Goal: Task Accomplishment & Management: Manage account settings

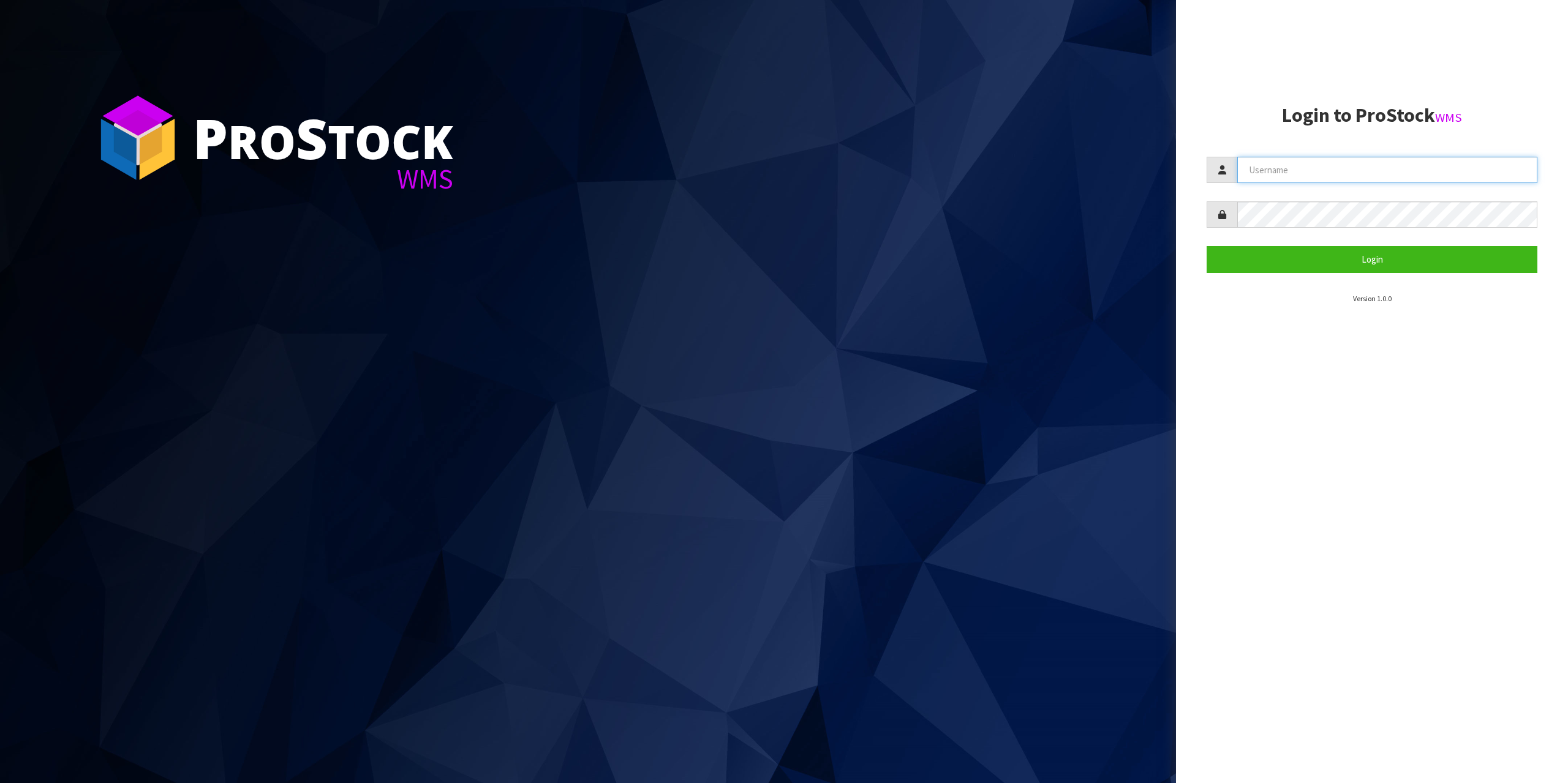
click at [1334, 163] on input "text" at bounding box center [1387, 170] width 300 height 26
type input "zubairmoolla"
click at [1207, 246] on button "Login" at bounding box center [1372, 260] width 331 height 26
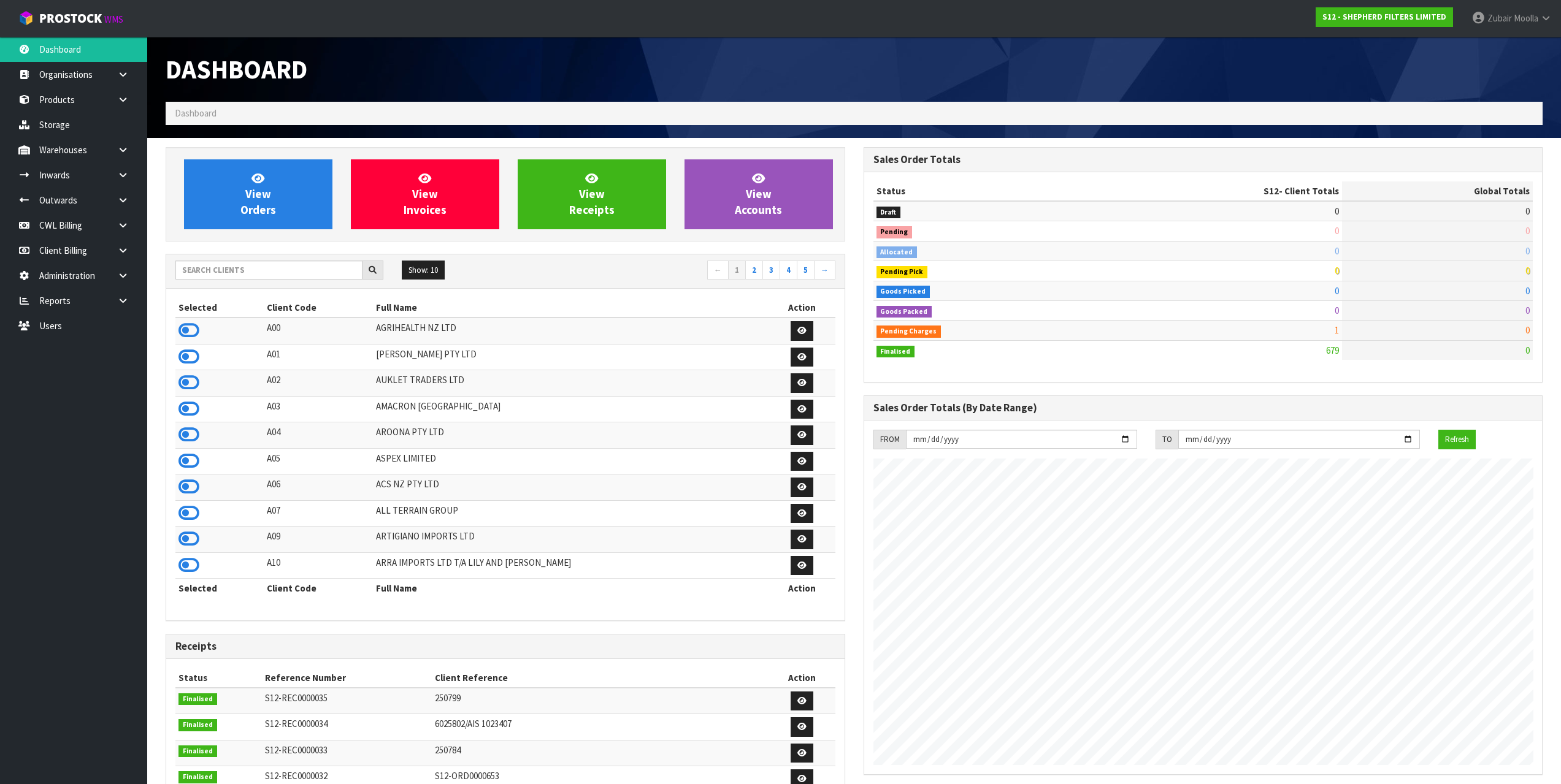
scroll to position [810, 697]
drag, startPoint x: 343, startPoint y: 410, endPoint x: 1049, endPoint y: 2, distance: 815.4
click at [346, 410] on td "A03" at bounding box center [319, 409] width 110 height 26
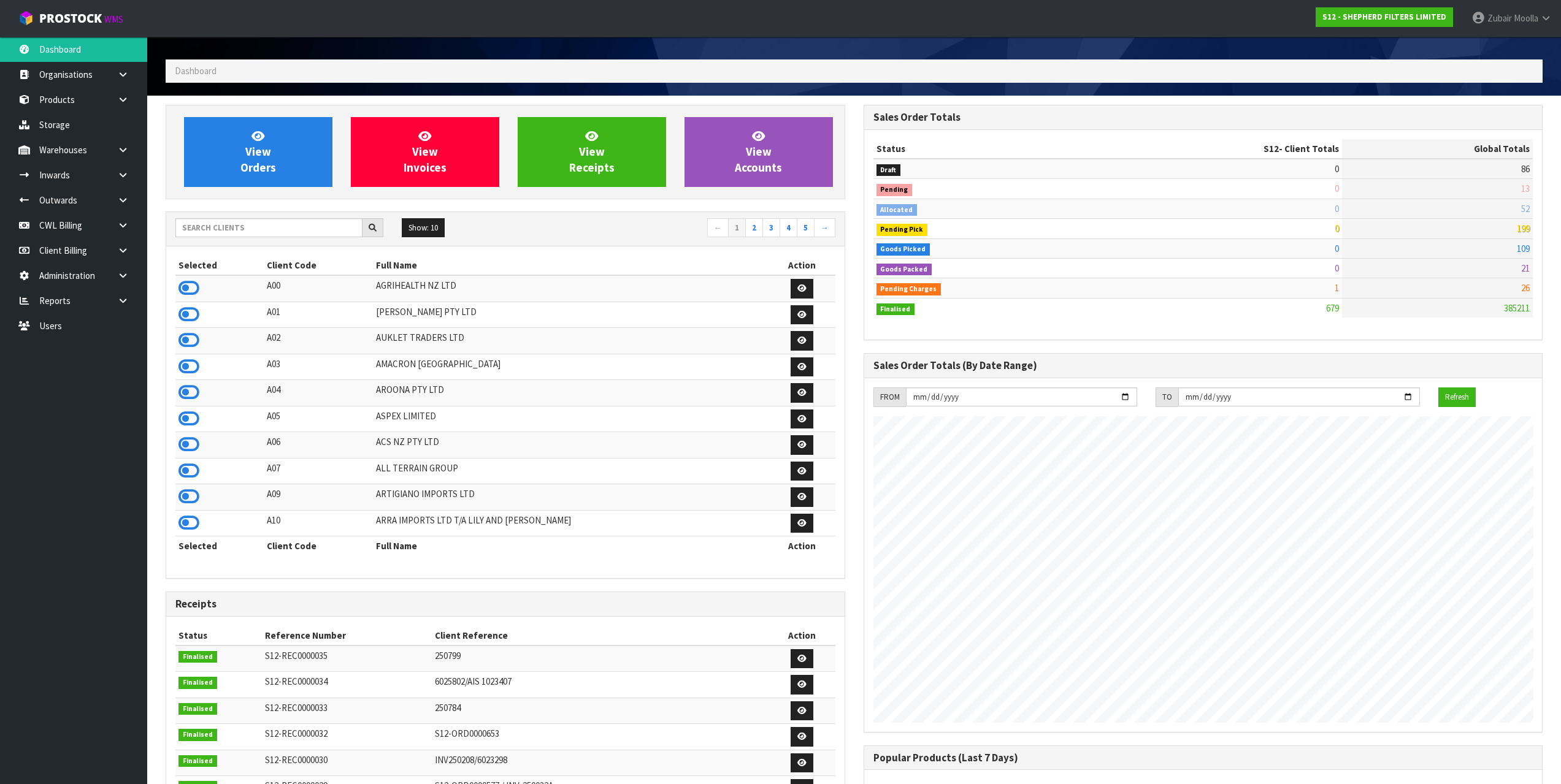
scroll to position [61, 0]
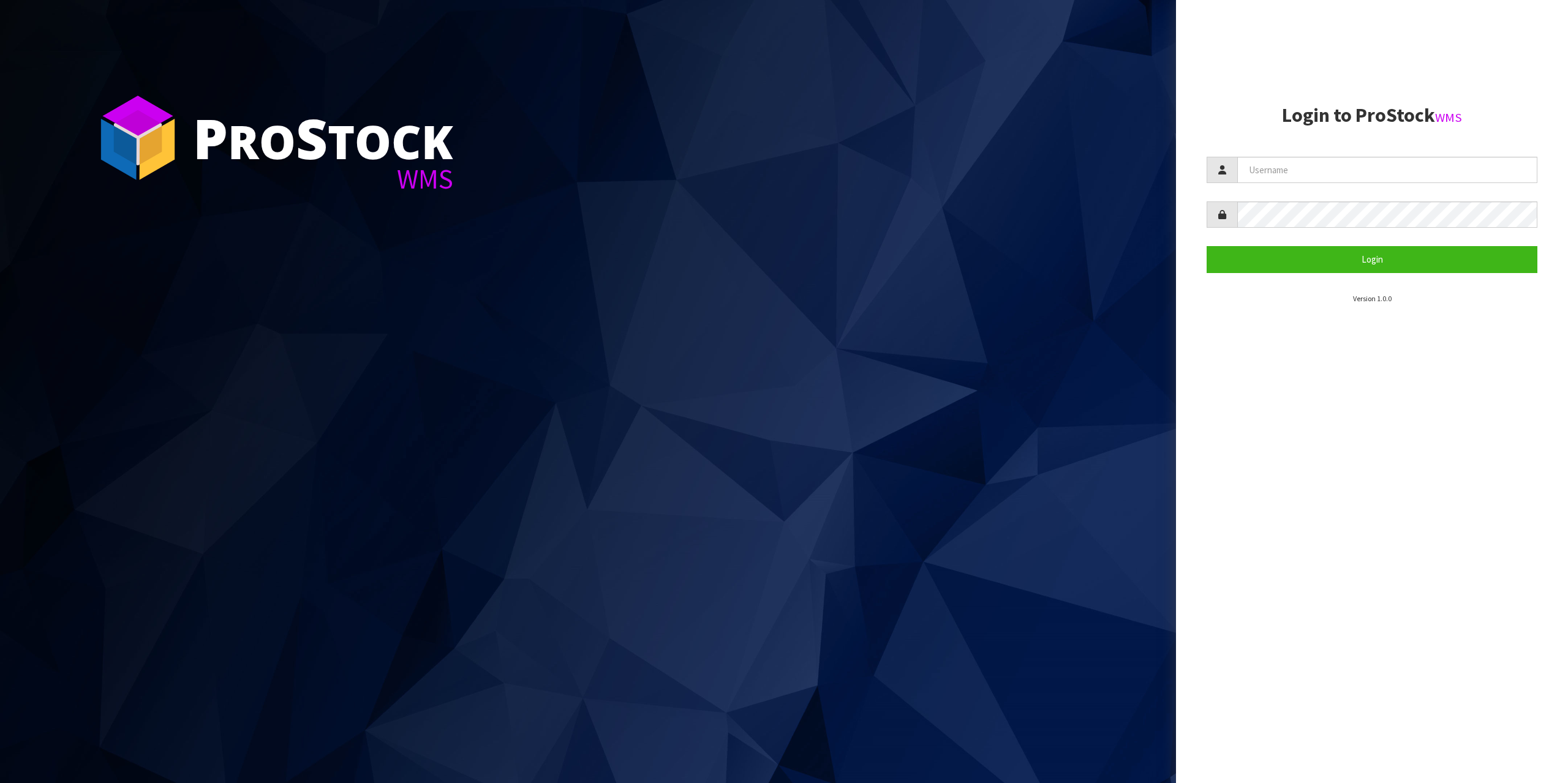
drag, startPoint x: 1368, startPoint y: 145, endPoint x: 1366, endPoint y: 160, distance: 15.1
click at [1368, 147] on section "Login to ProStock WMS Login Version 1.0.0" at bounding box center [1372, 205] width 331 height 200
click at [1364, 166] on input "text" at bounding box center [1387, 170] width 300 height 26
click at [1207, 246] on button "Login" at bounding box center [1372, 260] width 331 height 26
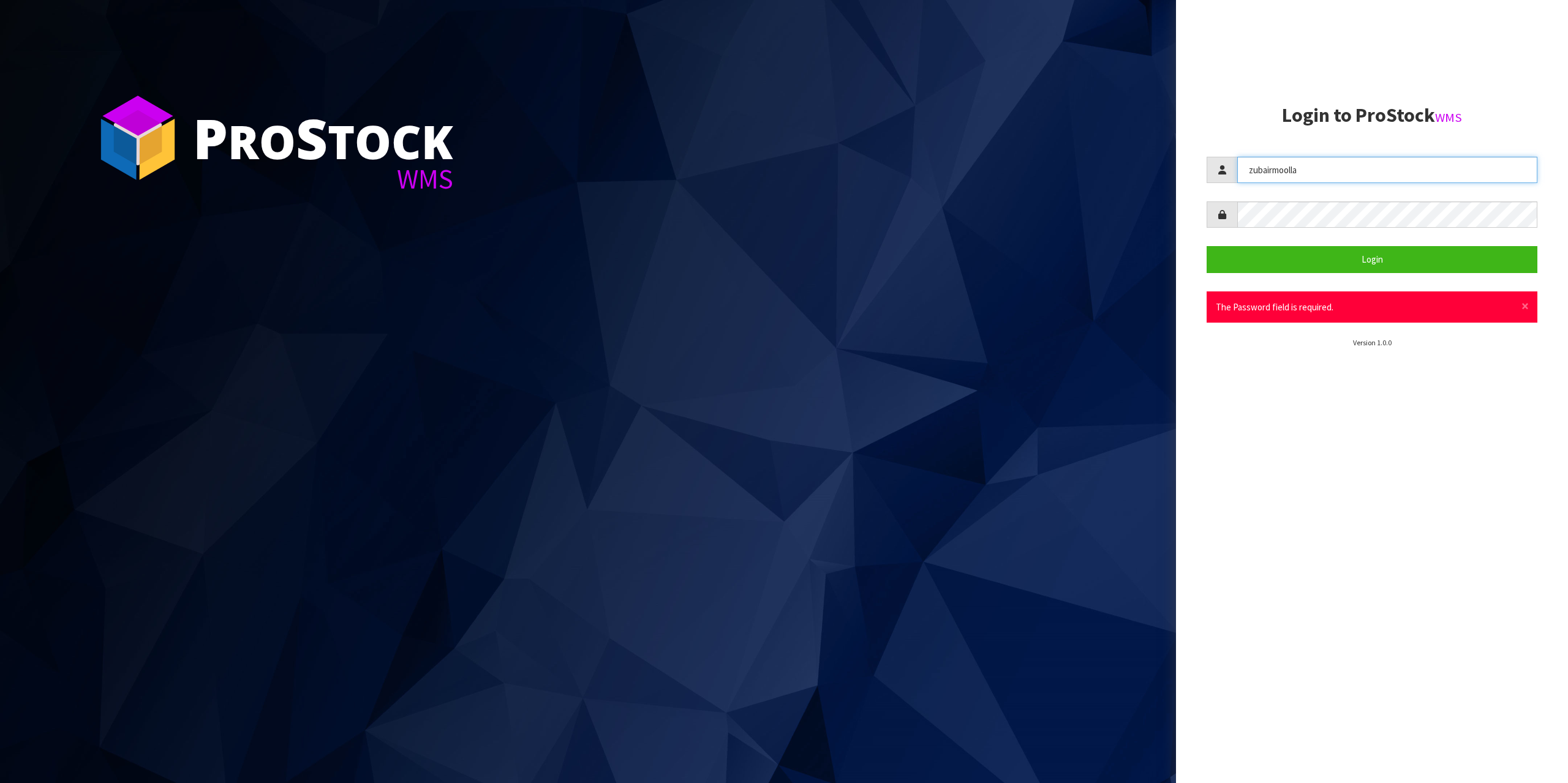
type input "zubairmoolla"
click at [1207, 246] on button "Login" at bounding box center [1372, 260] width 331 height 26
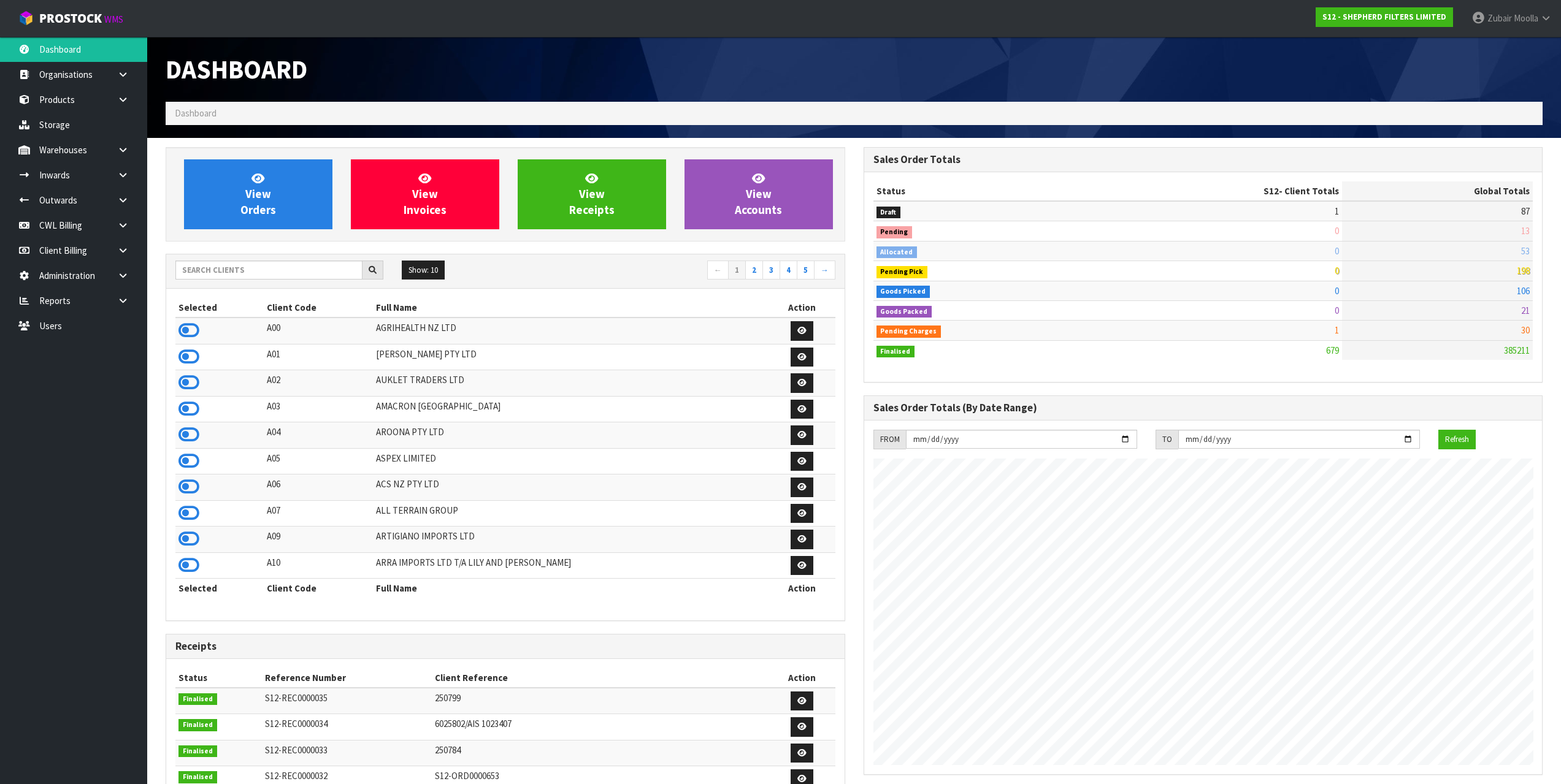
scroll to position [810, 697]
click at [269, 277] on input "text" at bounding box center [269, 270] width 187 height 19
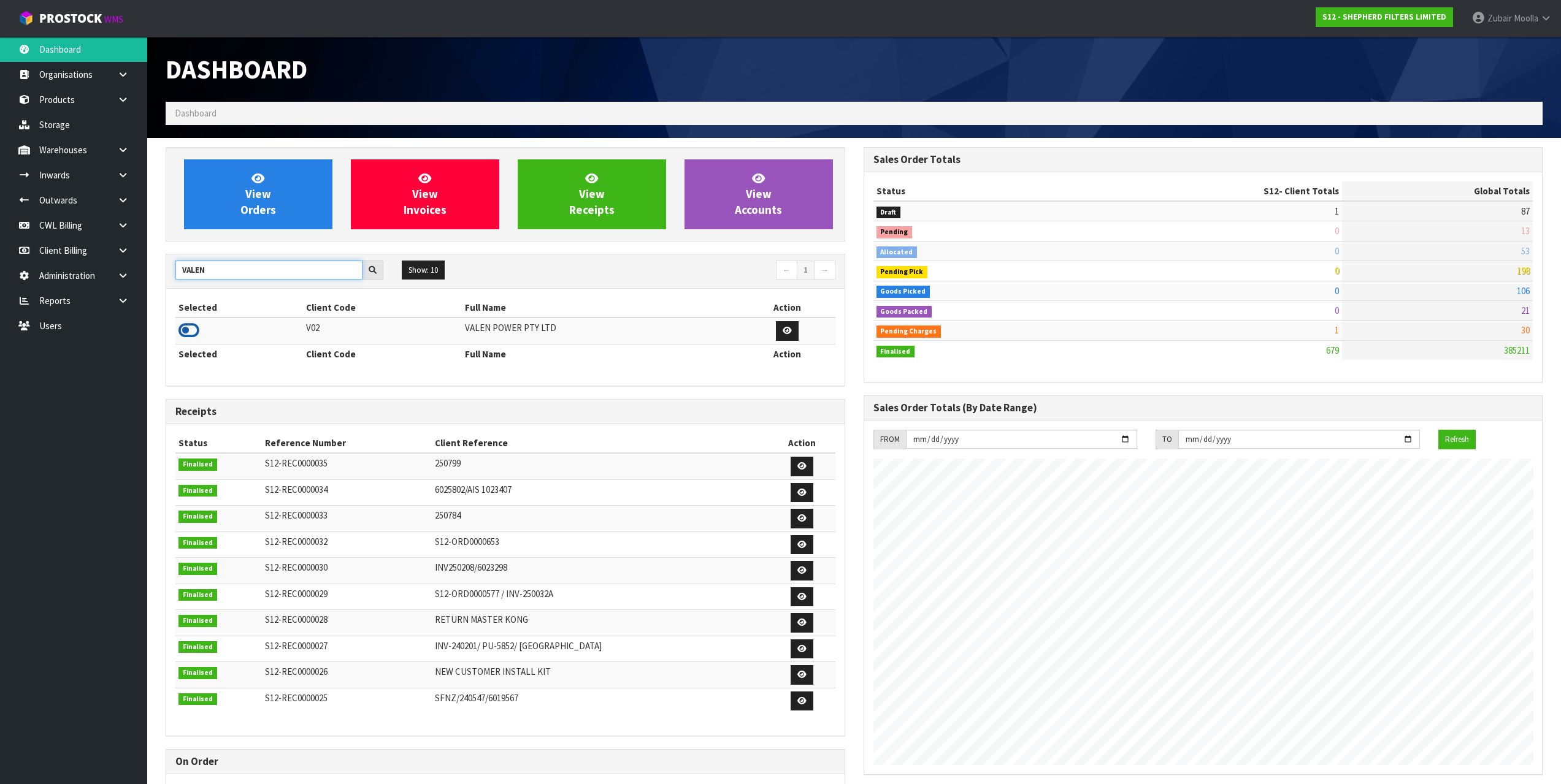
type input "VALEN"
click at [186, 329] on icon at bounding box center [189, 330] width 21 height 18
drag, startPoint x: 424, startPoint y: 356, endPoint x: 397, endPoint y: 332, distance: 36.1
click at [424, 354] on th "Client Code" at bounding box center [382, 354] width 159 height 19
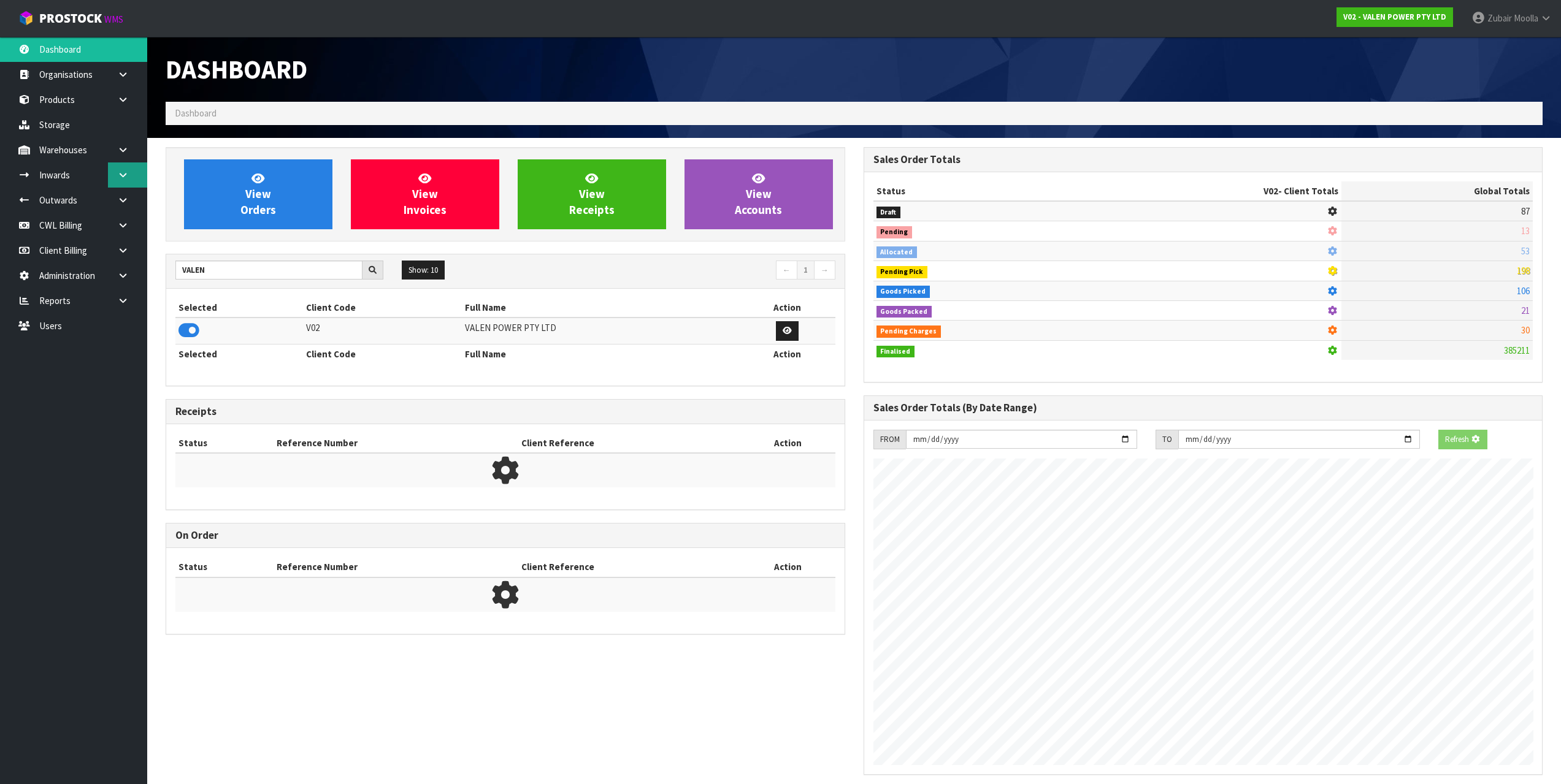
scroll to position [765, 697]
click at [124, 146] on icon at bounding box center [122, 150] width 12 height 9
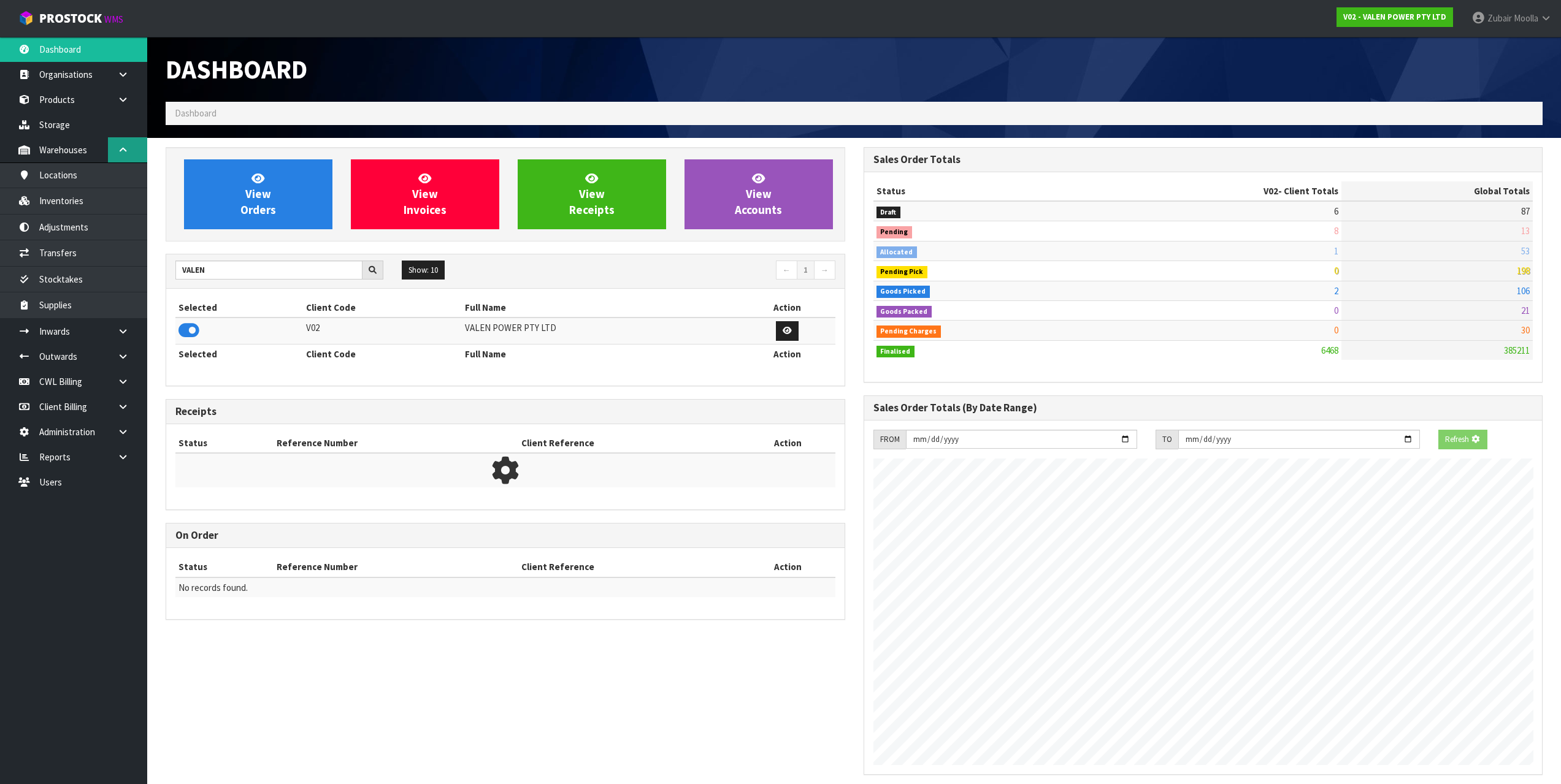
scroll to position [929, 697]
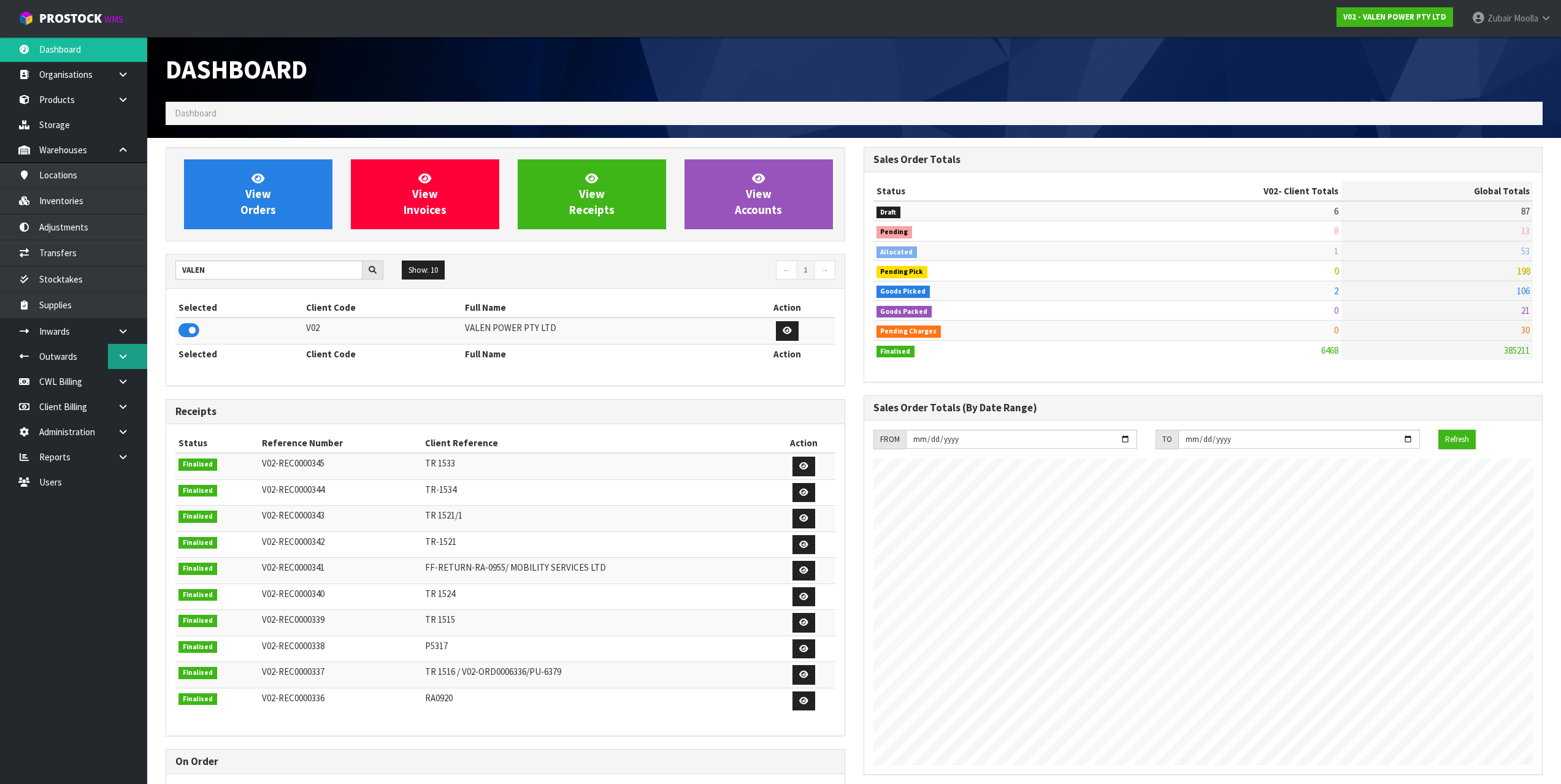
click at [126, 352] on icon at bounding box center [122, 356] width 12 height 9
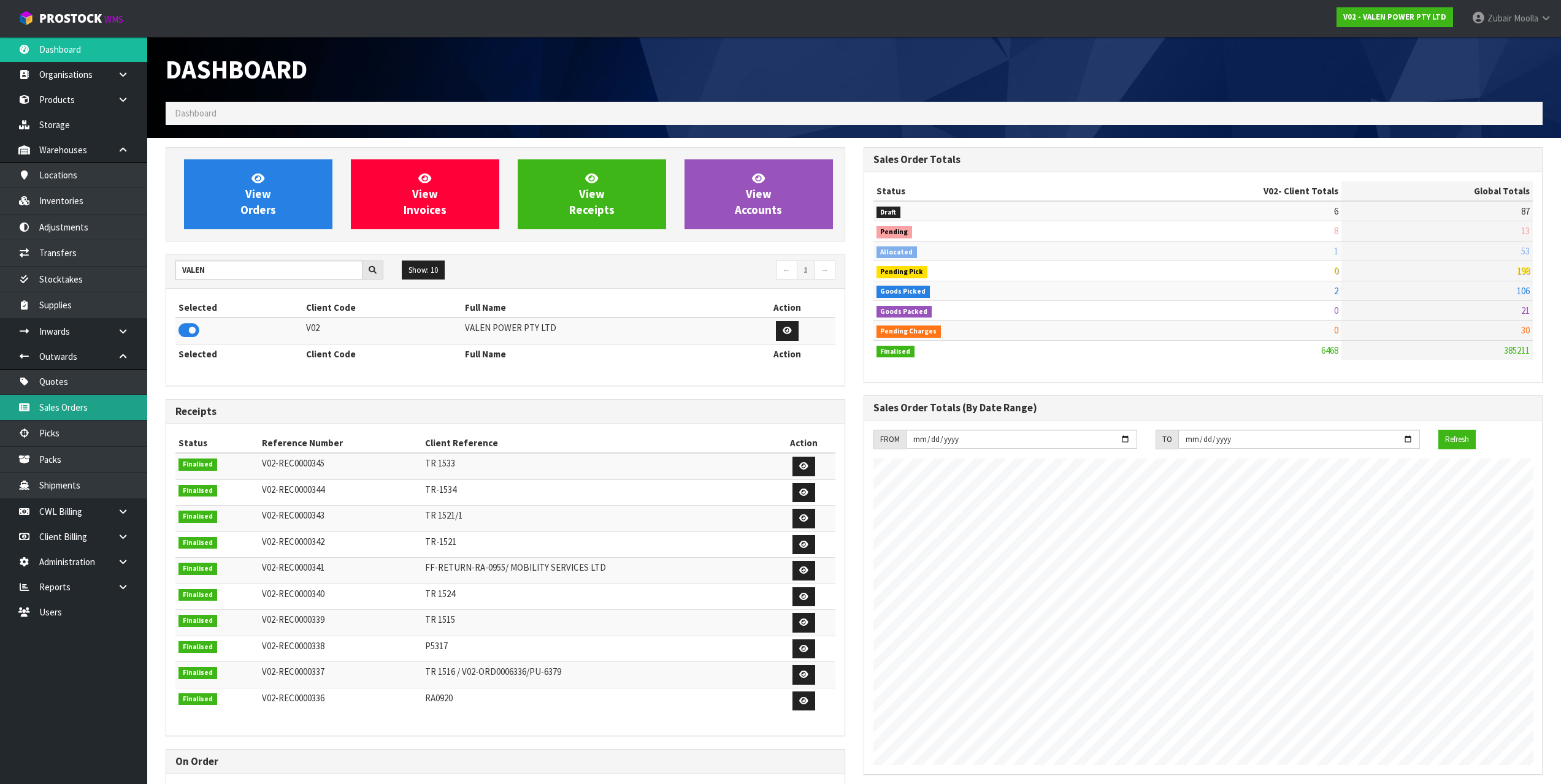
click at [90, 409] on link "Sales Orders" at bounding box center [74, 407] width 147 height 25
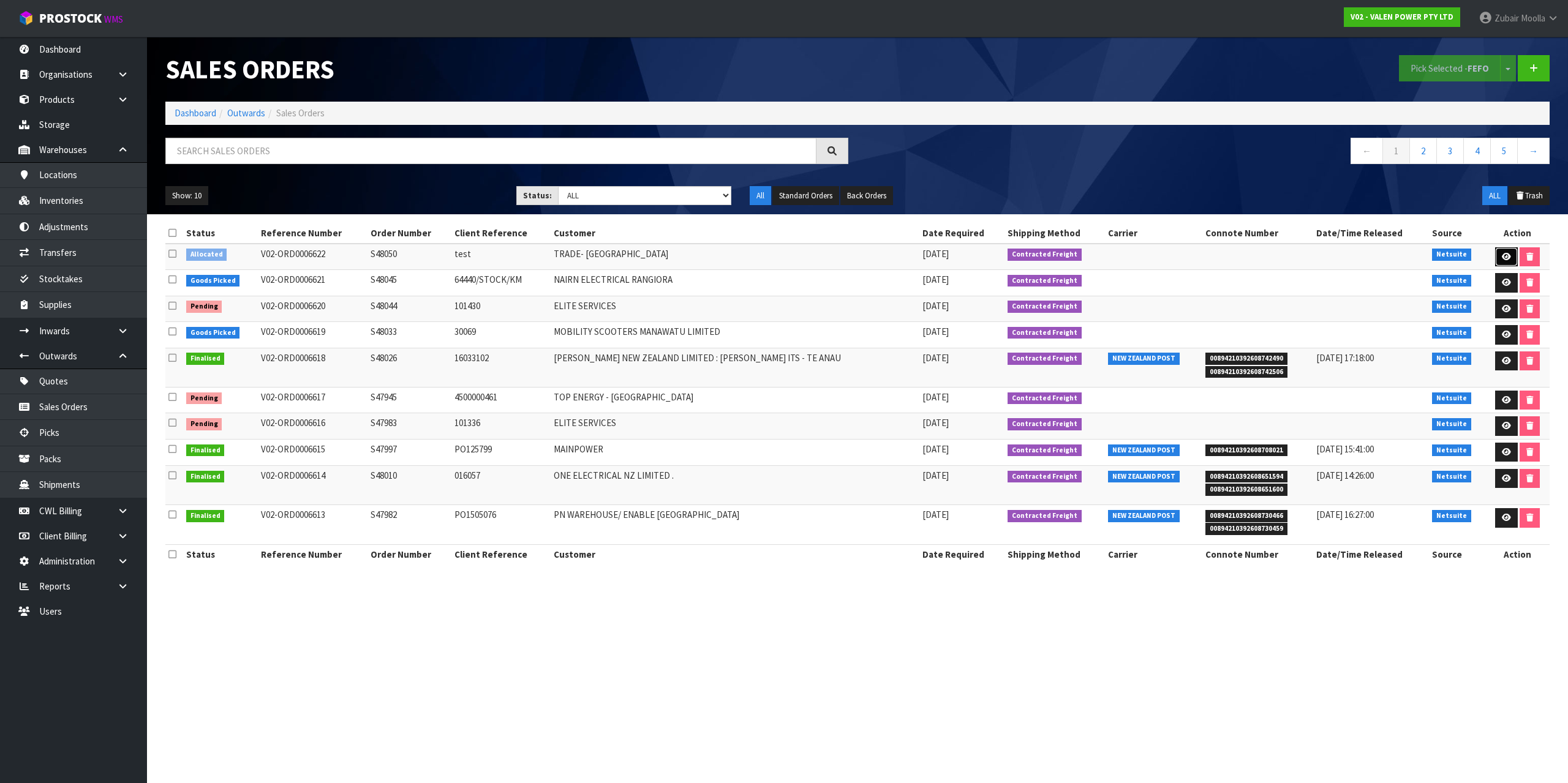
click at [1502, 253] on icon at bounding box center [1506, 256] width 9 height 8
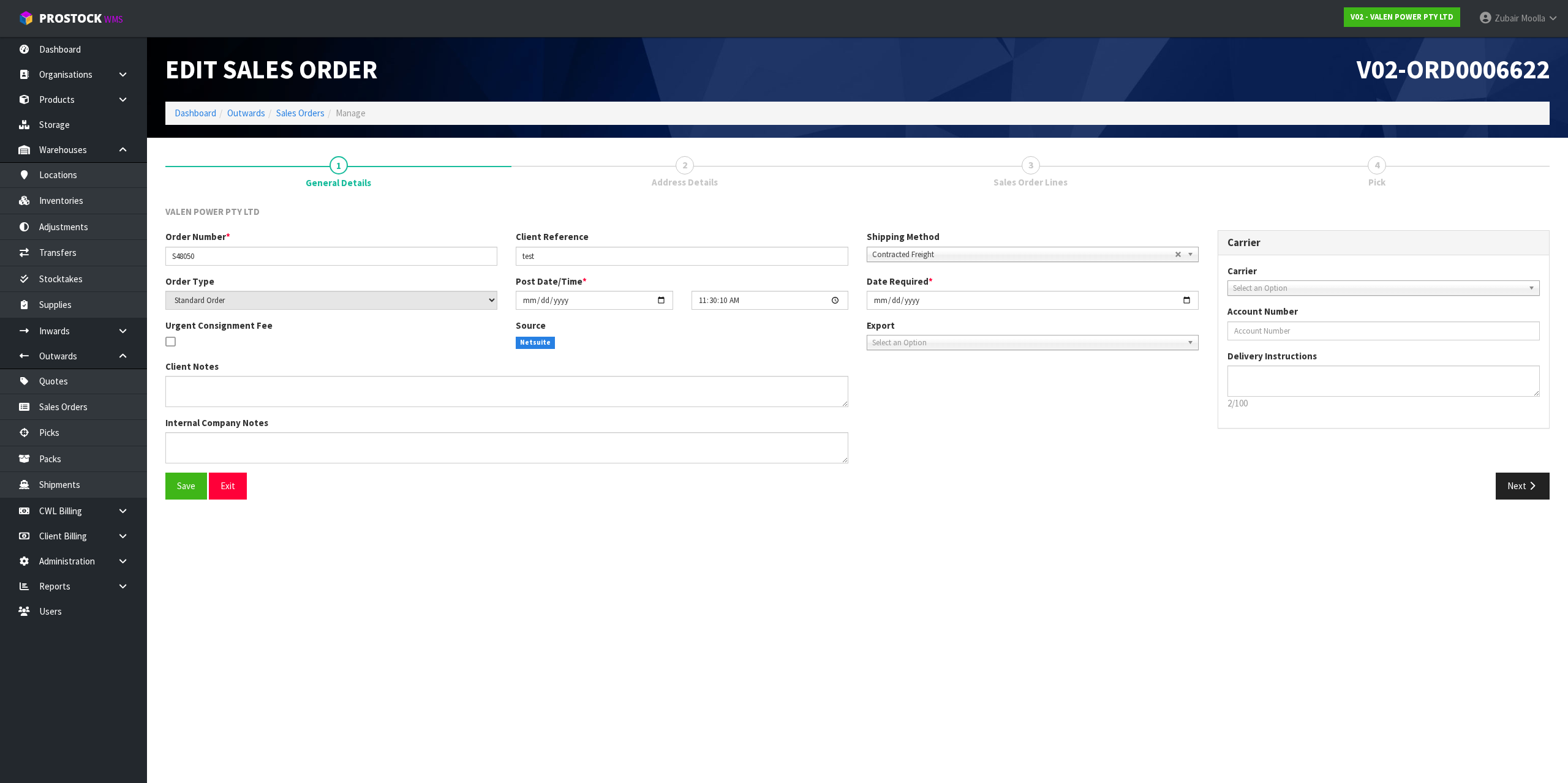
click at [553, 46] on div "Edit Sales Order" at bounding box center [507, 69] width 701 height 65
click at [633, 553] on section "Edit Sales Order V02-ORD0006622 Dashboard Outwards Sales Orders Manage 1 Genera…" at bounding box center [784, 391] width 1568 height 783
click at [1282, 605] on section "Edit Sales Order V02-ORD0006622 Dashboard Outwards Sales Orders Manage 1 Genera…" at bounding box center [784, 391] width 1568 height 783
click at [578, 250] on input "test" at bounding box center [681, 256] width 332 height 19
type input "TEST DO NOT PROCESS"
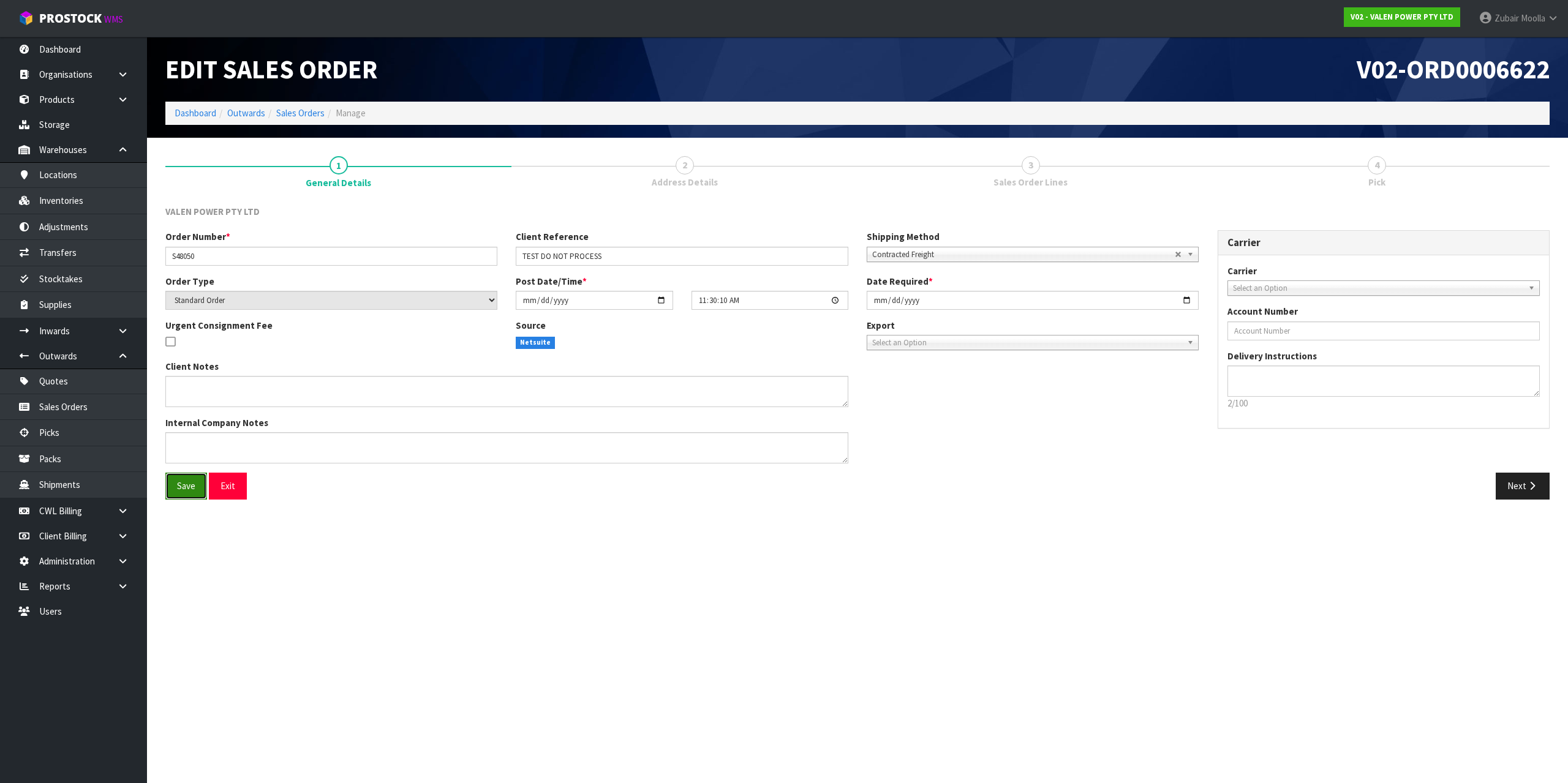
click at [180, 486] on span "Save" at bounding box center [186, 485] width 18 height 12
click at [387, 706] on section "Edit Sales Order V02-ORD0006622 Dashboard Outwards Sales Orders Manage 1 Genera…" at bounding box center [784, 391] width 1568 height 783
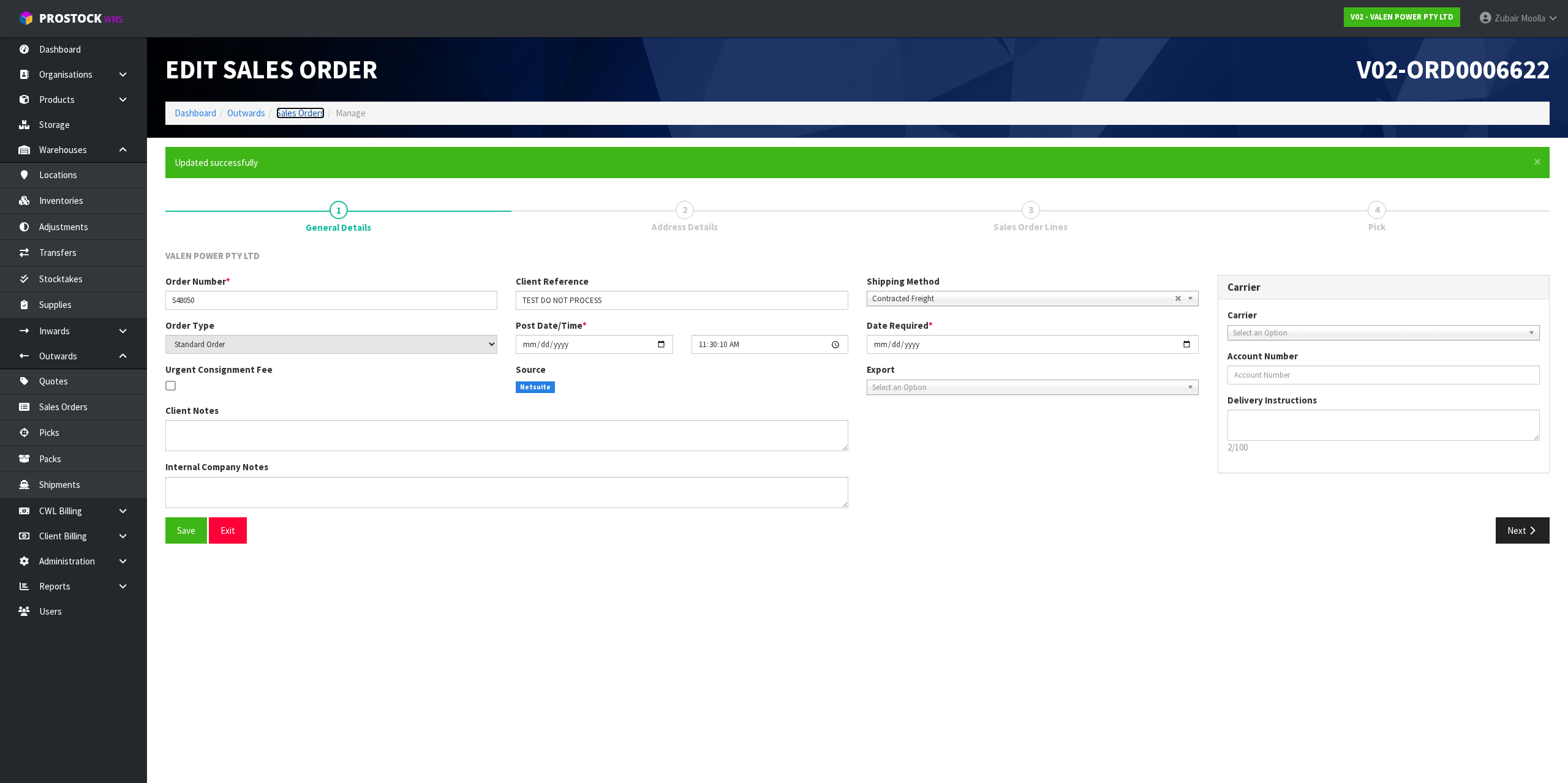
click at [302, 117] on link "Sales Orders" at bounding box center [301, 113] width 49 height 12
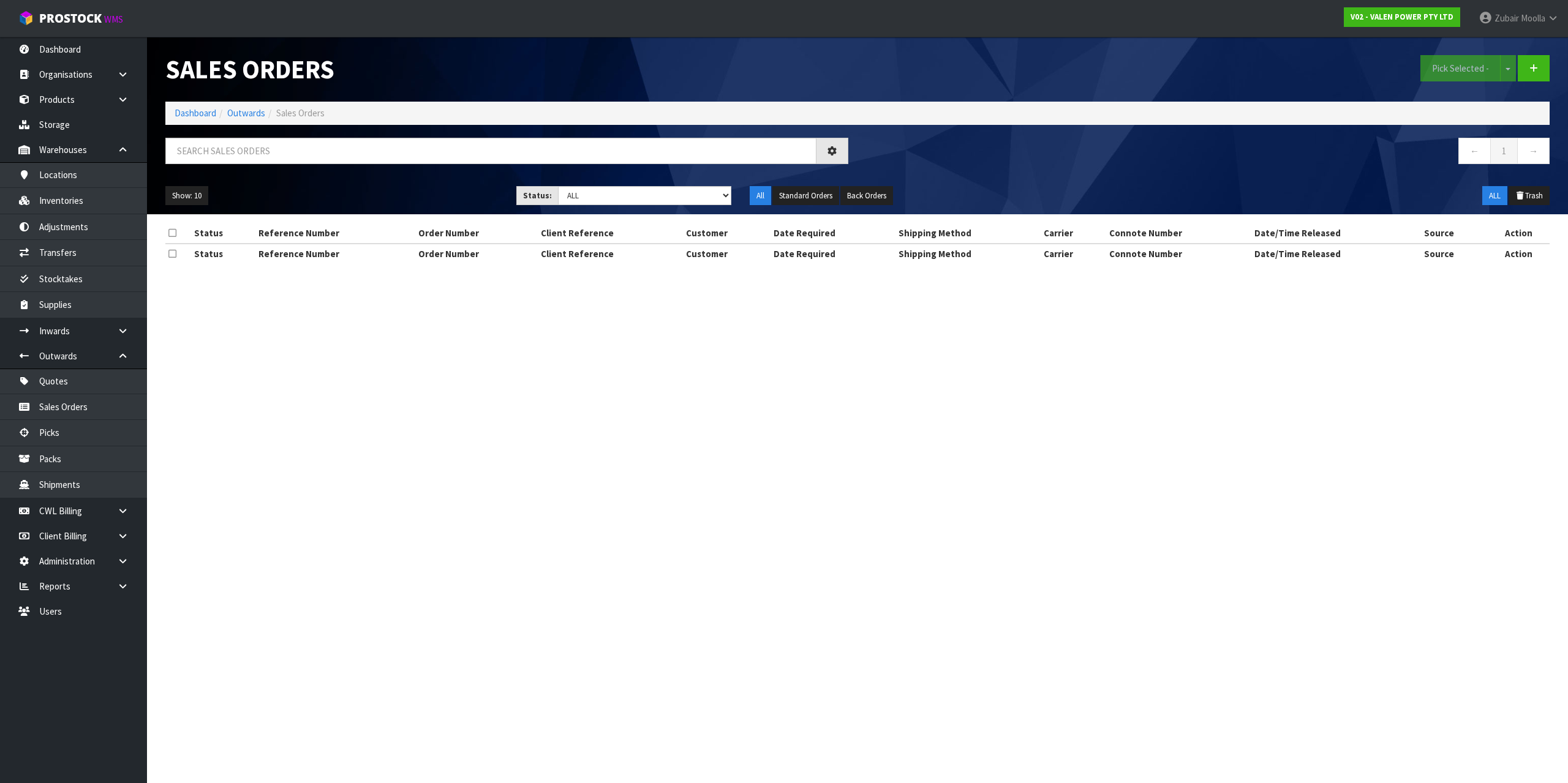
click at [549, 112] on ol "Dashboard Outwards Sales Orders" at bounding box center [857, 113] width 1384 height 22
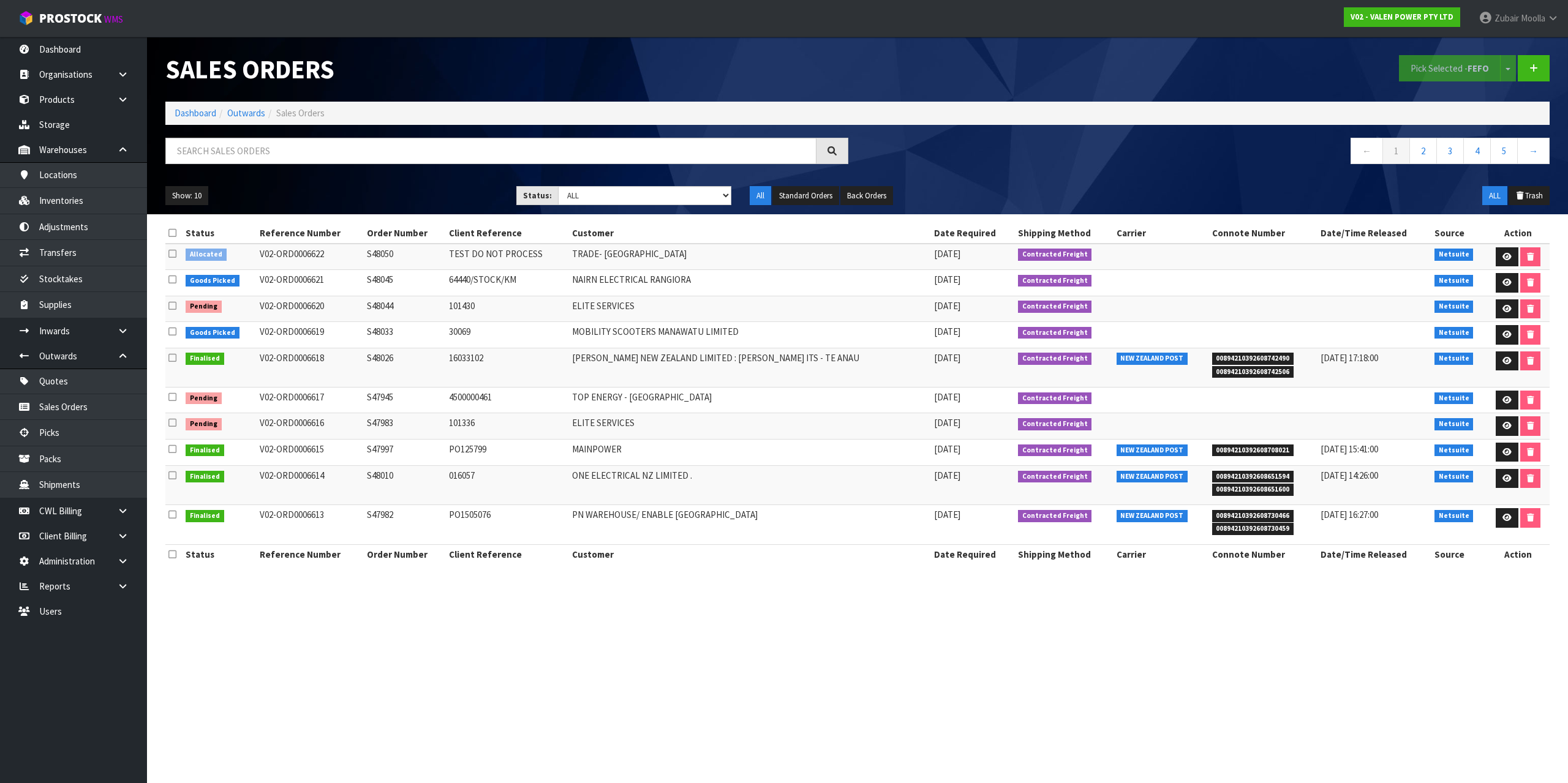
click at [1237, 149] on nav "← 1 2 3 4 5 →" at bounding box center [1208, 153] width 683 height 30
click at [1298, 134] on div "Sales Orders Pick Selected - FEFO Split button! FIFO - First In First Out FEFO …" at bounding box center [857, 125] width 1403 height 178
click at [1261, 195] on div "ALL Trash" at bounding box center [1383, 195] width 351 height 19
click at [962, 100] on div "Sales Orders Pick Selected - FEFO Split button! FIFO - First In First Out FEFO …" at bounding box center [857, 69] width 1403 height 65
click at [87, 16] on span "ProStock" at bounding box center [71, 19] width 62 height 16
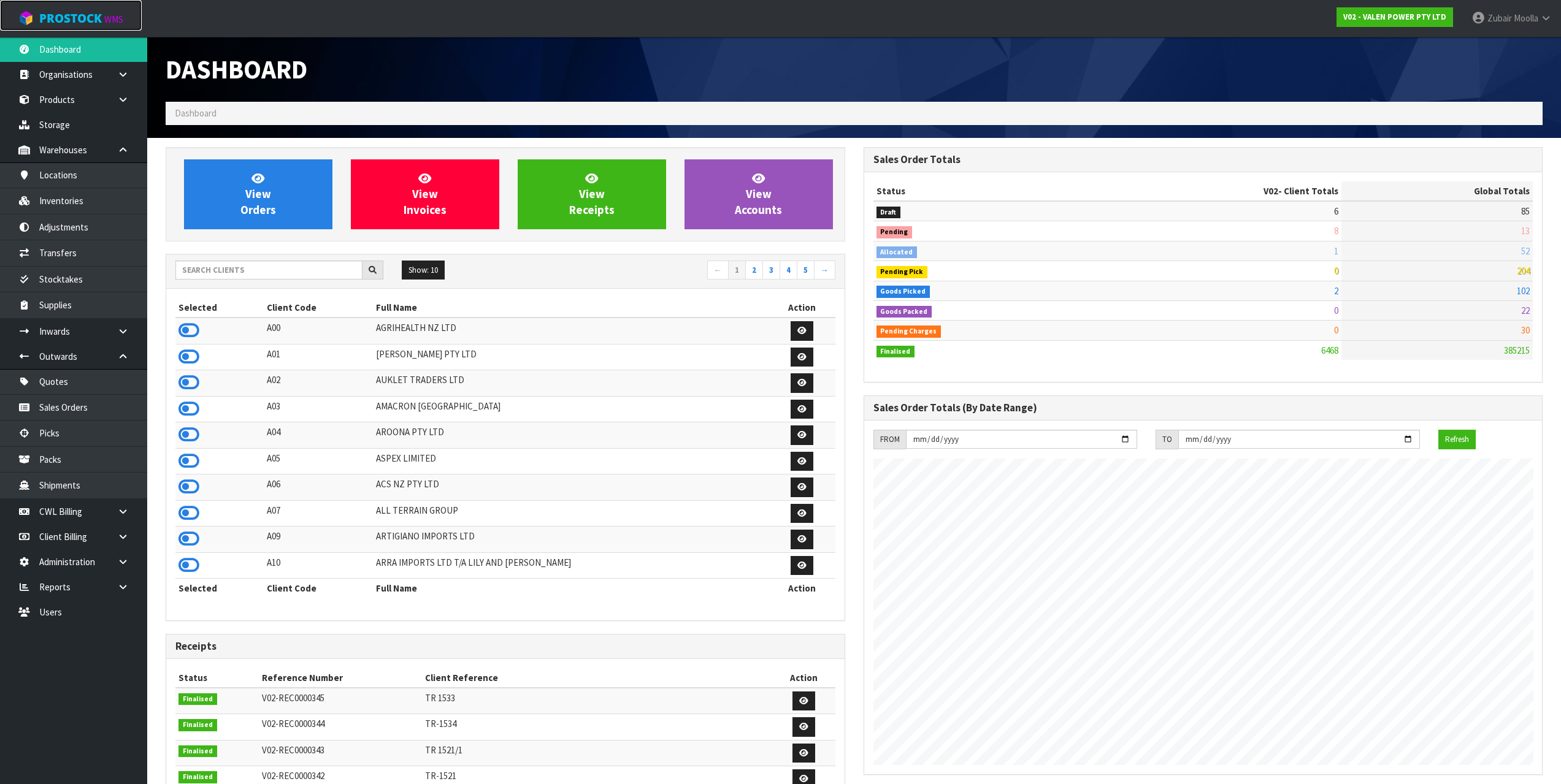
scroll to position [929, 697]
click at [427, 117] on ol "Dashboard" at bounding box center [854, 113] width 1377 height 22
drag, startPoint x: 255, startPoint y: 281, endPoint x: 264, endPoint y: 268, distance: 15.8
click at [262, 271] on div "Show: 10 5 10 25 50 ← 1 2 3 4 5 →" at bounding box center [506, 271] width 679 height 21
click at [264, 268] on input "text" at bounding box center [269, 270] width 187 height 19
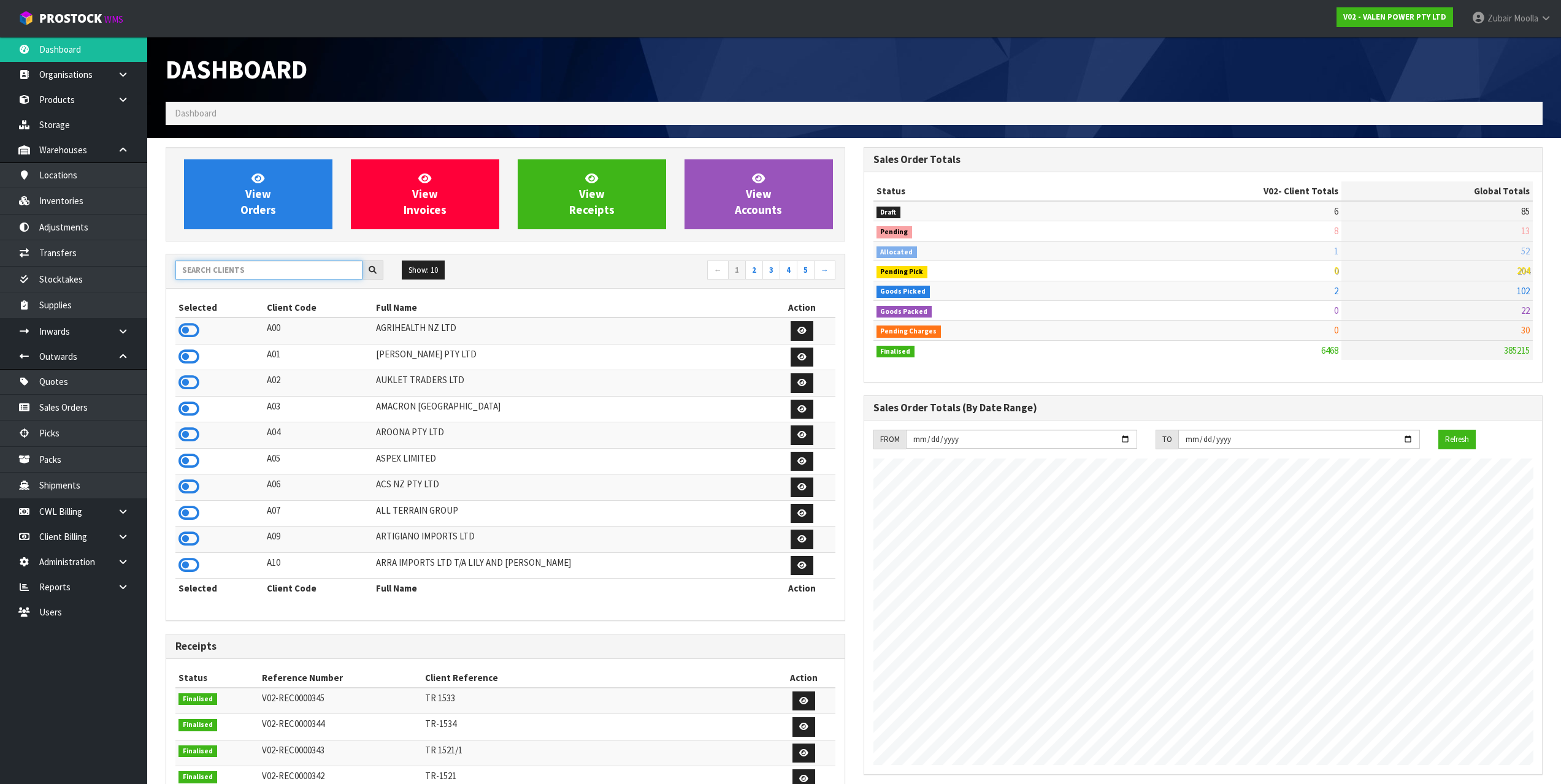
paste input "A16"
type input "A16"
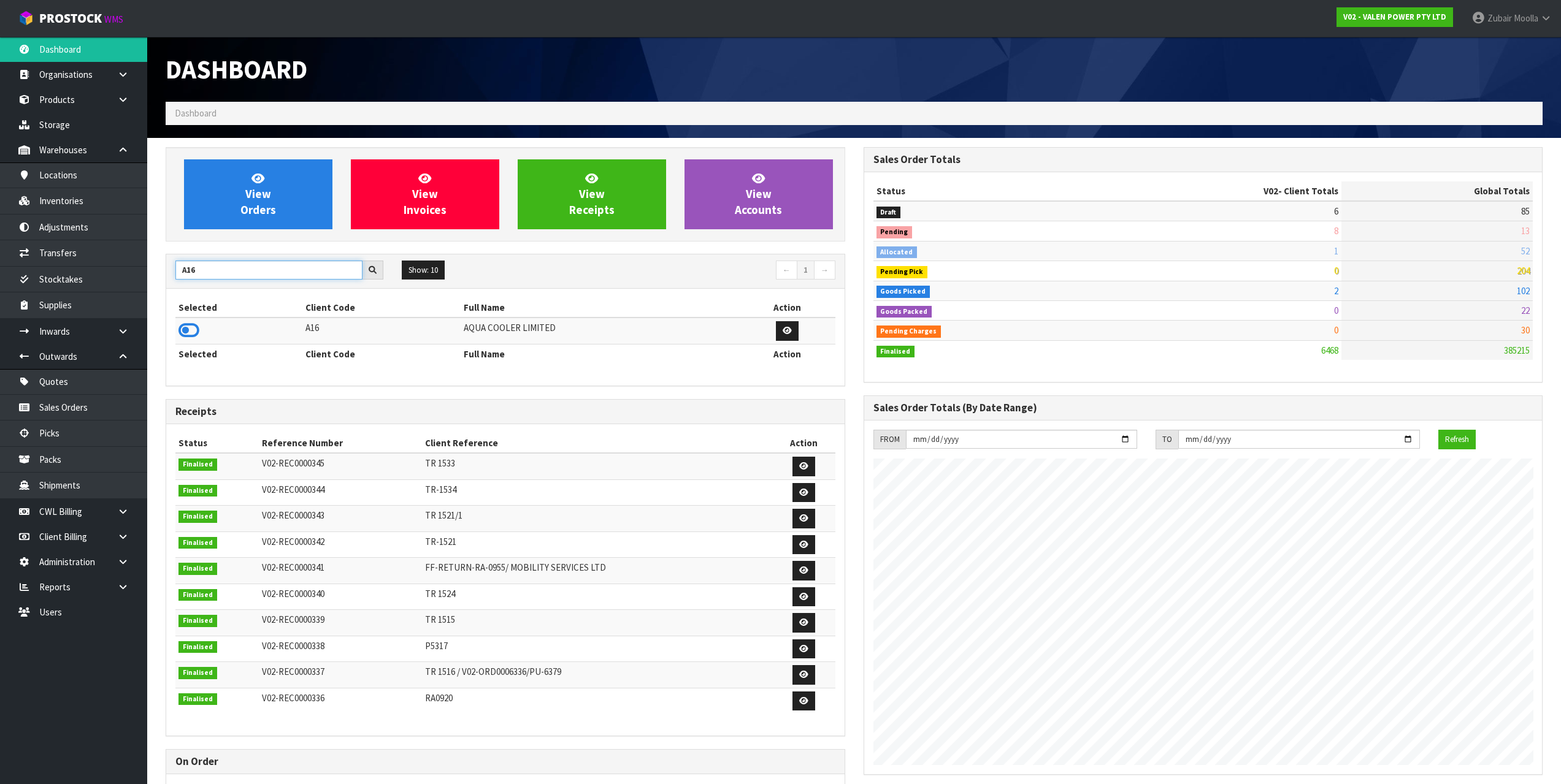
click at [265, 264] on input "A16" at bounding box center [269, 270] width 187 height 19
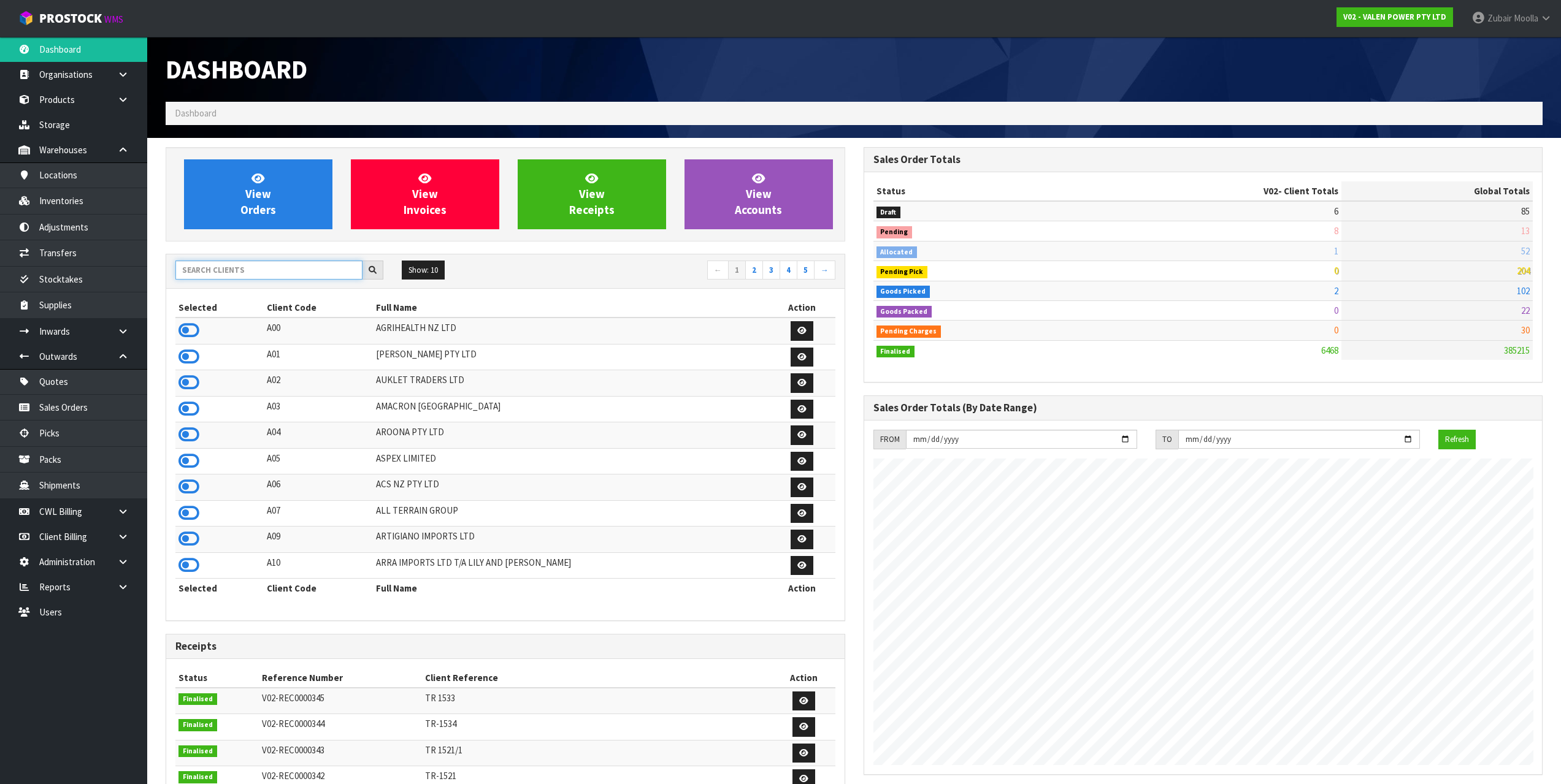
click at [242, 265] on input "text" at bounding box center [269, 270] width 187 height 19
paste input "A16"
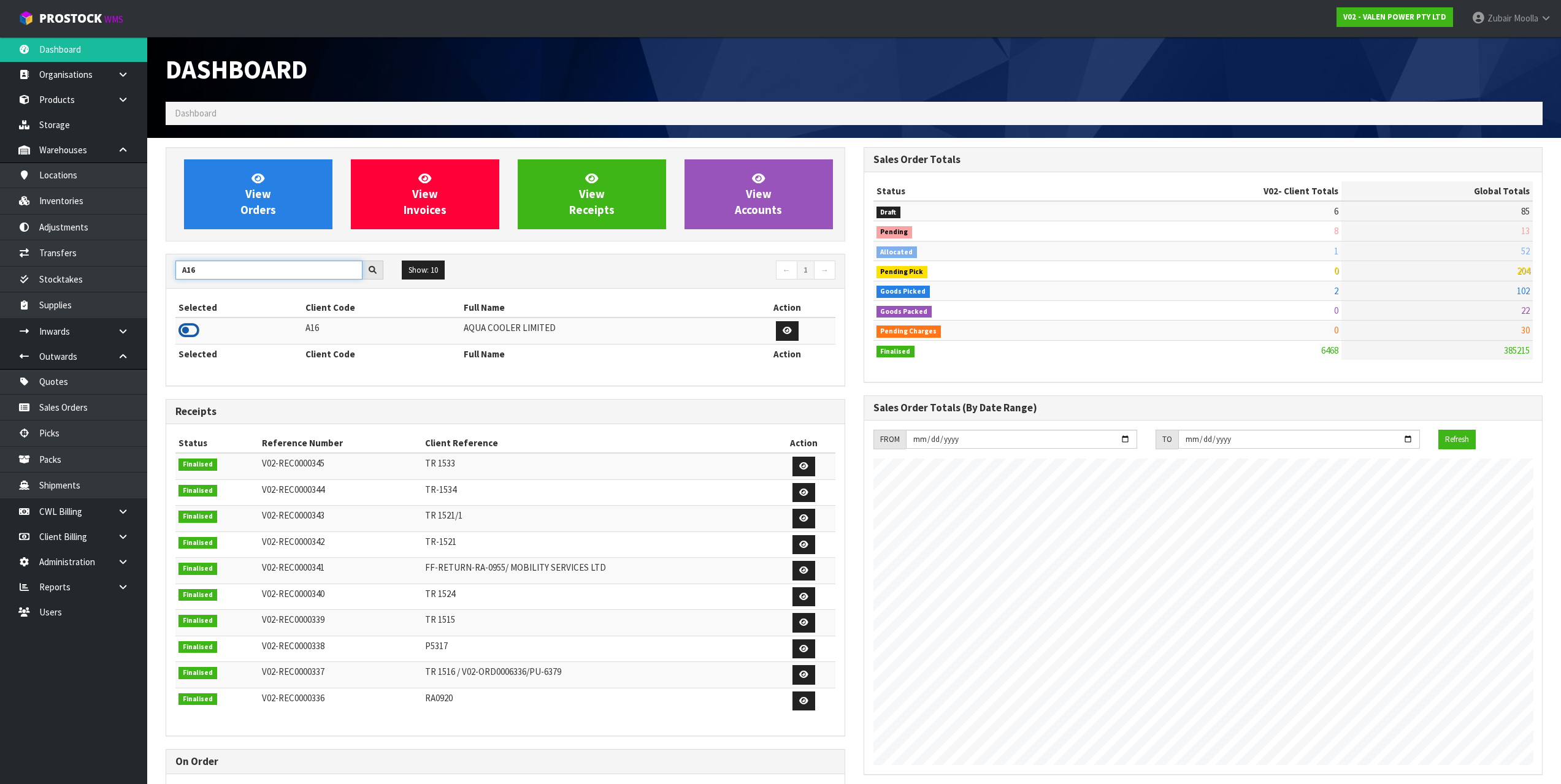
type input "A16"
click at [197, 329] on icon at bounding box center [189, 330] width 21 height 18
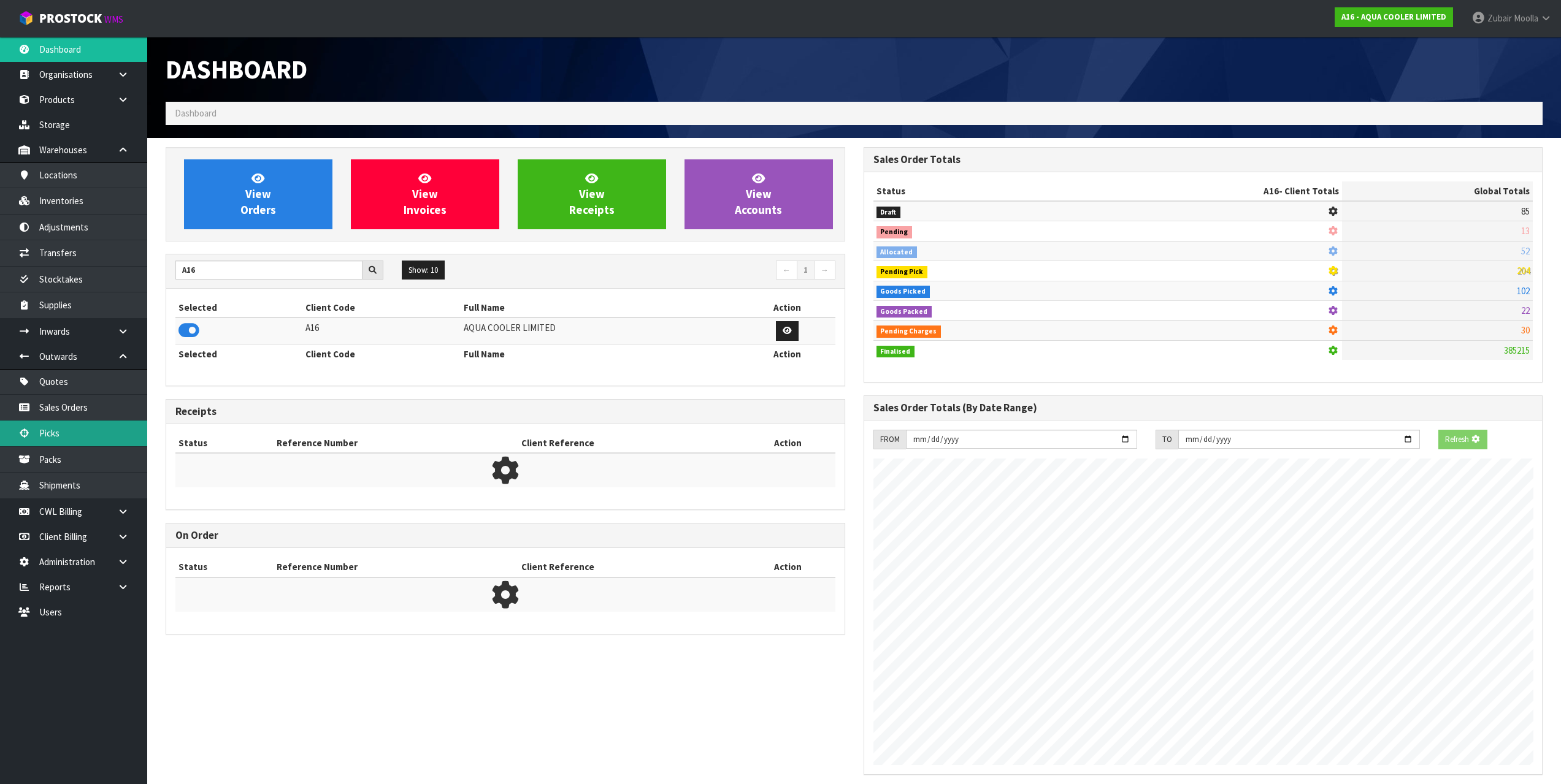
scroll to position [810, 697]
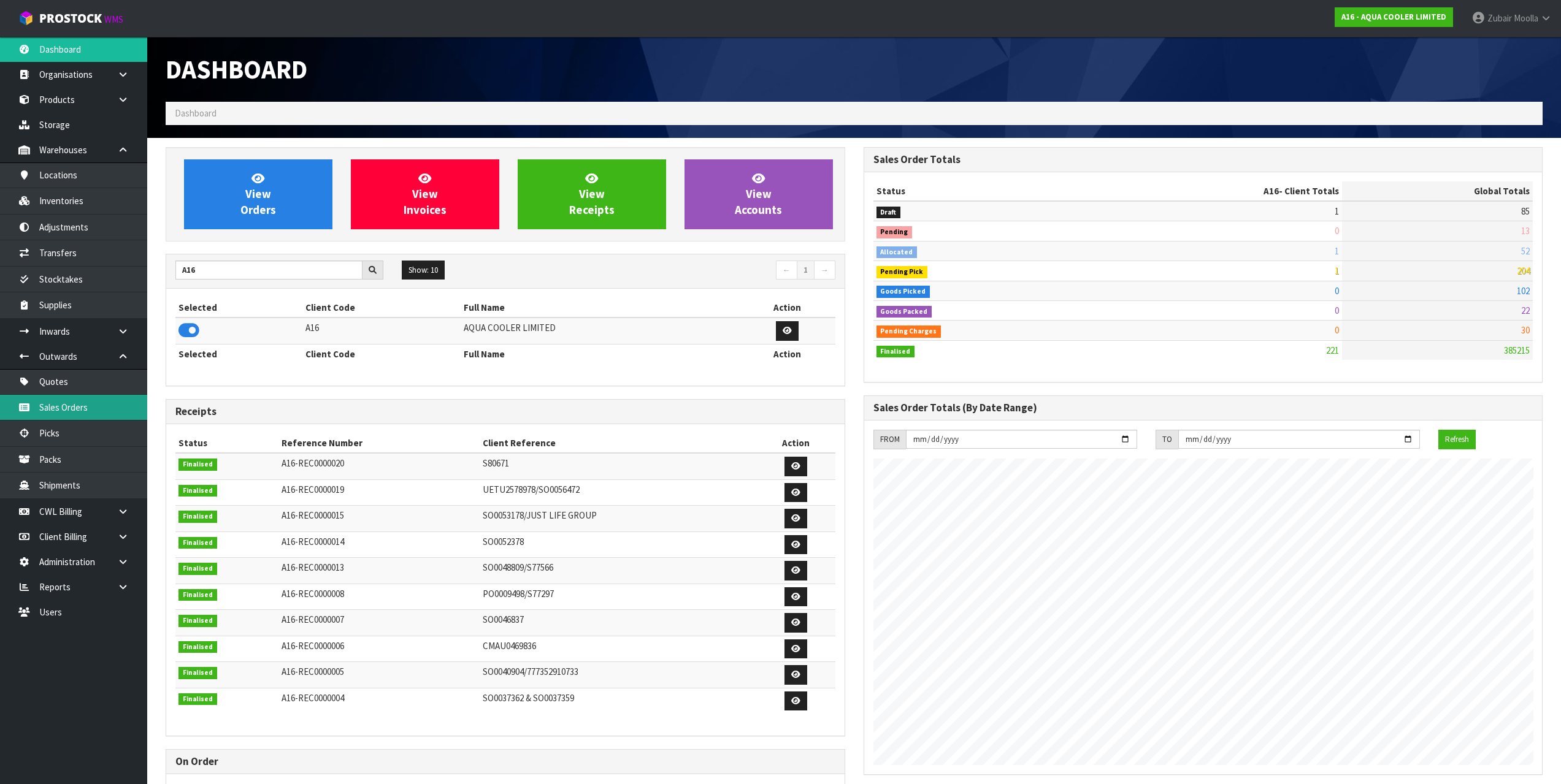
click at [101, 410] on link "Sales Orders" at bounding box center [74, 407] width 147 height 25
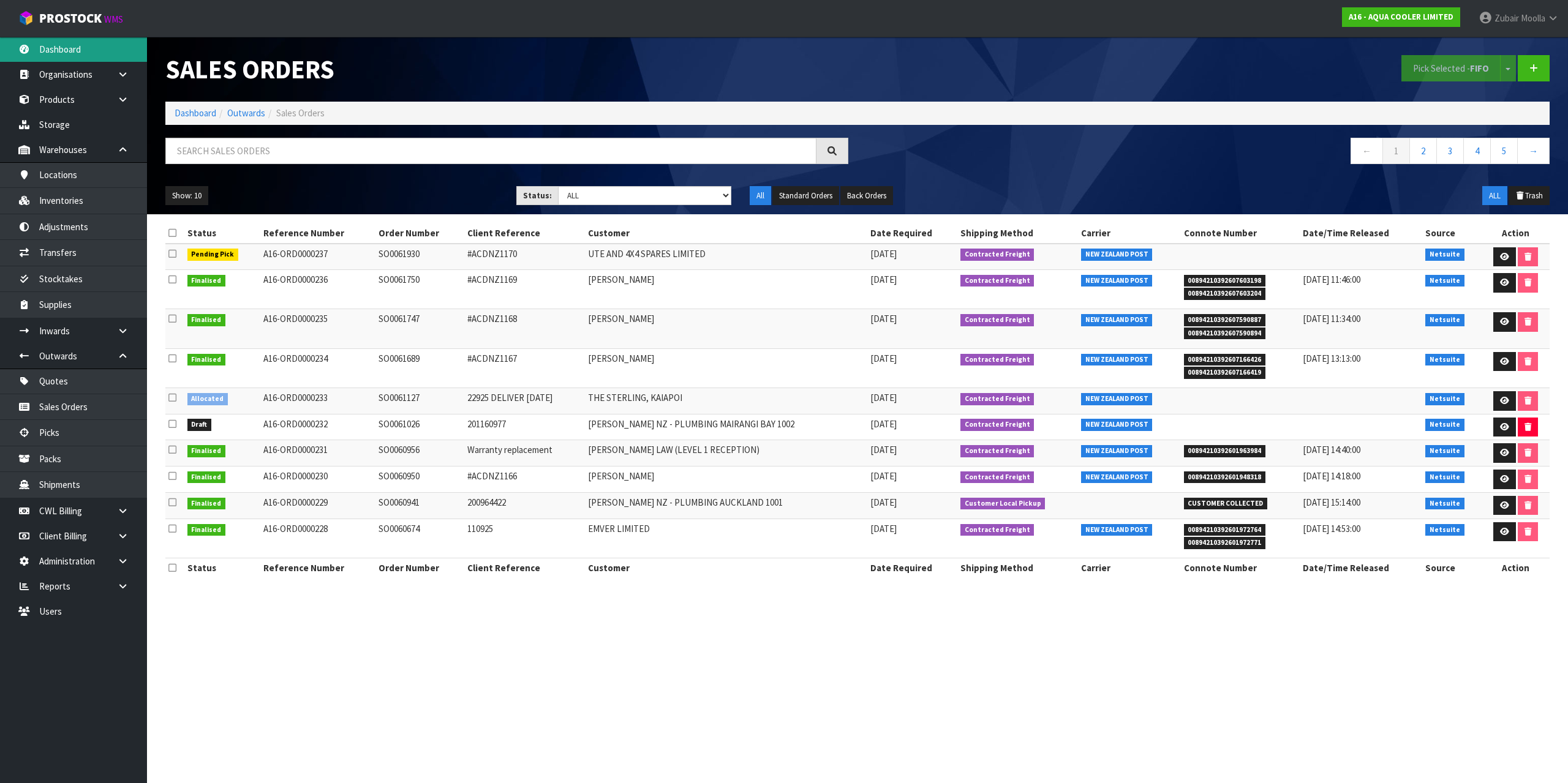
click at [80, 50] on link "Dashboard" at bounding box center [74, 49] width 147 height 25
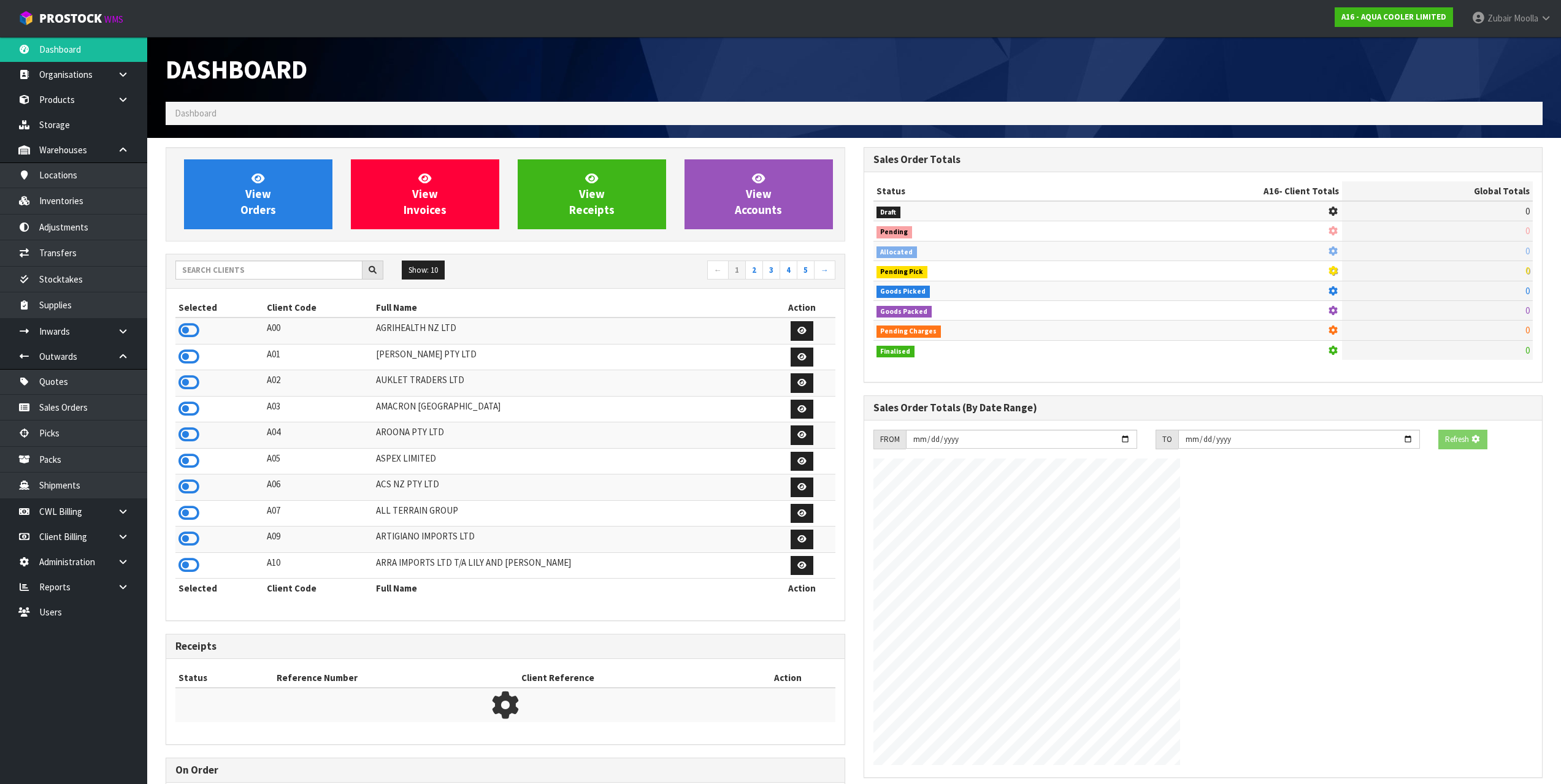
click at [672, 119] on ol "Dashboard" at bounding box center [854, 113] width 1377 height 22
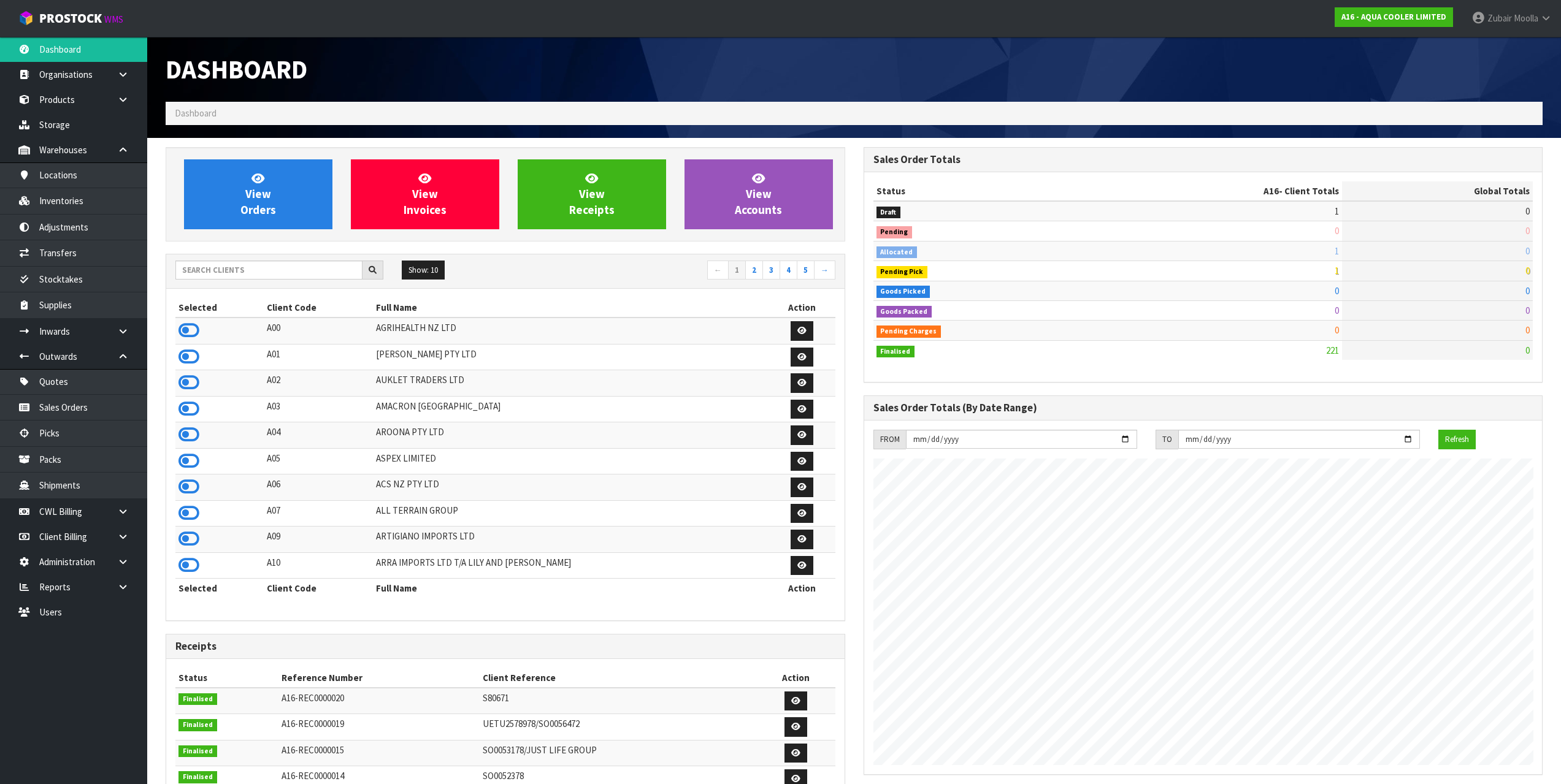
scroll to position [810, 697]
click at [554, 325] on td "AGRIHEALTH NZ LTD" at bounding box center [571, 330] width 396 height 26
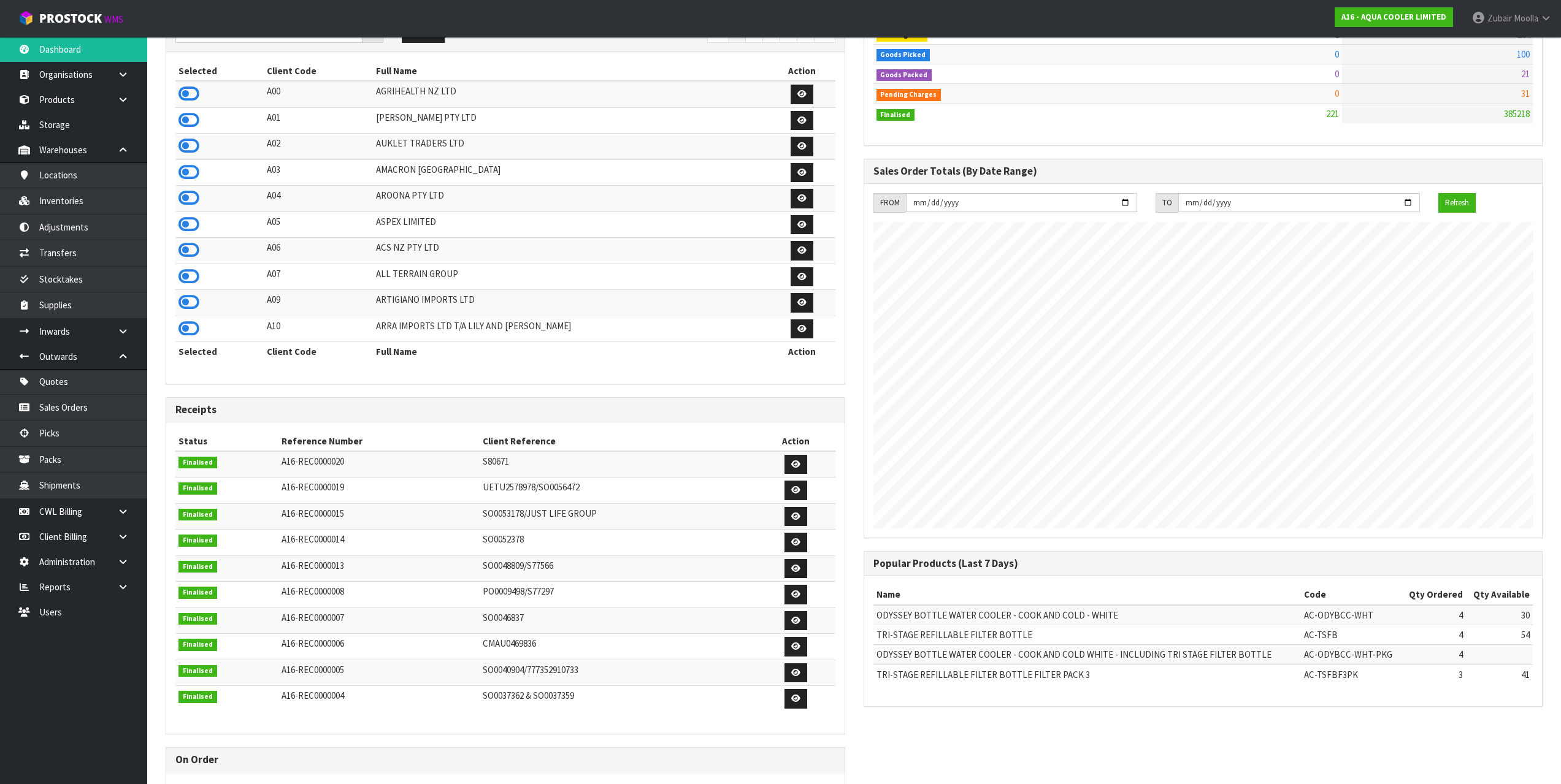
scroll to position [246, 0]
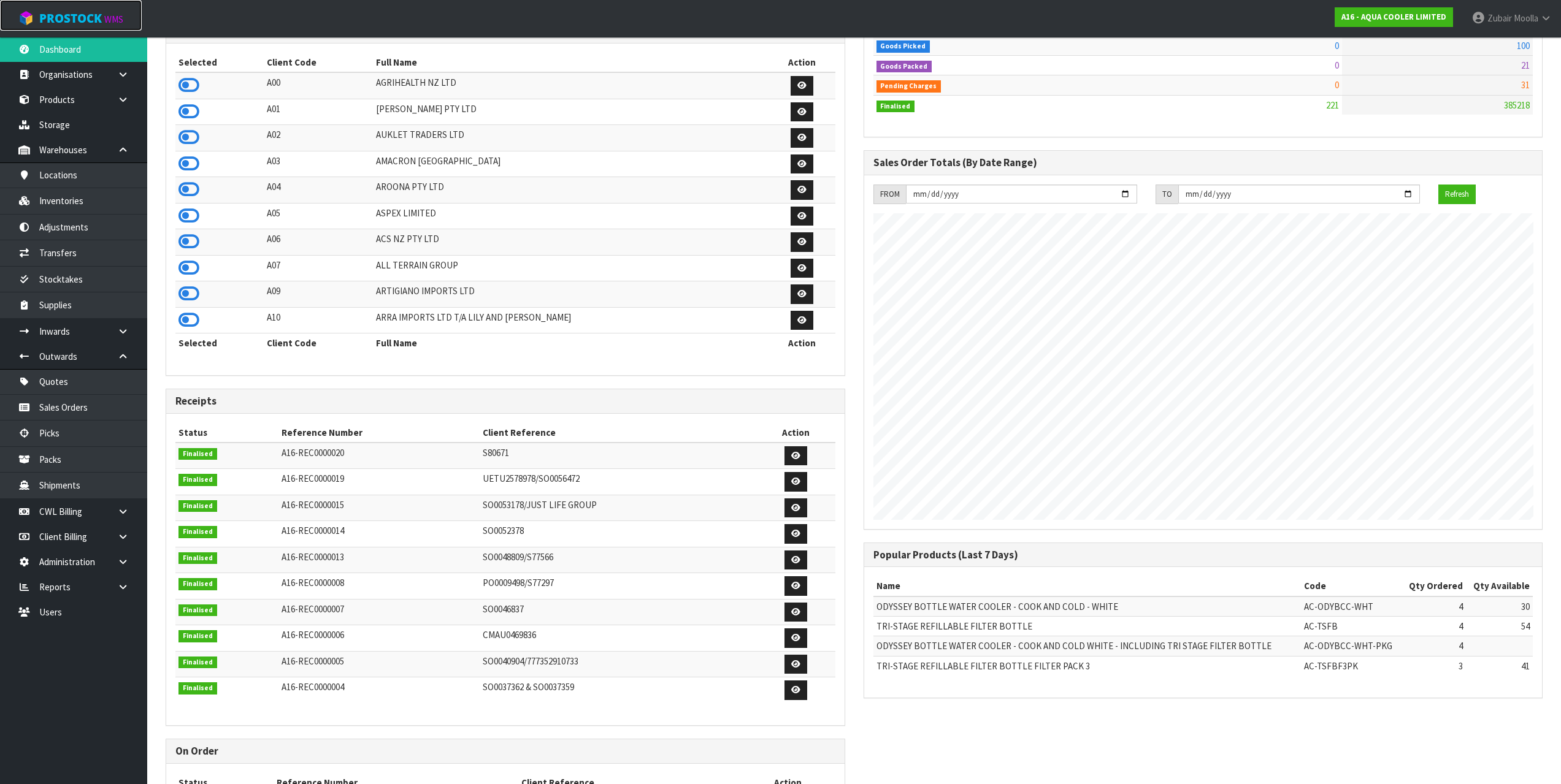
click at [99, 29] on link "ProStock WMS" at bounding box center [71, 15] width 142 height 31
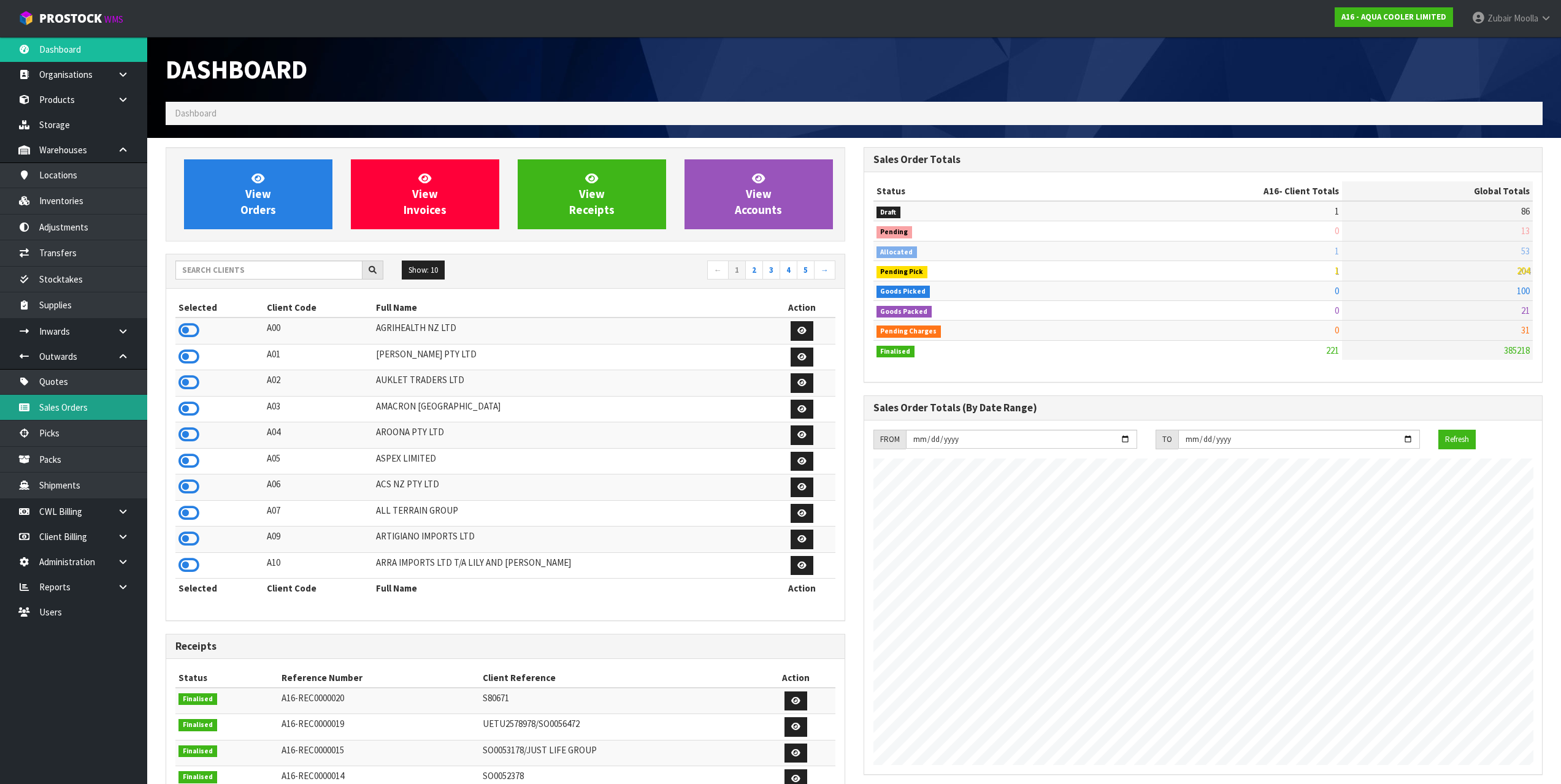
click at [91, 419] on link "Sales Orders" at bounding box center [74, 407] width 147 height 25
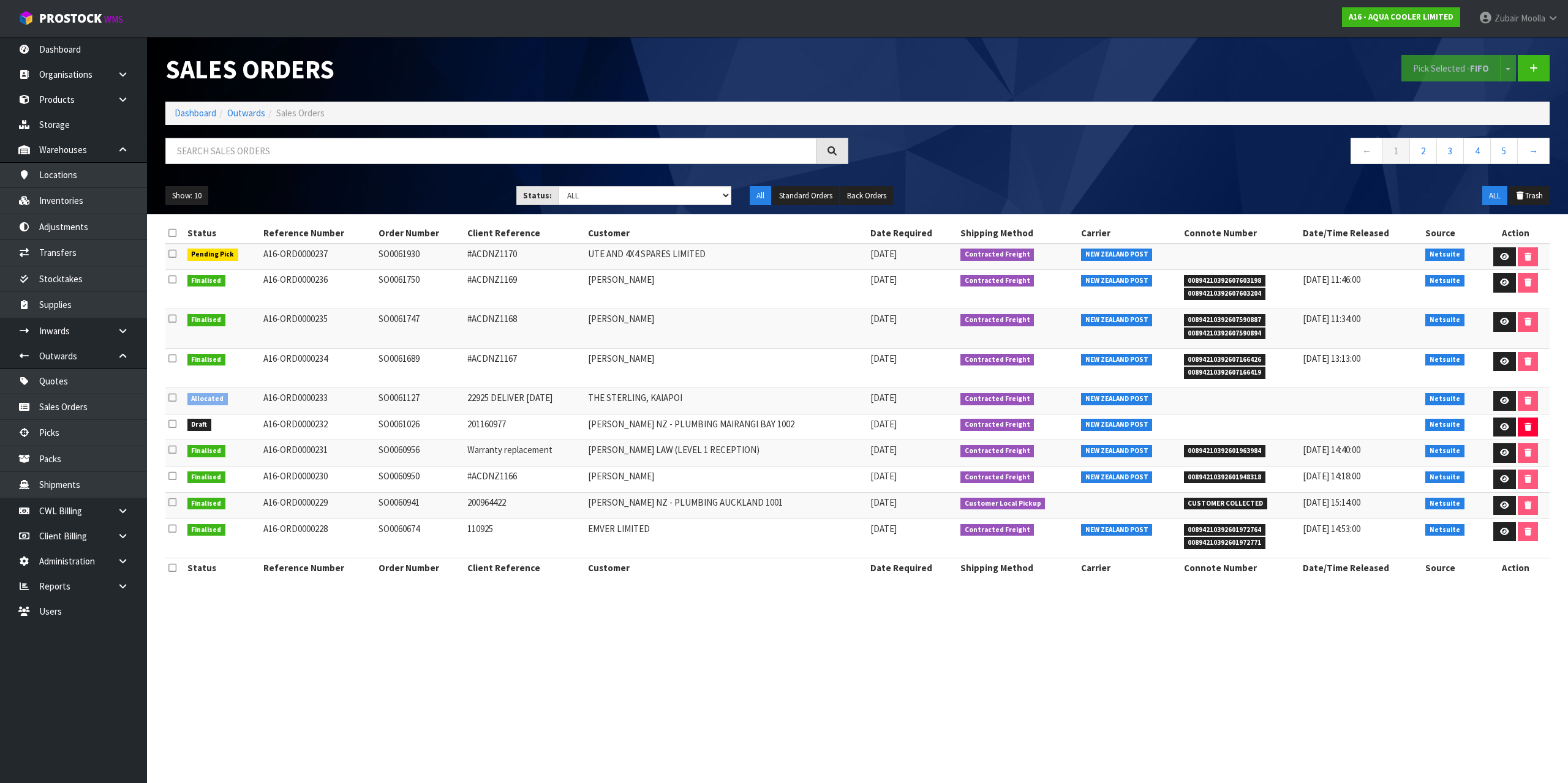
click at [498, 456] on td "Warranty replacement" at bounding box center [525, 454] width 121 height 26
click at [96, 19] on span "ProStock" at bounding box center [71, 19] width 62 height 16
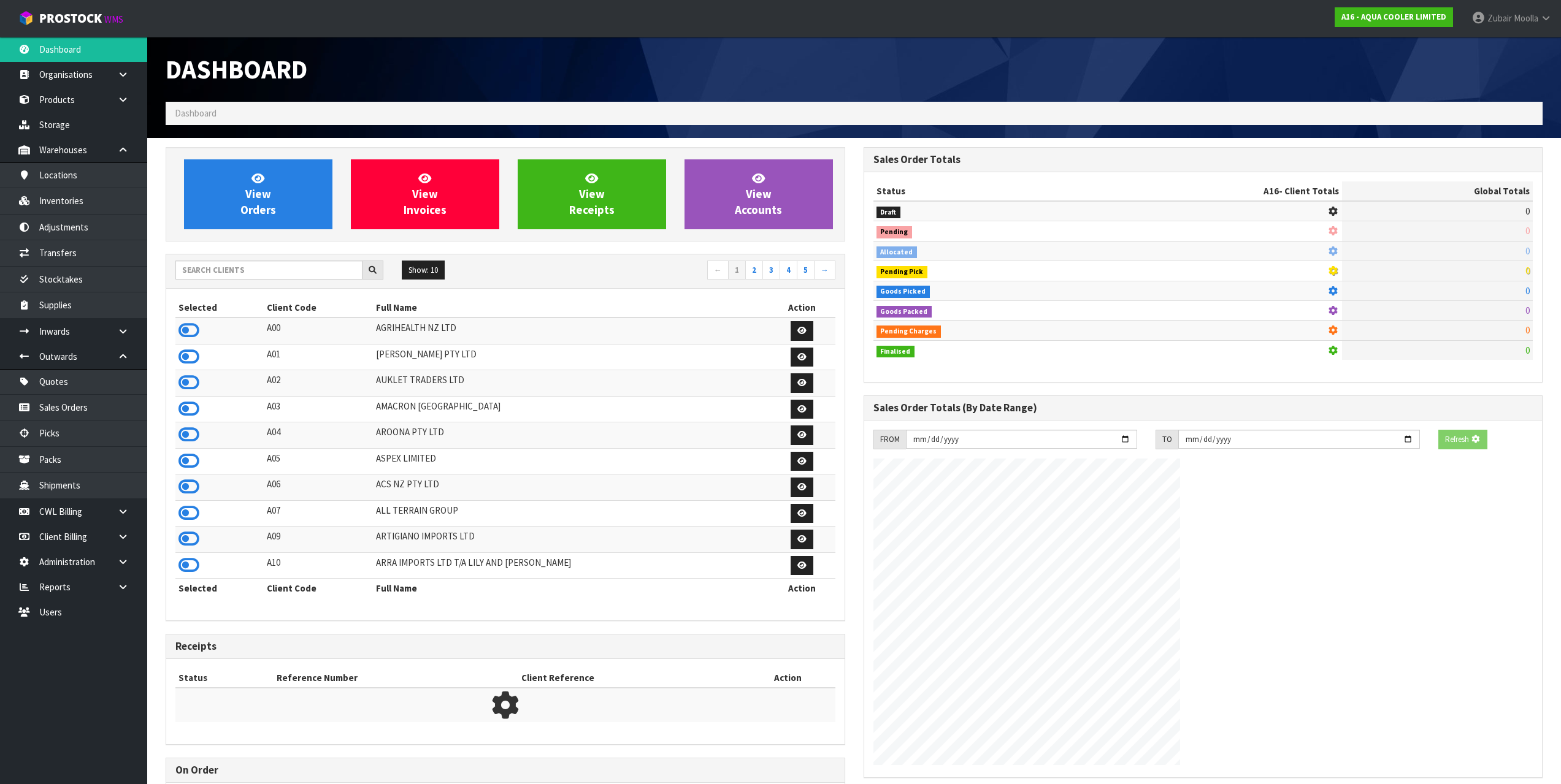
click at [258, 282] on div "Show: 10 5 10 25 50 ← 1 2 3 4 5 →" at bounding box center [506, 271] width 679 height 34
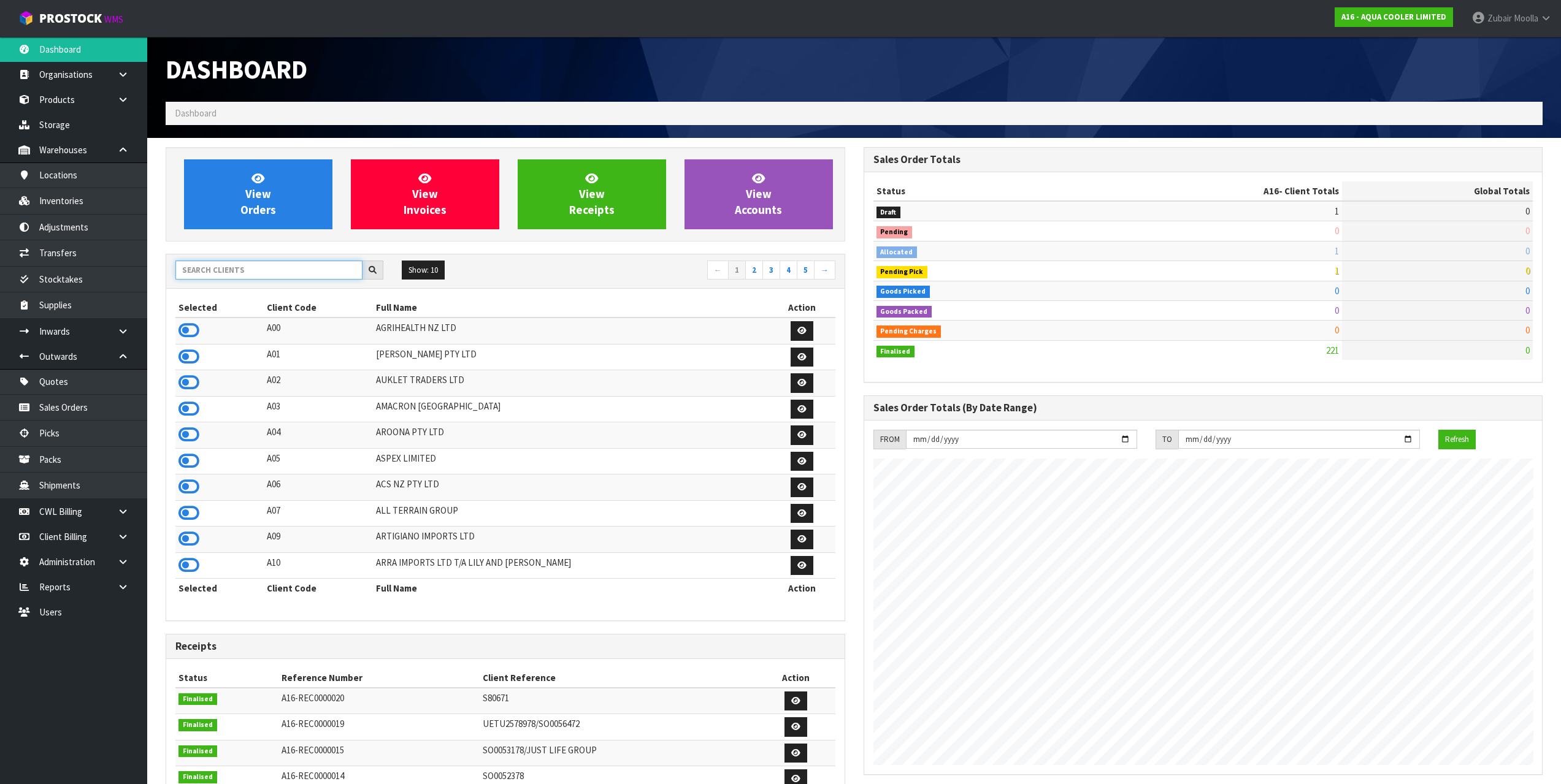
click at [258, 279] on input "text" at bounding box center [269, 270] width 187 height 19
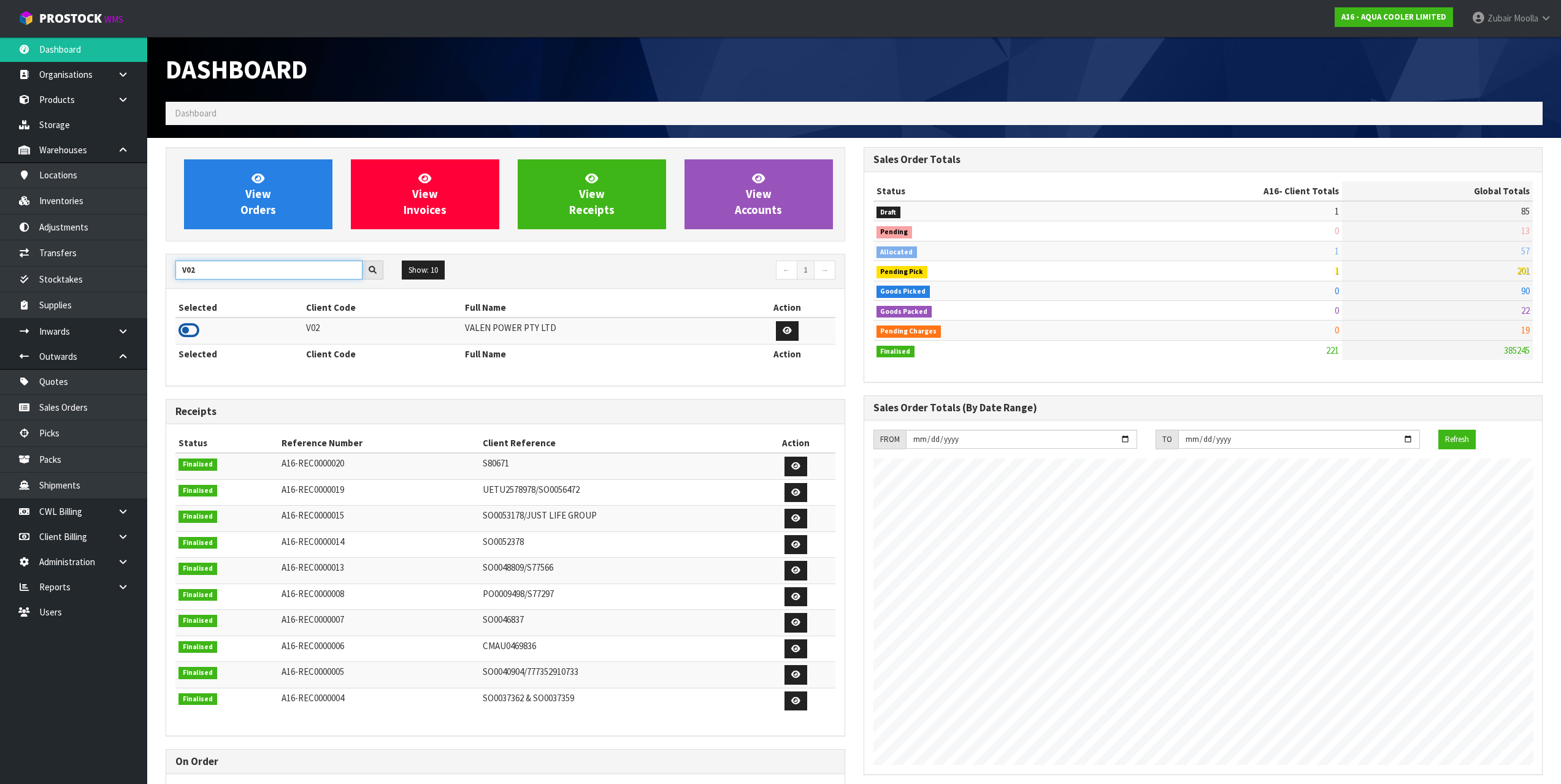
type input "V02"
click at [198, 325] on icon at bounding box center [189, 330] width 21 height 18
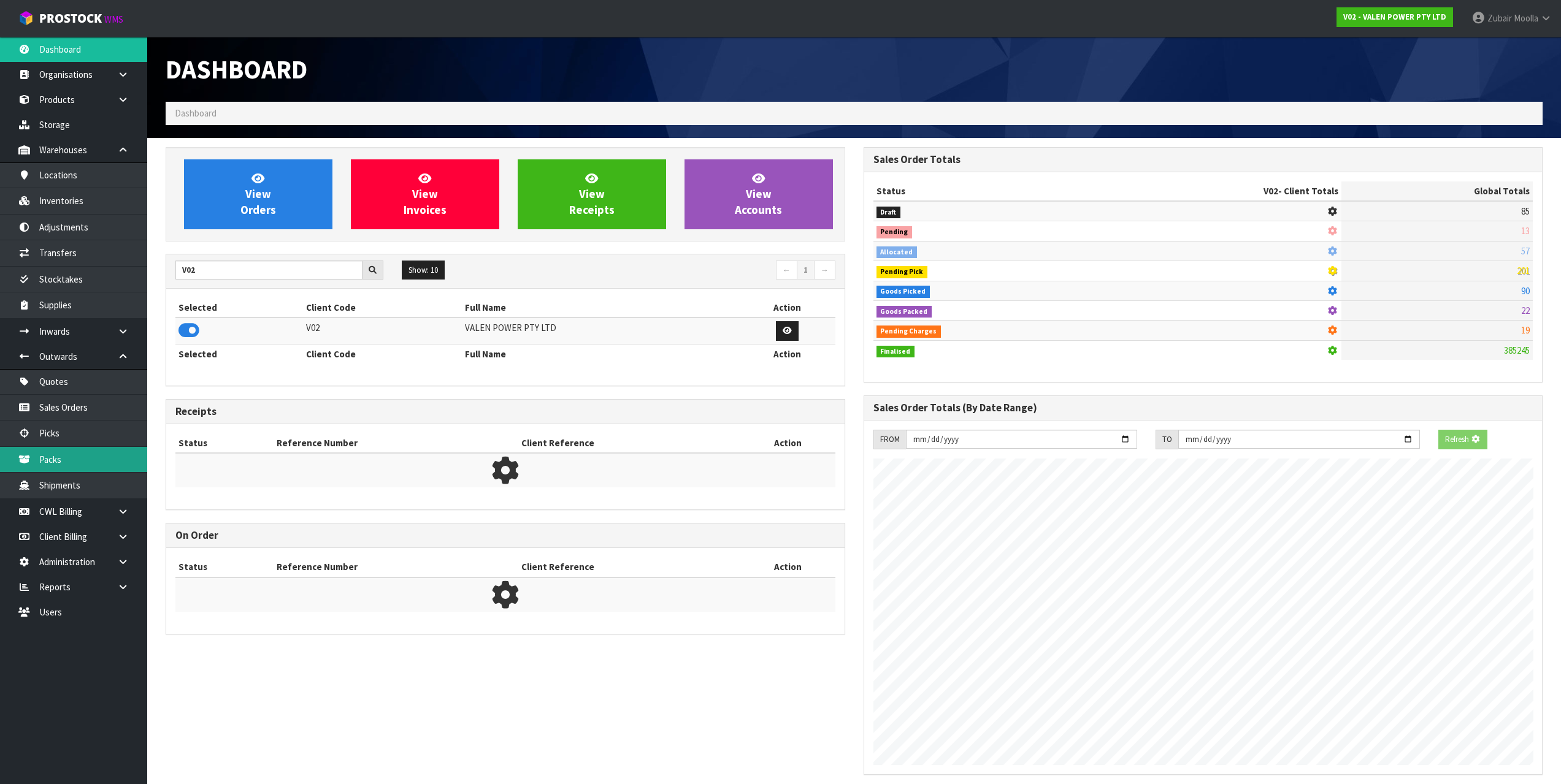
scroll to position [765, 697]
click at [86, 415] on link "Sales Orders" at bounding box center [74, 407] width 147 height 25
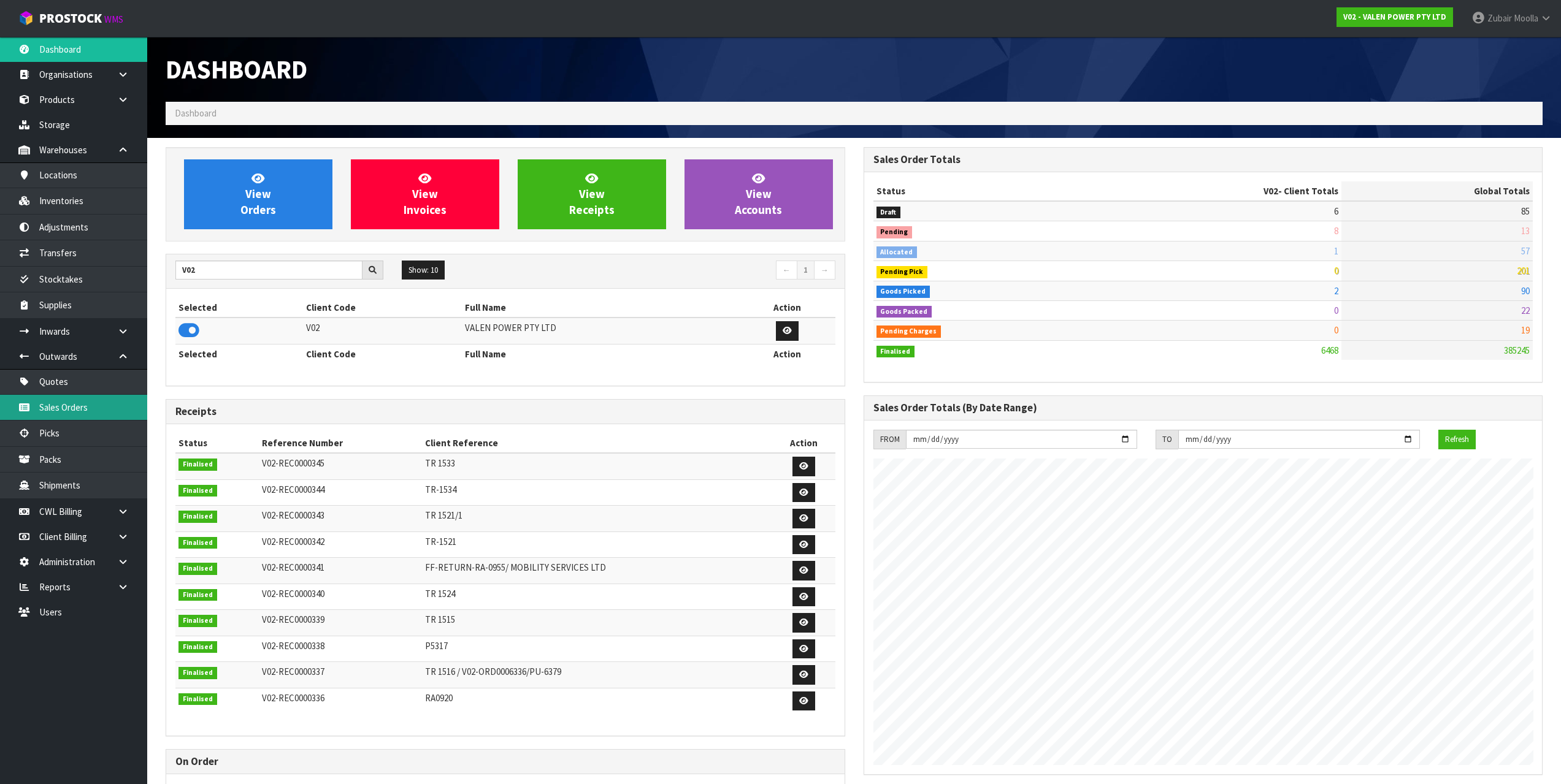
scroll to position [929, 697]
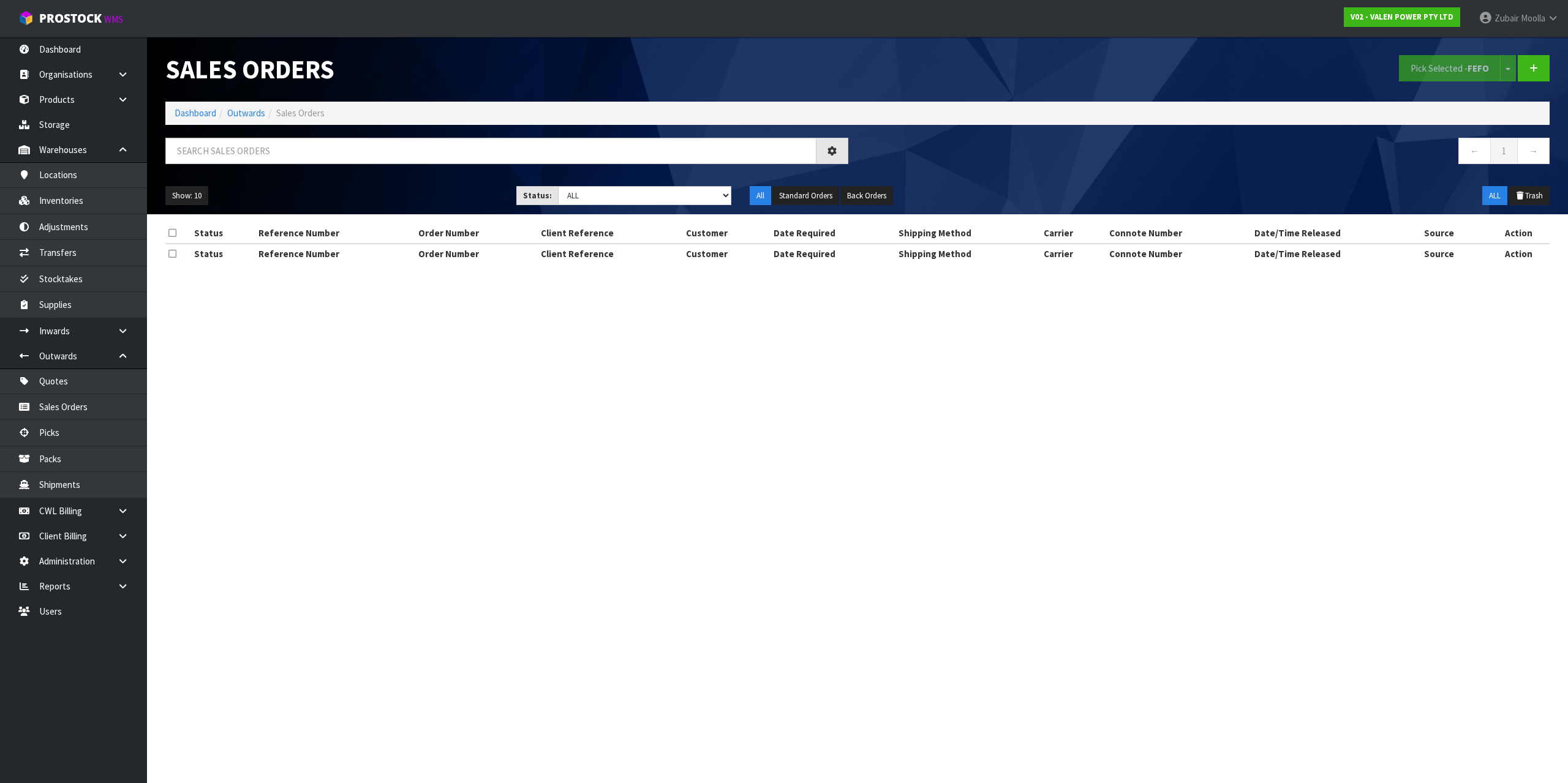
click at [534, 412] on section "Sales Orders Pick Selected - FEFO Split button! FIFO - First In First Out FEFO …" at bounding box center [784, 391] width 1568 height 783
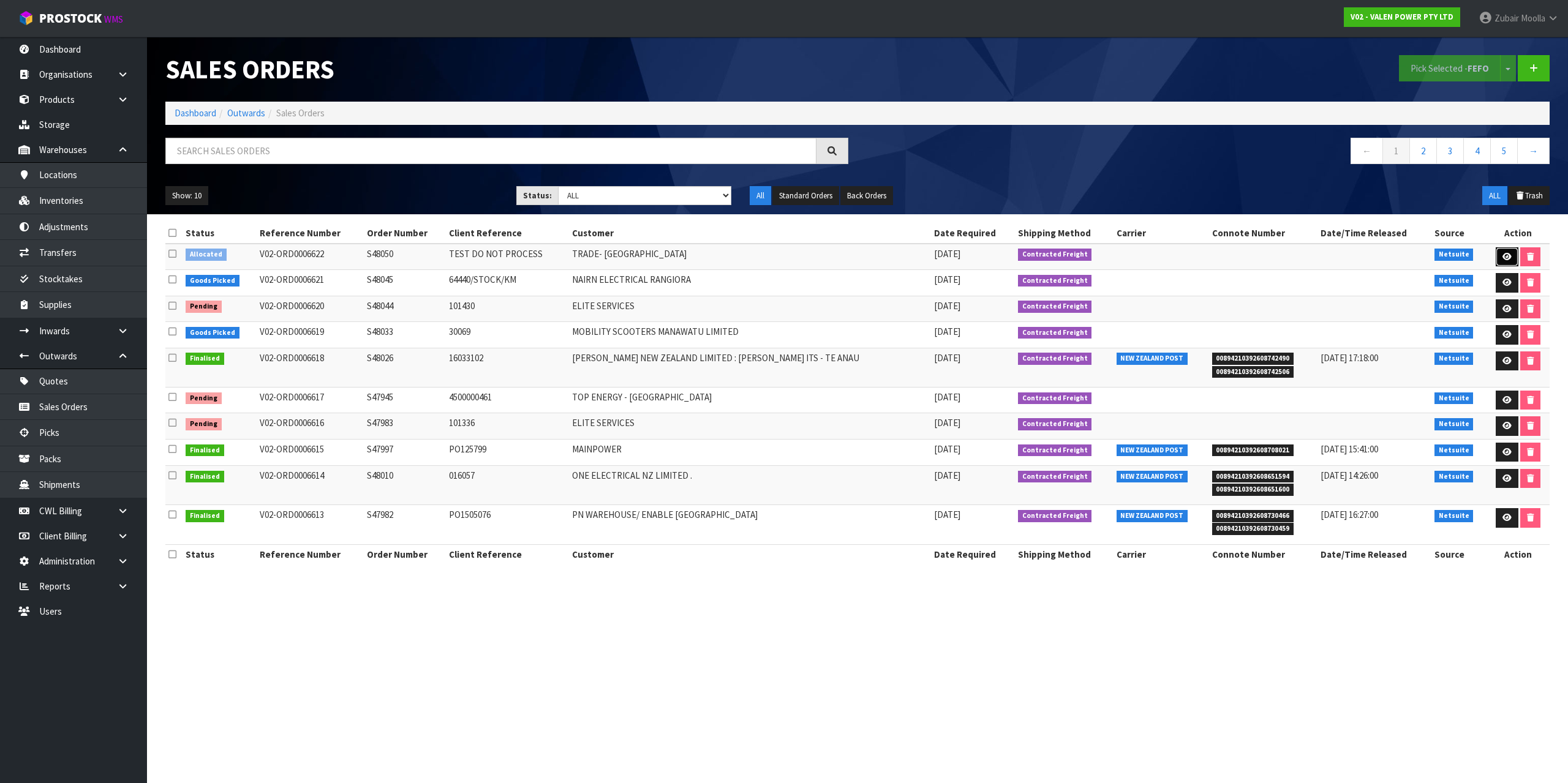
click at [1497, 261] on link at bounding box center [1507, 257] width 22 height 19
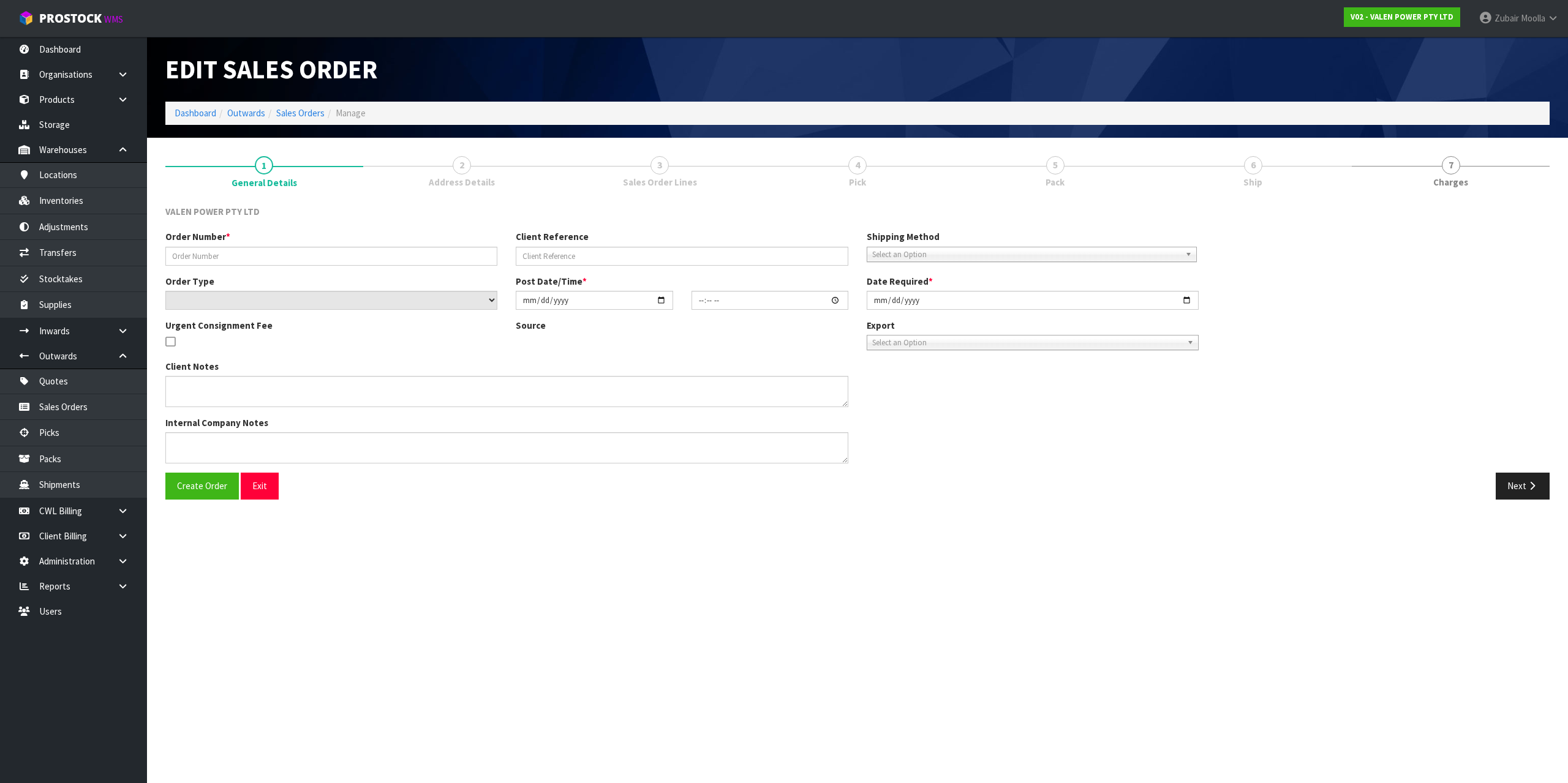
type input "S48050"
type input "TEST DO NOT PROCESS"
select select "number:0"
type input "[DATE]"
type input "11:30:10.000"
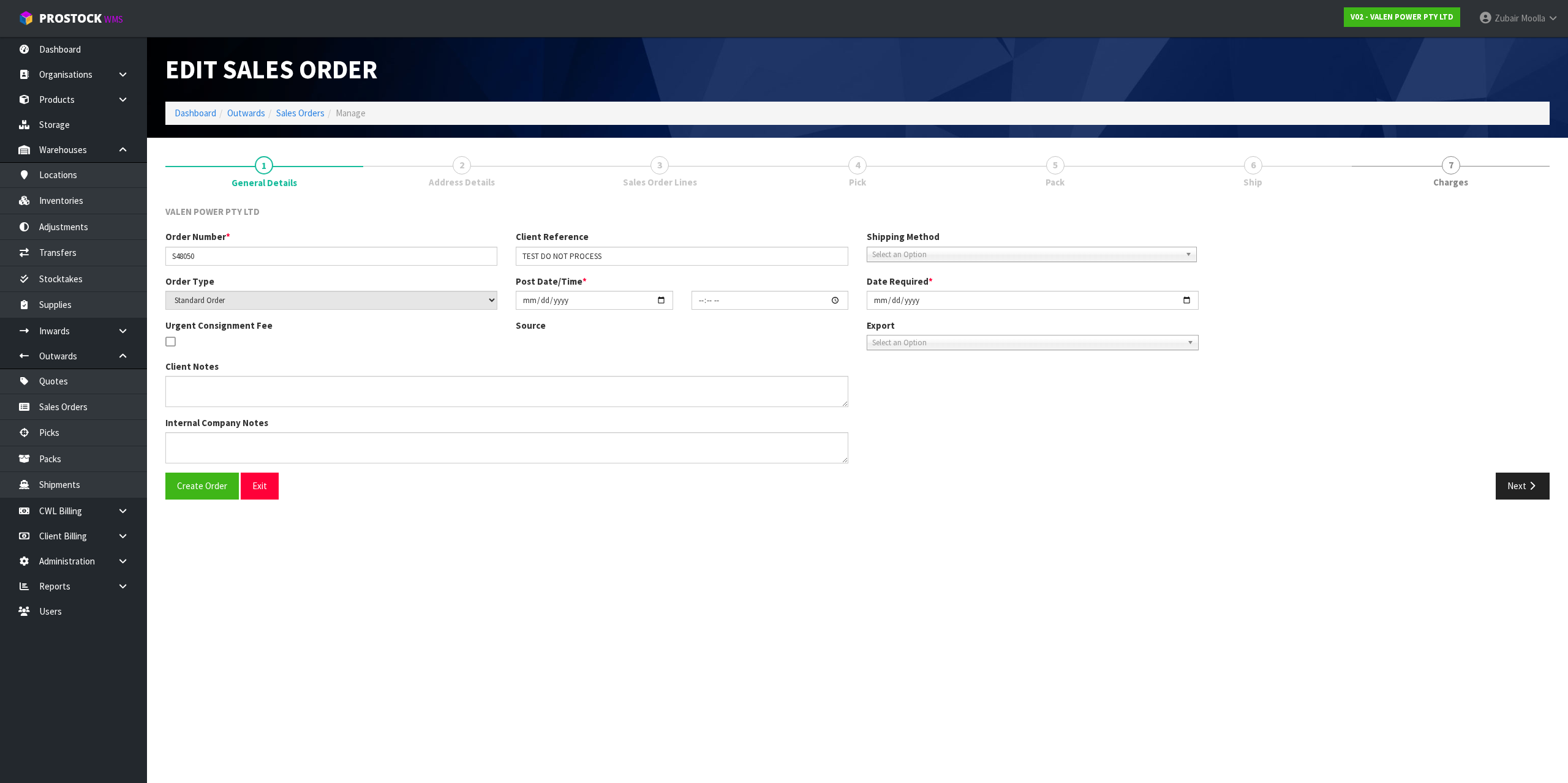
type input "[DATE]"
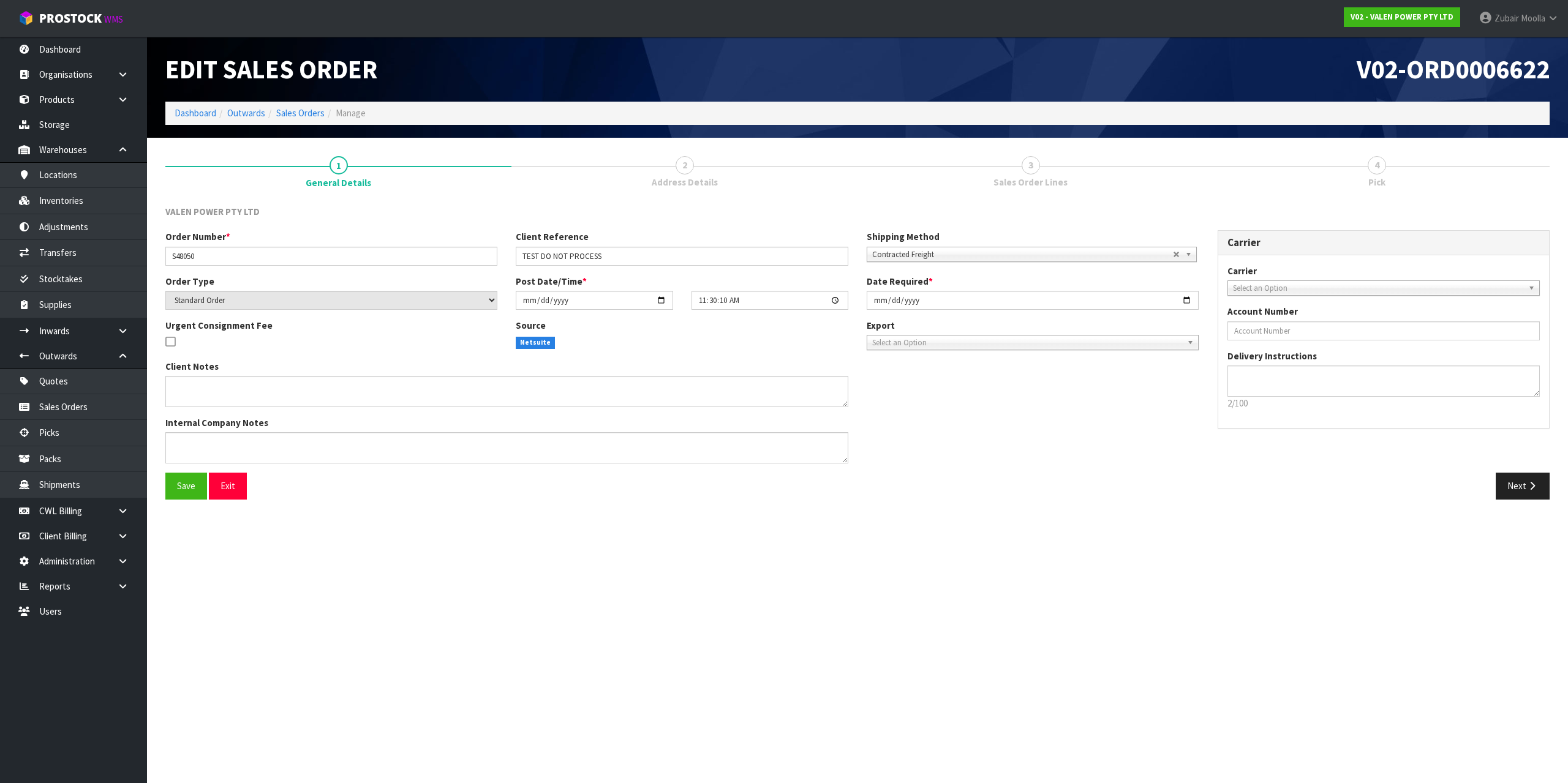
click at [1024, 99] on div "V02-ORD0006622" at bounding box center [1208, 69] width 701 height 65
click at [653, 188] on span "Address Details" at bounding box center [684, 182] width 66 height 13
click at [376, 159] on link "1 General Details" at bounding box center [338, 172] width 346 height 49
click at [375, 159] on link "1 General Details" at bounding box center [338, 172] width 346 height 49
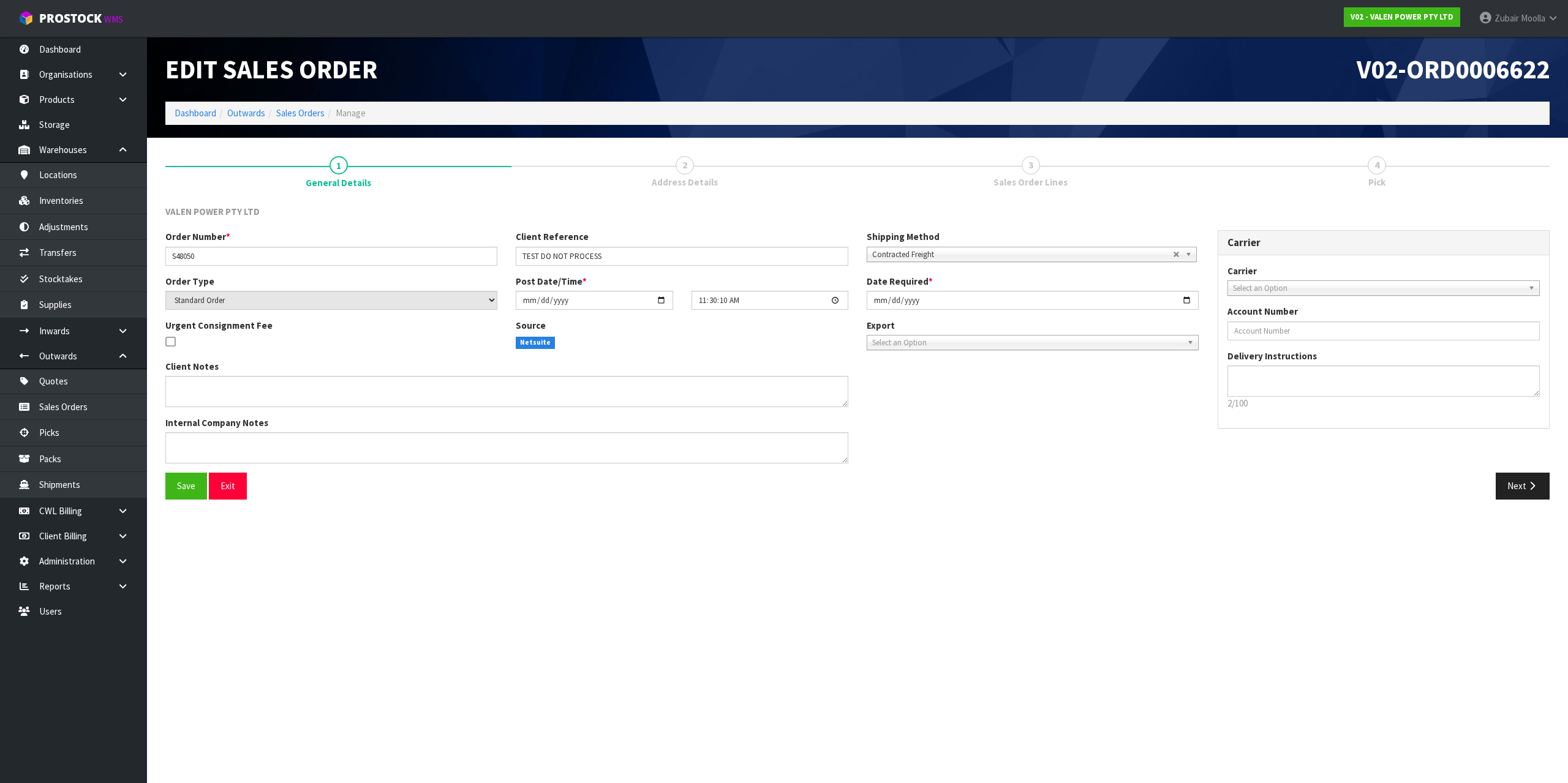
click at [501, 94] on div "Edit Sales Order" at bounding box center [507, 69] width 701 height 65
click at [511, 98] on div "Edit Sales Order" at bounding box center [507, 69] width 701 height 65
click at [838, 710] on section "Edit Sales Order V02-ORD0006622 Dashboard Outwards Sales Orders Manage 1 Genera…" at bounding box center [784, 391] width 1568 height 783
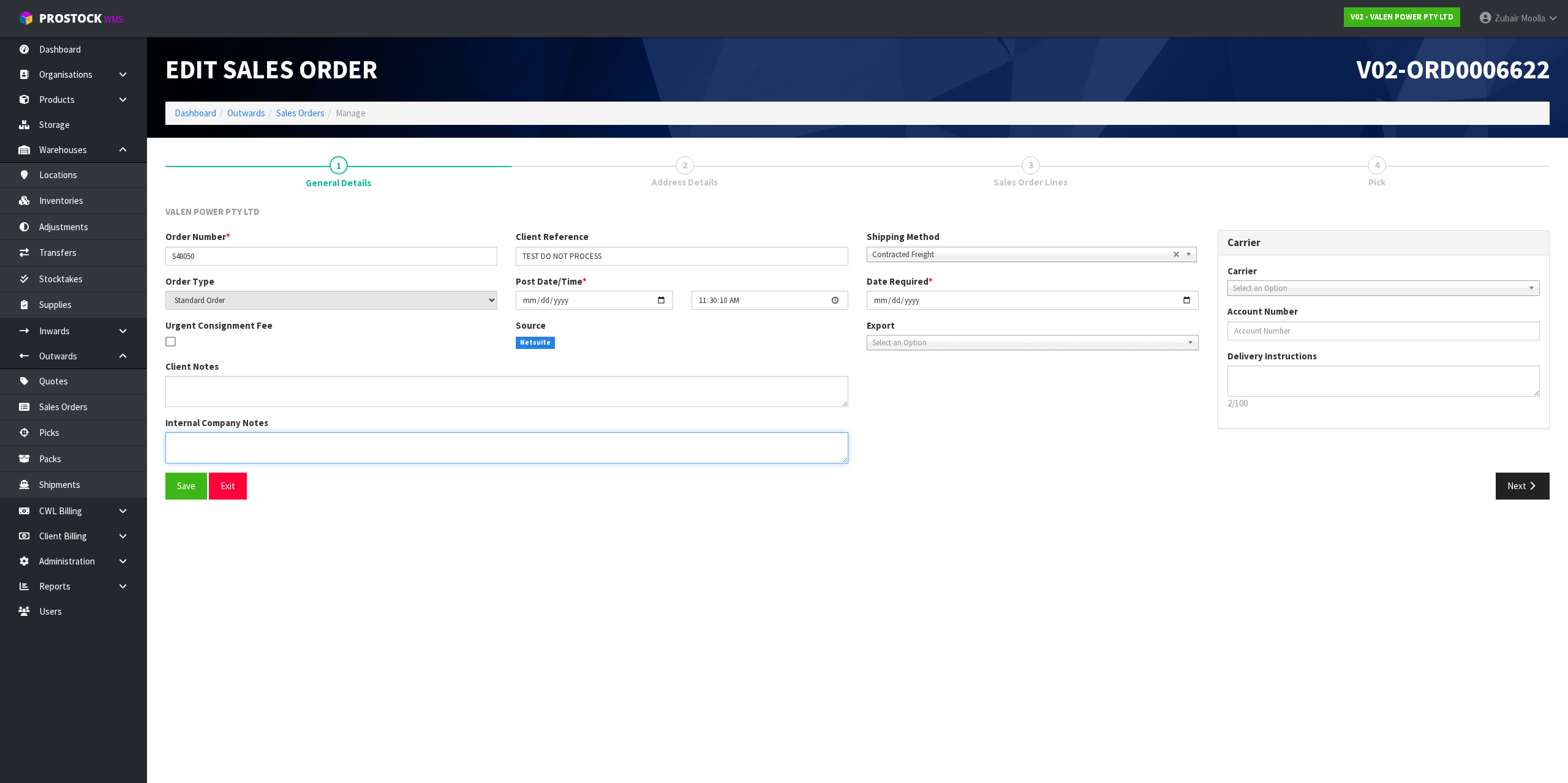
click at [693, 456] on textarea at bounding box center [507, 448] width 683 height 31
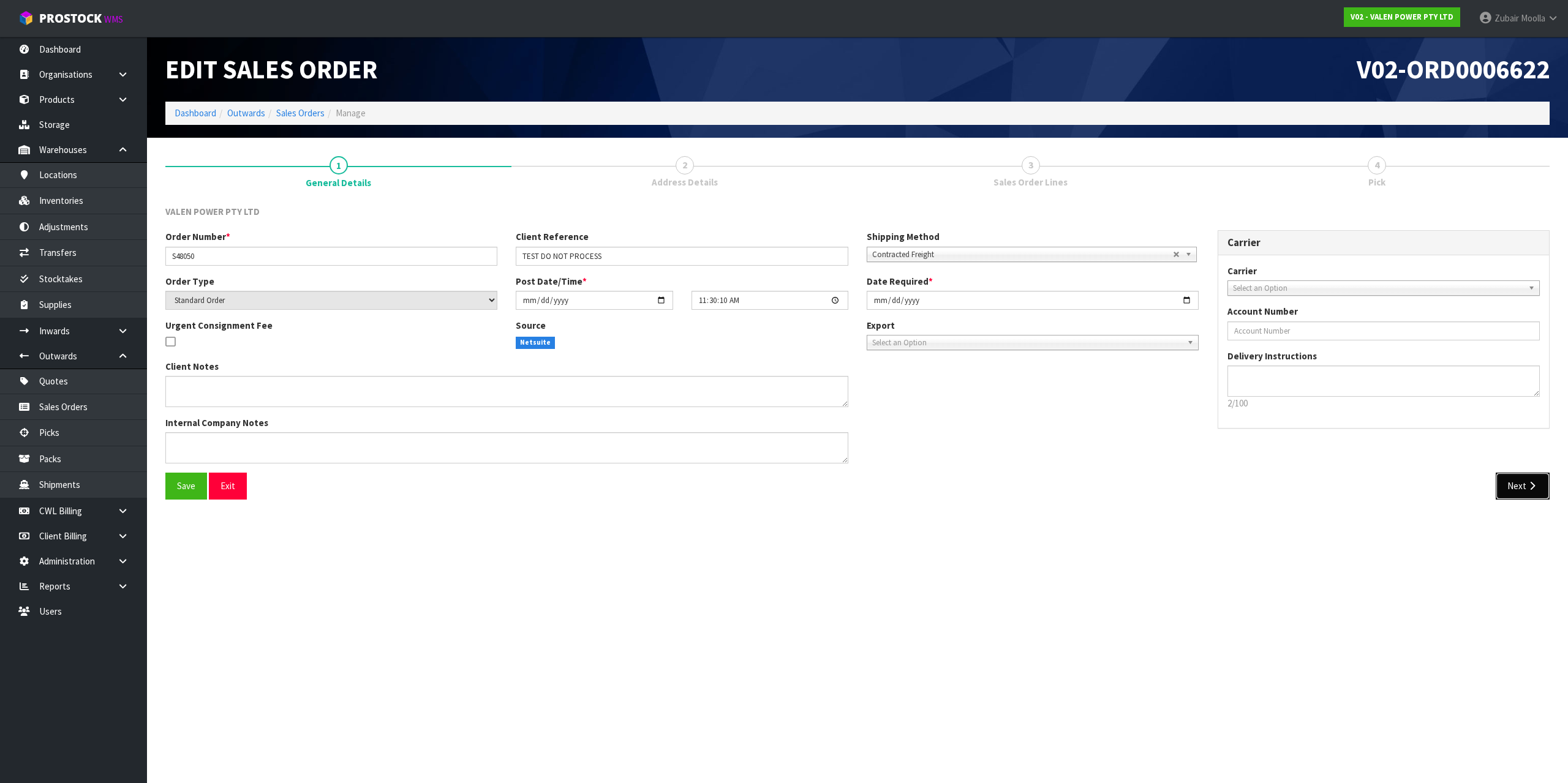
click at [1516, 480] on button "Next" at bounding box center [1522, 486] width 54 height 26
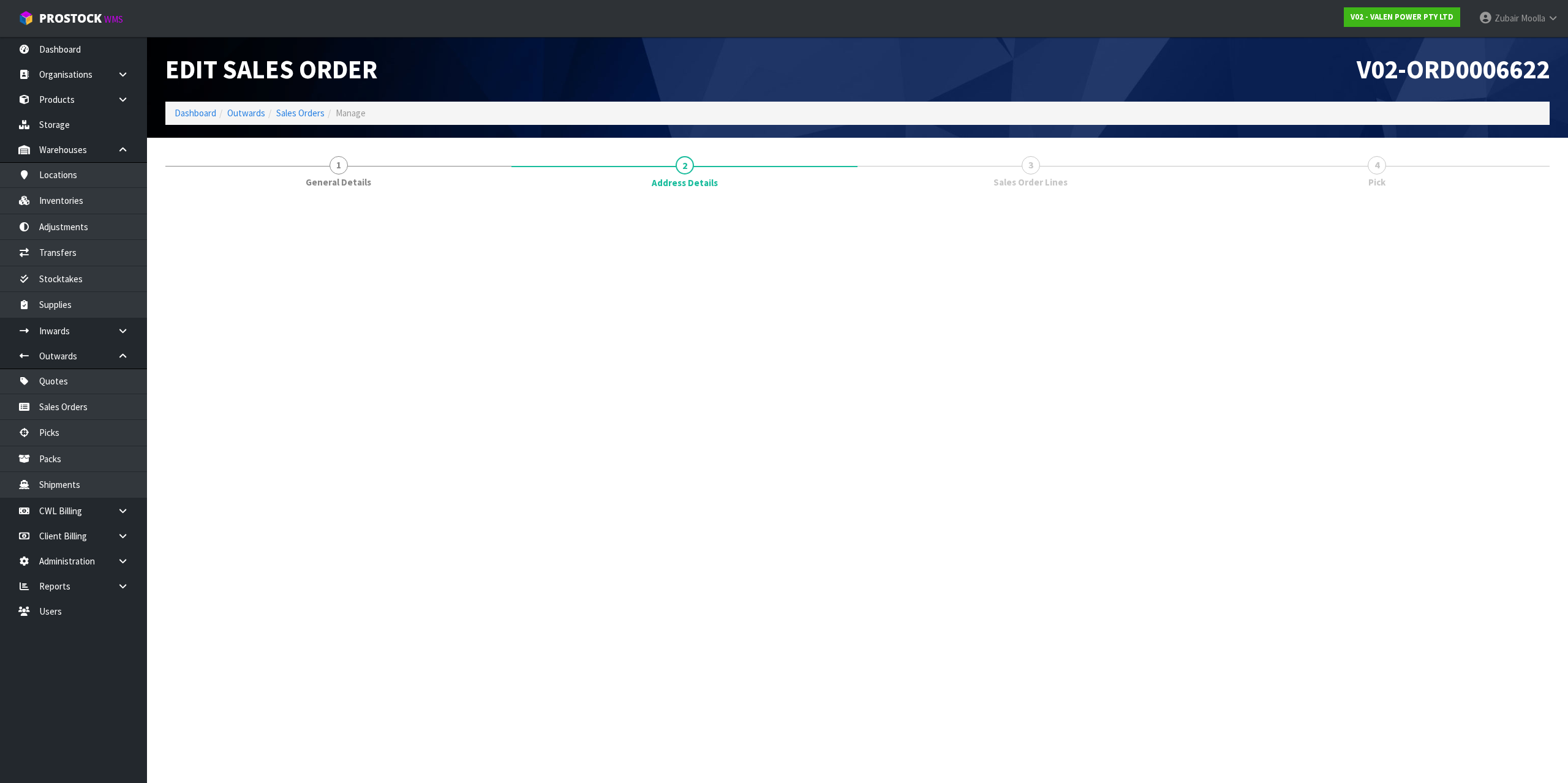
click at [1272, 719] on section "Edit Sales Order V02-ORD0006622 Dashboard Outwards Sales Orders Manage 1 Genera…" at bounding box center [784, 391] width 1568 height 783
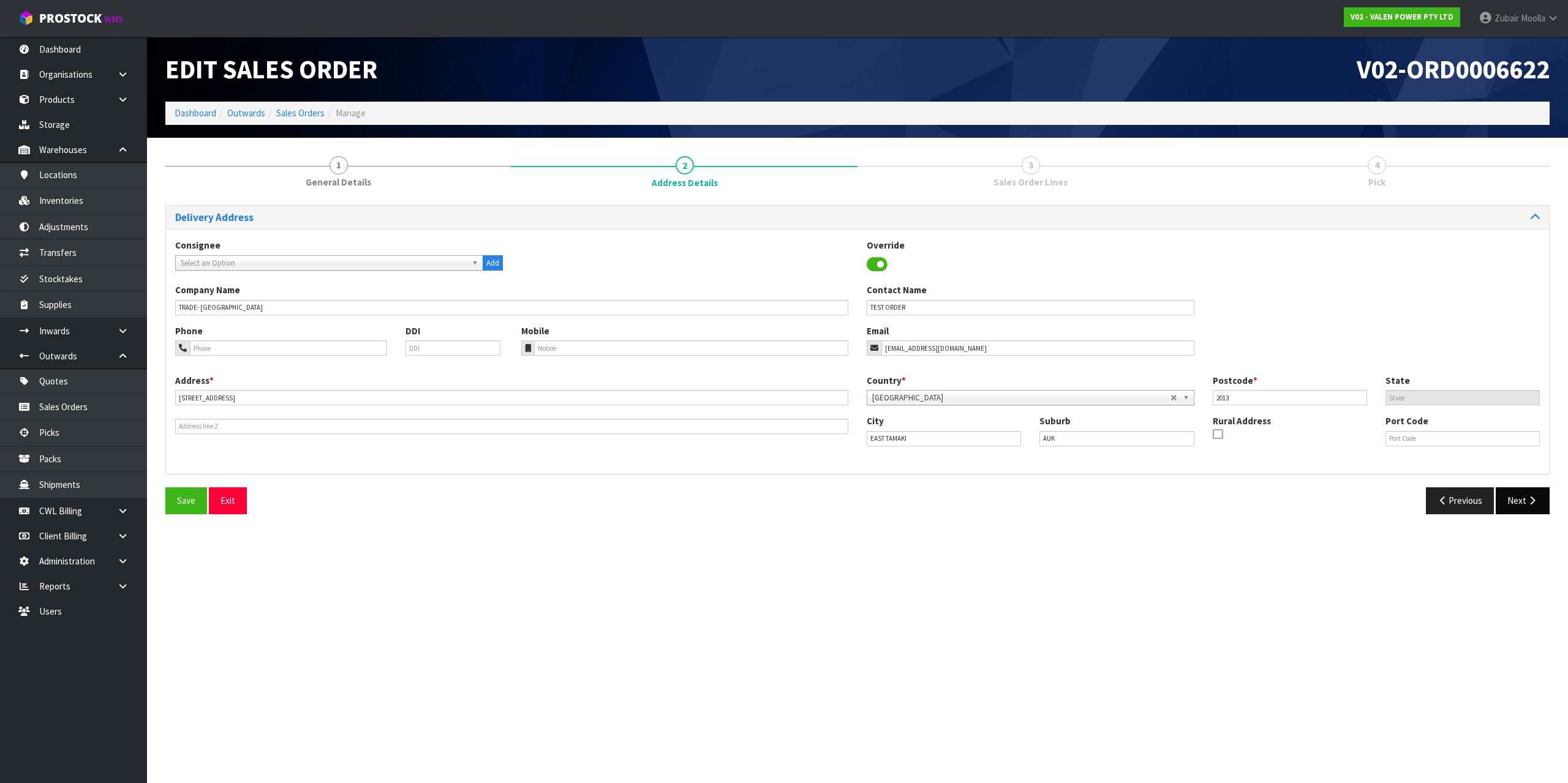
click at [1269, 628] on section "Edit Sales Order V02-ORD0006622 Dashboard Outwards Sales Orders Manage 1 Genera…" at bounding box center [784, 391] width 1568 height 783
click at [1526, 502] on button "Next" at bounding box center [1522, 500] width 54 height 26
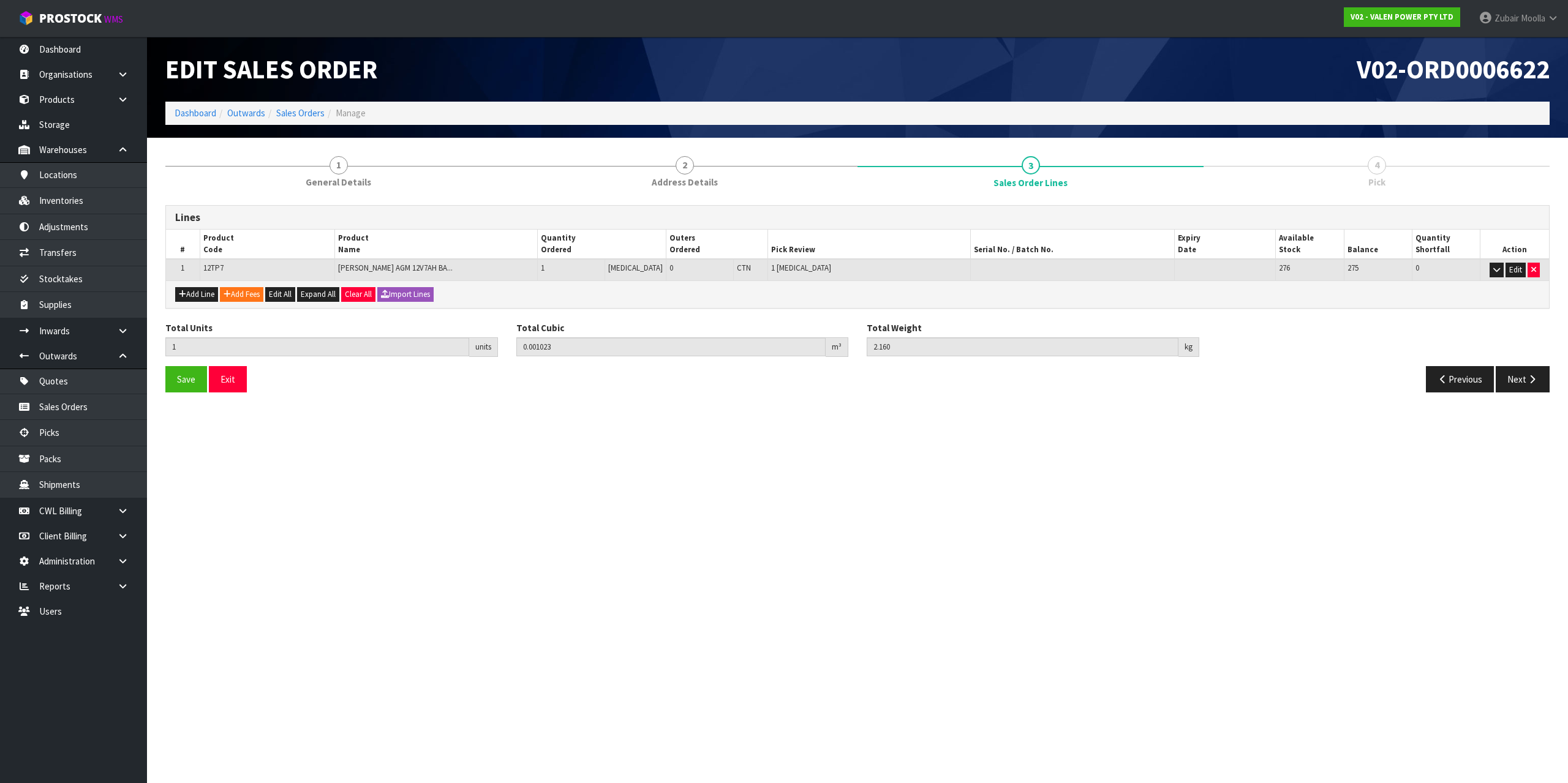
click at [976, 546] on section "Edit Sales Order V02-ORD0006622 Dashboard Outwards Sales Orders Manage 1 Genera…" at bounding box center [784, 391] width 1568 height 783
click at [1510, 379] on button "Next" at bounding box center [1522, 379] width 54 height 26
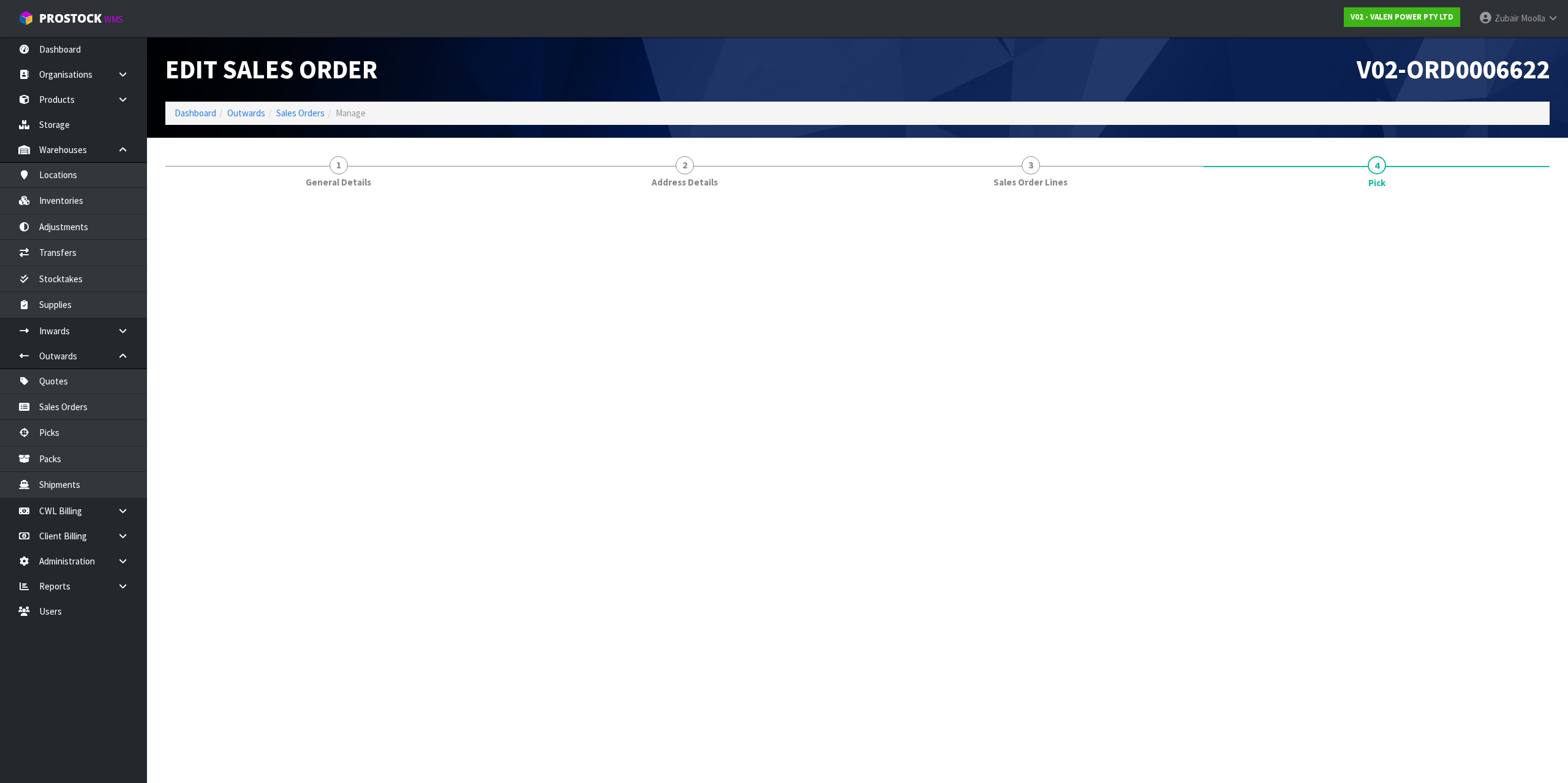
click at [1511, 569] on section "Edit Sales Order V02-ORD0006622 Dashboard Outwards Sales Orders Manage 1 Genera…" at bounding box center [784, 391] width 1568 height 783
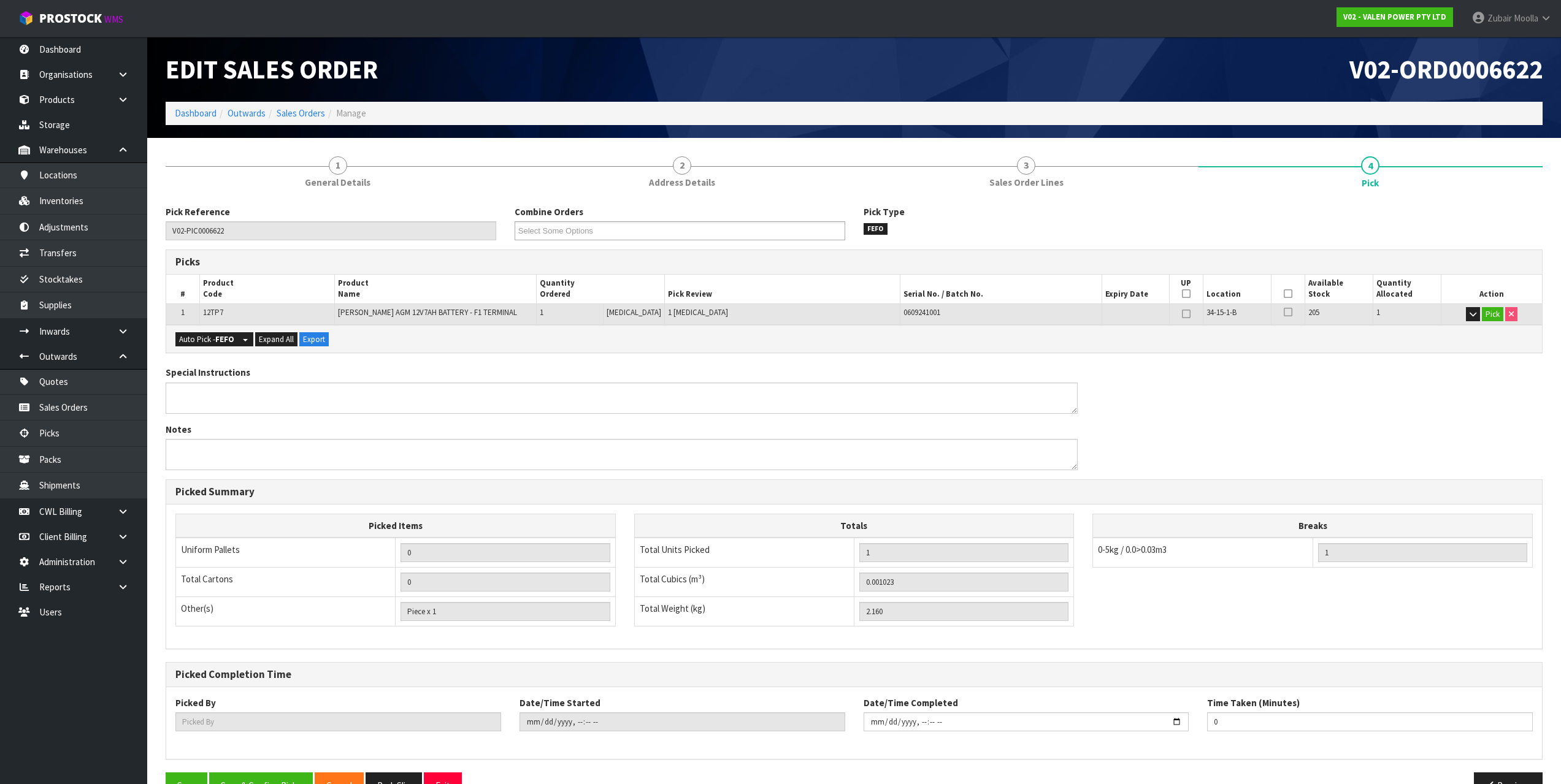
click at [1242, 381] on div "Special Instructions Notes" at bounding box center [854, 423] width 1395 height 114
click at [803, 365] on div "Pick Reference V02-PIC0006622 Combine Orders V02-ORD0006619 V02-ORD0006621 V02-…" at bounding box center [854, 507] width 1377 height 603
drag, startPoint x: 802, startPoint y: 365, endPoint x: 624, endPoint y: 384, distance: 179.0
click at [787, 362] on div "Pick Reference V02-PIC0006622 Combine Orders V02-ORD0006619 V02-ORD0006621 V02-…" at bounding box center [854, 507] width 1377 height 603
drag, startPoint x: 200, startPoint y: 344, endPoint x: 481, endPoint y: 385, distance: 284.0
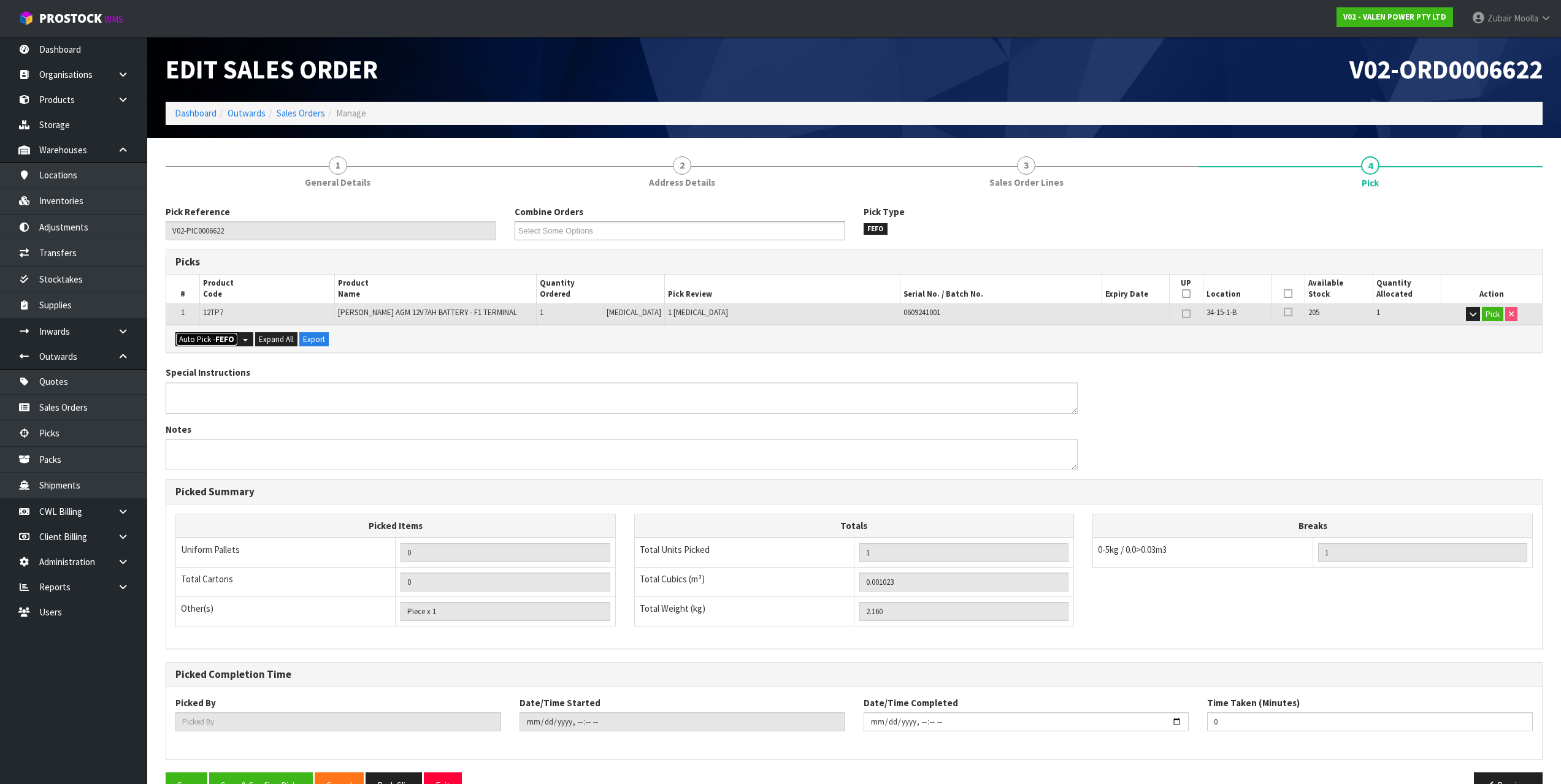
click at [200, 345] on button "Auto Pick - FEFO" at bounding box center [207, 340] width 62 height 15
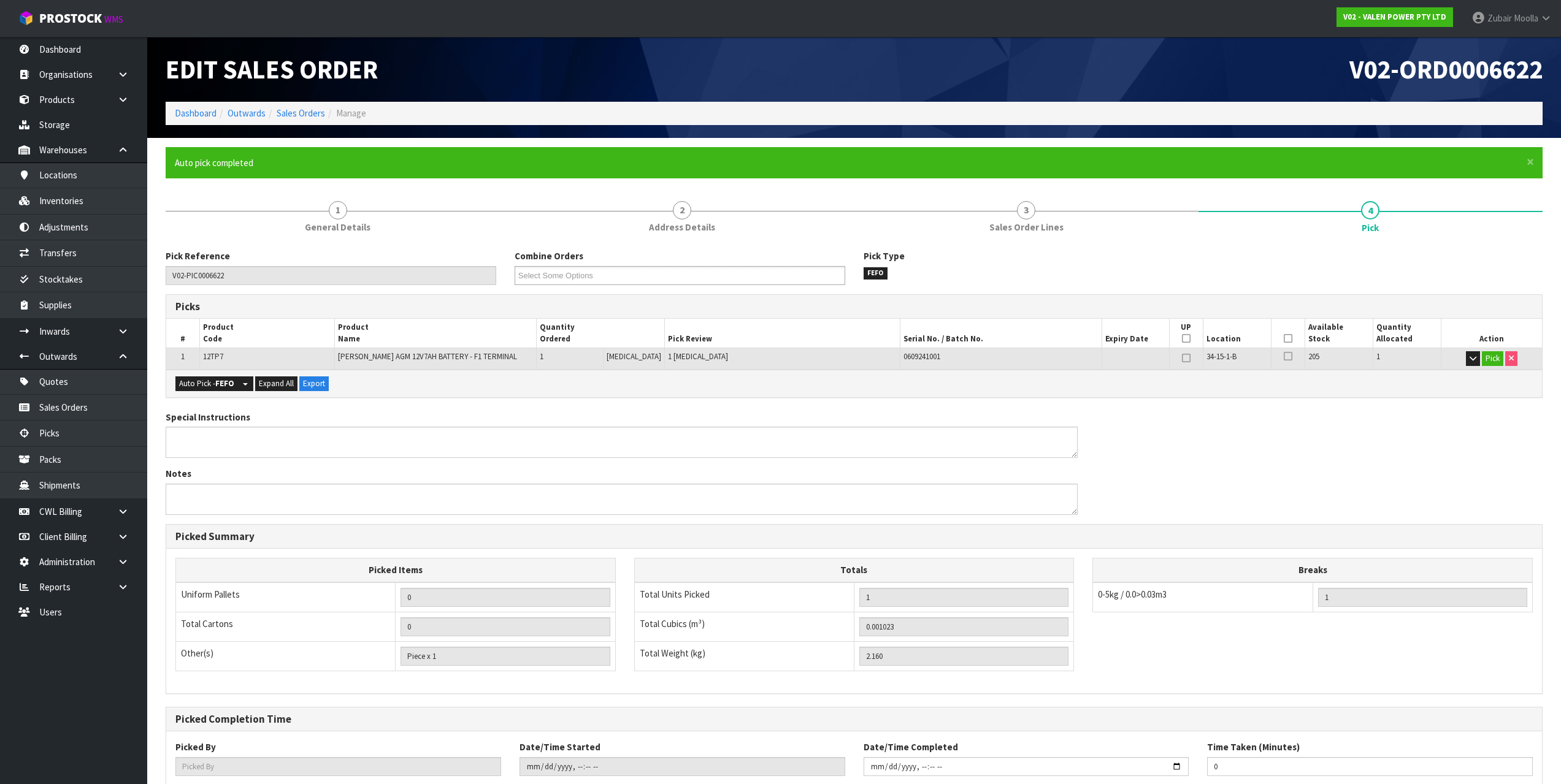
click at [906, 405] on div "Pick Reference V02-PIC0006622 Combine Orders V02-ORD0006619 V02-ORD0006621 V02-…" at bounding box center [854, 551] width 1377 height 603
click at [1284, 355] on icon at bounding box center [1288, 356] width 9 height 10
click at [0, 0] on input "checkbox" at bounding box center [0, 0] width 0 height 0
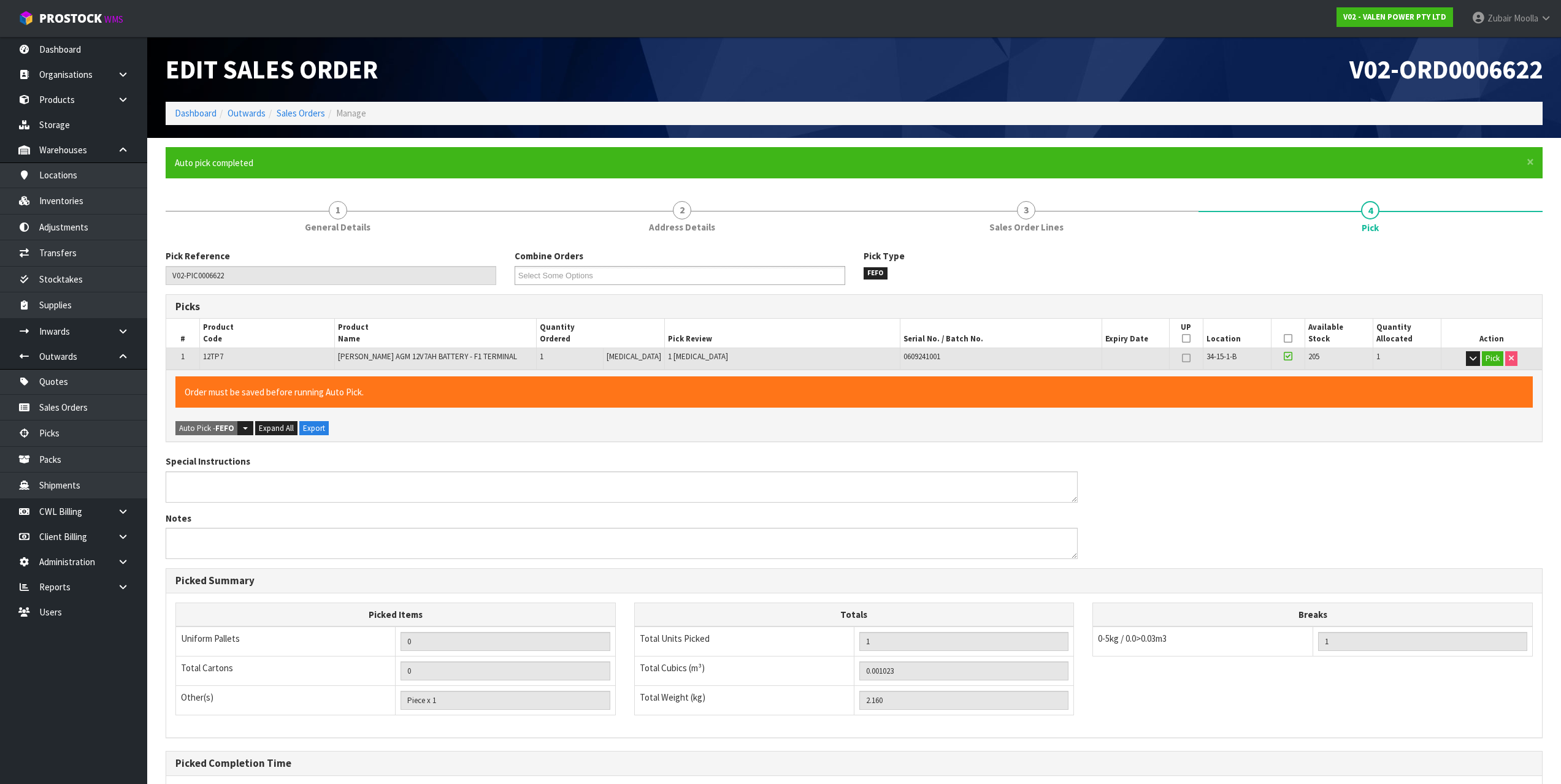
click at [1262, 455] on div "Special Instructions Notes" at bounding box center [854, 512] width 1395 height 114
click at [1253, 452] on div "Pick Reference V02-PIC0006622 Combine Orders V02-ORD0006619 V02-ORD0006621 V02-…" at bounding box center [854, 573] width 1377 height 648
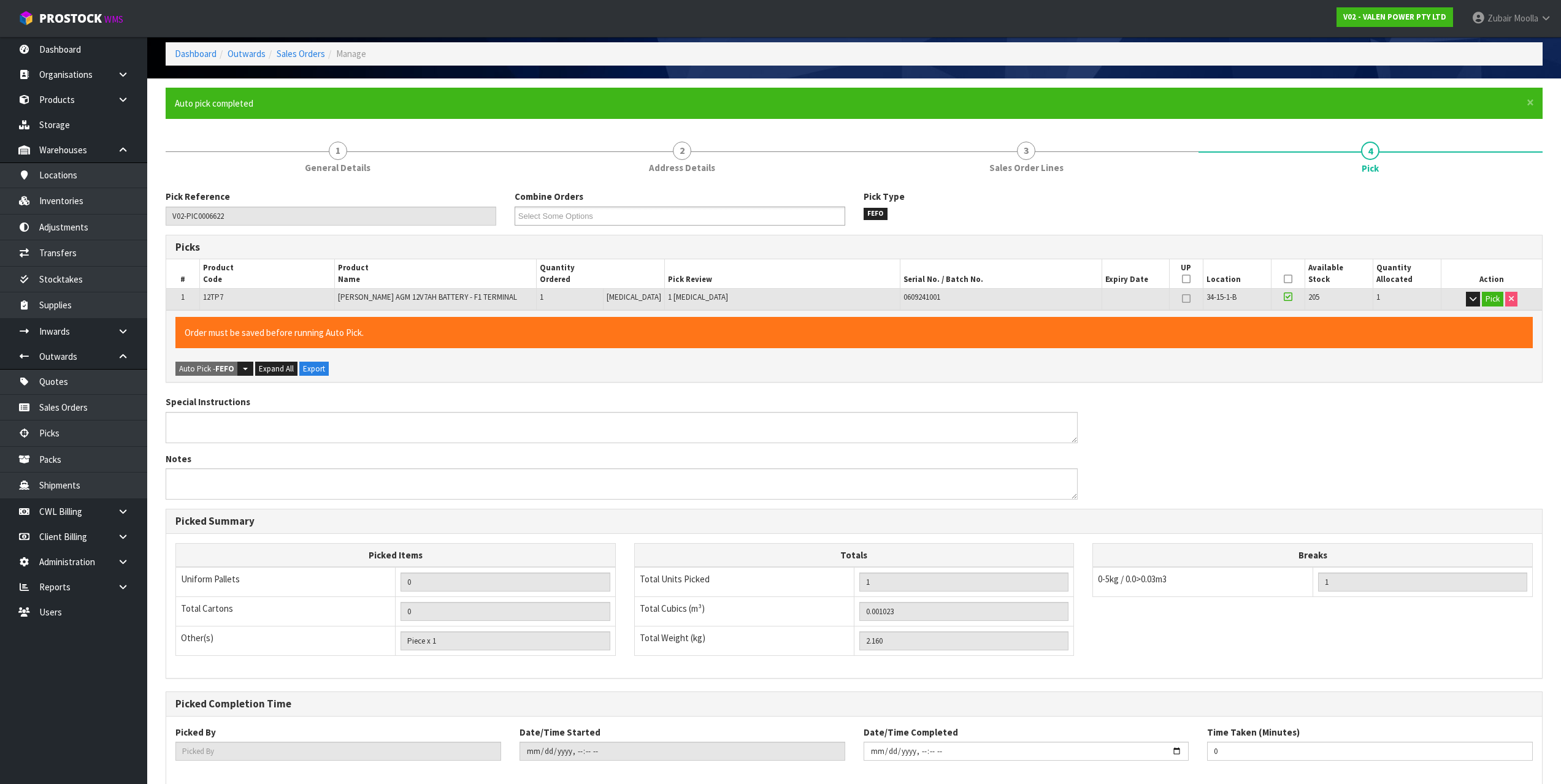
scroll to position [122, 0]
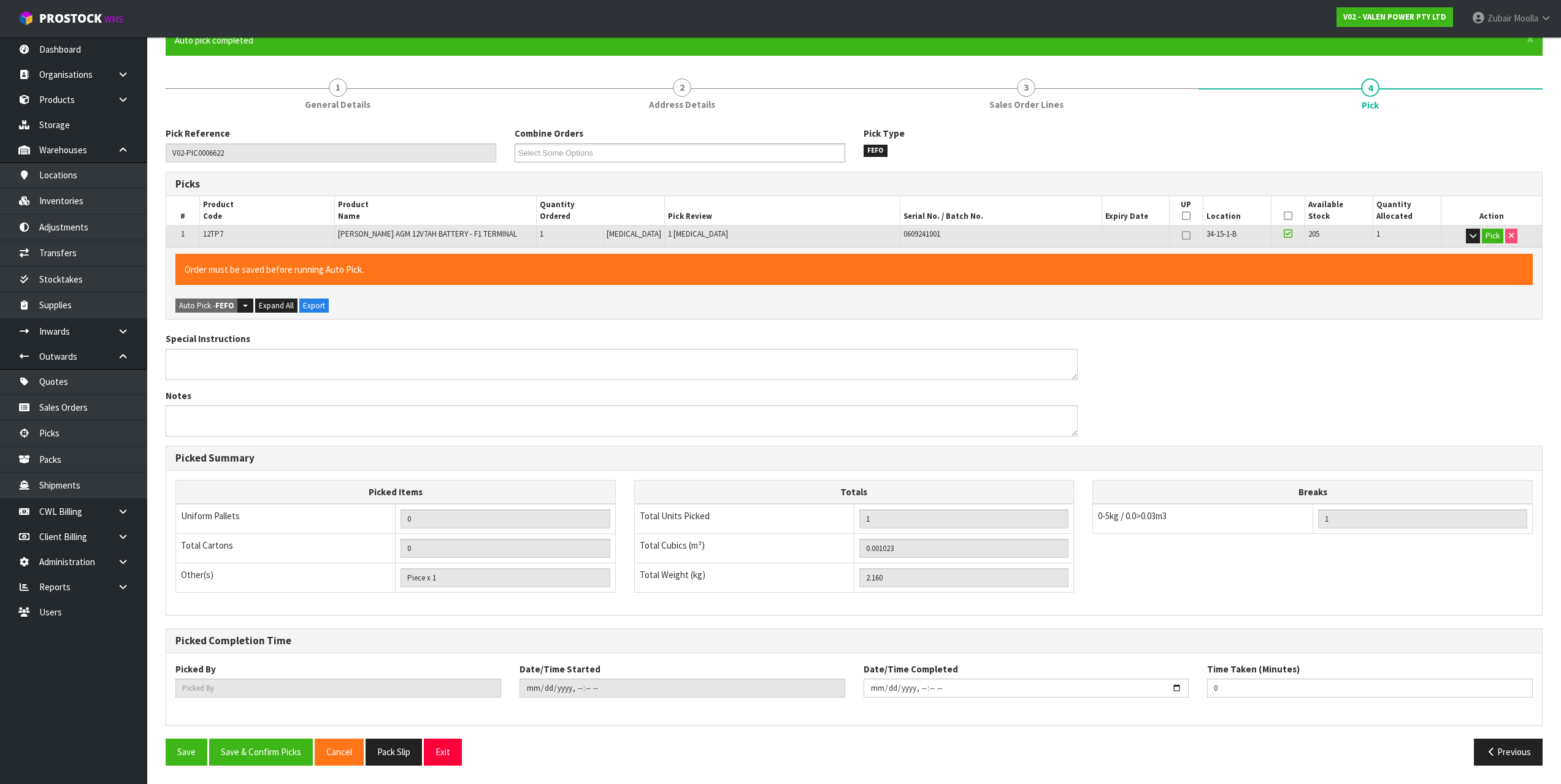
click at [1253, 452] on h3 "Picked Summary" at bounding box center [854, 458] width 1357 height 12
click at [267, 765] on button "Save & Confirm Picks" at bounding box center [261, 752] width 104 height 26
click at [839, 650] on div "Picked Completion Time" at bounding box center [854, 641] width 1375 height 24
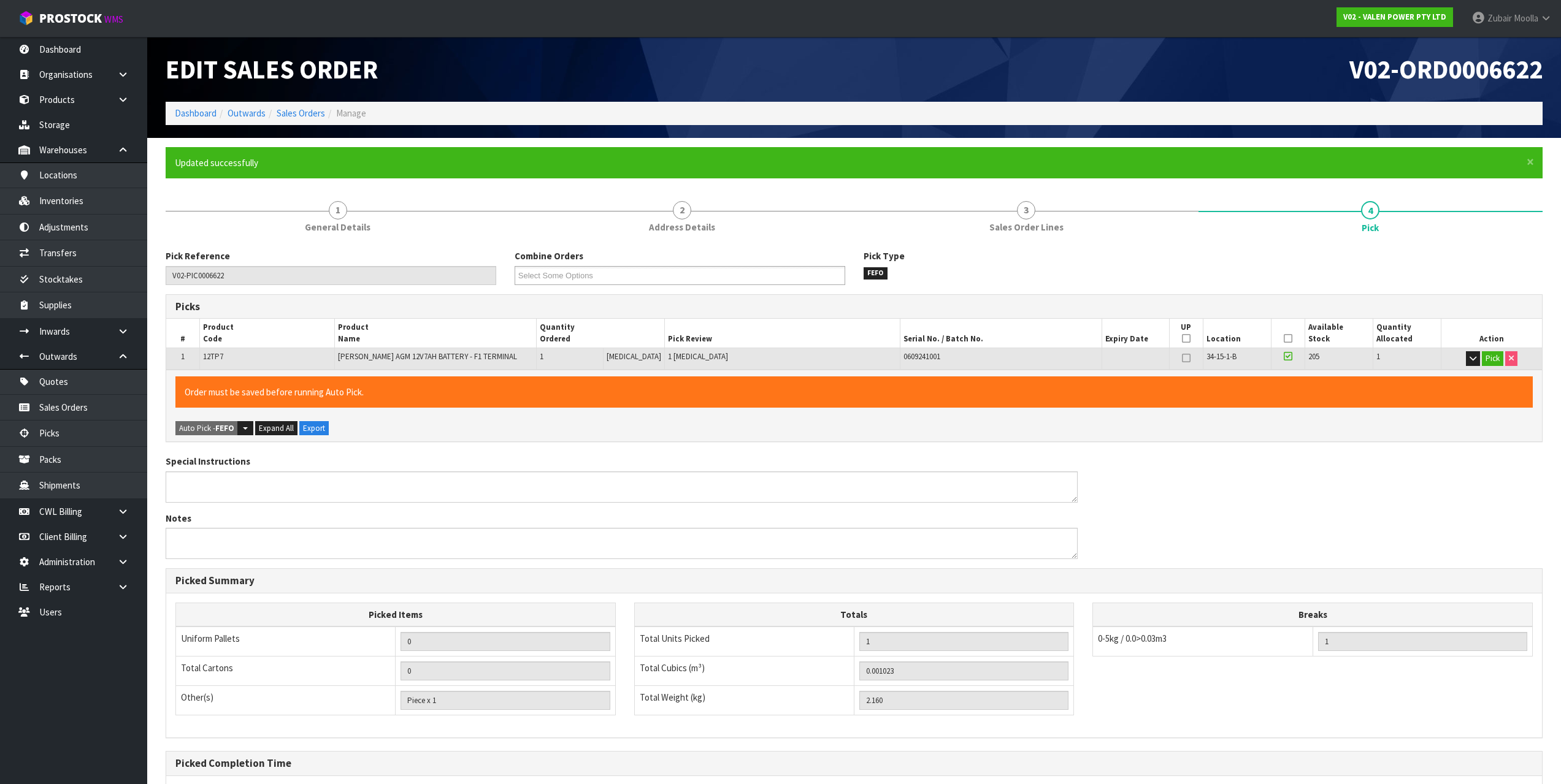
type input "Zubair Moolla"
type input "2025-10-10T13:08:32"
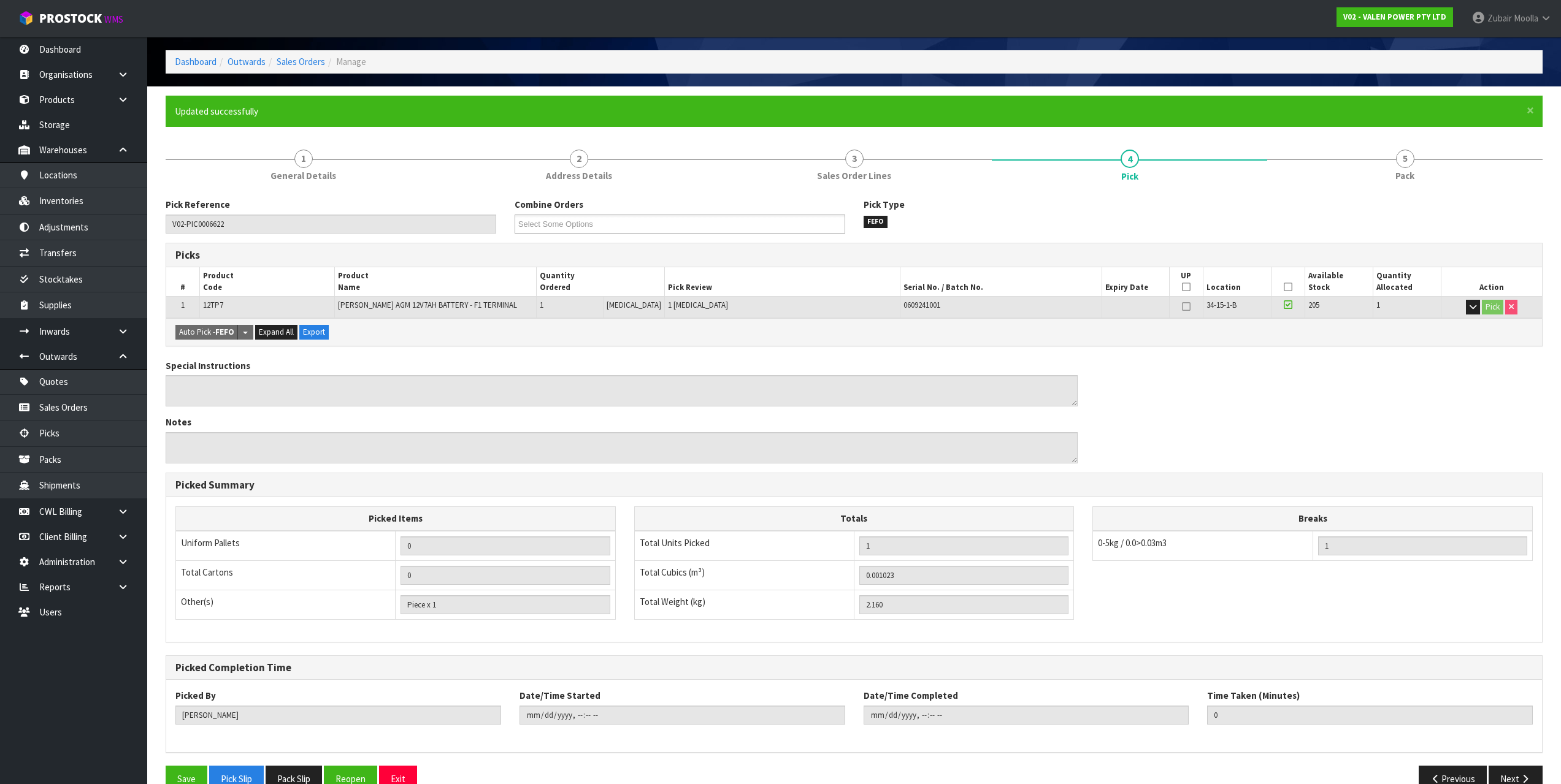
scroll to position [78, 0]
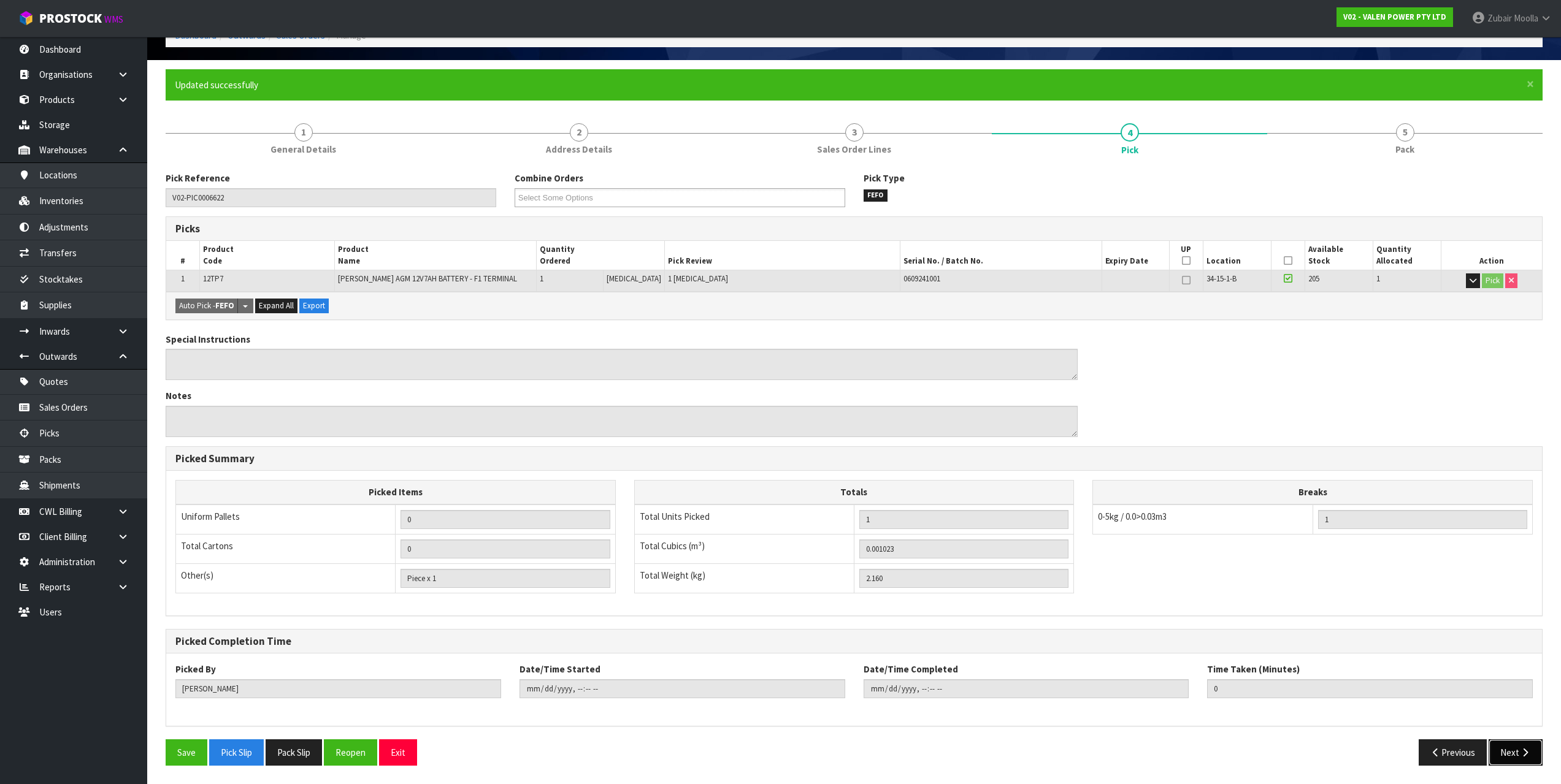
click at [1517, 752] on button "Next" at bounding box center [1515, 753] width 54 height 26
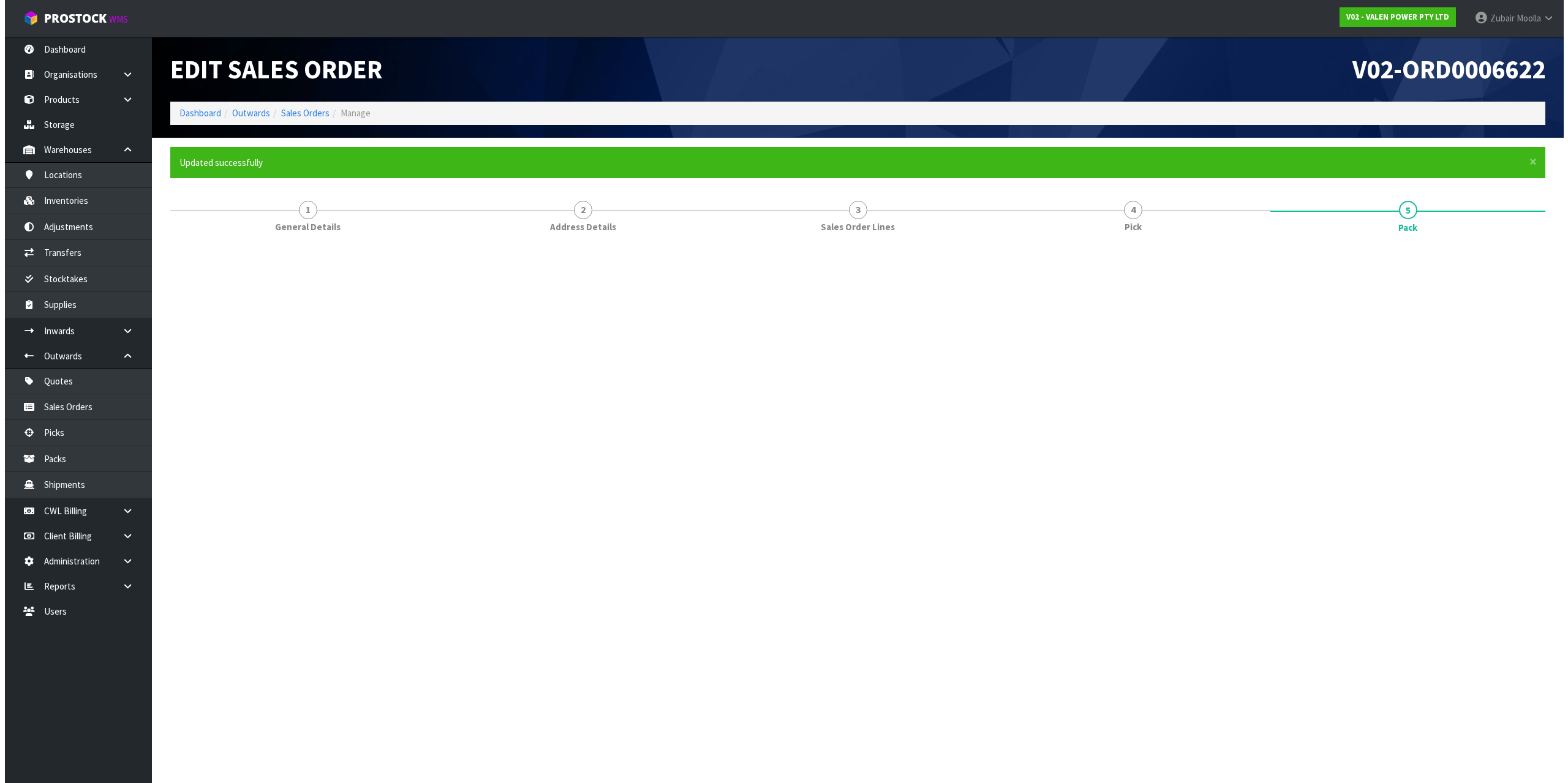
scroll to position [0, 0]
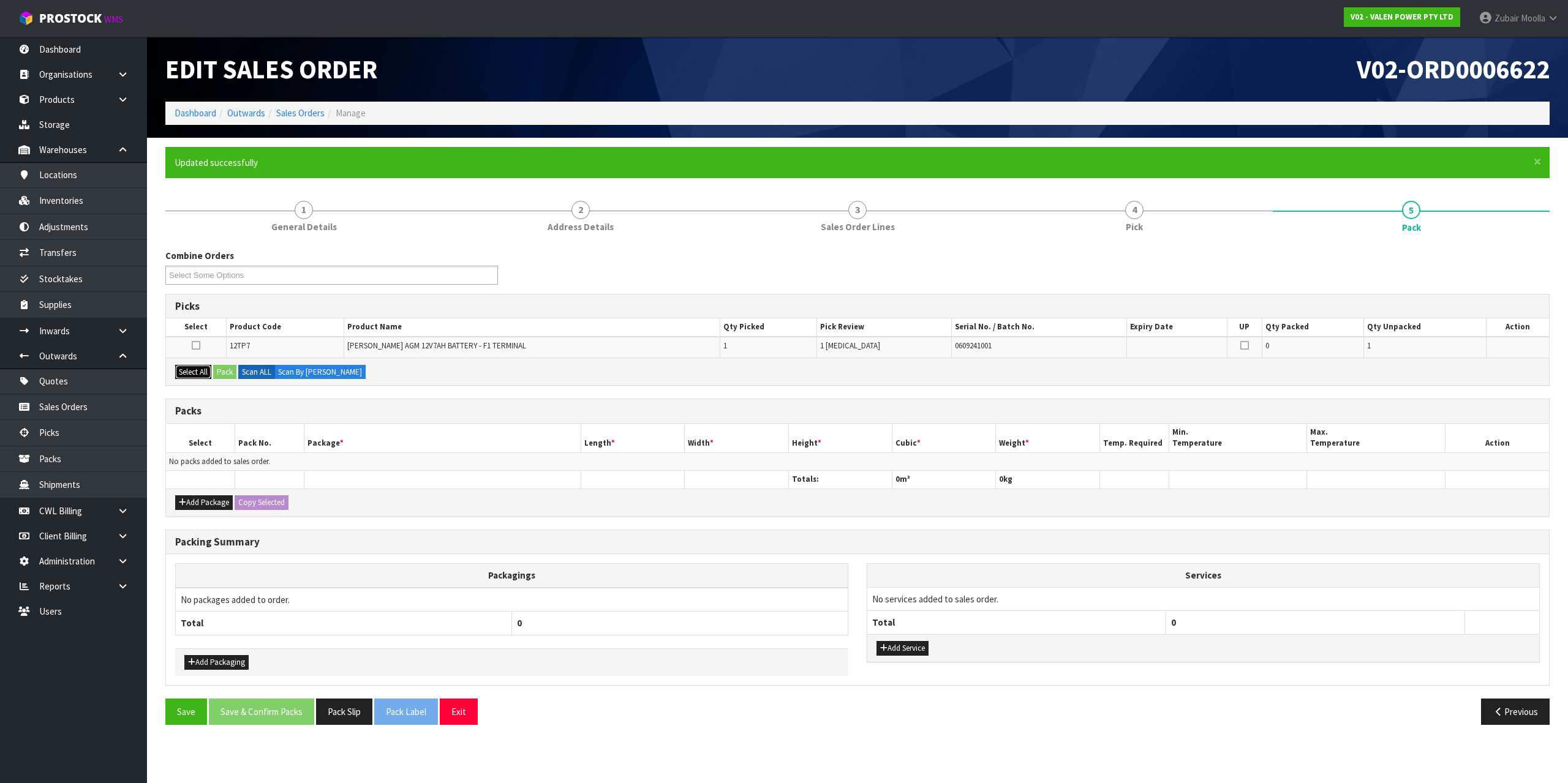
click at [203, 378] on button "Select All" at bounding box center [193, 372] width 36 height 15
click at [227, 367] on button "Pack" at bounding box center [225, 372] width 23 height 15
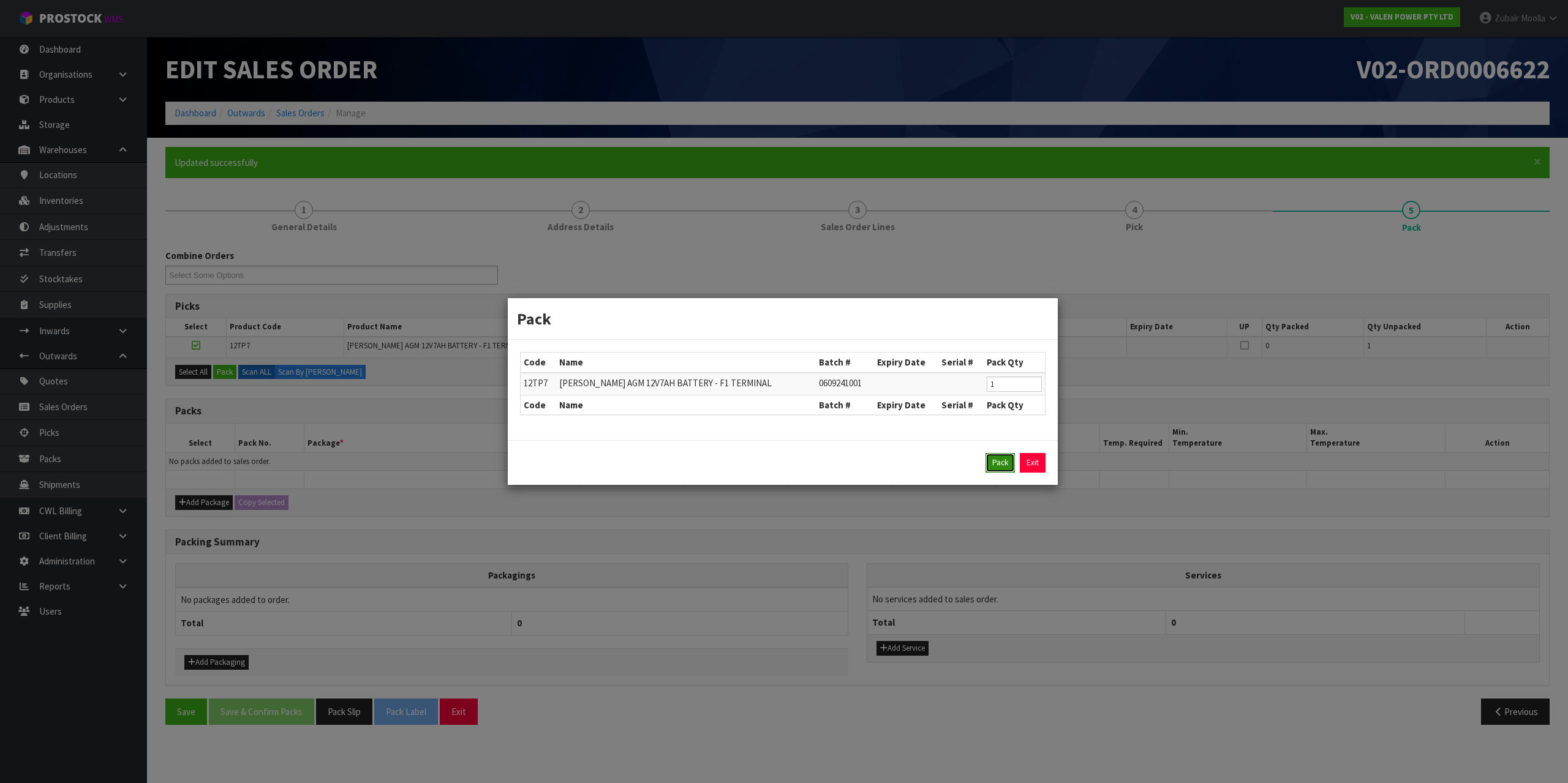
click at [996, 467] on button "Pack" at bounding box center [1000, 462] width 29 height 19
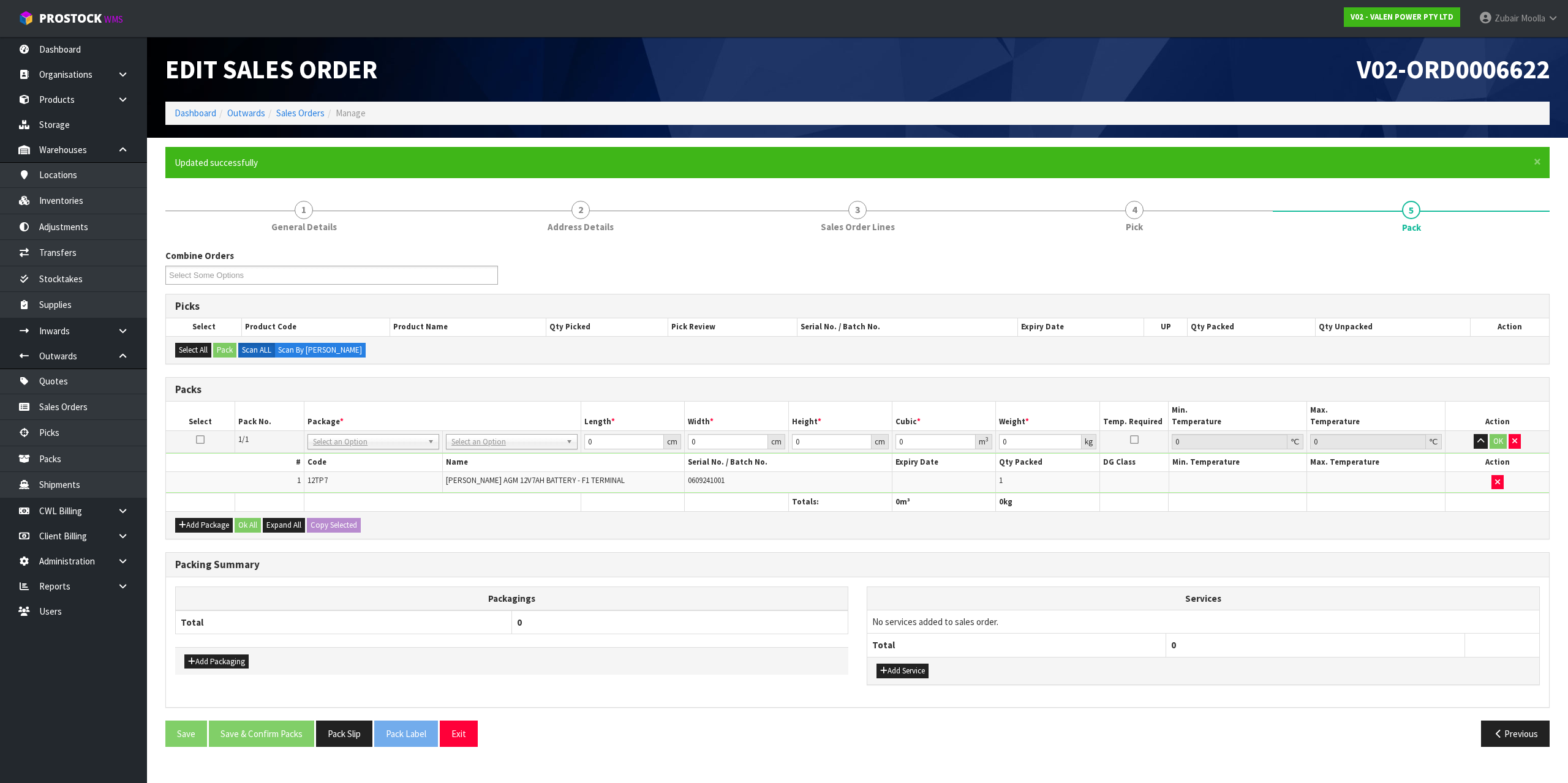
click at [982, 515] on div "Add Package Ok All Expand All Copy Selected" at bounding box center [857, 525] width 1383 height 27
drag, startPoint x: 364, startPoint y: 436, endPoint x: 291, endPoint y: 518, distance: 109.8
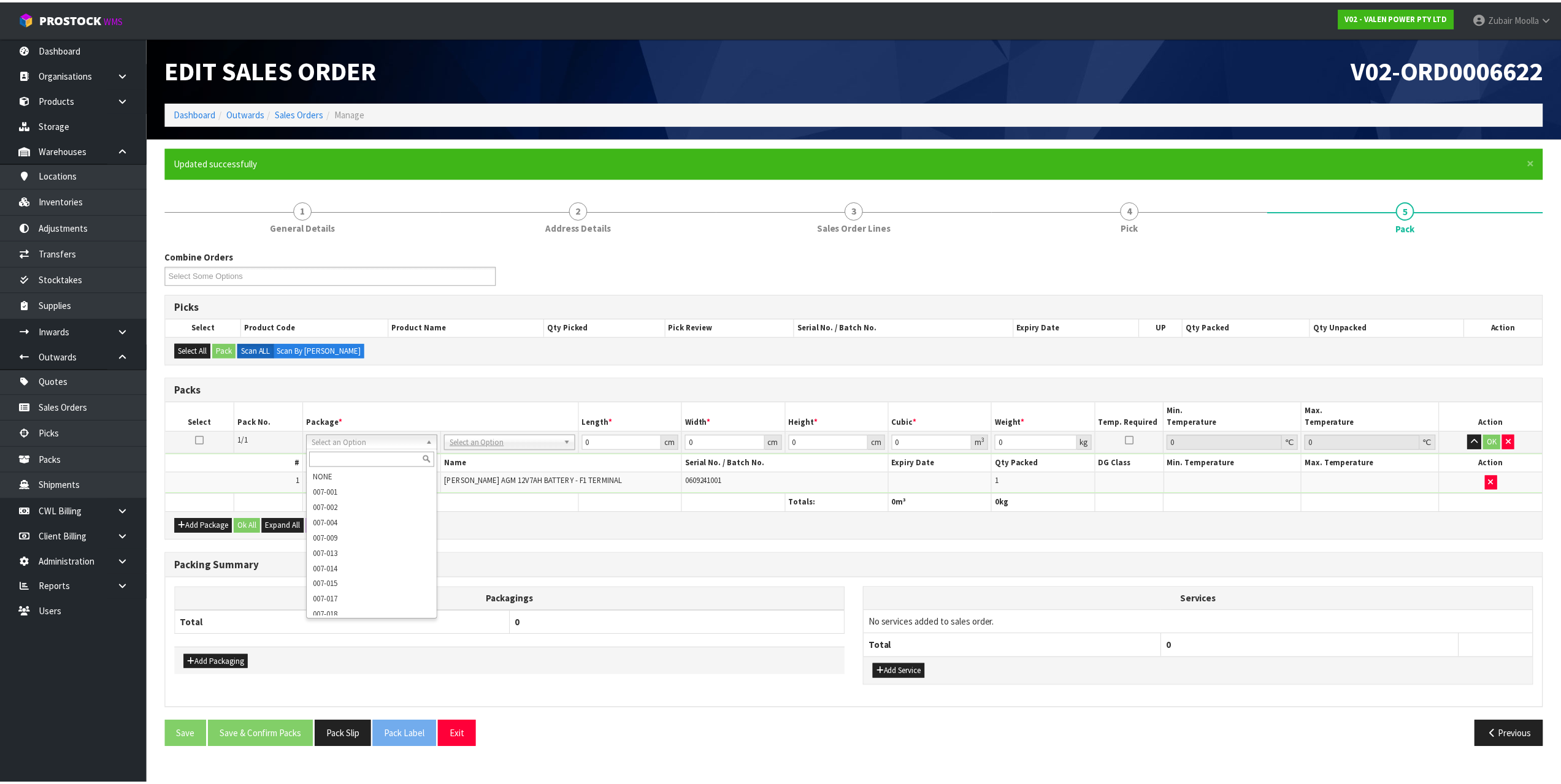
scroll to position [184, 0]
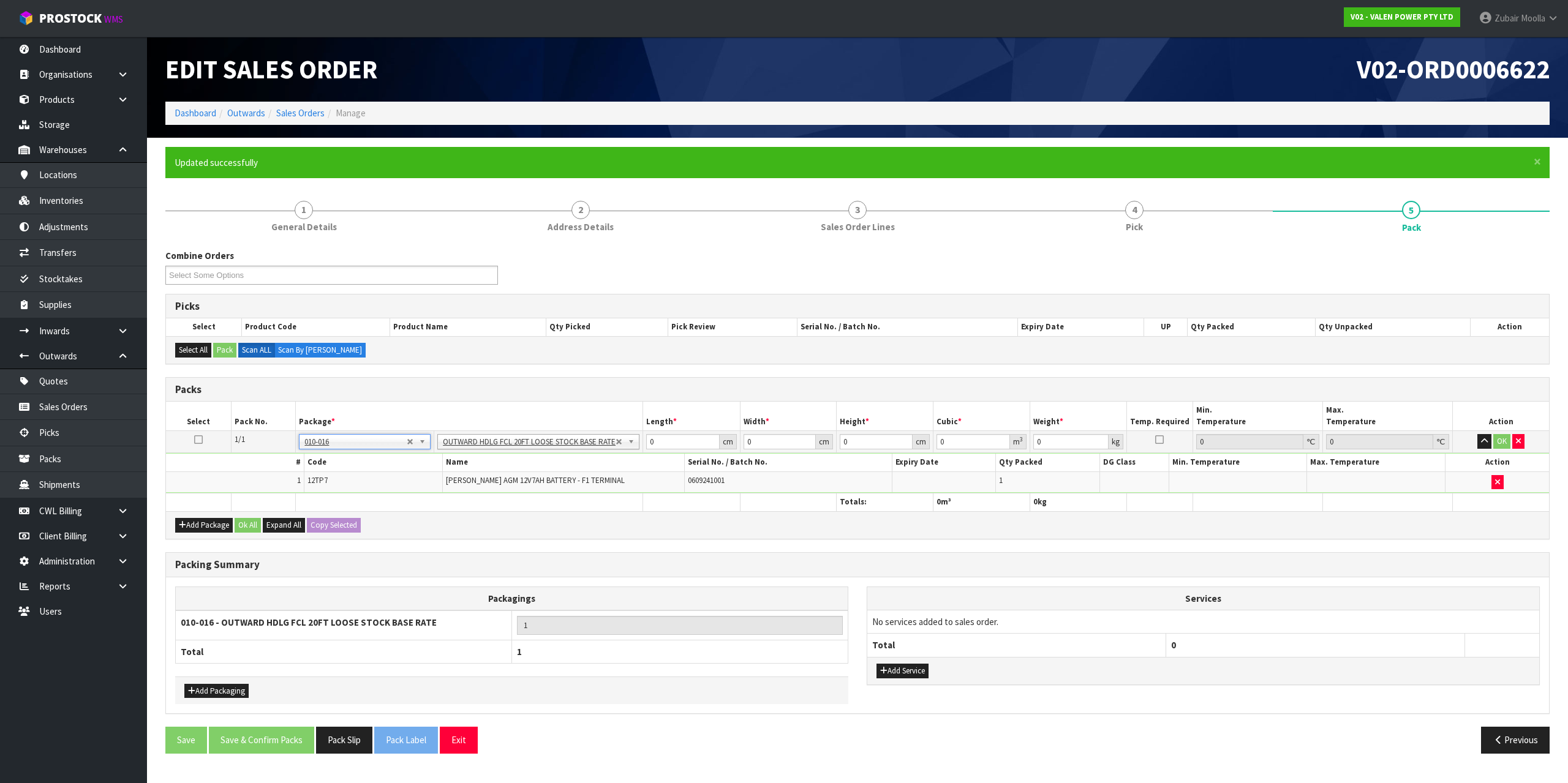
type input "605"
type input "243"
type input "289"
type input "42.487335"
type input "2.16"
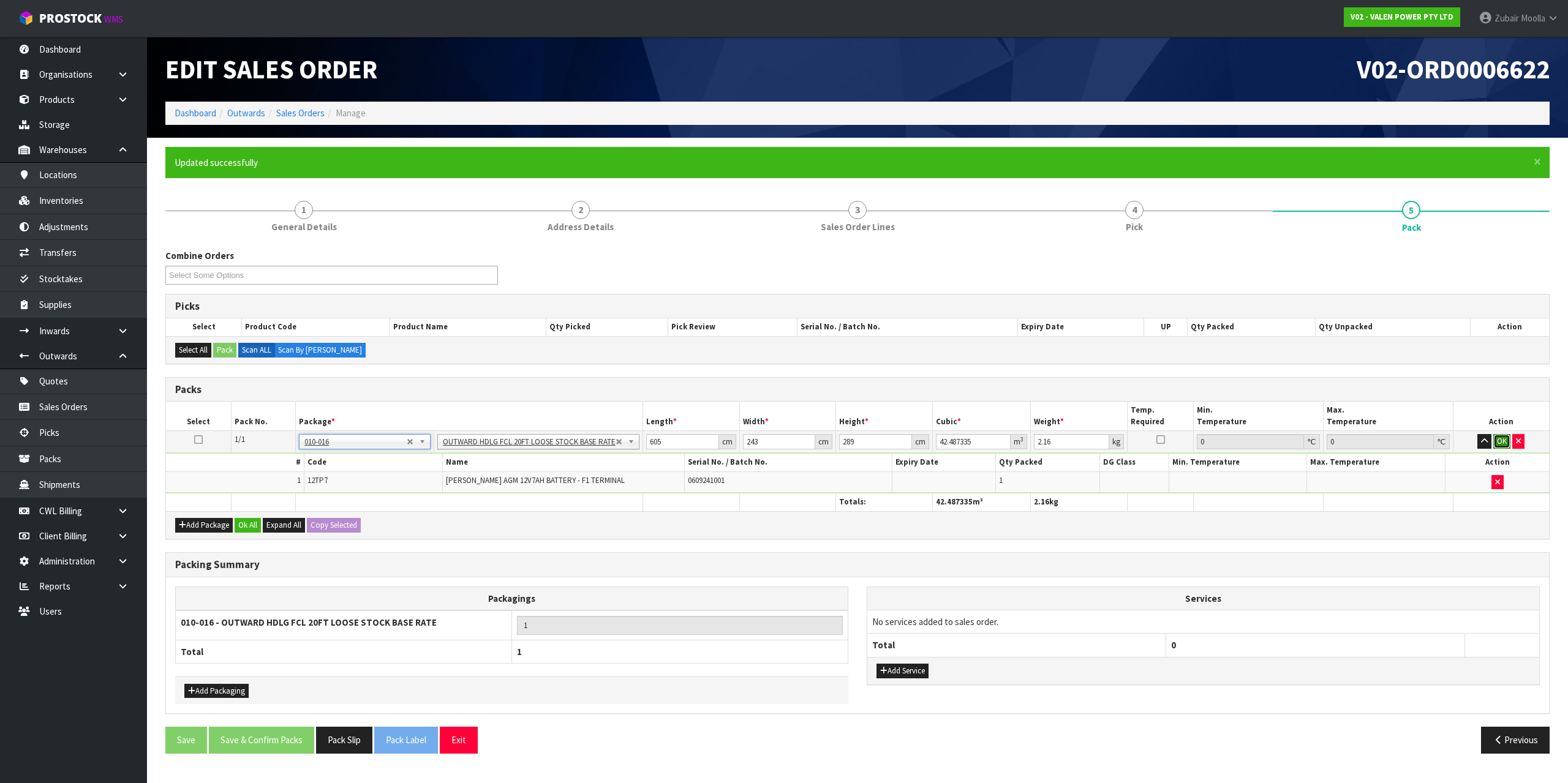
click at [1505, 439] on button "OK" at bounding box center [1501, 442] width 17 height 15
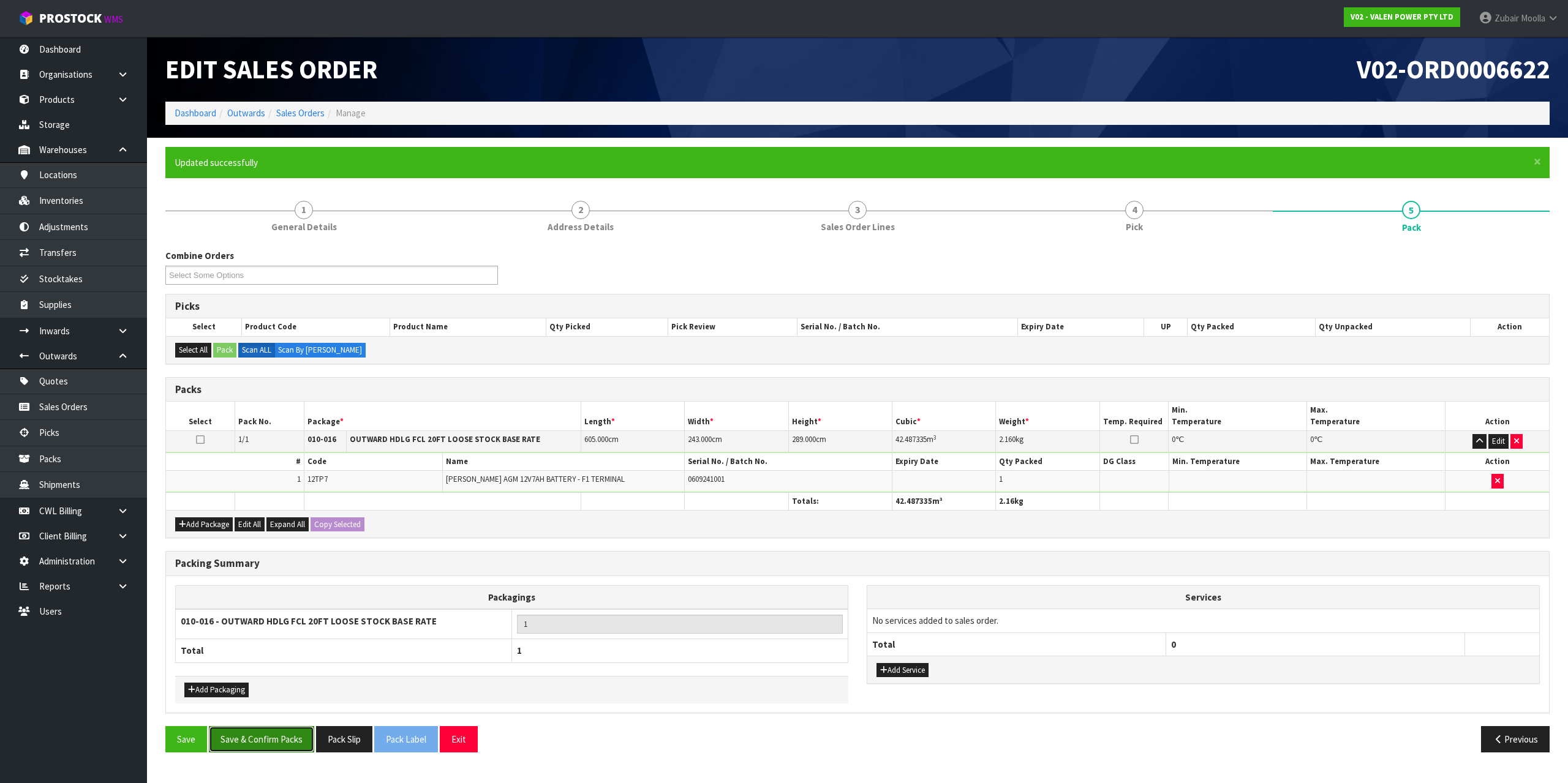
click at [283, 746] on button "Save & Confirm Packs" at bounding box center [261, 739] width 105 height 26
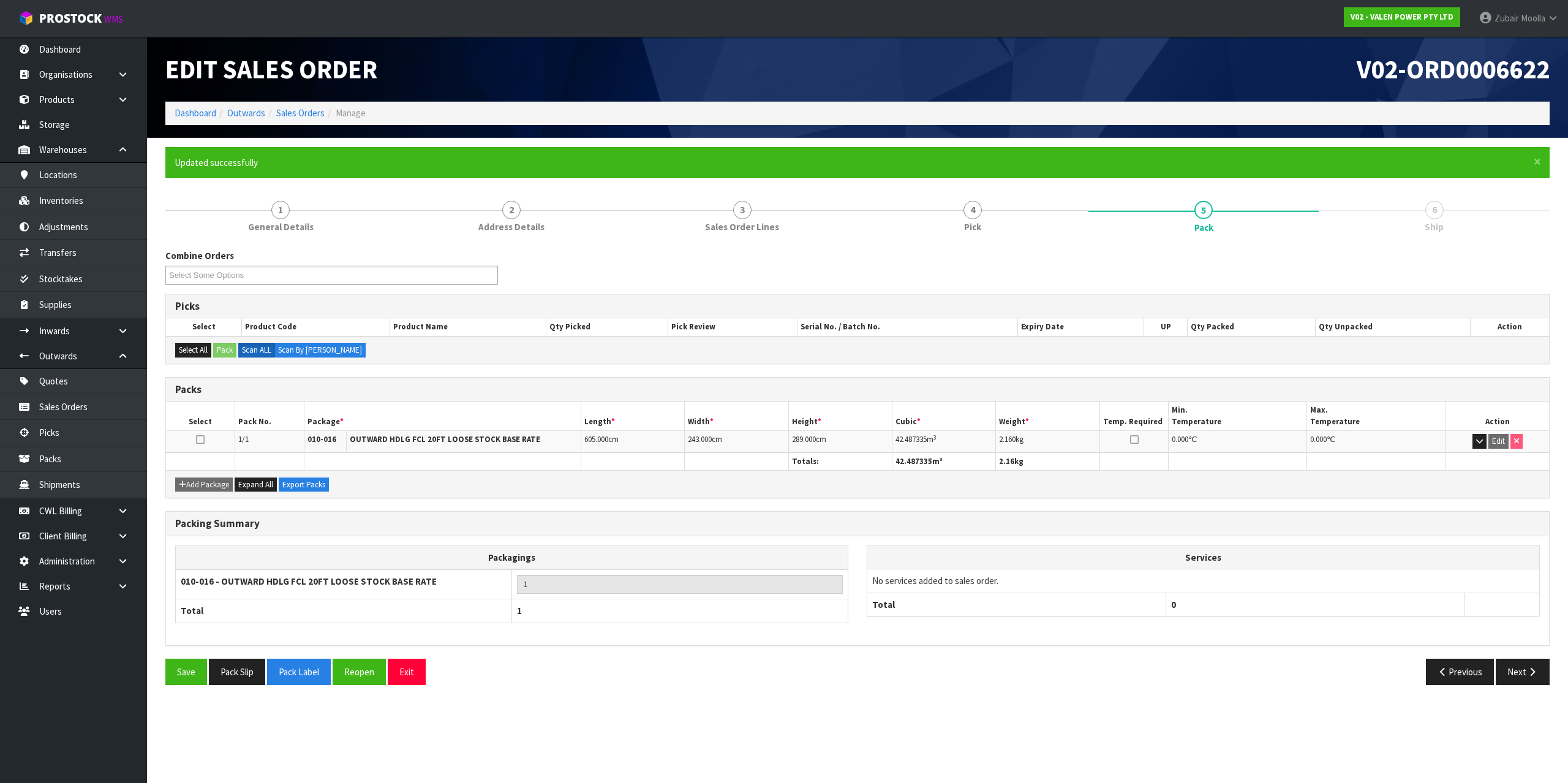
click at [777, 509] on div "Combine Orders V02-ORD0006619 V02-ORD0006621 V02-ORD0006622 Select Some Options…" at bounding box center [857, 472] width 1384 height 445
click at [1524, 681] on button "Next" at bounding box center [1522, 672] width 54 height 26
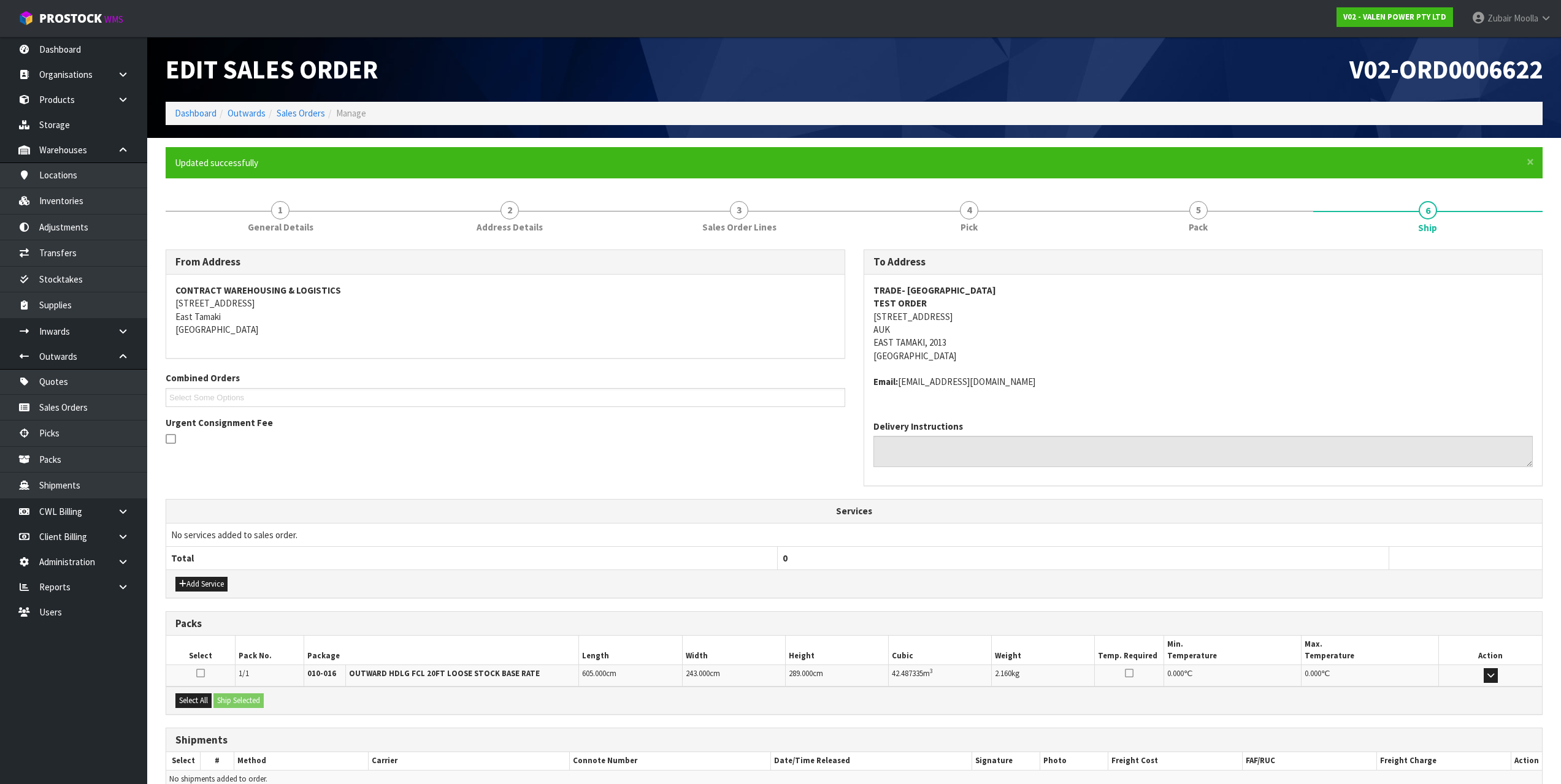
click at [1504, 682] on td at bounding box center [1490, 676] width 103 height 21
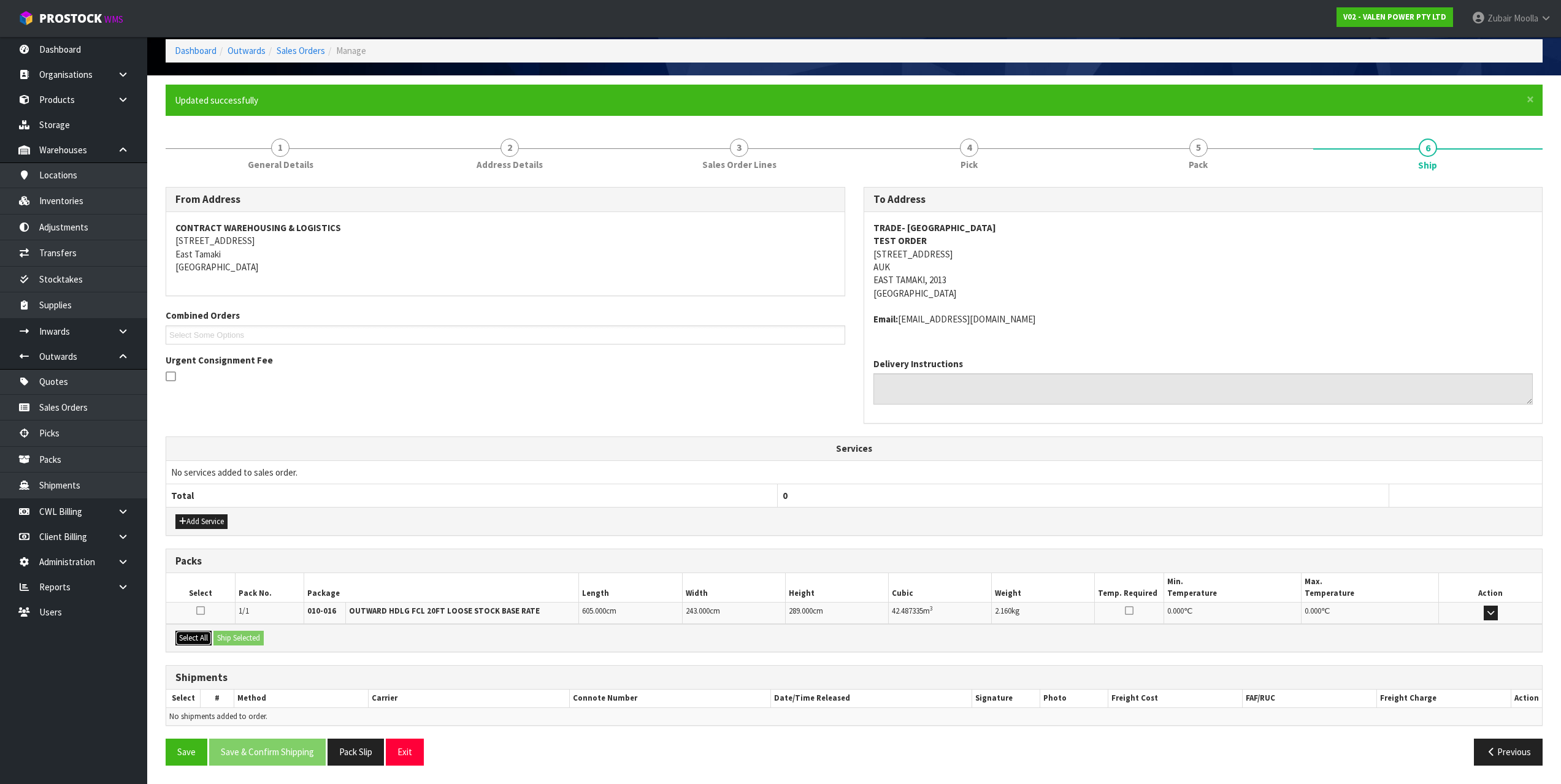
click at [199, 645] on button "Select All" at bounding box center [194, 638] width 36 height 15
click at [236, 632] on button "Ship Selected" at bounding box center [239, 638] width 50 height 15
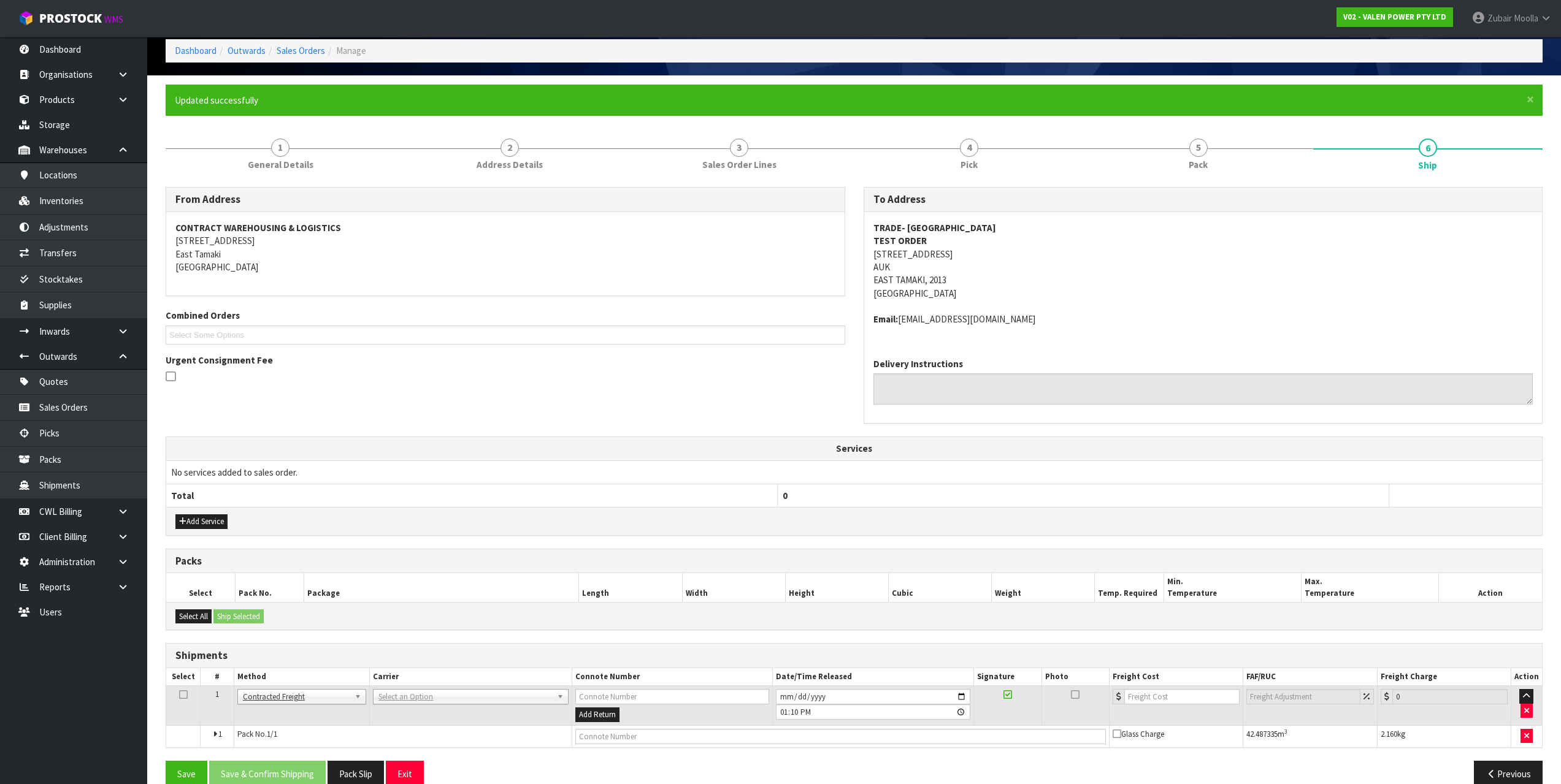
scroll to position [84, 0]
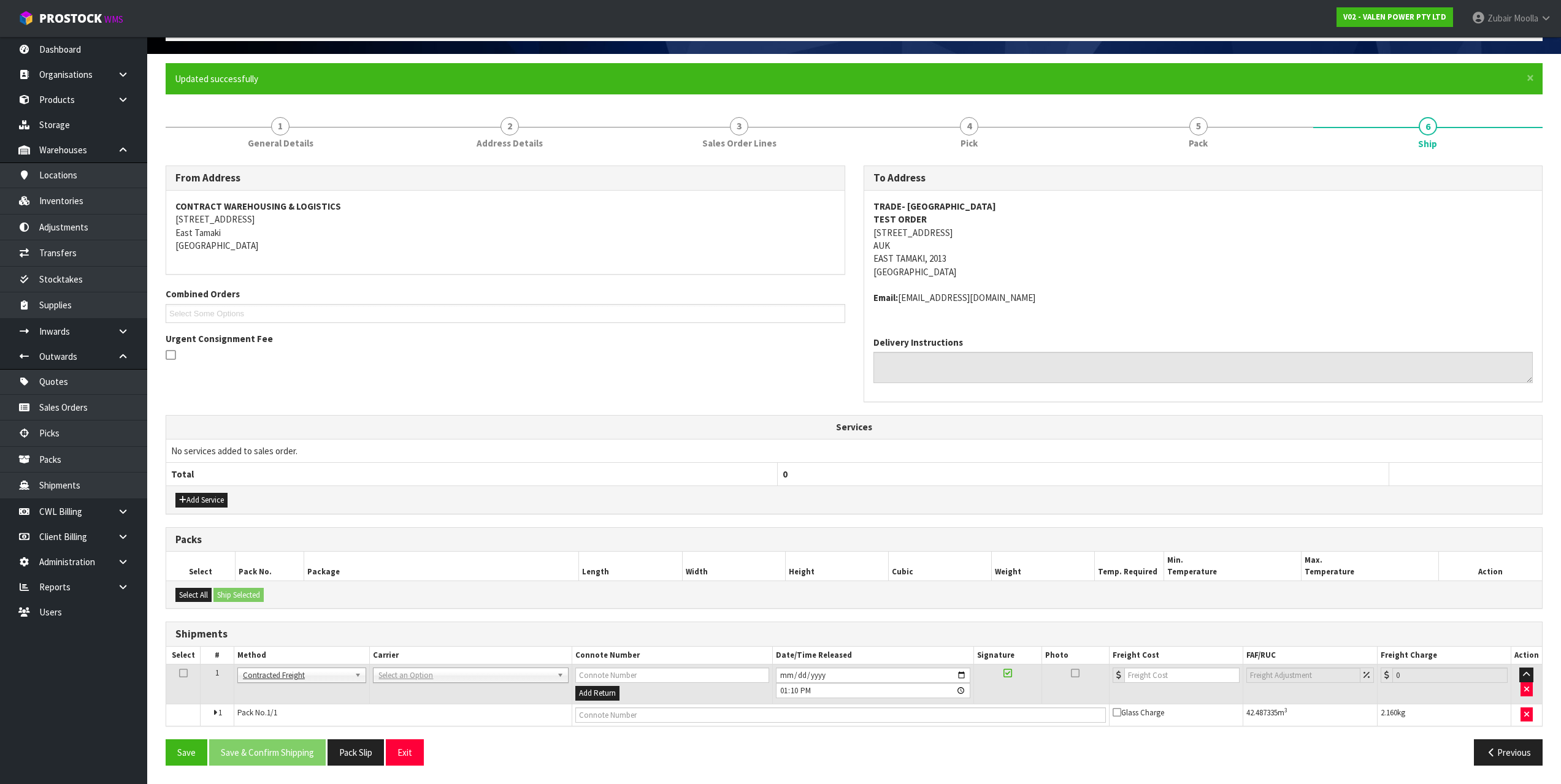
click at [528, 494] on div "Add Service" at bounding box center [854, 499] width 1375 height 27
click at [636, 585] on div "Select All Ship Selected" at bounding box center [854, 594] width 1375 height 27
click at [541, 568] on th "Package" at bounding box center [441, 566] width 276 height 29
click at [84, 410] on link "Sales Orders" at bounding box center [74, 407] width 147 height 25
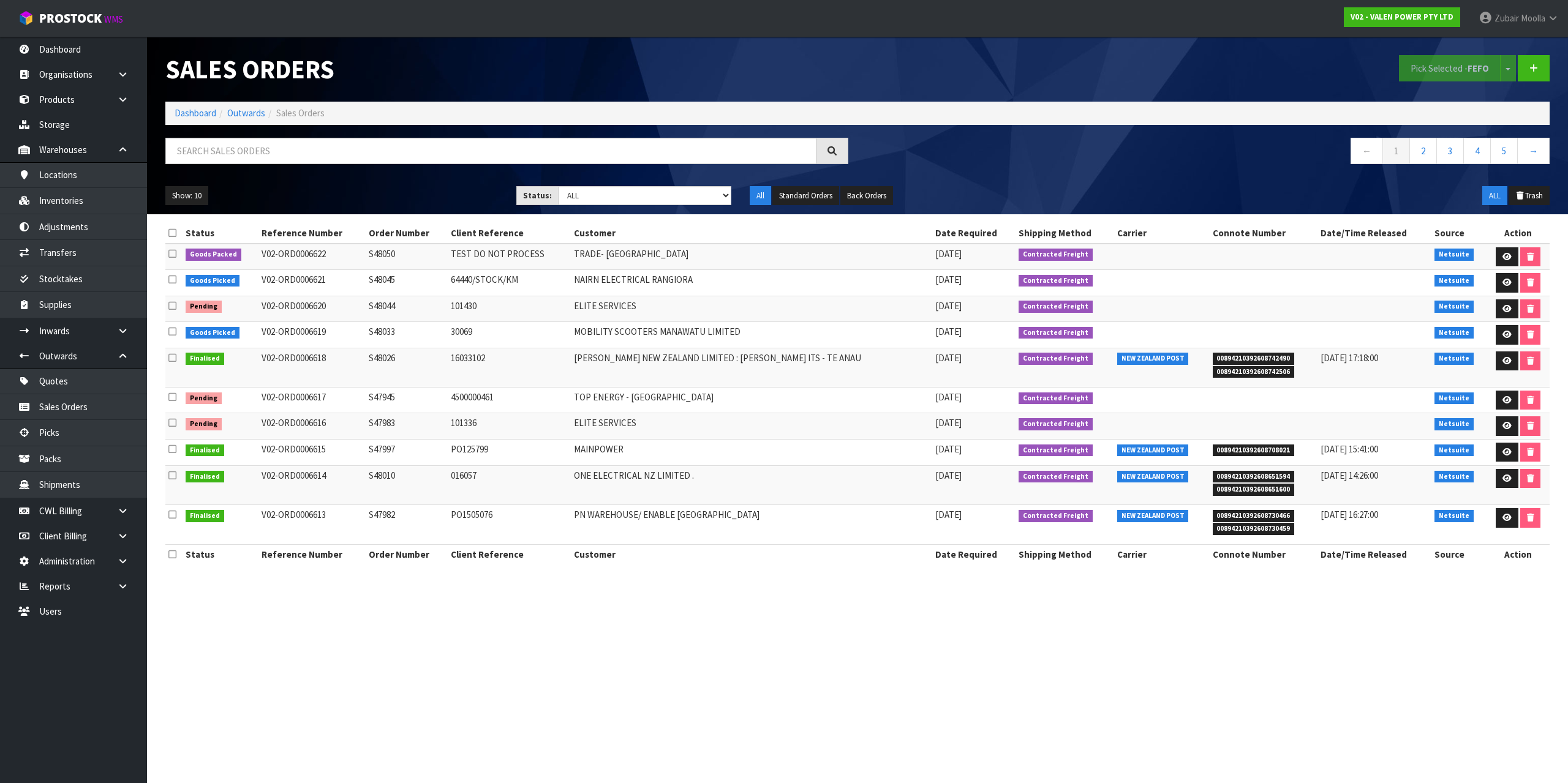
drag, startPoint x: 738, startPoint y: 681, endPoint x: 1145, endPoint y: 633, distance: 409.8
click at [1145, 633] on section "Sales Orders Pick Selected - FEFO Split button! FIFO - First In First Out FEFO …" at bounding box center [784, 391] width 1568 height 783
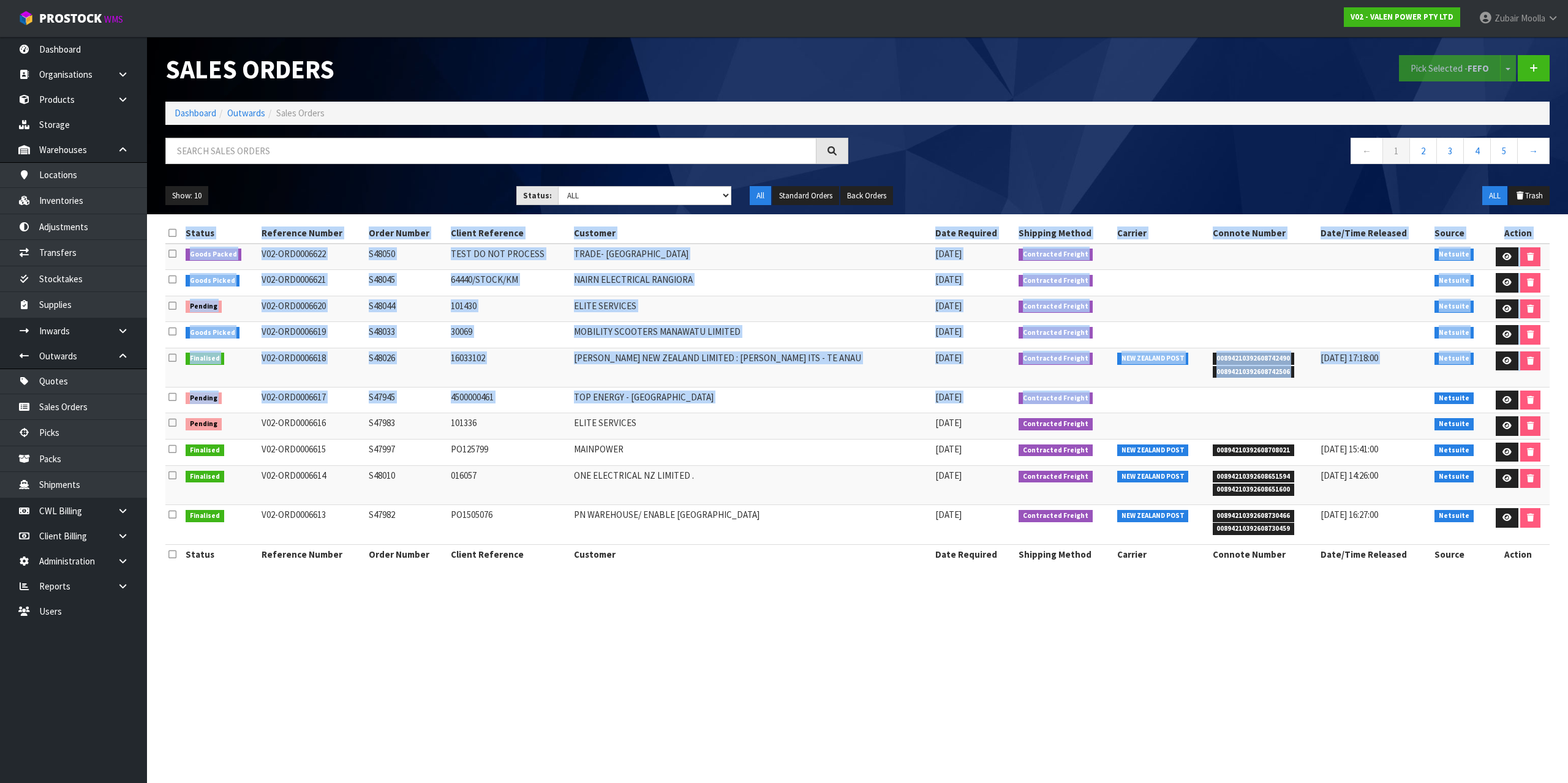
drag, startPoint x: 1239, startPoint y: 394, endPoint x: 1198, endPoint y: 689, distance: 297.8
click at [1198, 689] on section "Sales Orders Pick Selected - FEFO Split button! FIFO - First In First Out FEFO …" at bounding box center [784, 391] width 1568 height 783
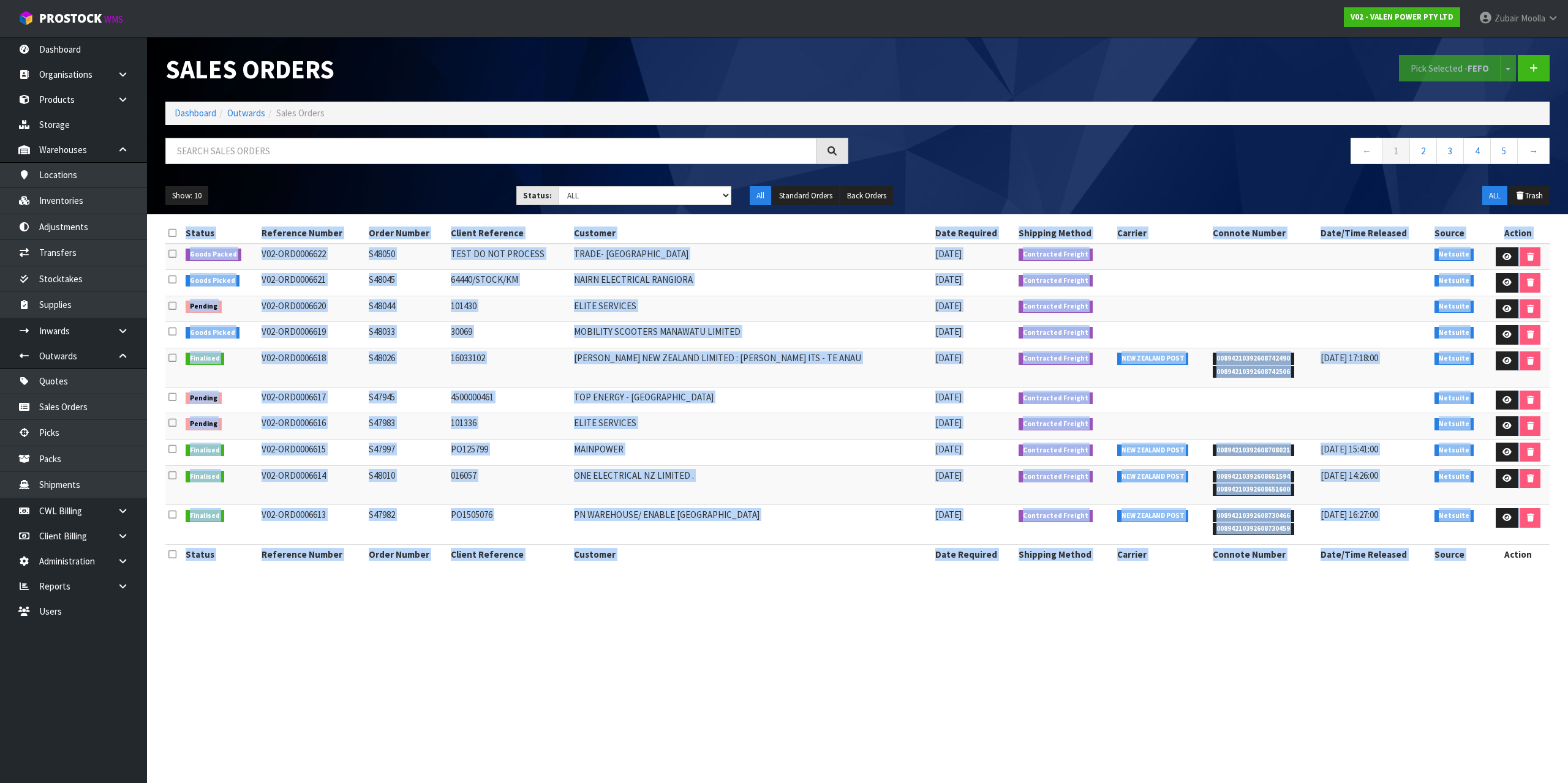
click at [1198, 689] on section "Sales Orders Pick Selected - FEFO Split button! FIFO - First In First Out FEFO …" at bounding box center [784, 391] width 1568 height 783
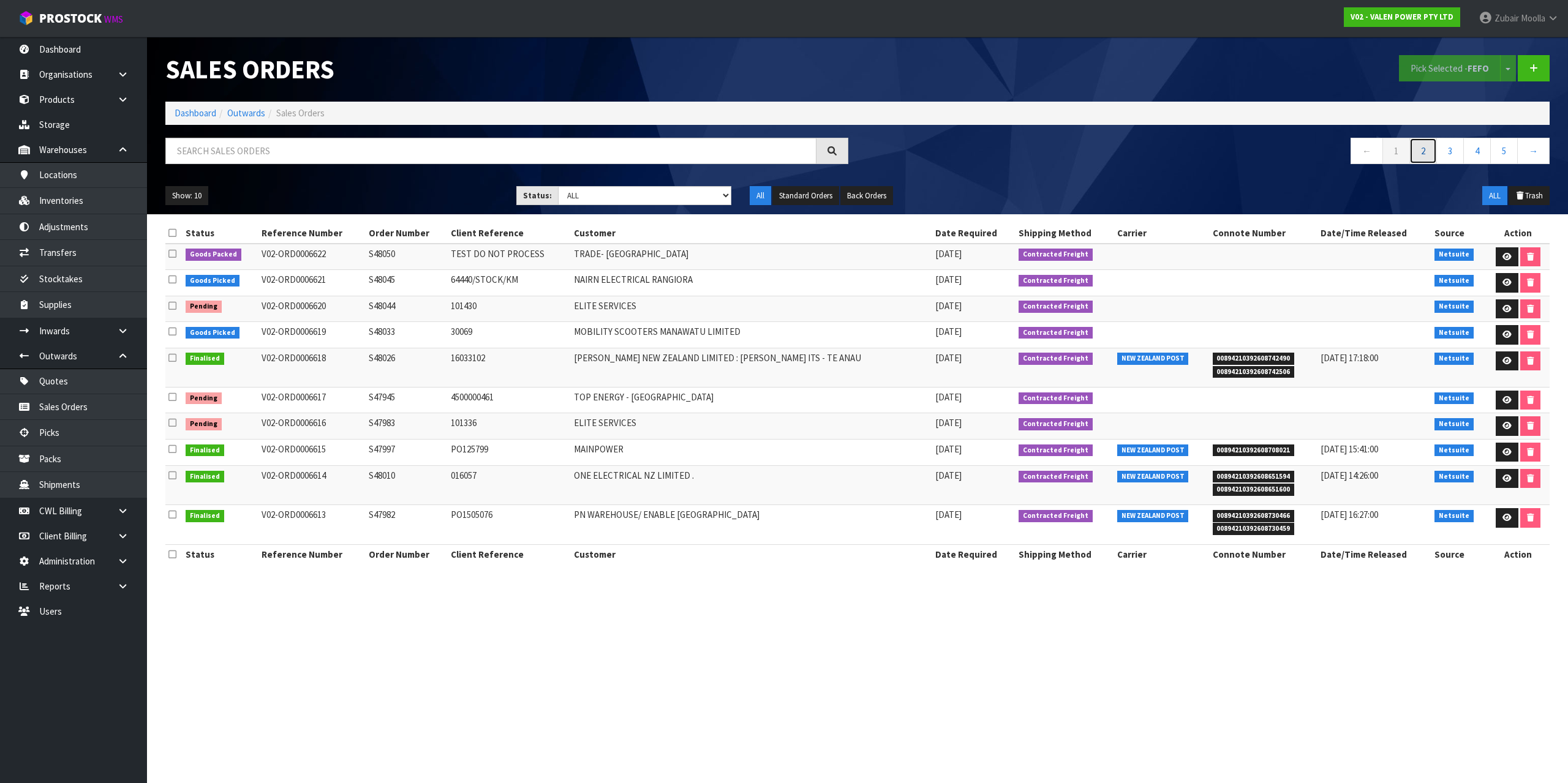
click at [1429, 155] on link "2" at bounding box center [1423, 151] width 27 height 26
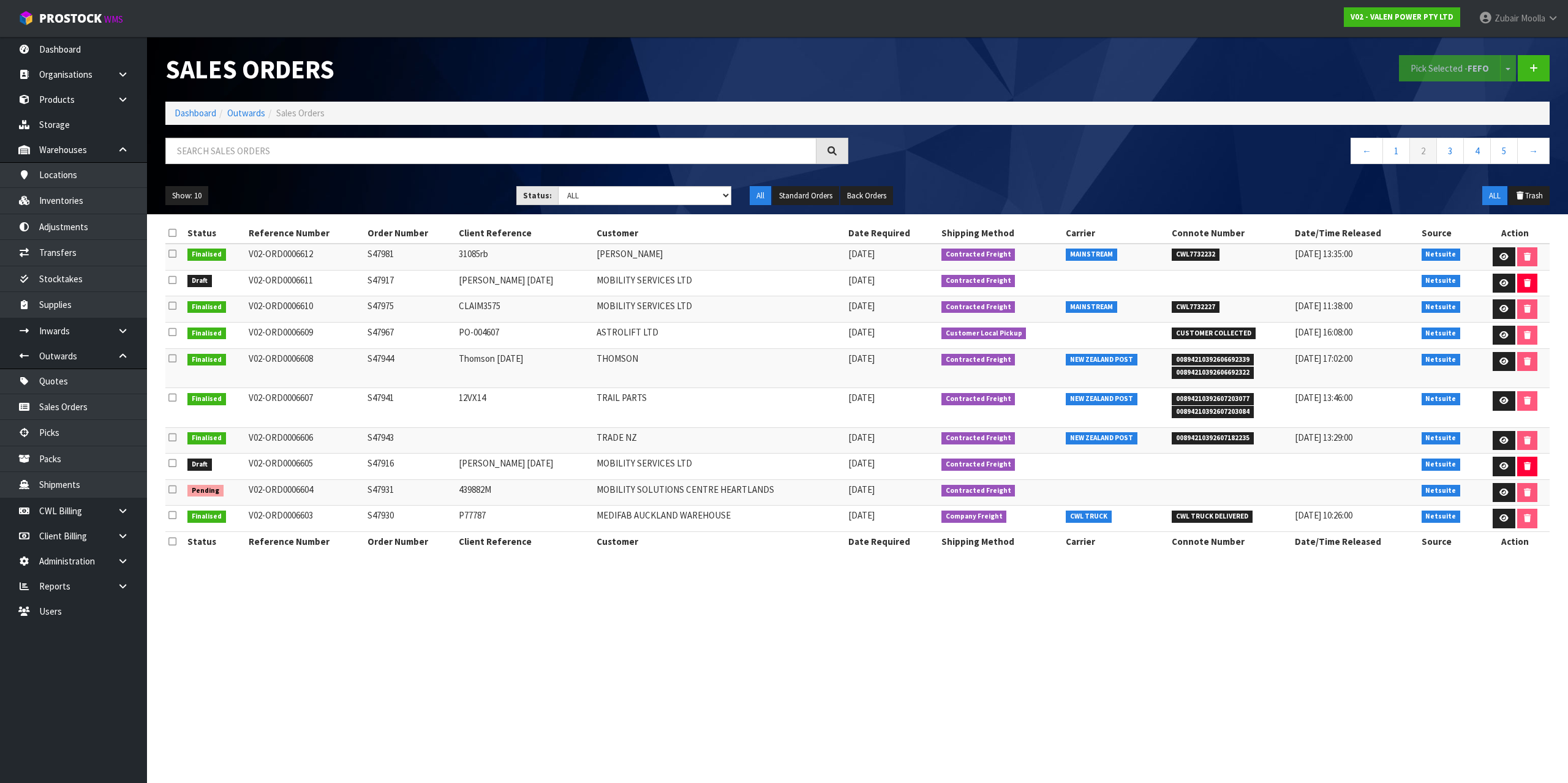
click at [1081, 306] on span "MAINSTREAM" at bounding box center [1091, 308] width 51 height 12
copy span "MAINSTREAM"
click at [1391, 154] on link "1" at bounding box center [1396, 151] width 27 height 26
click at [1371, 279] on td at bounding box center [1355, 283] width 127 height 26
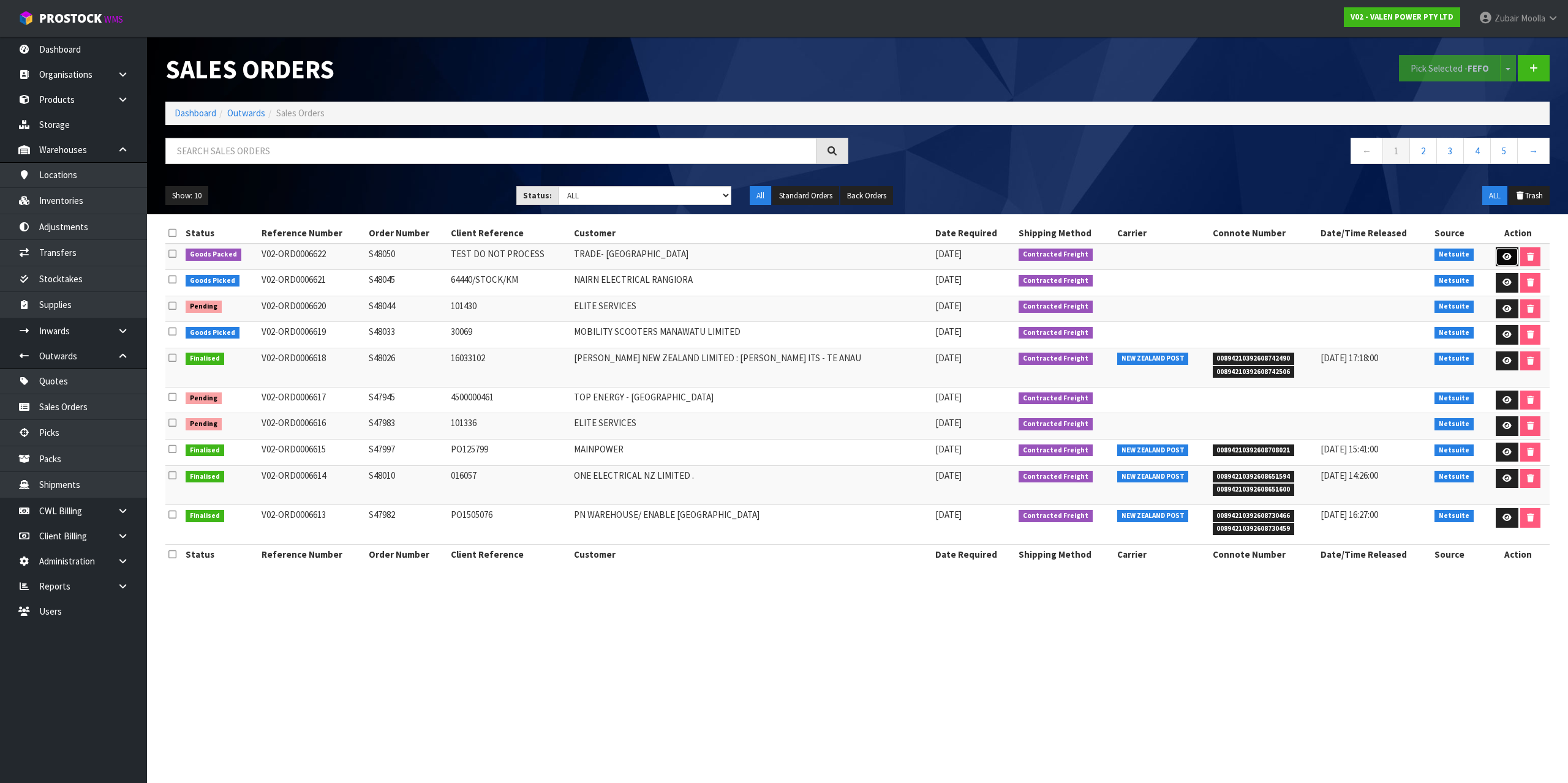
click at [1496, 252] on link at bounding box center [1507, 257] width 22 height 19
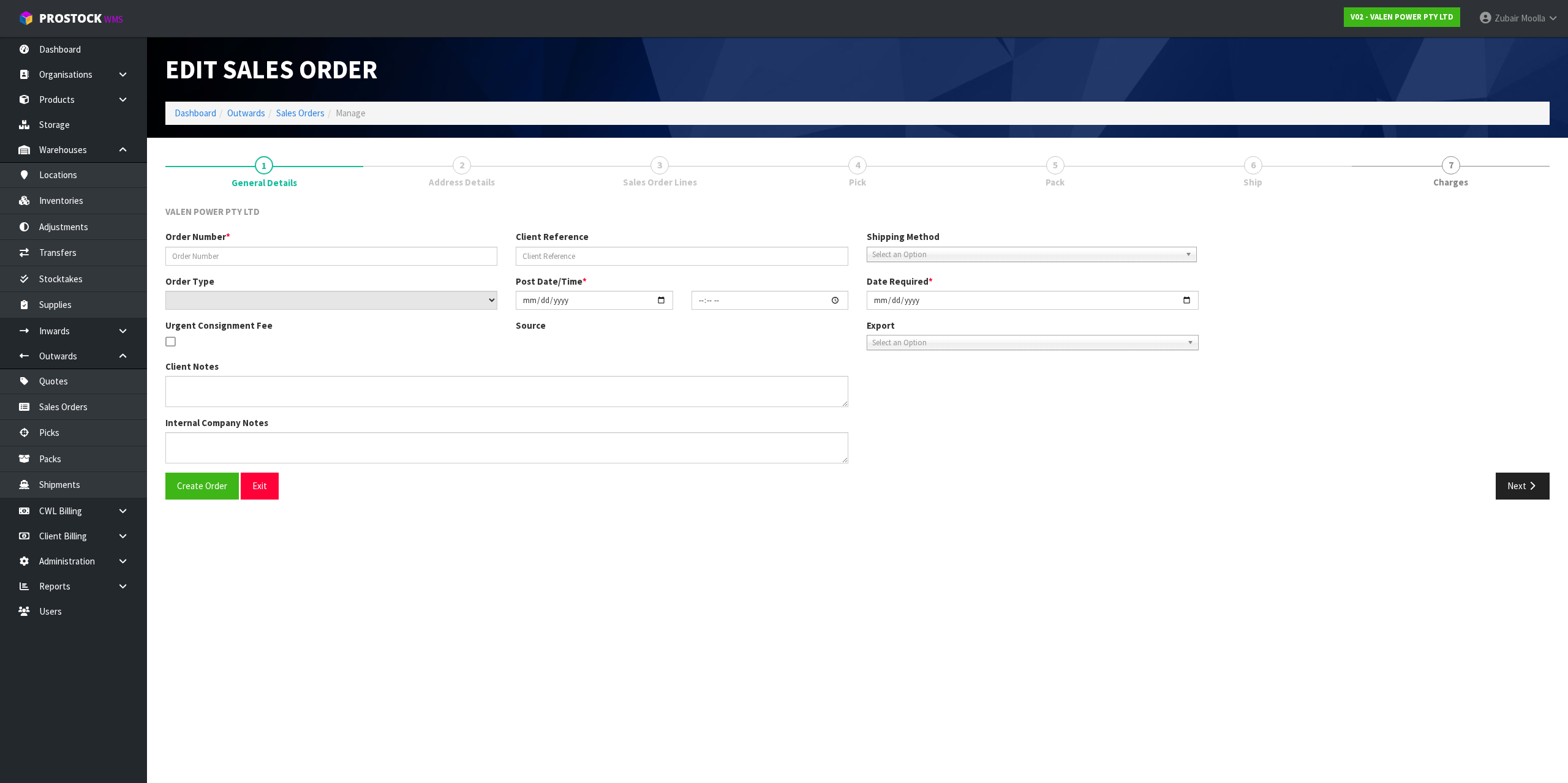
type input "S48050"
type input "TEST DO NOT PROCESS"
select select "number:0"
type input "[DATE]"
type input "11:30:10.000"
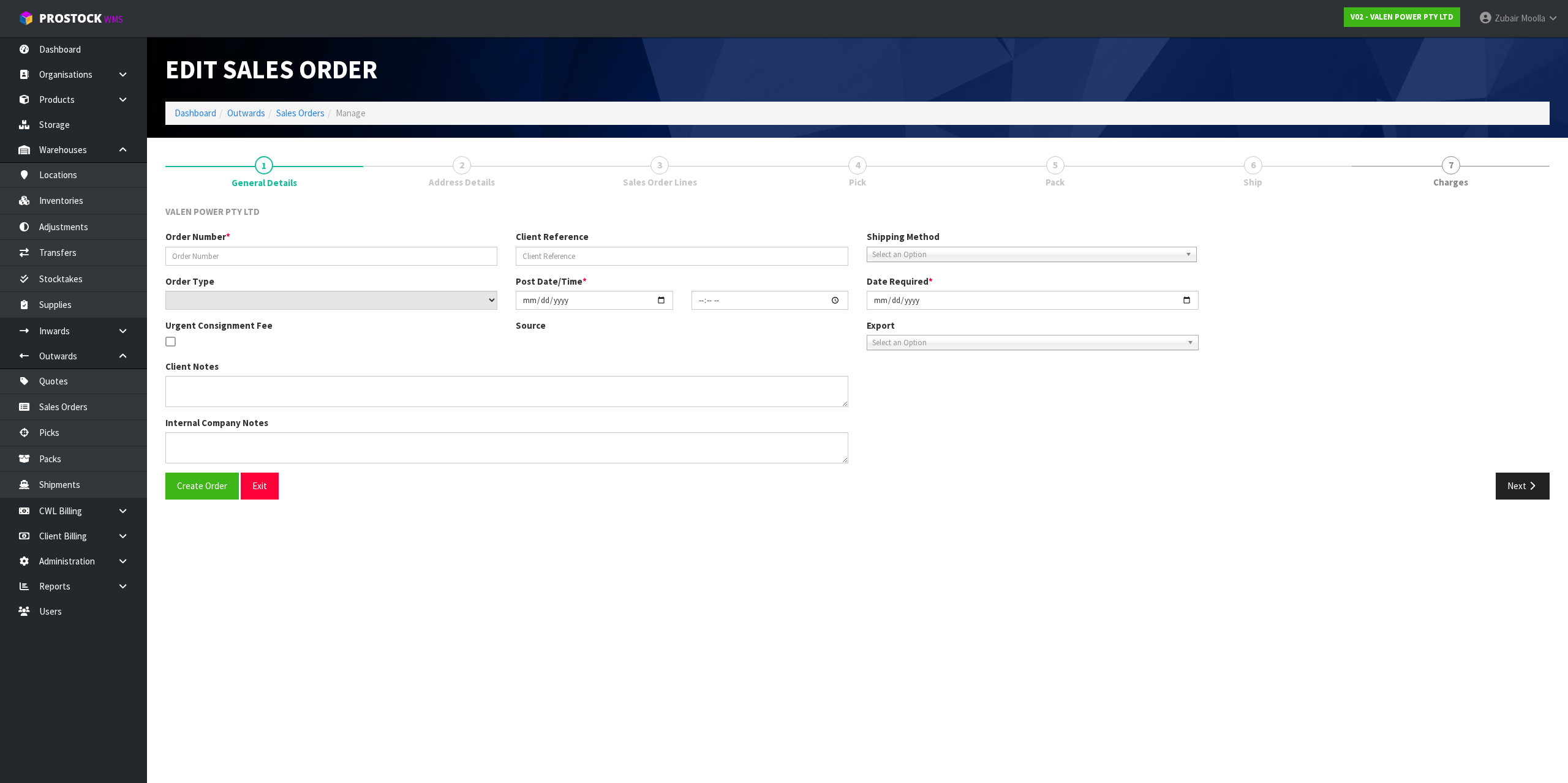
type input "[DATE]"
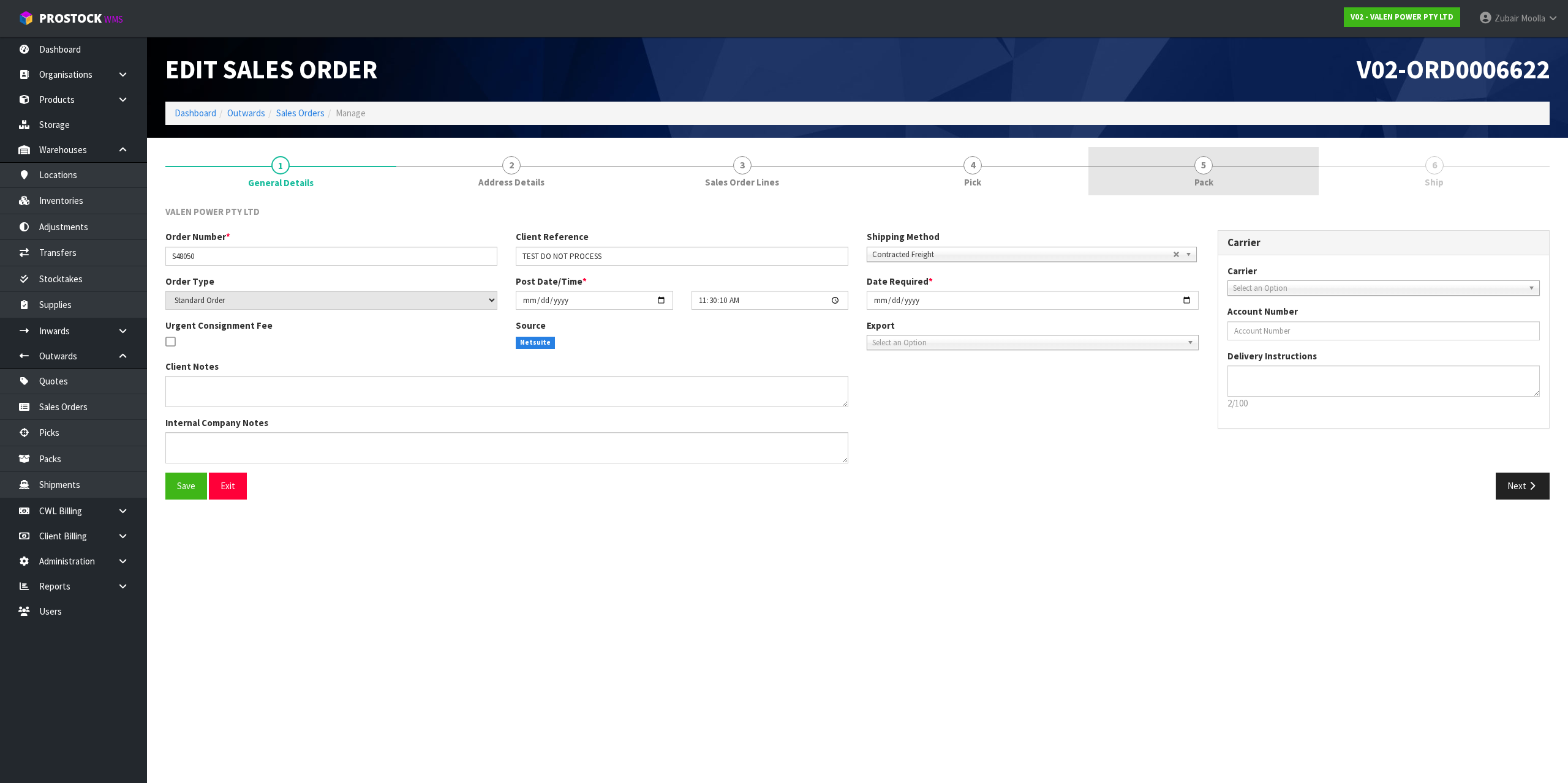
click at [1168, 175] on link "5 Pack" at bounding box center [1204, 172] width 231 height 49
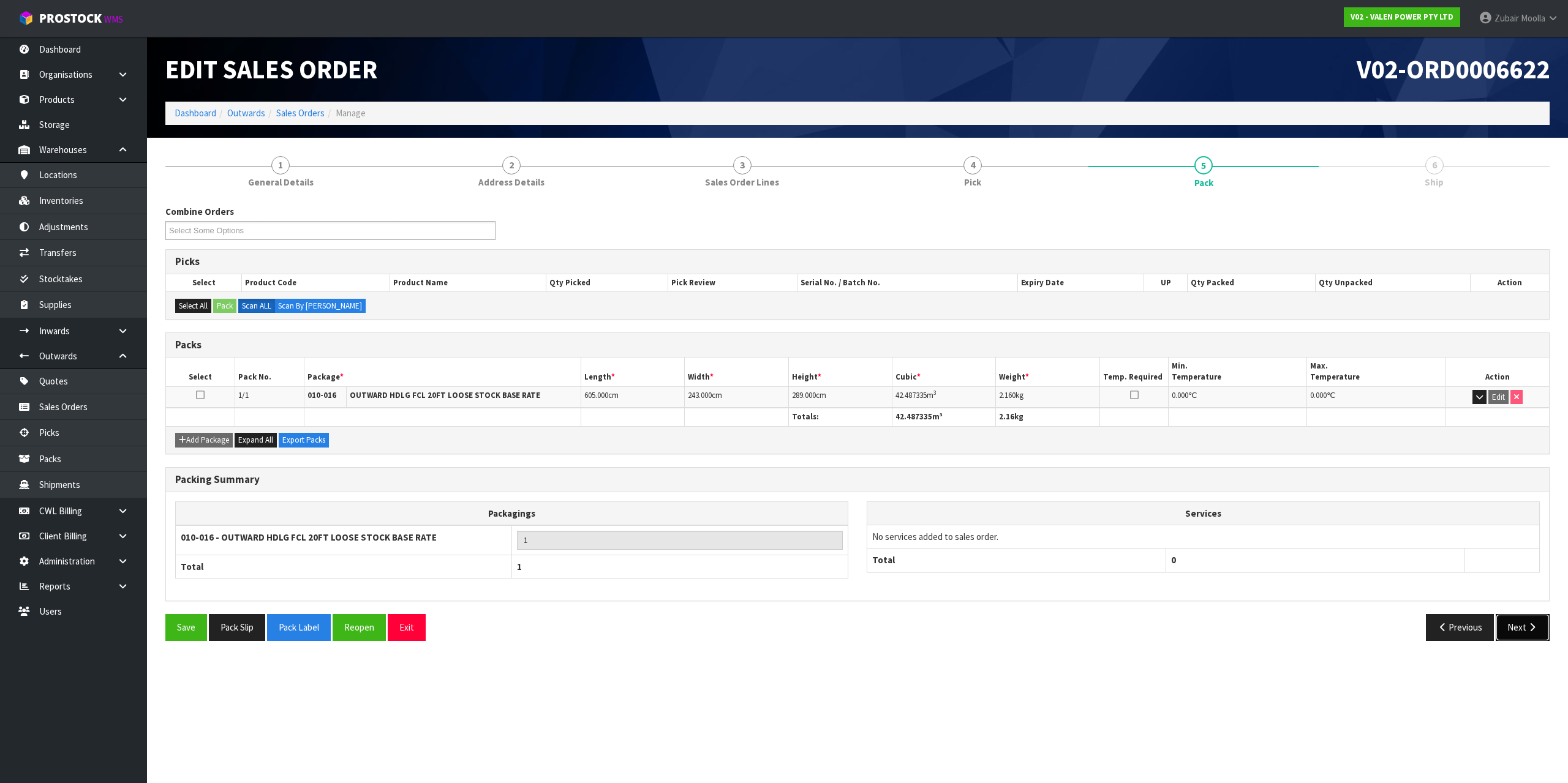
click at [1529, 640] on button "Next" at bounding box center [1522, 627] width 54 height 26
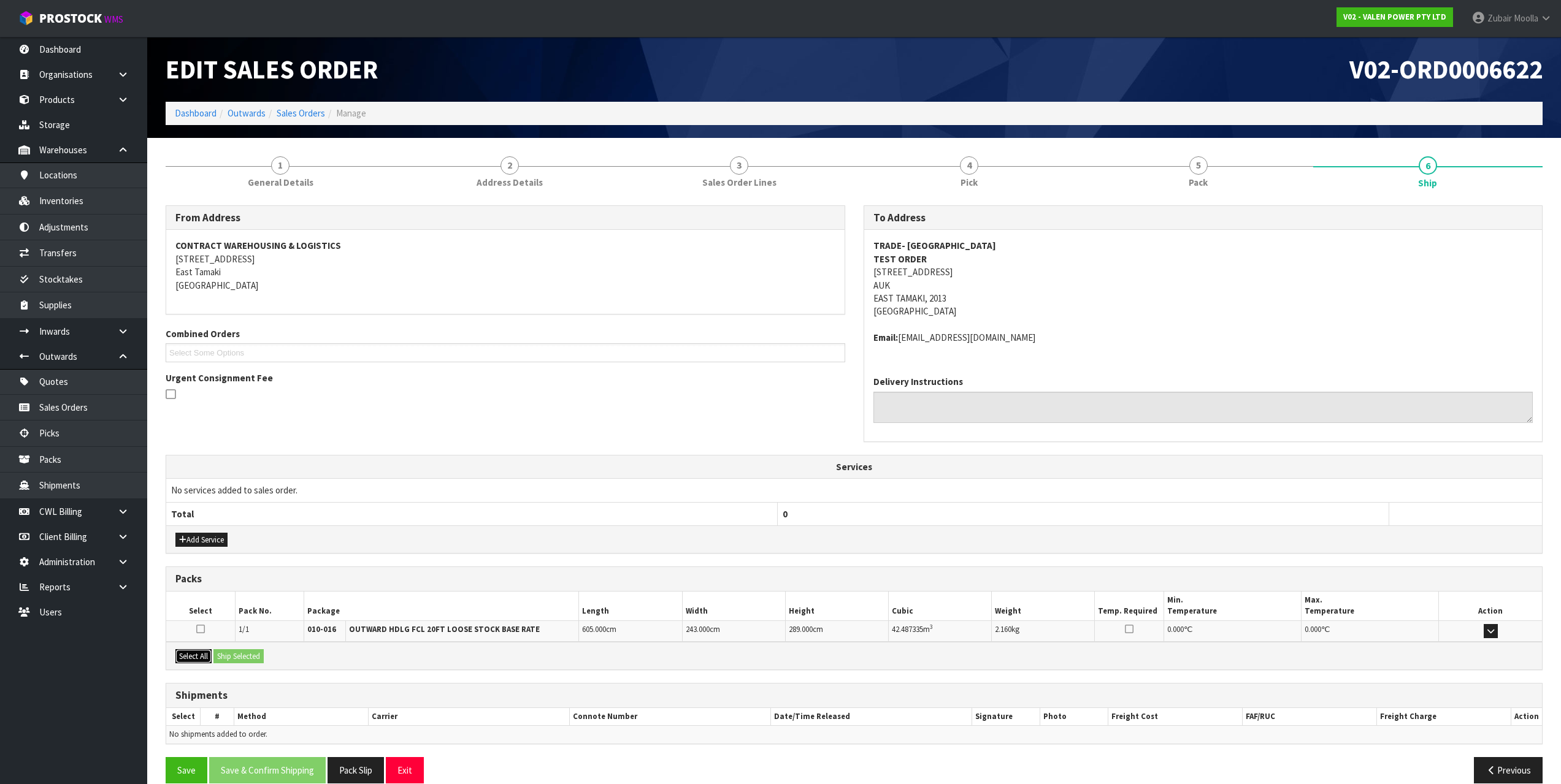
click at [192, 656] on button "Select All" at bounding box center [194, 657] width 36 height 15
click at [261, 658] on button "Ship Selected" at bounding box center [239, 657] width 50 height 15
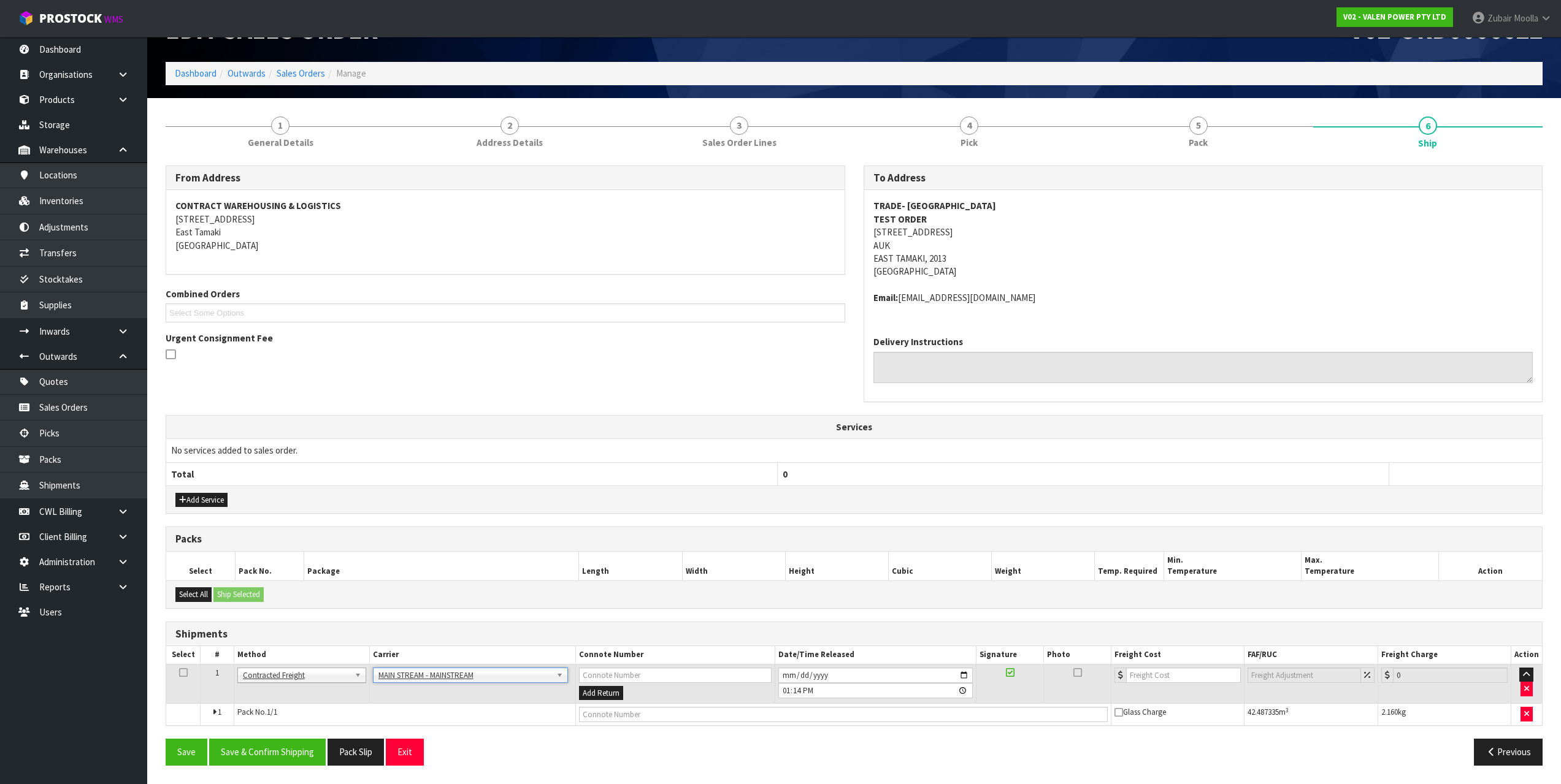
scroll to position [40, 0]
click at [609, 718] on input "text" at bounding box center [844, 715] width 529 height 16
type input "TESTCONNOTENUMBER123"
click at [974, 780] on section "1 General Details 2 Address Details 3 Sales Order Lines 4 Pick 5 Pack 6 Ship Fr…" at bounding box center [854, 441] width 1414 height 686
click at [283, 760] on button "Save & Confirm Shipping" at bounding box center [267, 752] width 116 height 26
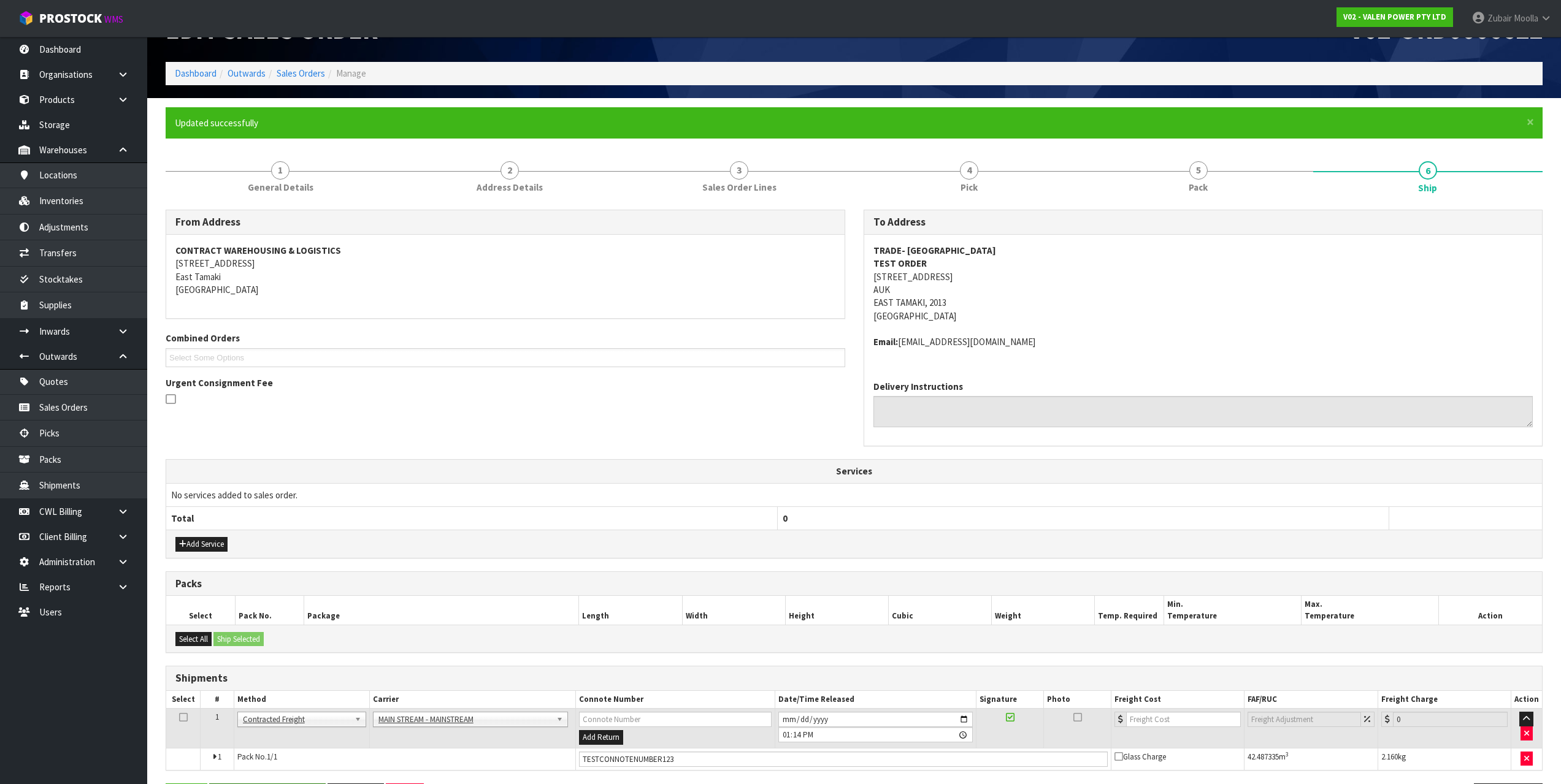
scroll to position [0, 0]
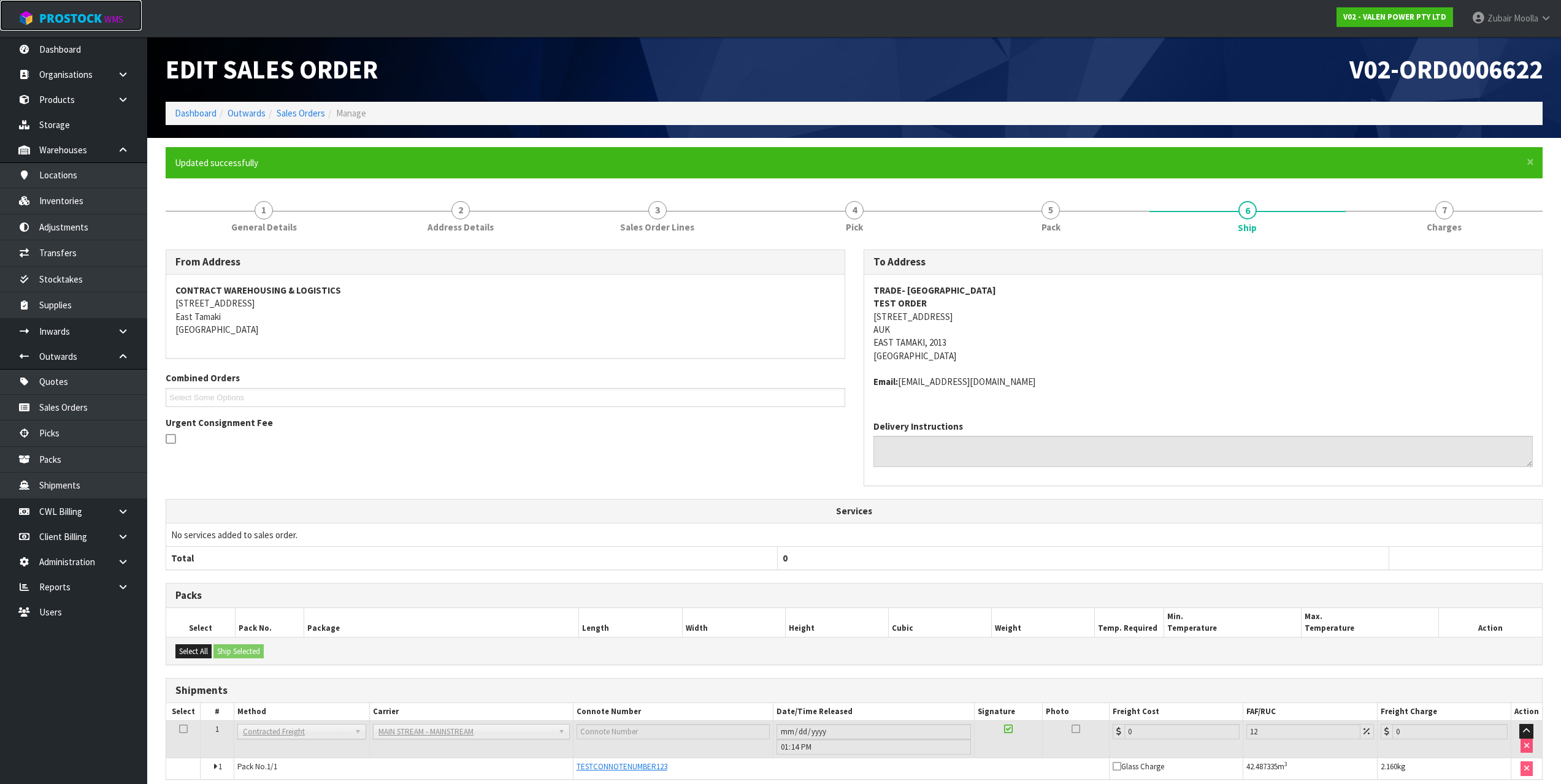
click at [105, 16] on small "WMS" at bounding box center [114, 19] width 19 height 12
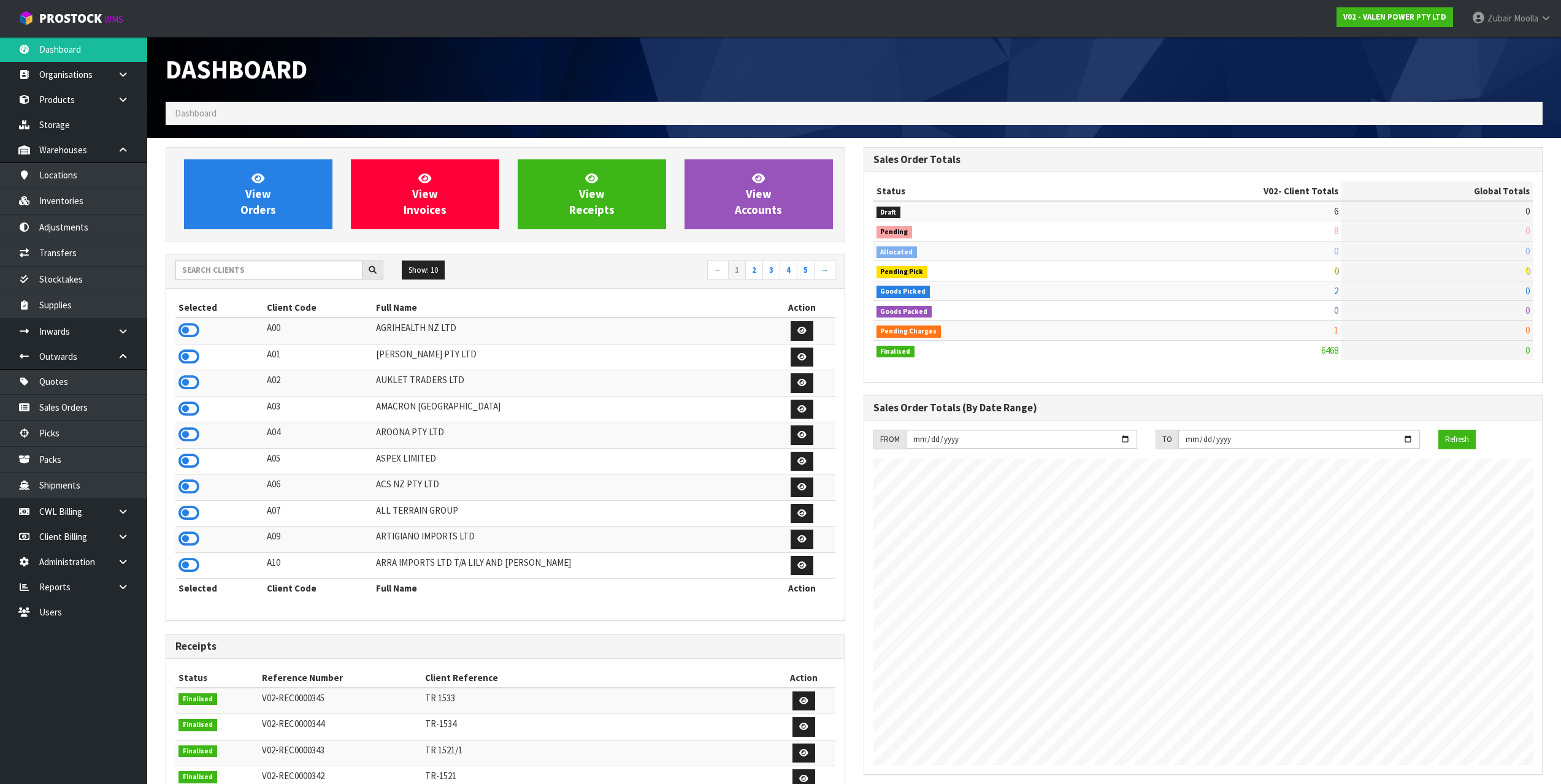
scroll to position [929, 697]
click at [374, 412] on td "A03" at bounding box center [319, 409] width 110 height 26
click at [124, 419] on link "Sales Orders" at bounding box center [74, 407] width 147 height 25
click at [97, 403] on link "Sales Orders" at bounding box center [74, 407] width 147 height 25
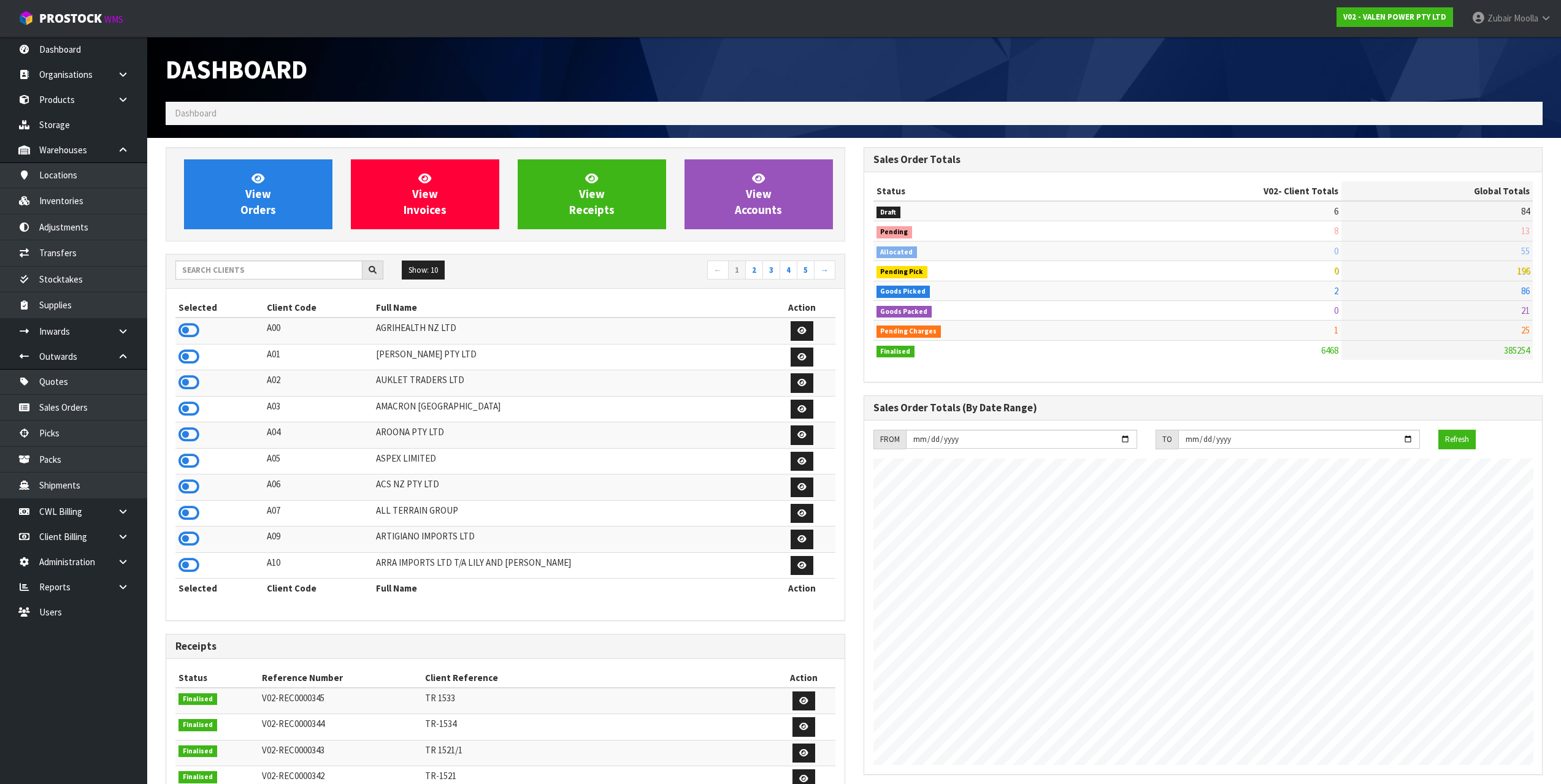
drag, startPoint x: 854, startPoint y: 30, endPoint x: 844, endPoint y: 34, distance: 10.8
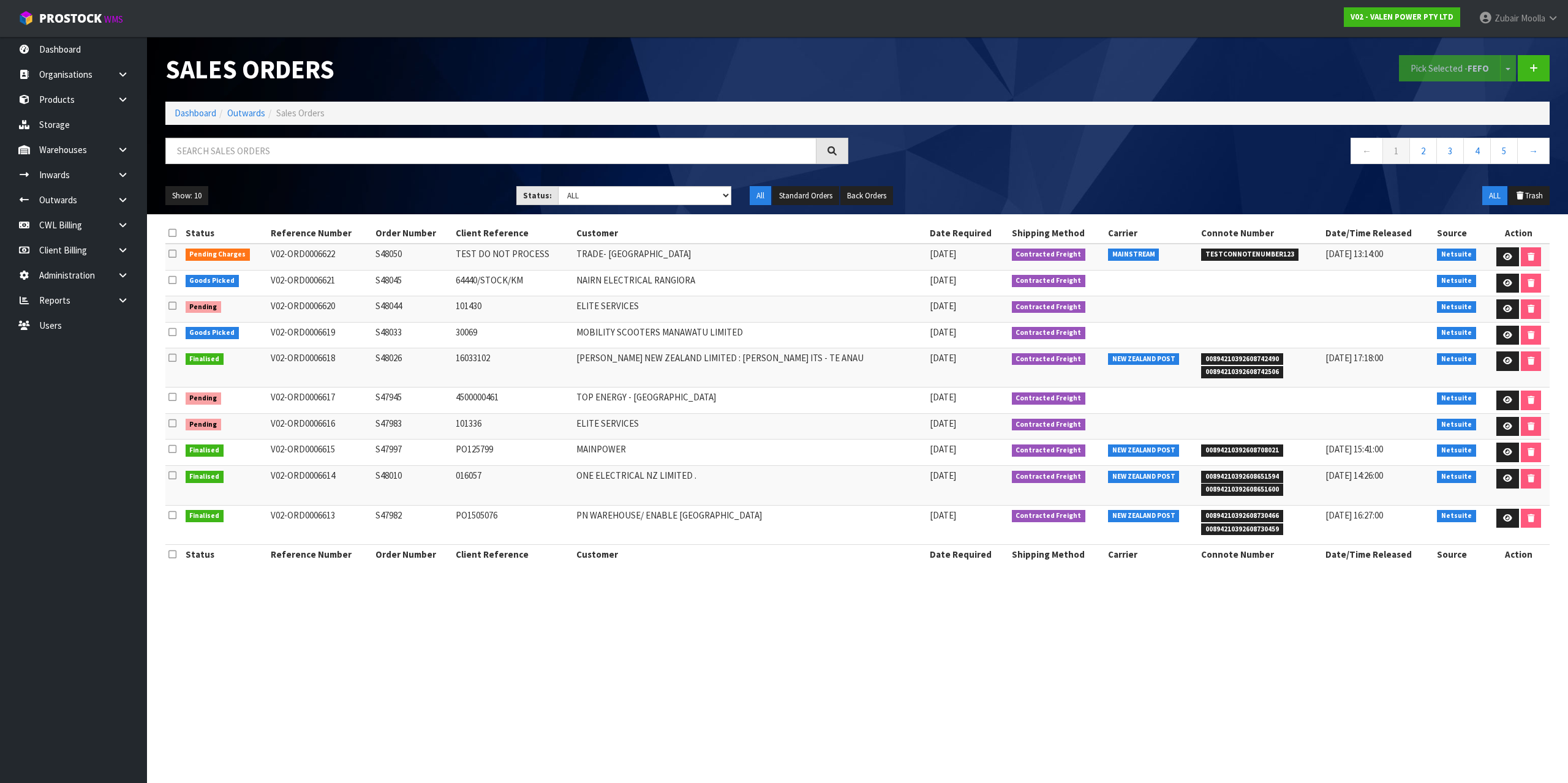
click at [913, 92] on div "Pick Selected - FEFO Split button! FIFO - First In First Out FEFO - First Expir…" at bounding box center [1208, 68] width 701 height 63
click at [1505, 253] on icon at bounding box center [1507, 256] width 9 height 8
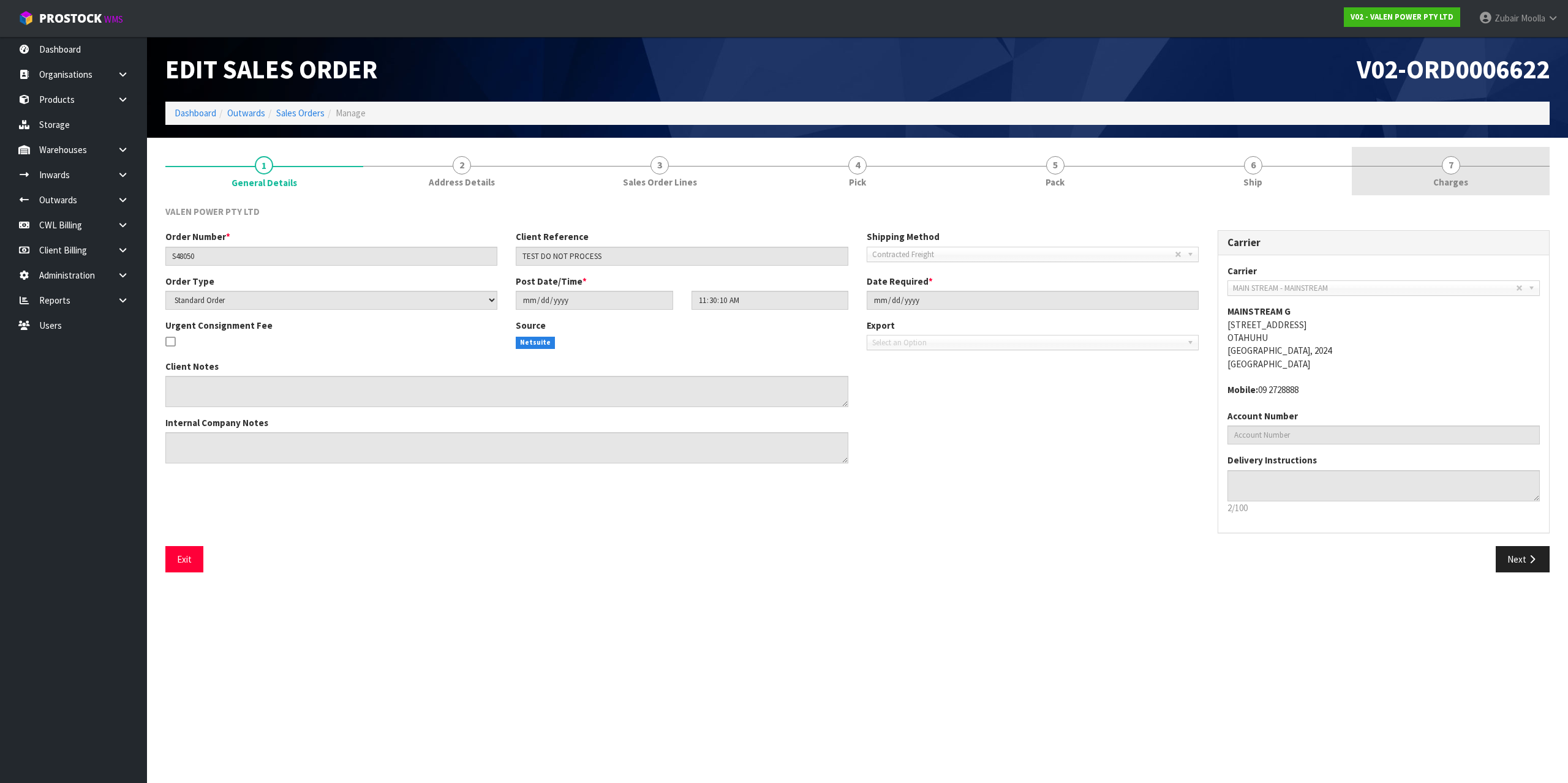
click at [1426, 158] on link "7 Charges" at bounding box center [1450, 172] width 198 height 49
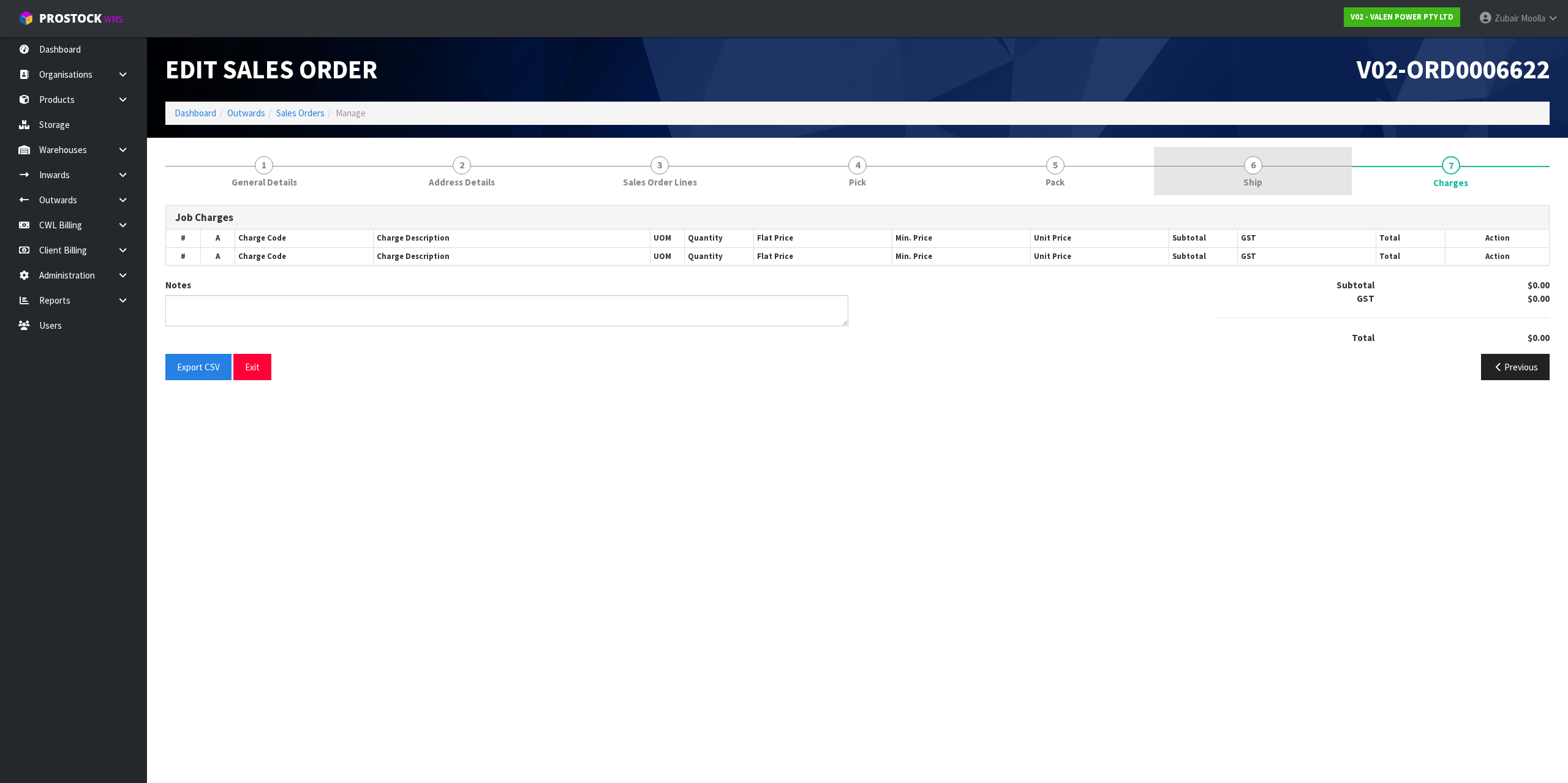
click at [1276, 172] on link "6 Ship" at bounding box center [1252, 172] width 198 height 49
click at [1272, 79] on h1 "V02-ORD0006622" at bounding box center [1208, 69] width 683 height 28
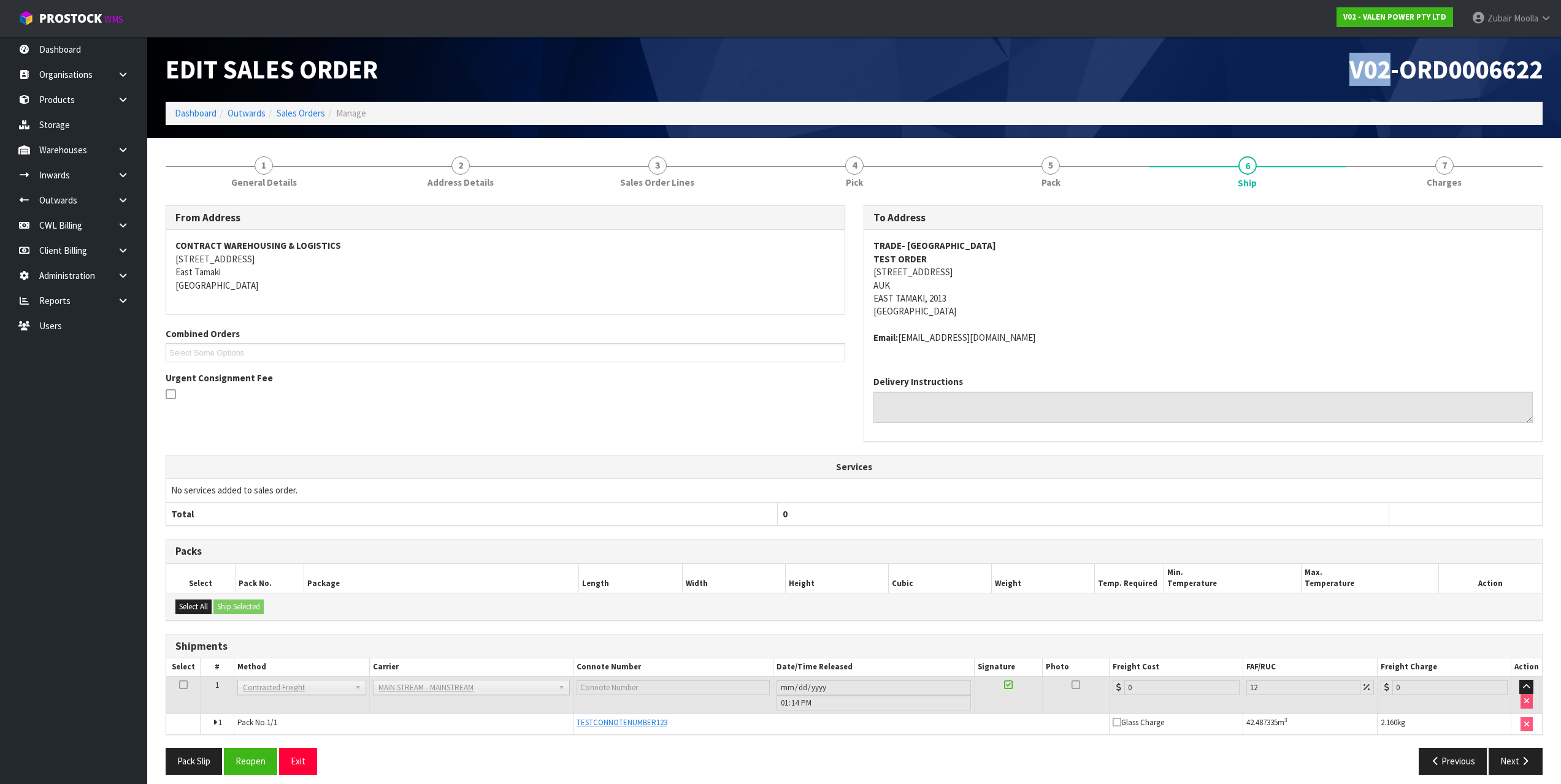
click at [1274, 79] on h1 "V02-ORD0006622" at bounding box center [1203, 69] width 679 height 28
click at [904, 519] on th "0" at bounding box center [1084, 514] width 612 height 23
click at [1015, 236] on div "TRADE- NZ TEST ORDER 17 ALLENS ROAD AUK EAST TAMAKI, 2013 New Zealand Email: sa…" at bounding box center [1204, 298] width 679 height 136
click at [256, 755] on button "Reopen" at bounding box center [250, 761] width 53 height 26
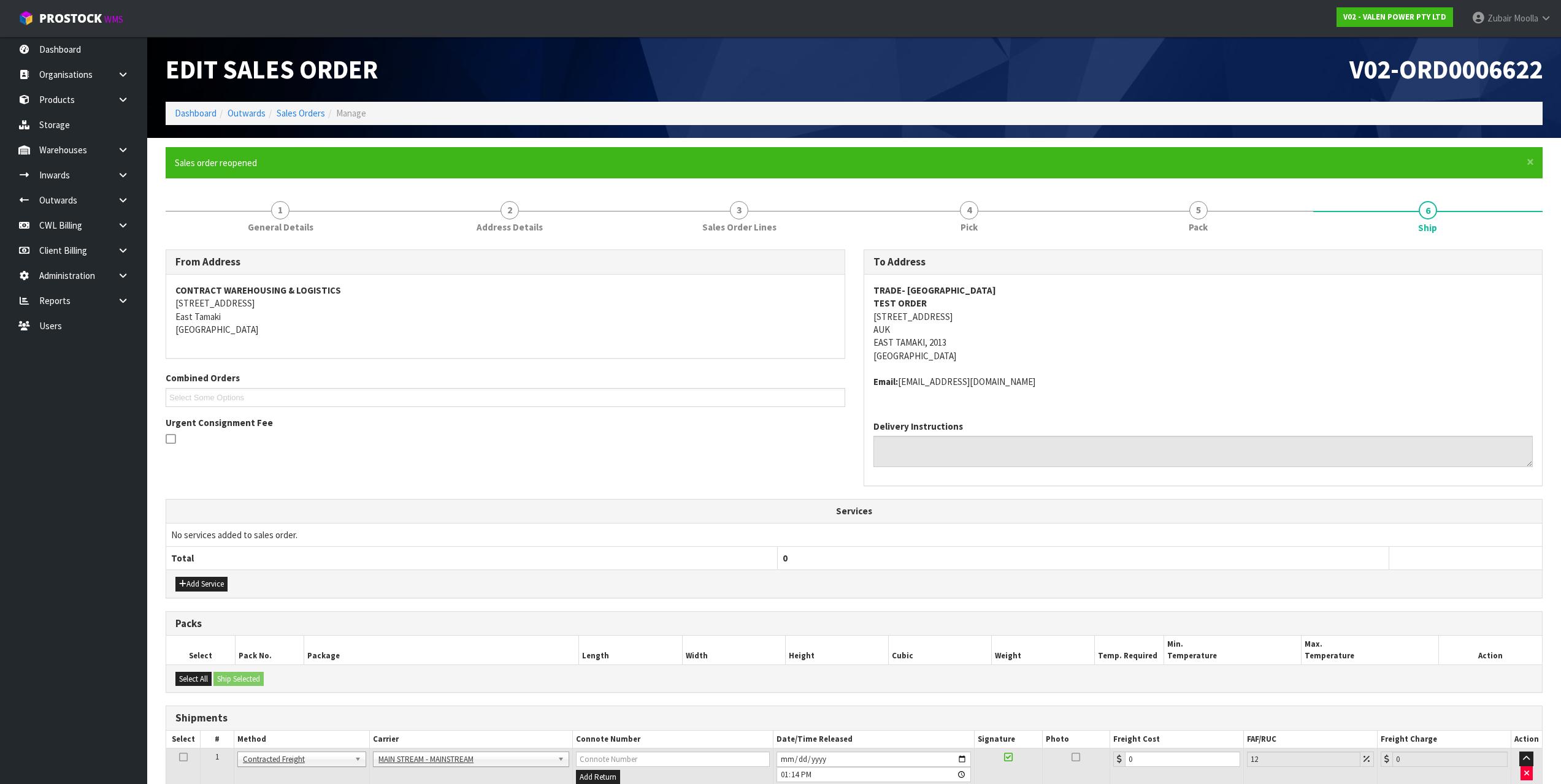
click at [714, 548] on th "Total" at bounding box center [472, 558] width 612 height 23
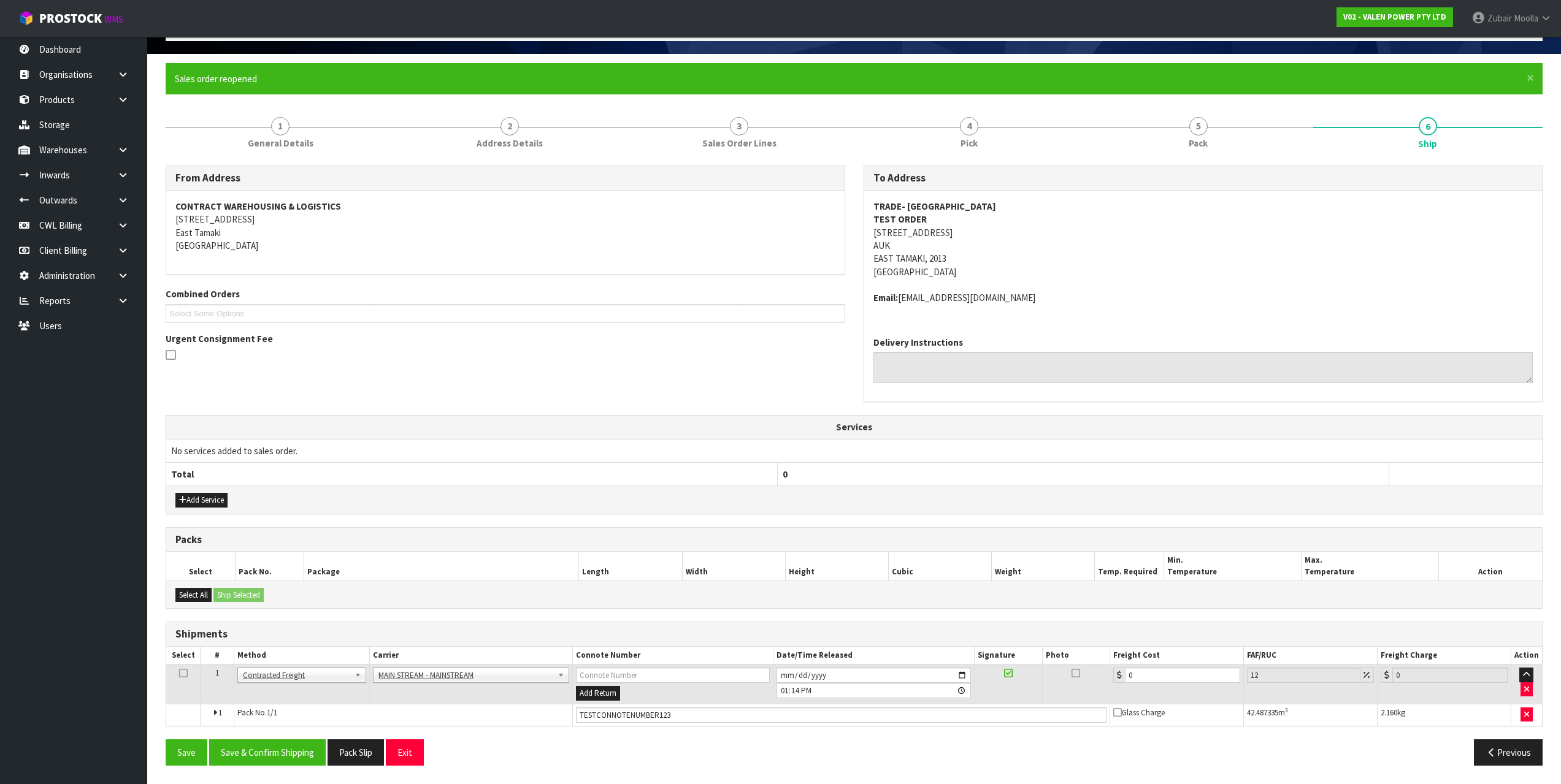
click at [714, 548] on div "Packs" at bounding box center [854, 540] width 1375 height 24
click at [1142, 492] on div "Add Service" at bounding box center [854, 499] width 1375 height 27
click at [1141, 492] on div "Add Service" at bounding box center [854, 499] width 1375 height 27
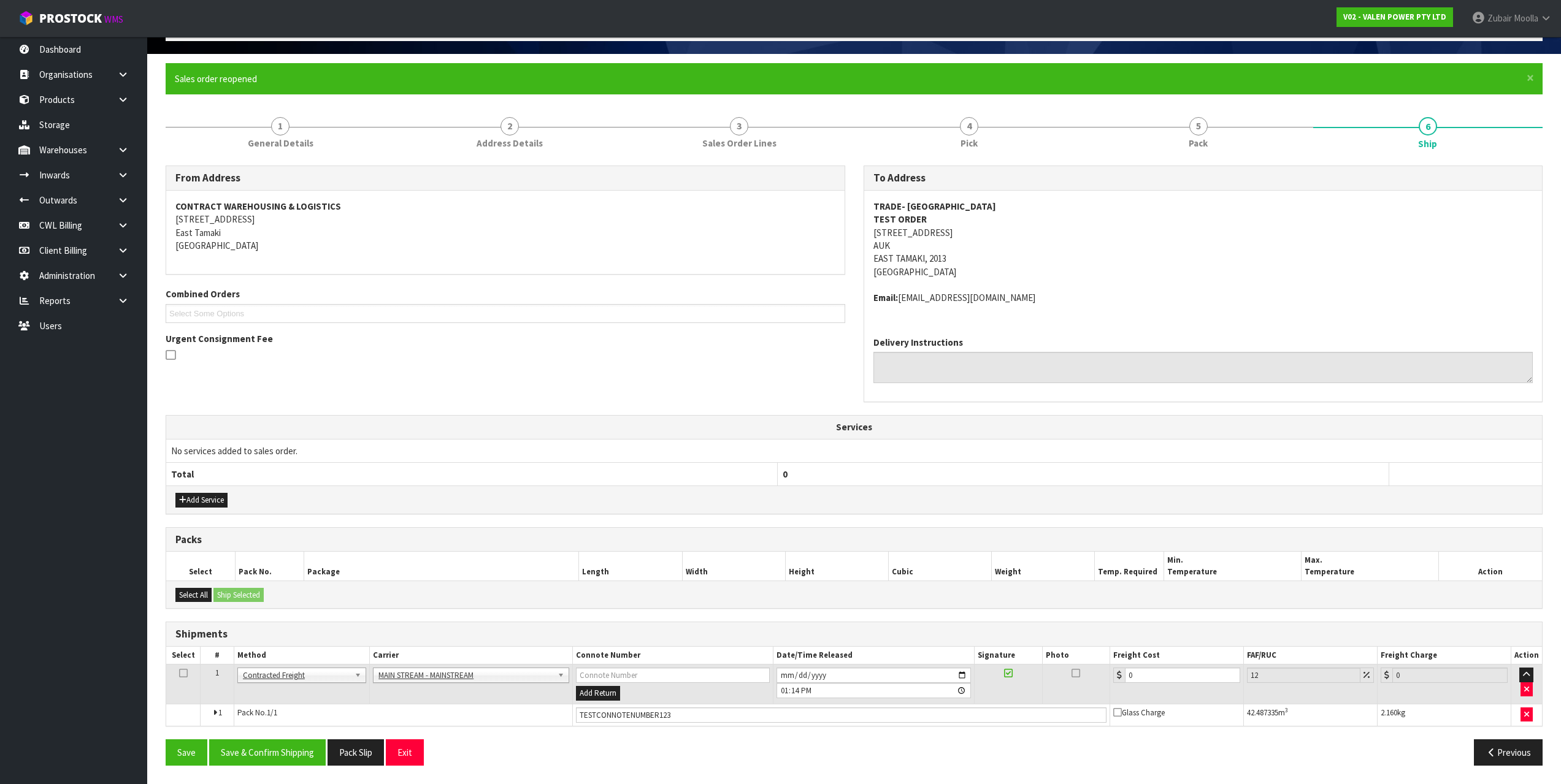
click at [514, 429] on th "Services" at bounding box center [854, 427] width 1375 height 23
click at [570, 354] on div at bounding box center [505, 355] width 679 height 16
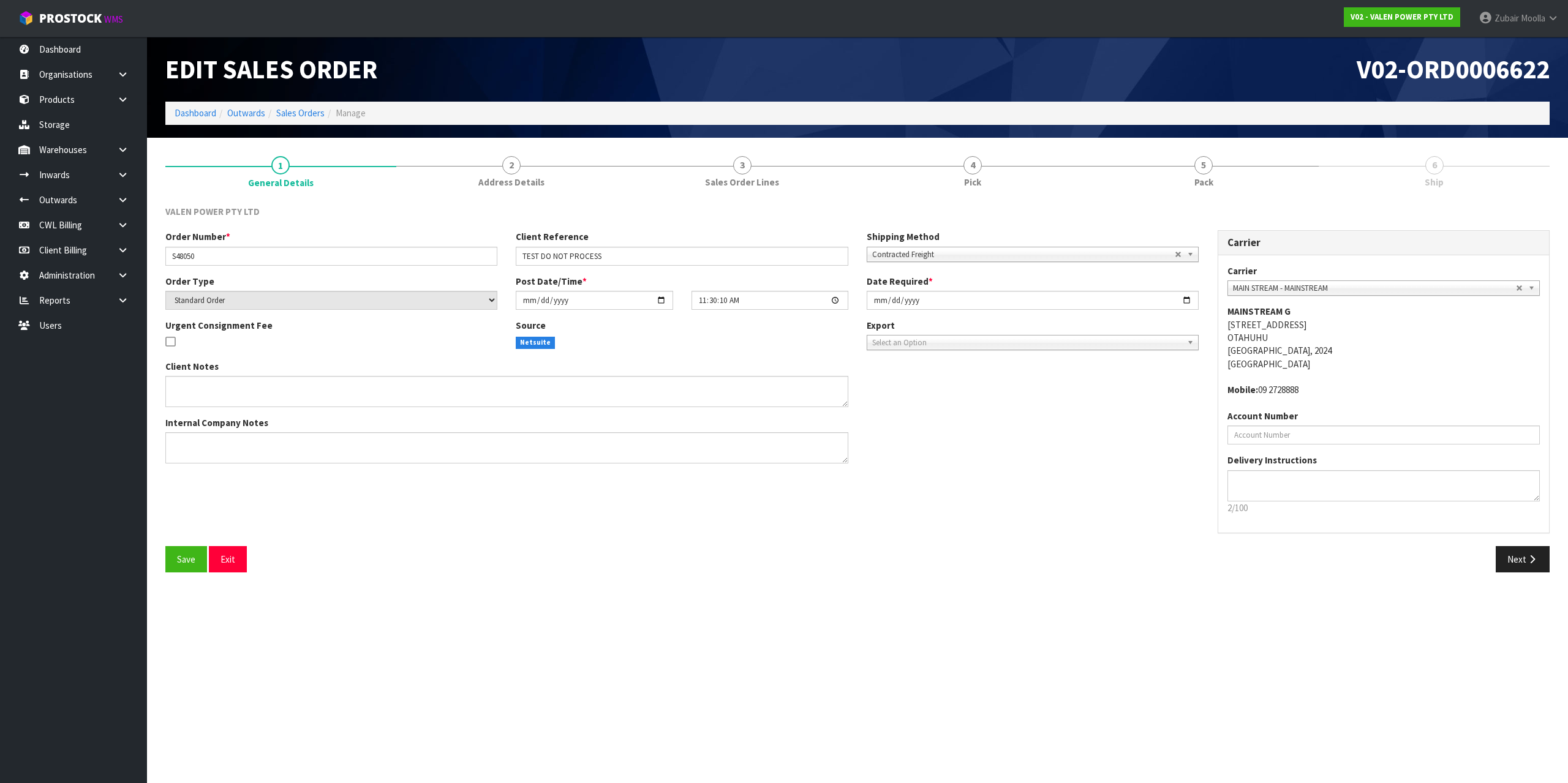
click at [569, 353] on div "Source Netsuite" at bounding box center [681, 338] width 350 height 39
click at [1220, 122] on ol "Dashboard Outwards Sales Orders Manage" at bounding box center [857, 113] width 1384 height 22
click at [1206, 189] on link "5 Pack" at bounding box center [1204, 172] width 231 height 49
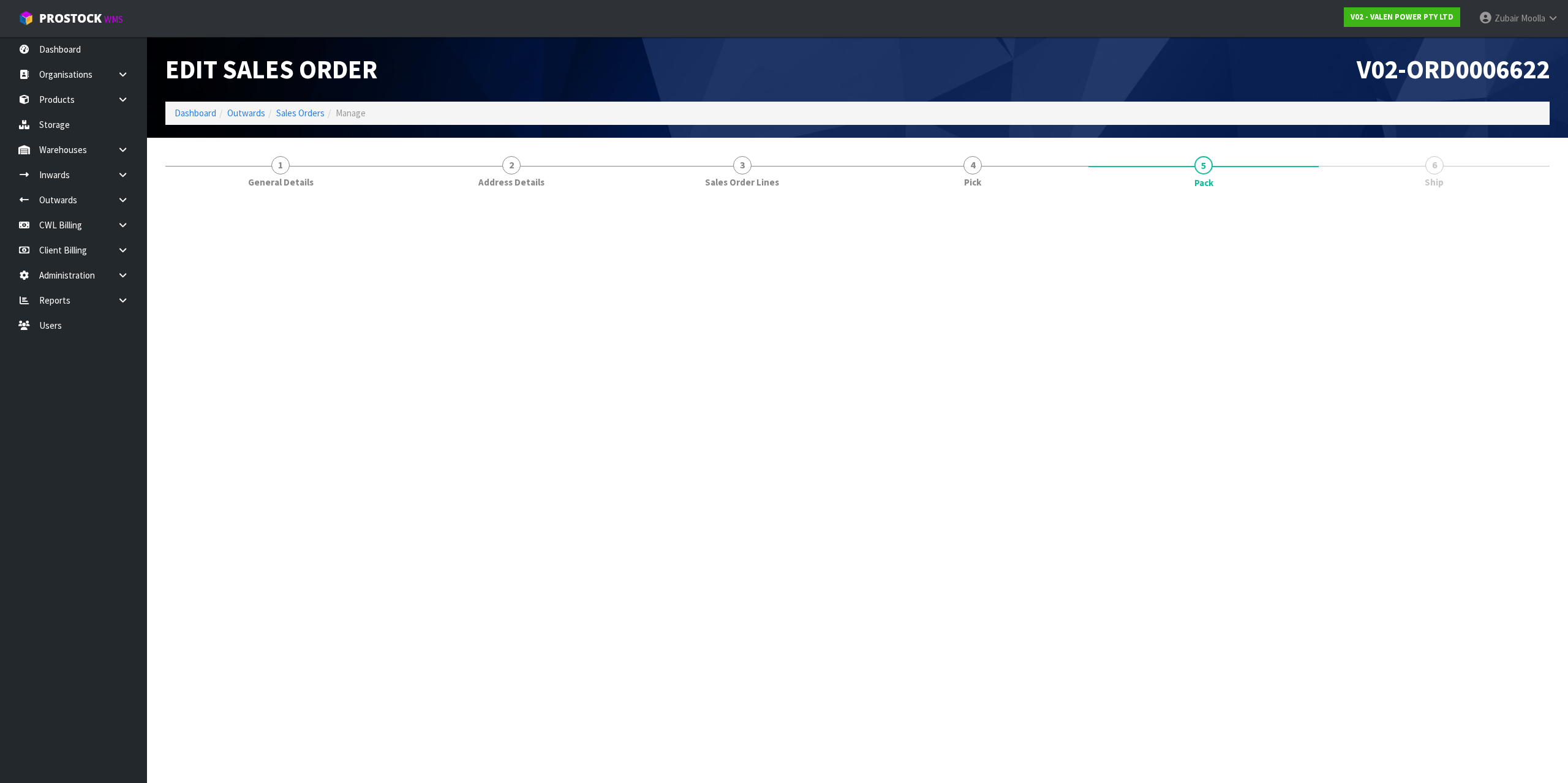
click at [1247, 90] on div "V02-ORD0006622" at bounding box center [1208, 69] width 701 height 65
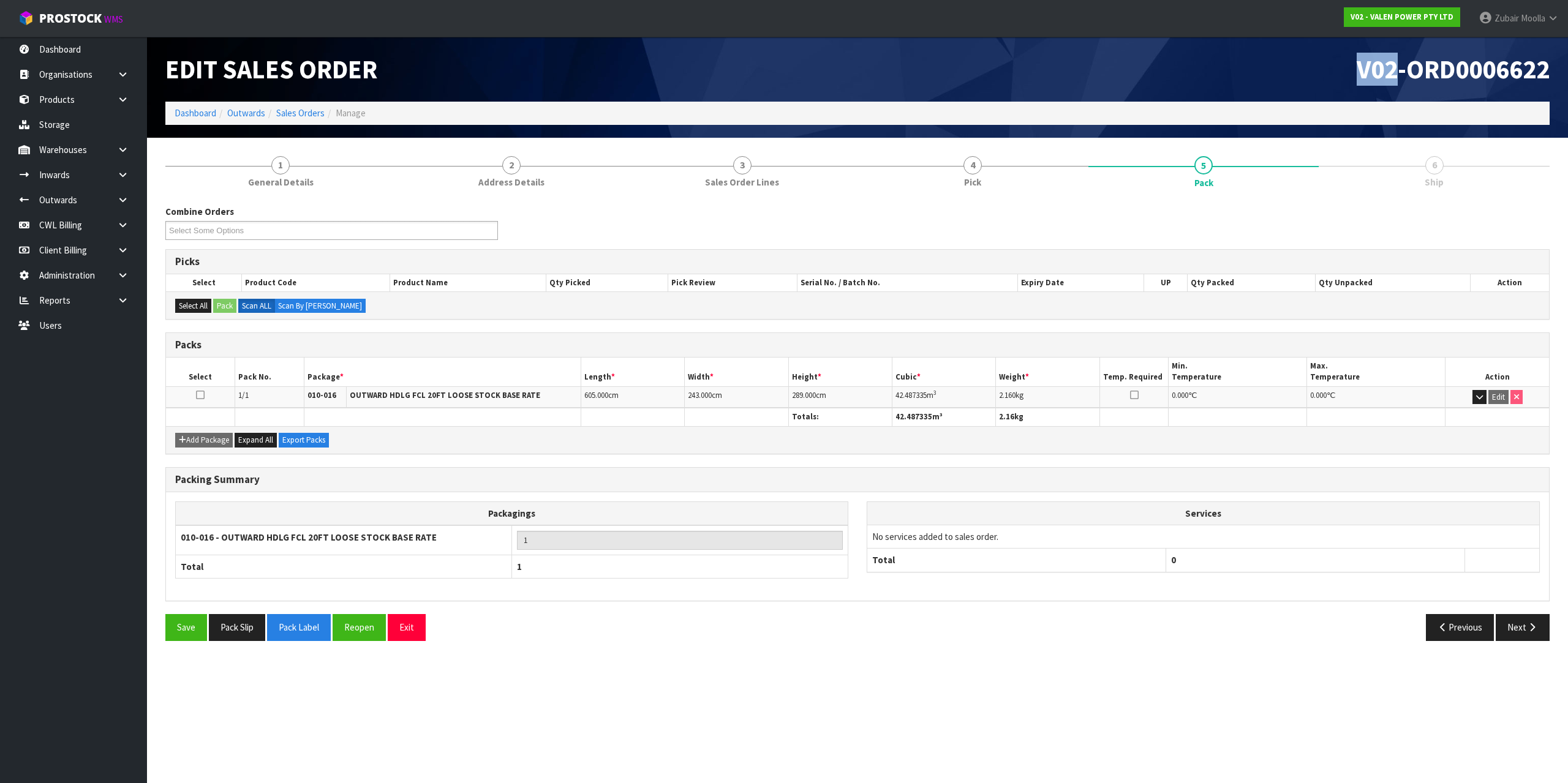
click at [1247, 90] on div "V02-ORD0006622" at bounding box center [1208, 69] width 701 height 65
click at [1516, 628] on button "Next" at bounding box center [1522, 627] width 54 height 26
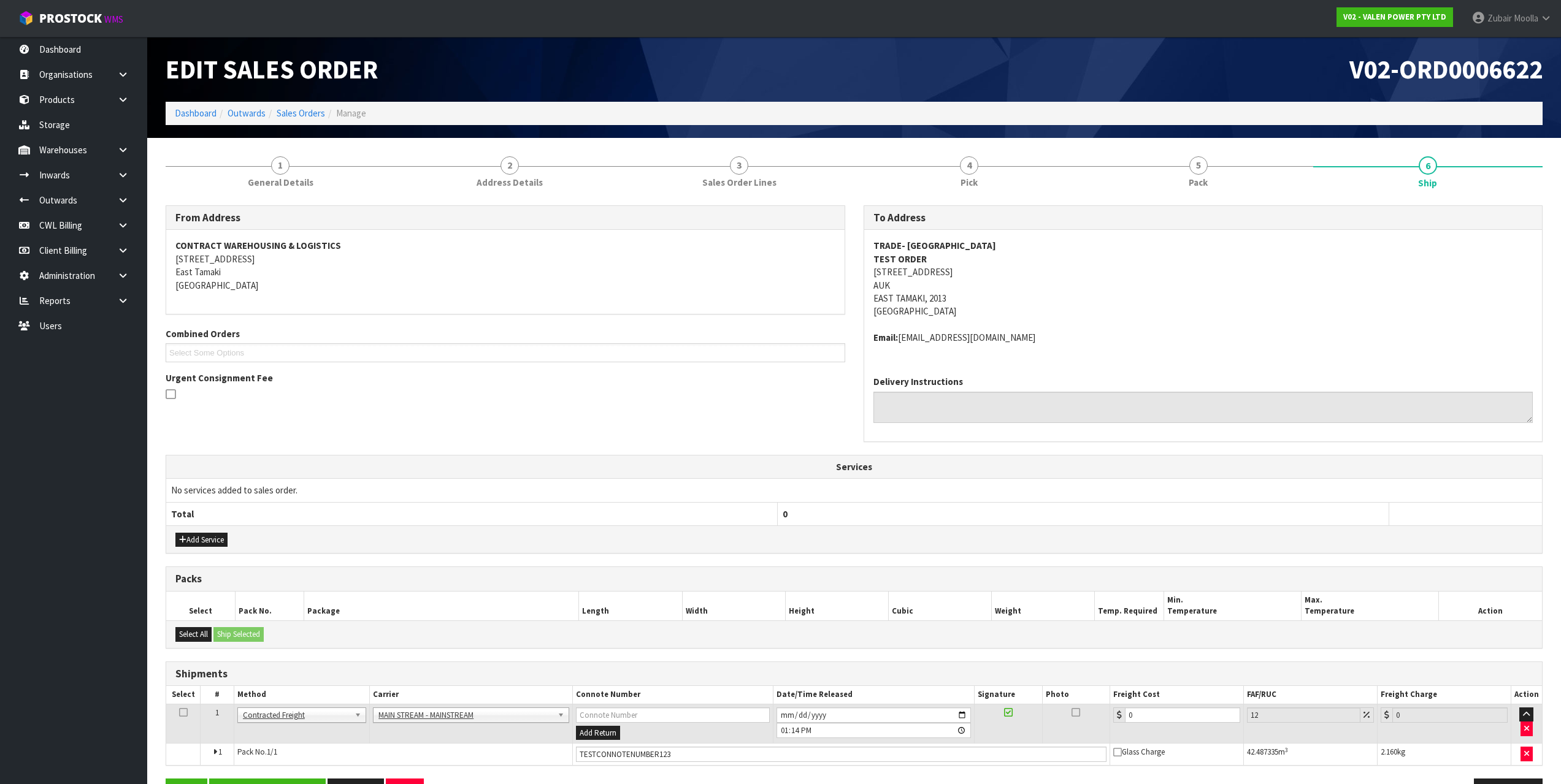
click at [1165, 493] on td "No services added to sales order." at bounding box center [854, 490] width 1375 height 23
click at [915, 62] on h1 "V02-ORD0006622" at bounding box center [1203, 69] width 679 height 28
click at [103, 45] on link "Dashboard" at bounding box center [74, 49] width 147 height 25
click at [725, 34] on nav "Toggle navigation ProStock WMS V02 - VALEN POWER PTY LTD [PERSON_NAME] Logout" at bounding box center [780, 19] width 1561 height 37
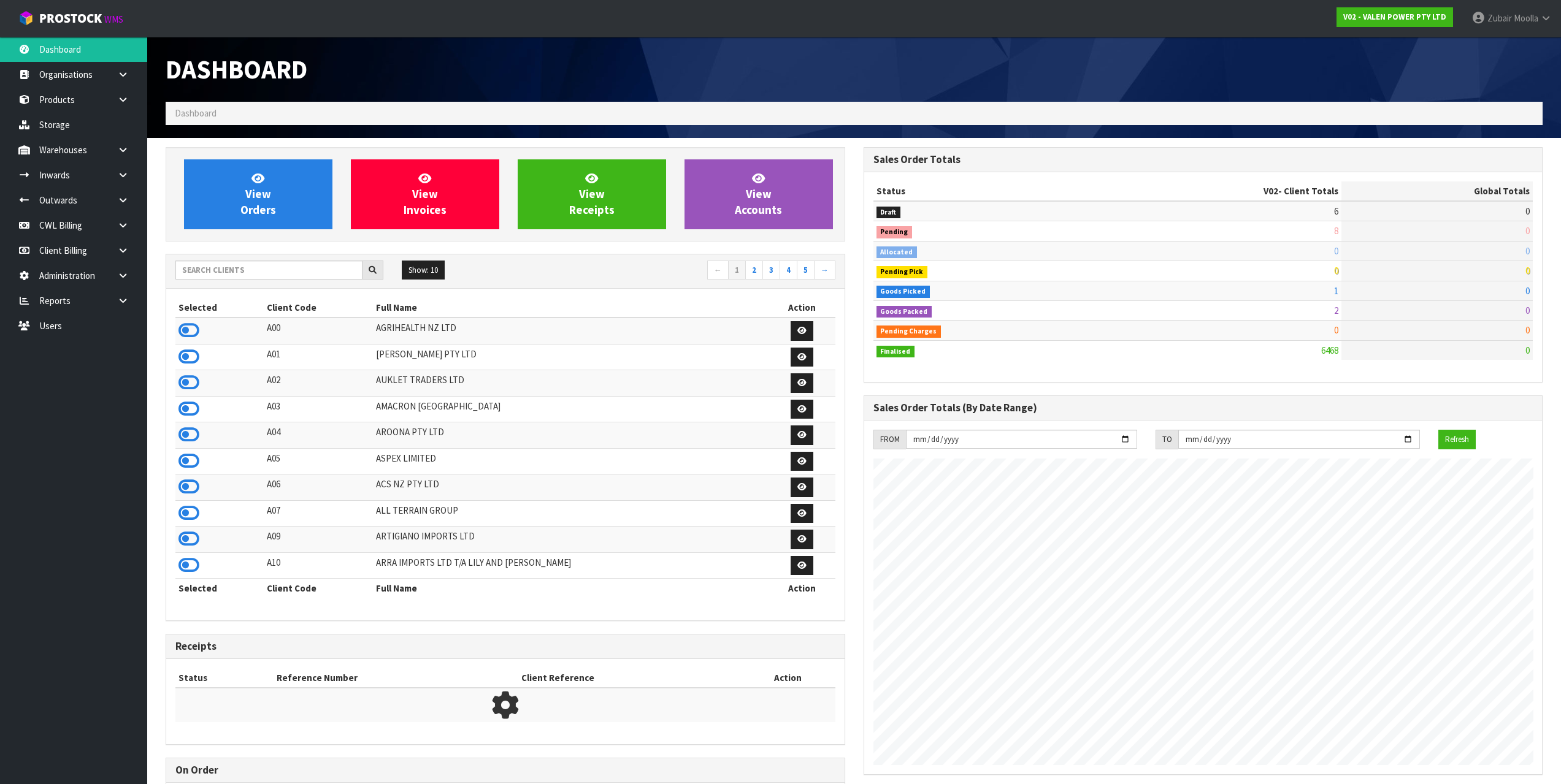
scroll to position [929, 697]
click at [787, 89] on div "Dashboard" at bounding box center [505, 69] width 698 height 65
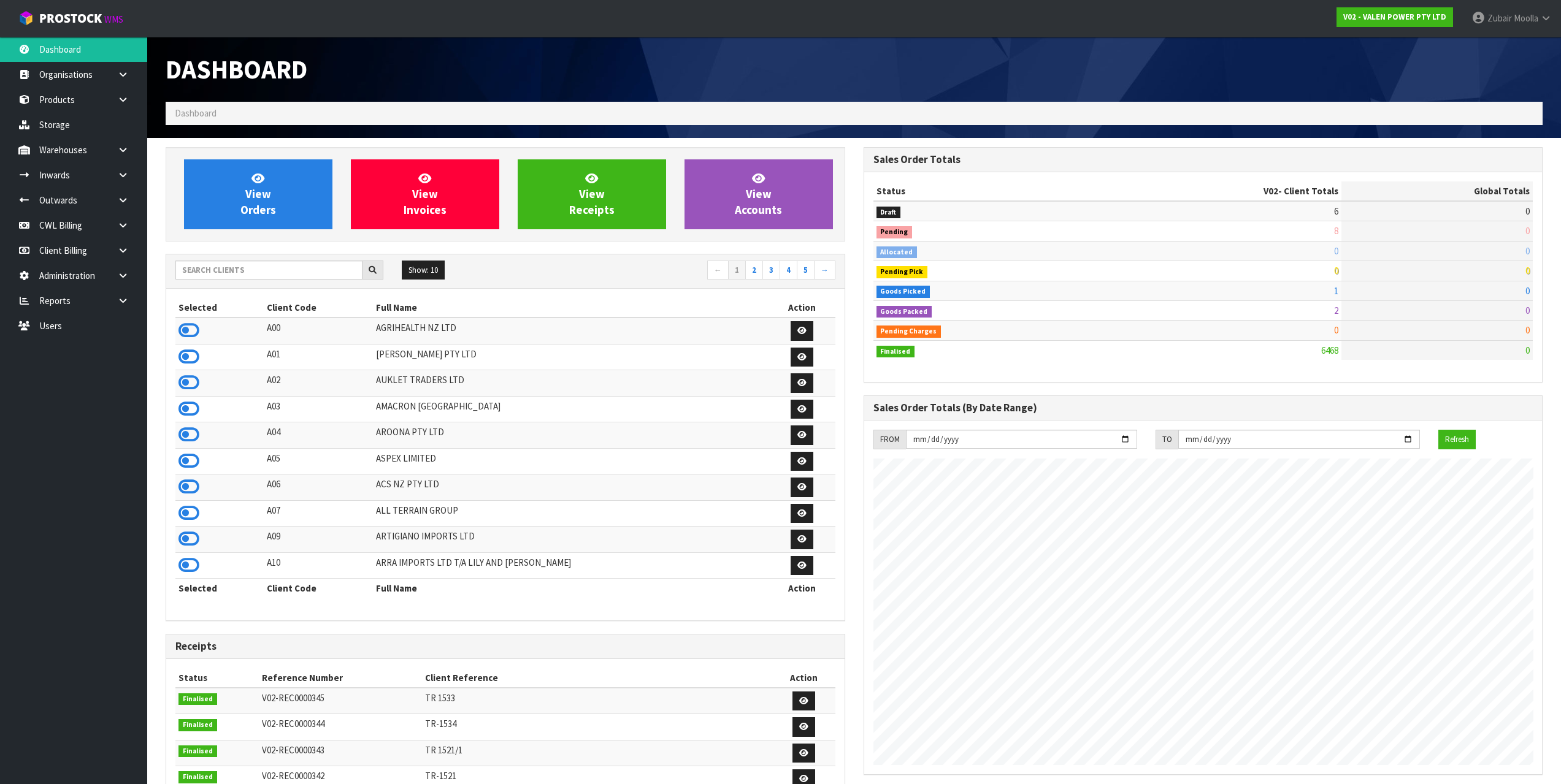
scroll to position [929, 697]
click at [632, 134] on div "Dashboard Dashboard" at bounding box center [854, 87] width 1395 height 101
click at [136, 210] on link at bounding box center [127, 200] width 39 height 25
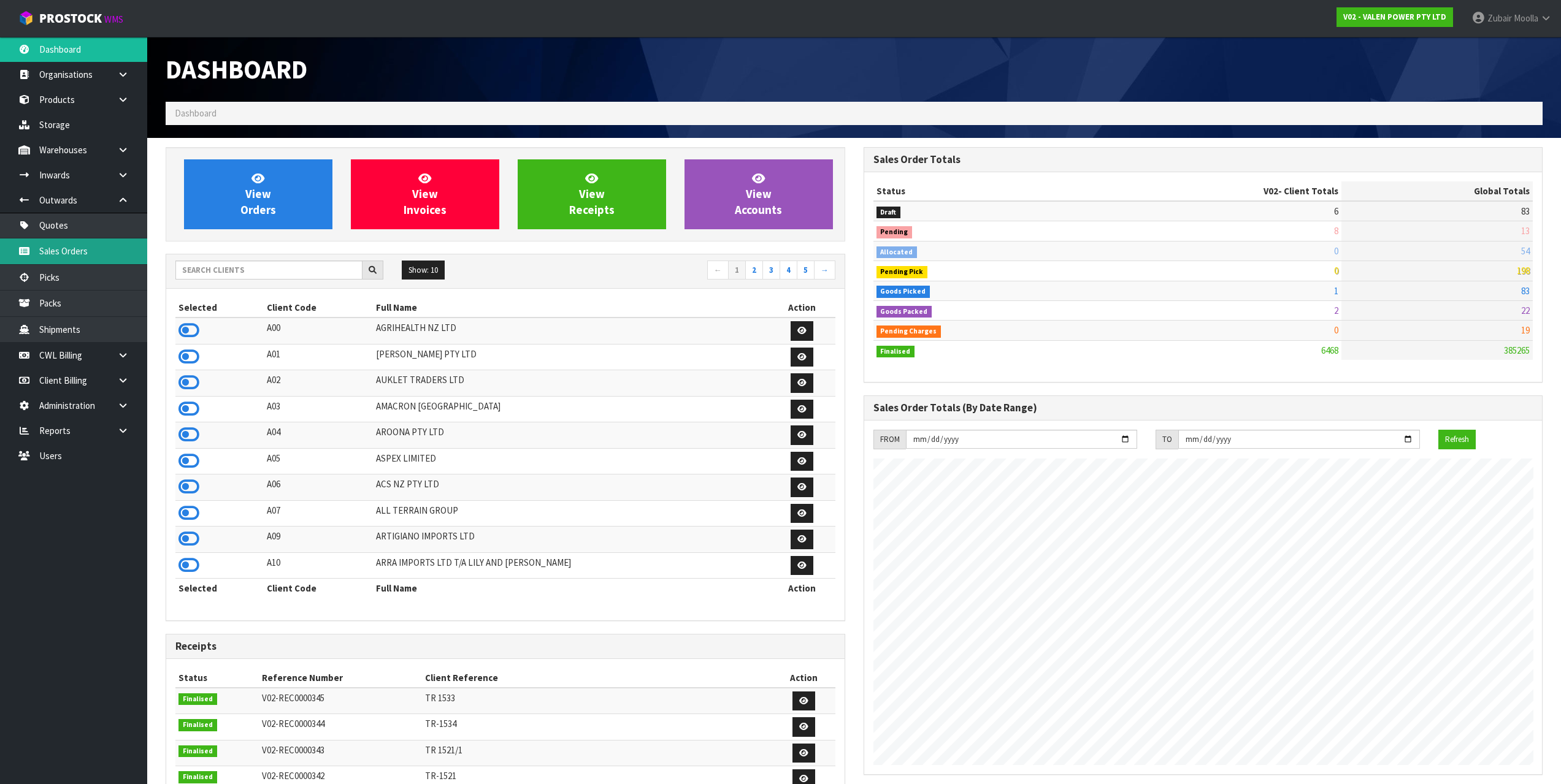
click at [112, 263] on link "Sales Orders" at bounding box center [74, 251] width 147 height 25
click at [374, 495] on td "A06" at bounding box center [319, 488] width 110 height 26
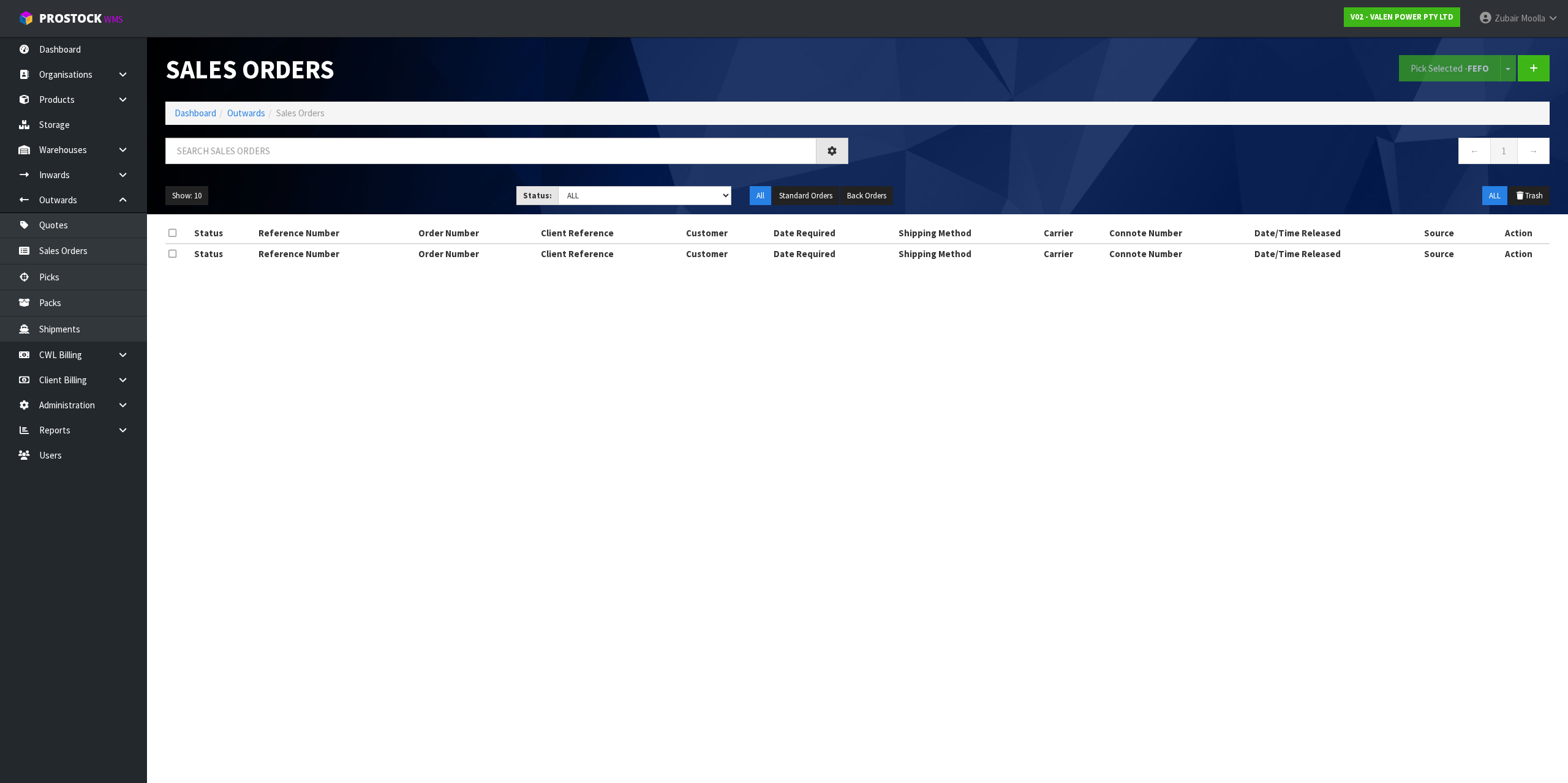
click at [1011, 358] on section "Sales Orders Pick Selected - FEFO Split button! FIFO - First In First Out FEFO …" at bounding box center [784, 391] width 1568 height 783
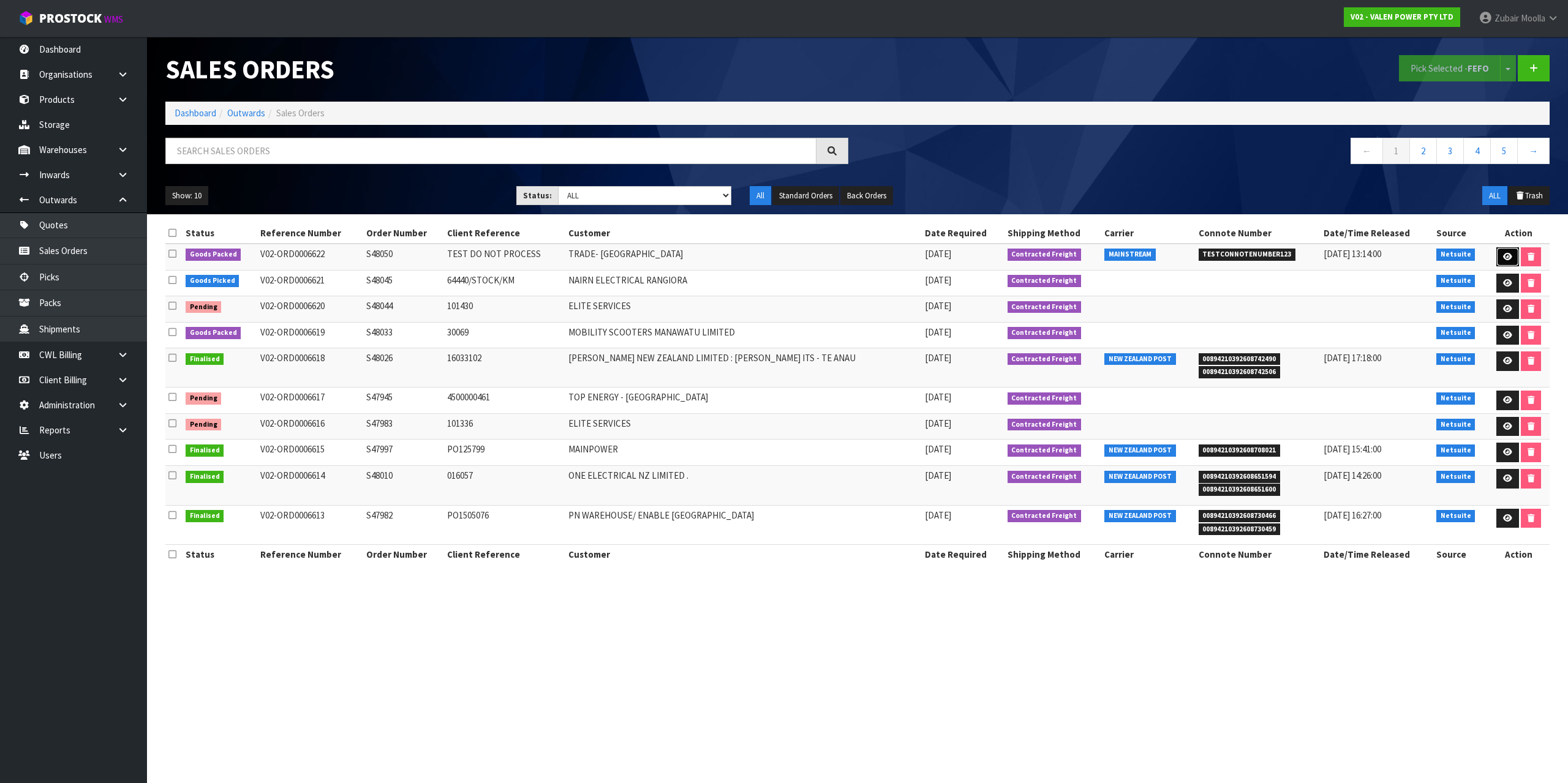
click at [1501, 250] on link at bounding box center [1507, 257] width 22 height 19
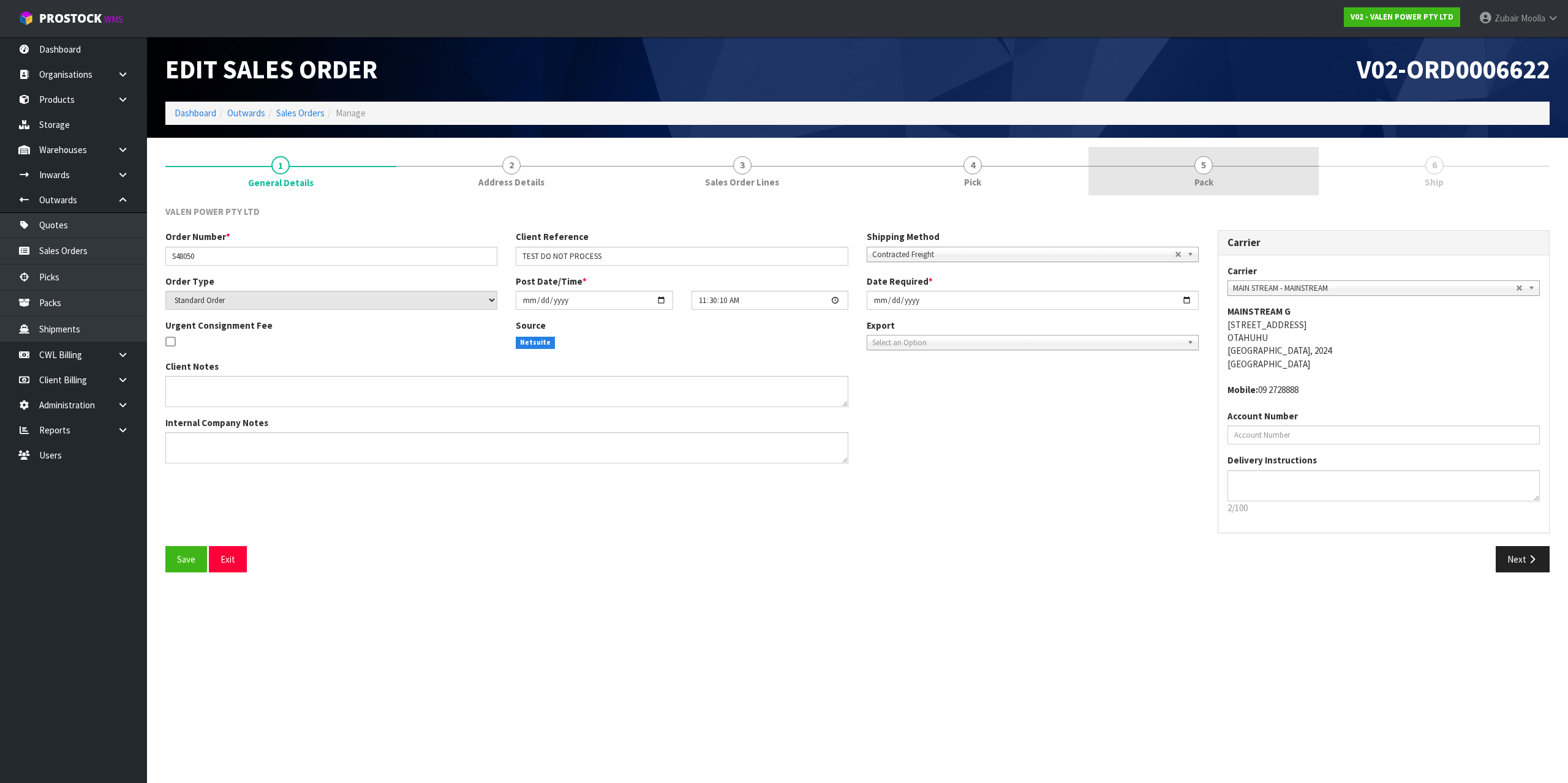
click at [1209, 184] on span "Pack" at bounding box center [1204, 182] width 19 height 13
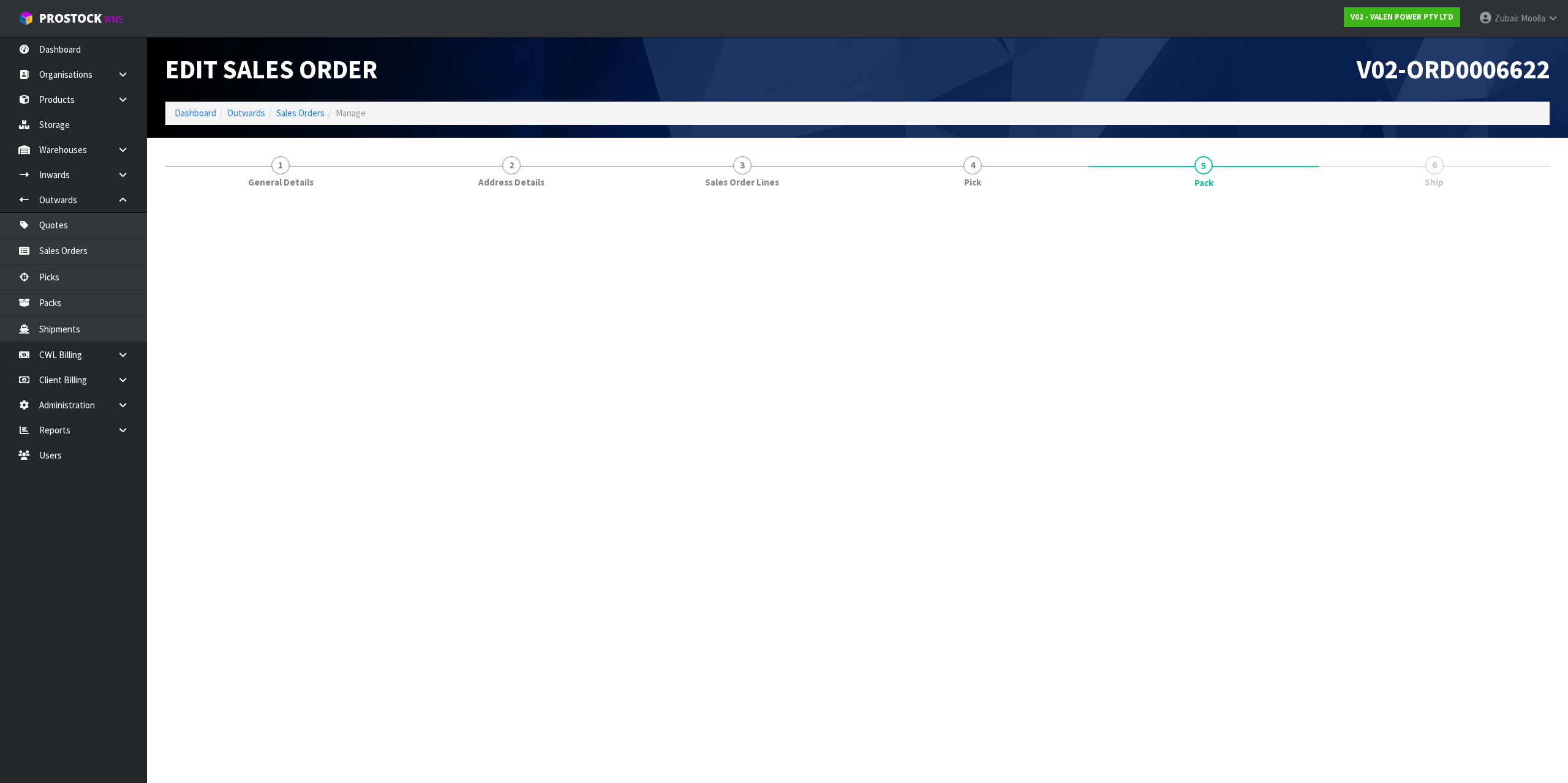
click at [1252, 9] on nav "Toggle navigation ProStock WMS V02 - VALEN POWER PTY LTD [PERSON_NAME] Logout" at bounding box center [784, 19] width 1568 height 37
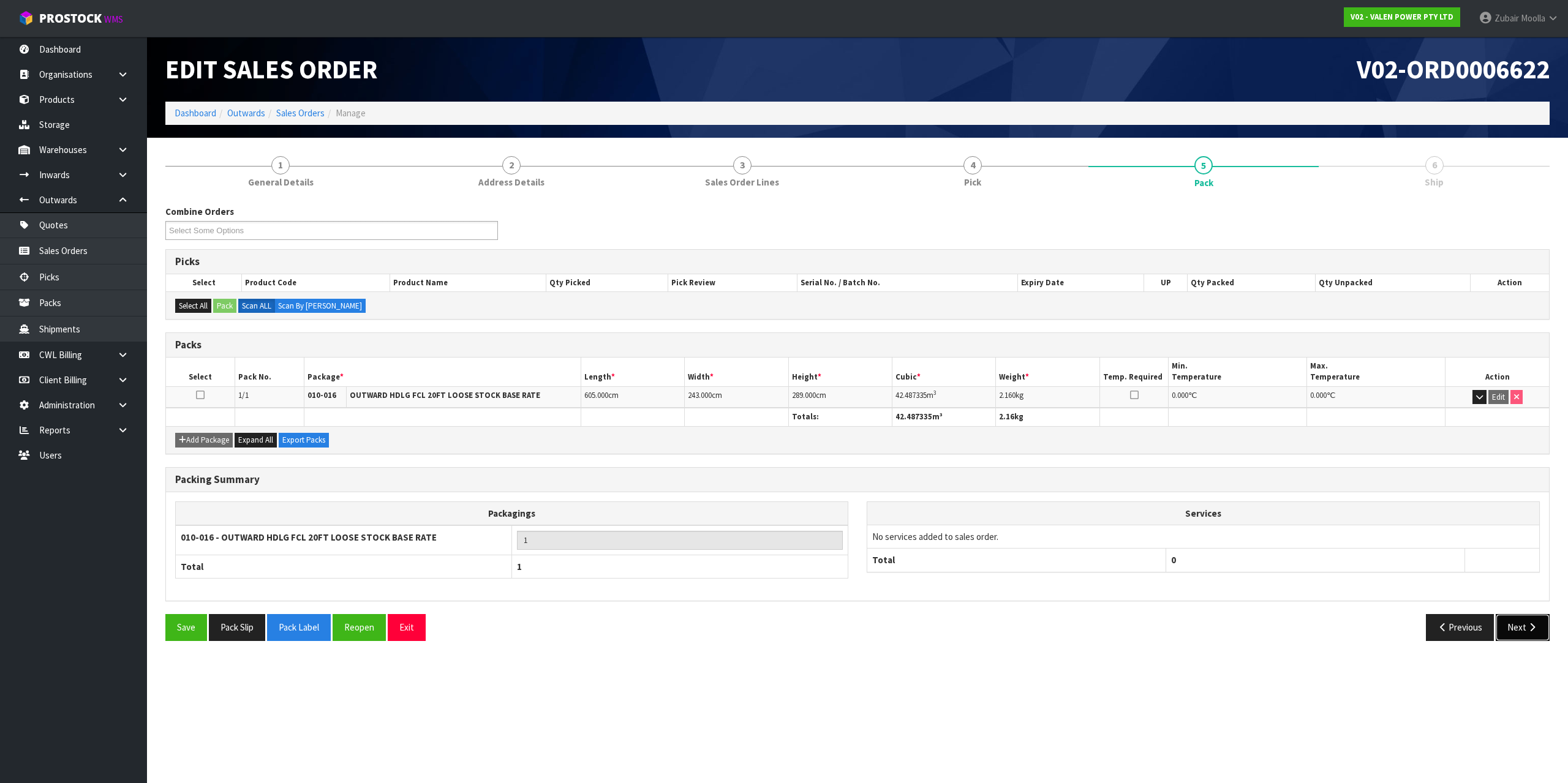
click at [1527, 626] on icon "button" at bounding box center [1532, 627] width 12 height 9
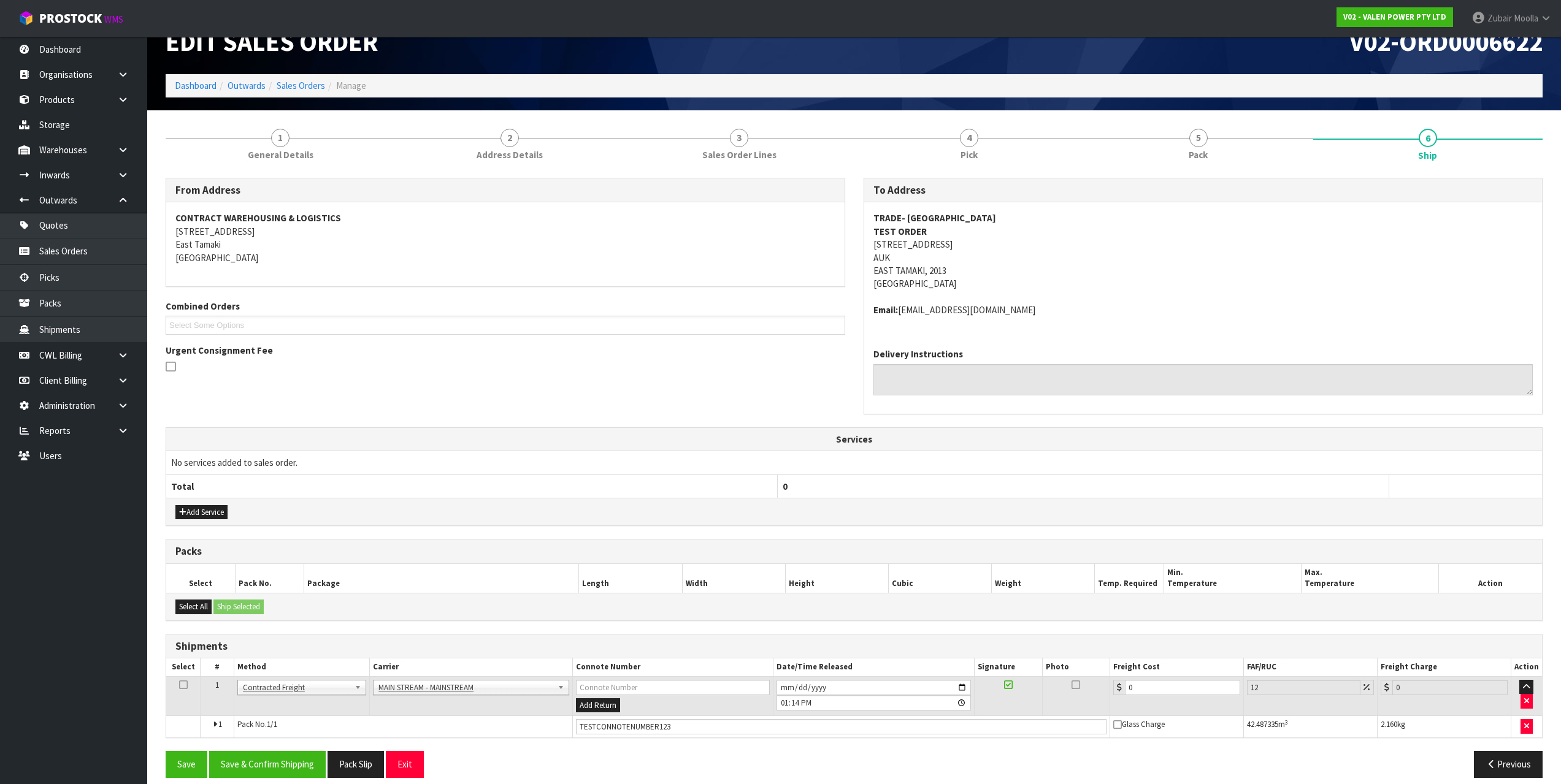
scroll to position [40, 0]
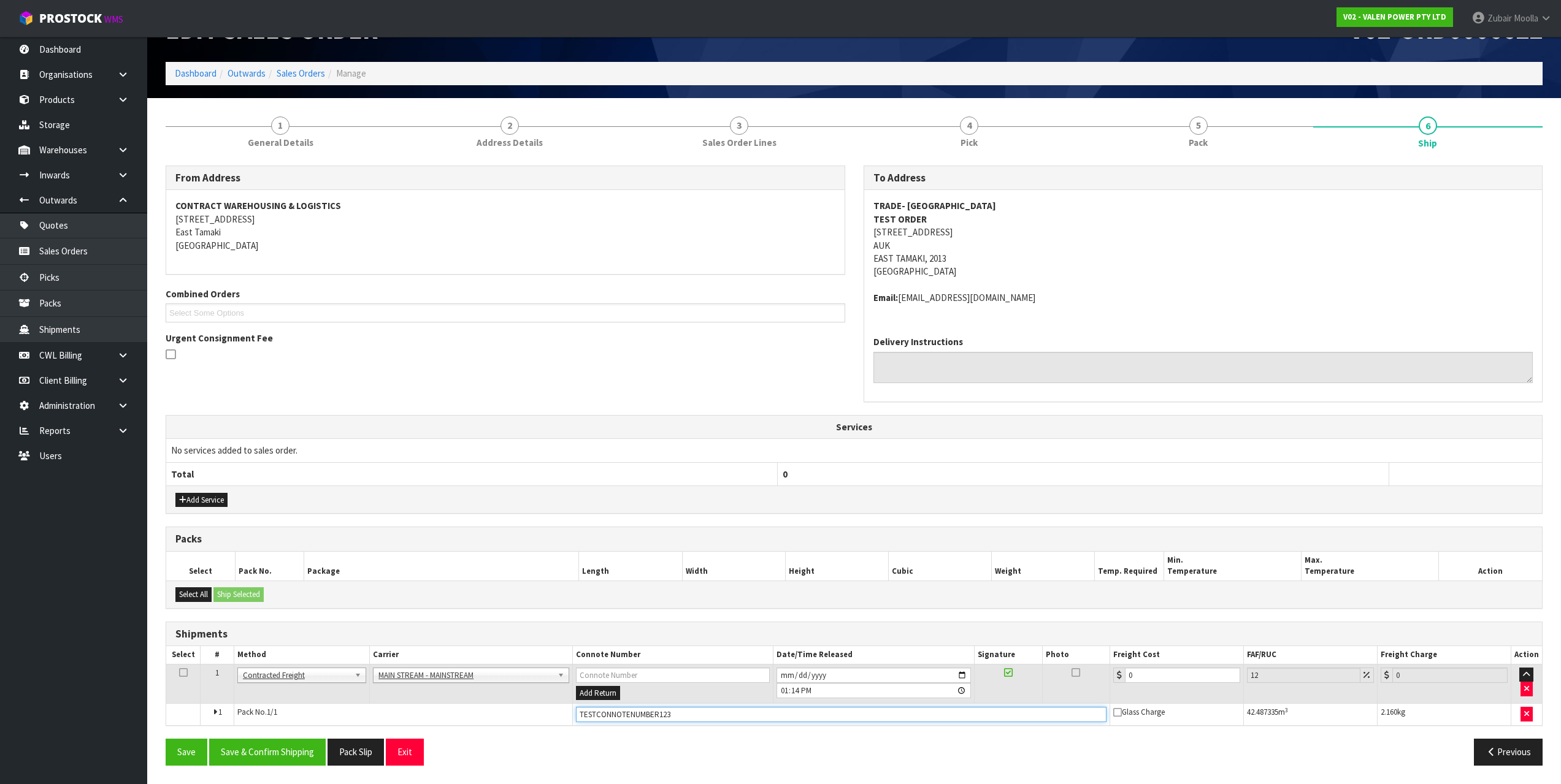
click at [701, 714] on input "TESTCONNOTENUMBER123" at bounding box center [841, 715] width 530 height 16
type input "TESTCONNOTENUMBER12345"
click at [731, 592] on div "Select All Ship Selected" at bounding box center [854, 594] width 1375 height 27
click at [637, 626] on div "Shipments" at bounding box center [854, 634] width 1375 height 24
click at [259, 752] on button "Save & Confirm Shipping" at bounding box center [267, 752] width 116 height 26
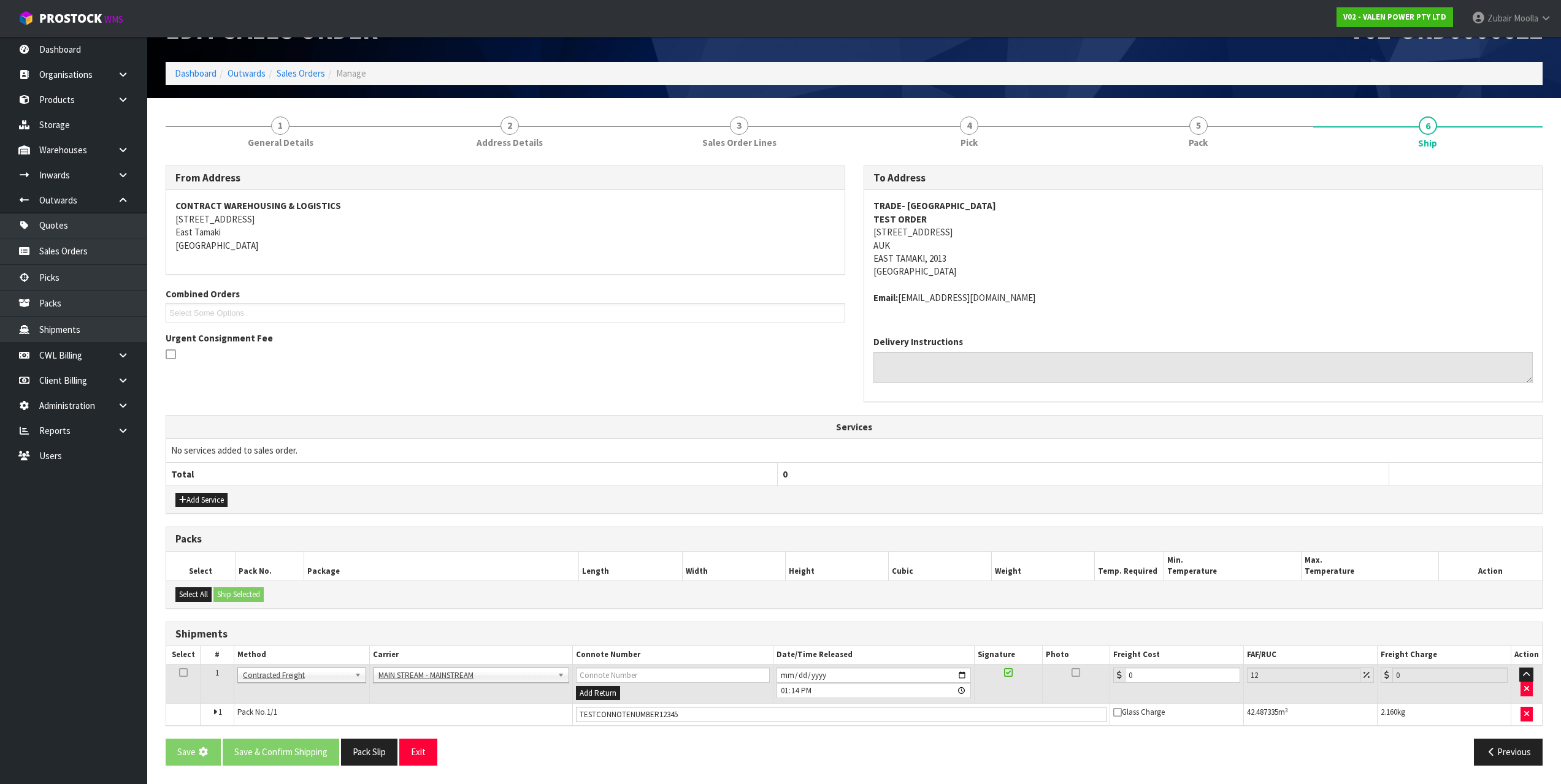
click at [719, 497] on div "Add Service" at bounding box center [854, 499] width 1375 height 27
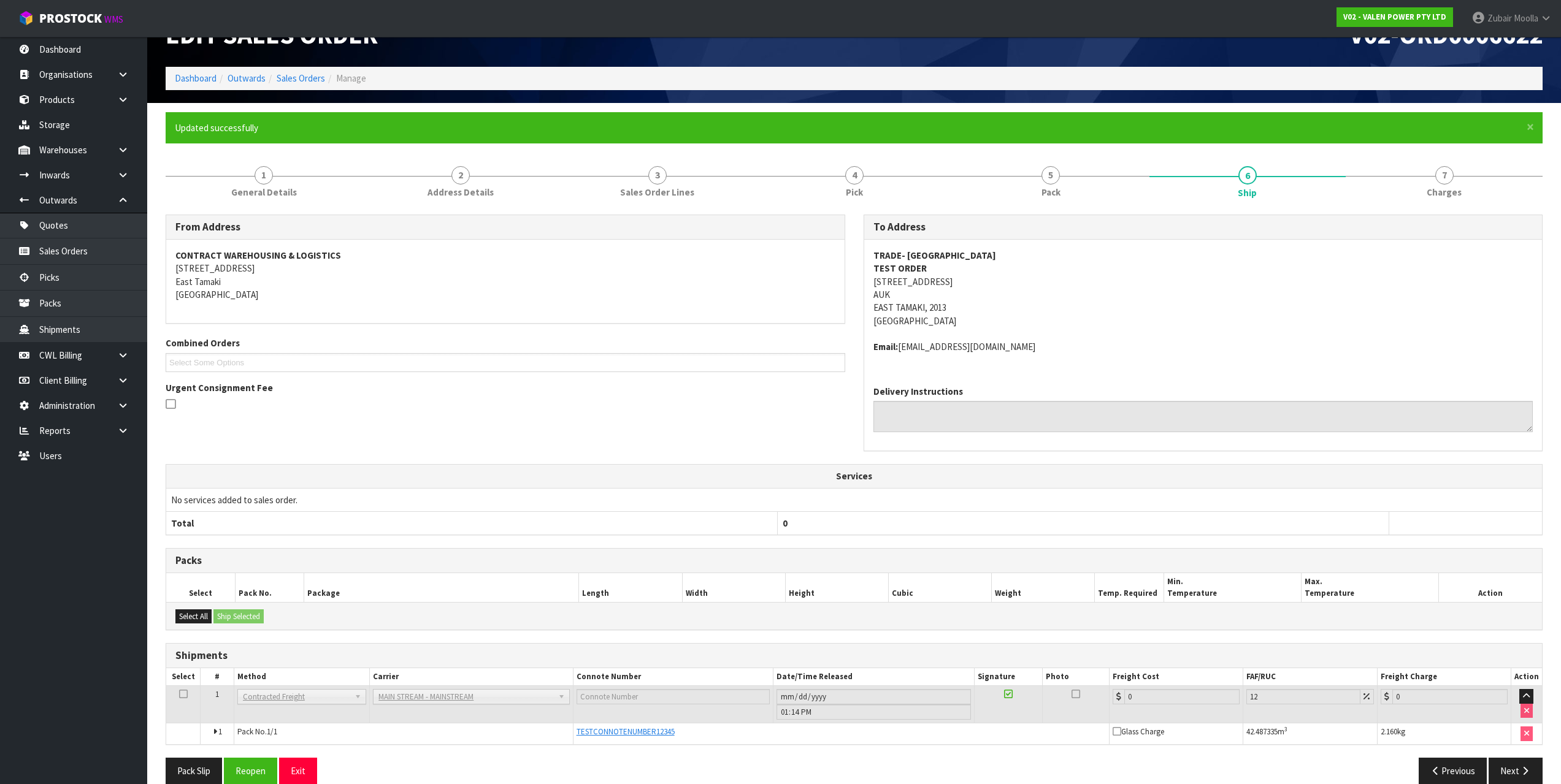
scroll to position [53, 0]
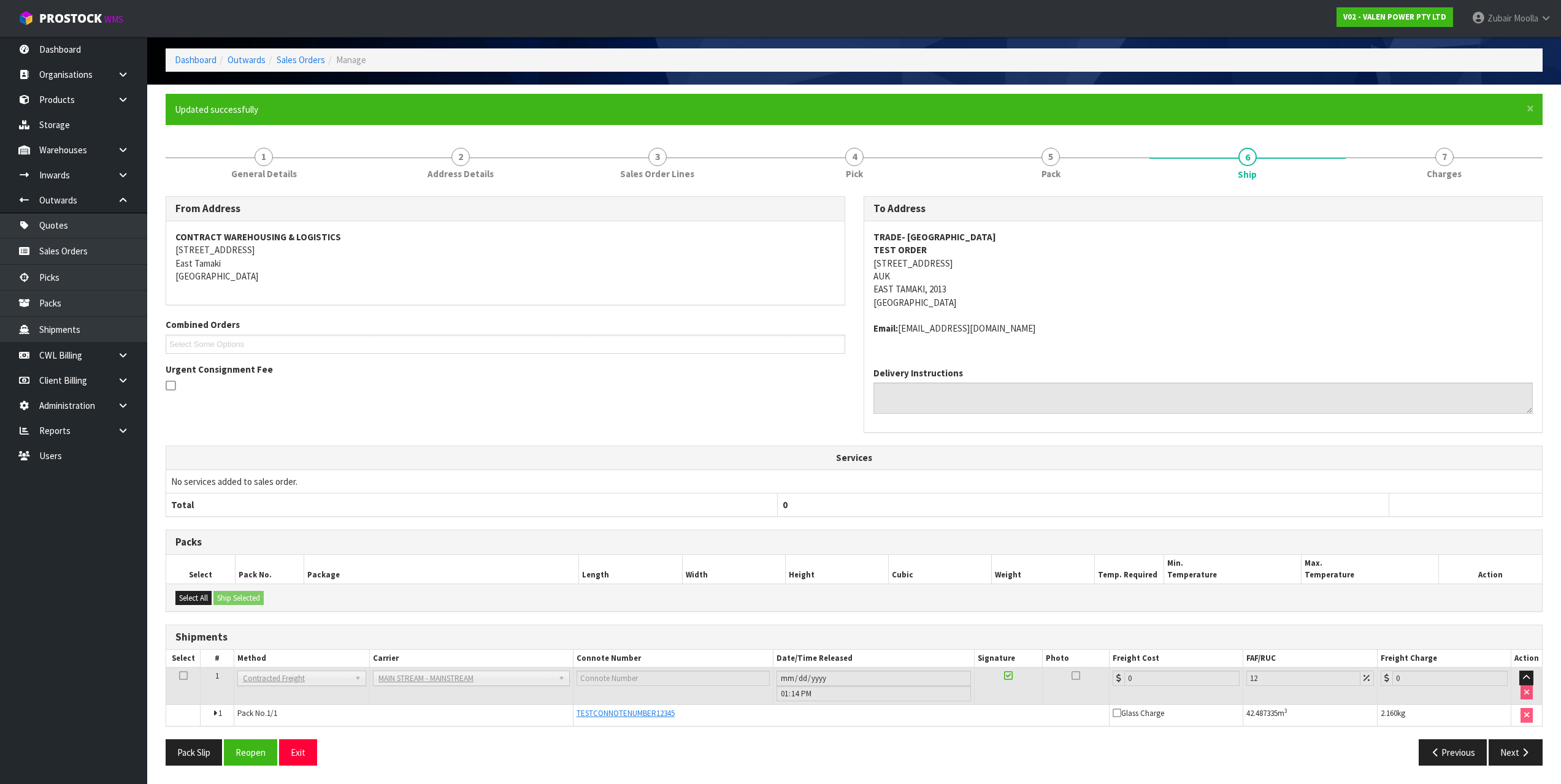
click at [718, 495] on th "Total" at bounding box center [472, 505] width 612 height 23
click at [716, 495] on th "Total" at bounding box center [472, 505] width 612 height 23
drag, startPoint x: 1534, startPoint y: 112, endPoint x: 1471, endPoint y: 405, distance: 299.7
click at [1471, 405] on form "× Close Updated successfully 1 General Details 2 Address Details 3 Sales Order …" at bounding box center [854, 434] width 1377 height 681
click at [1424, 166] on link "7 [GEOGRAPHIC_DATA]" at bounding box center [1444, 162] width 197 height 49
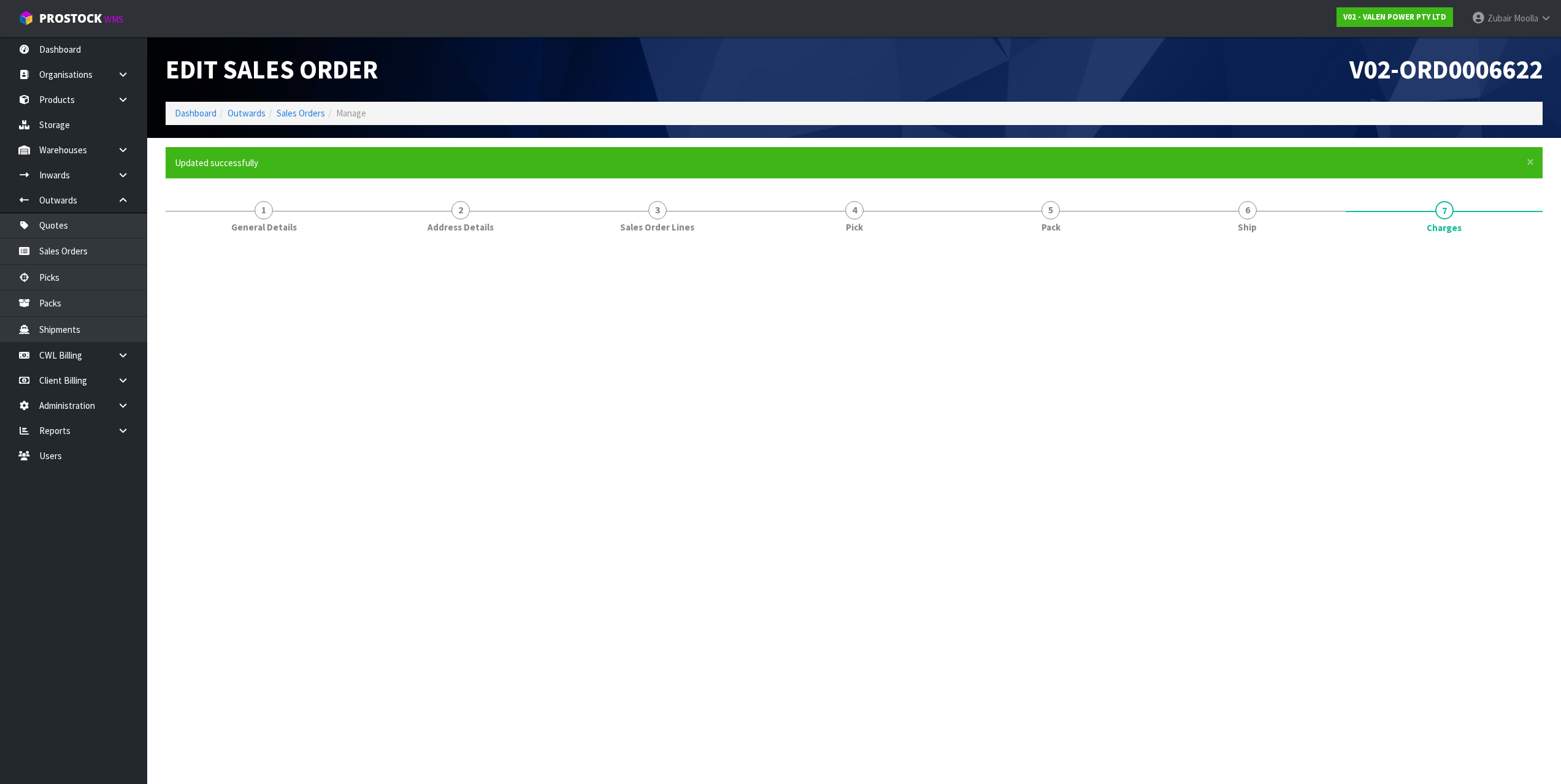
scroll to position [0, 0]
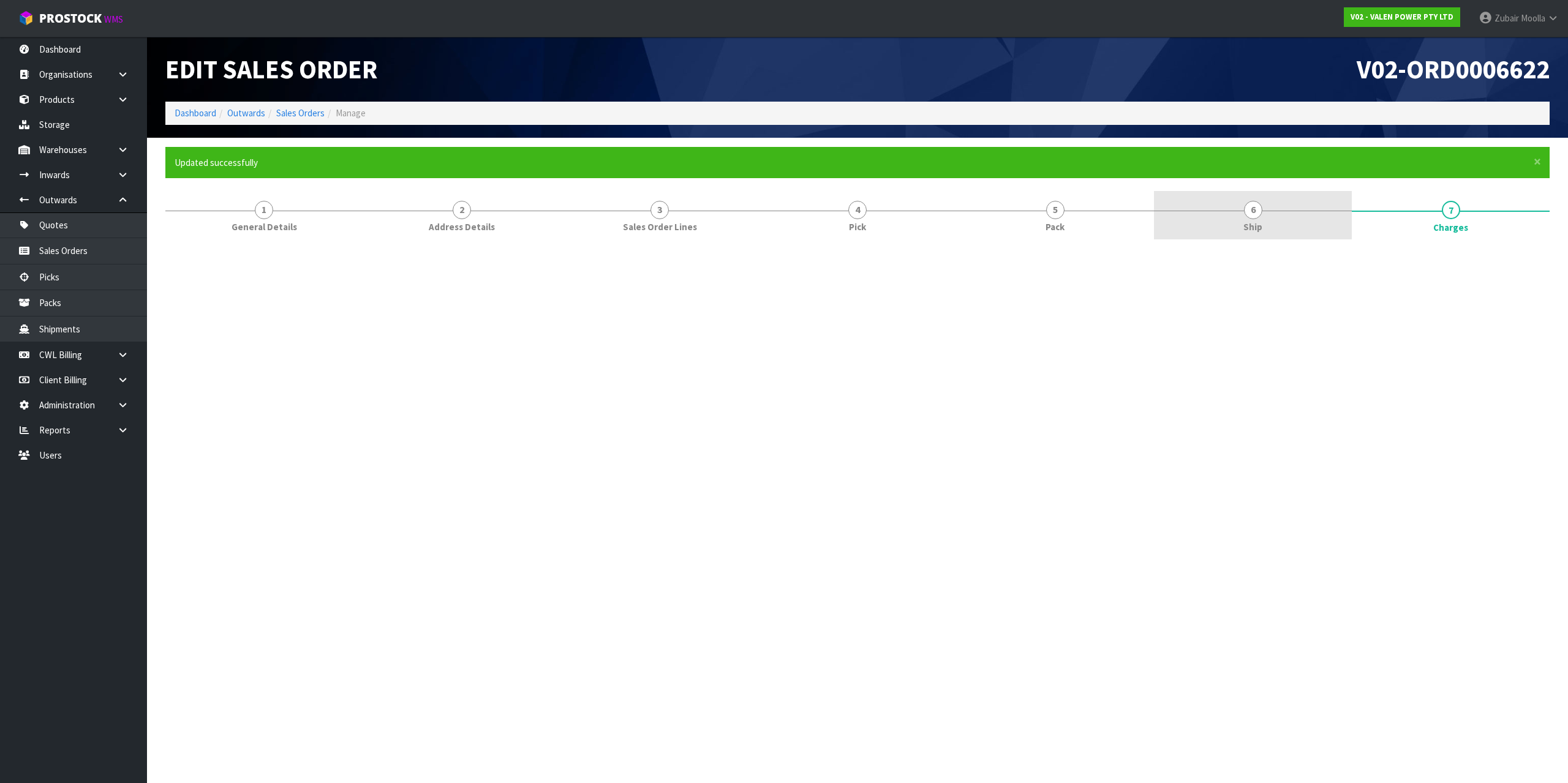
click at [1235, 208] on link "6 Ship" at bounding box center [1252, 215] width 198 height 49
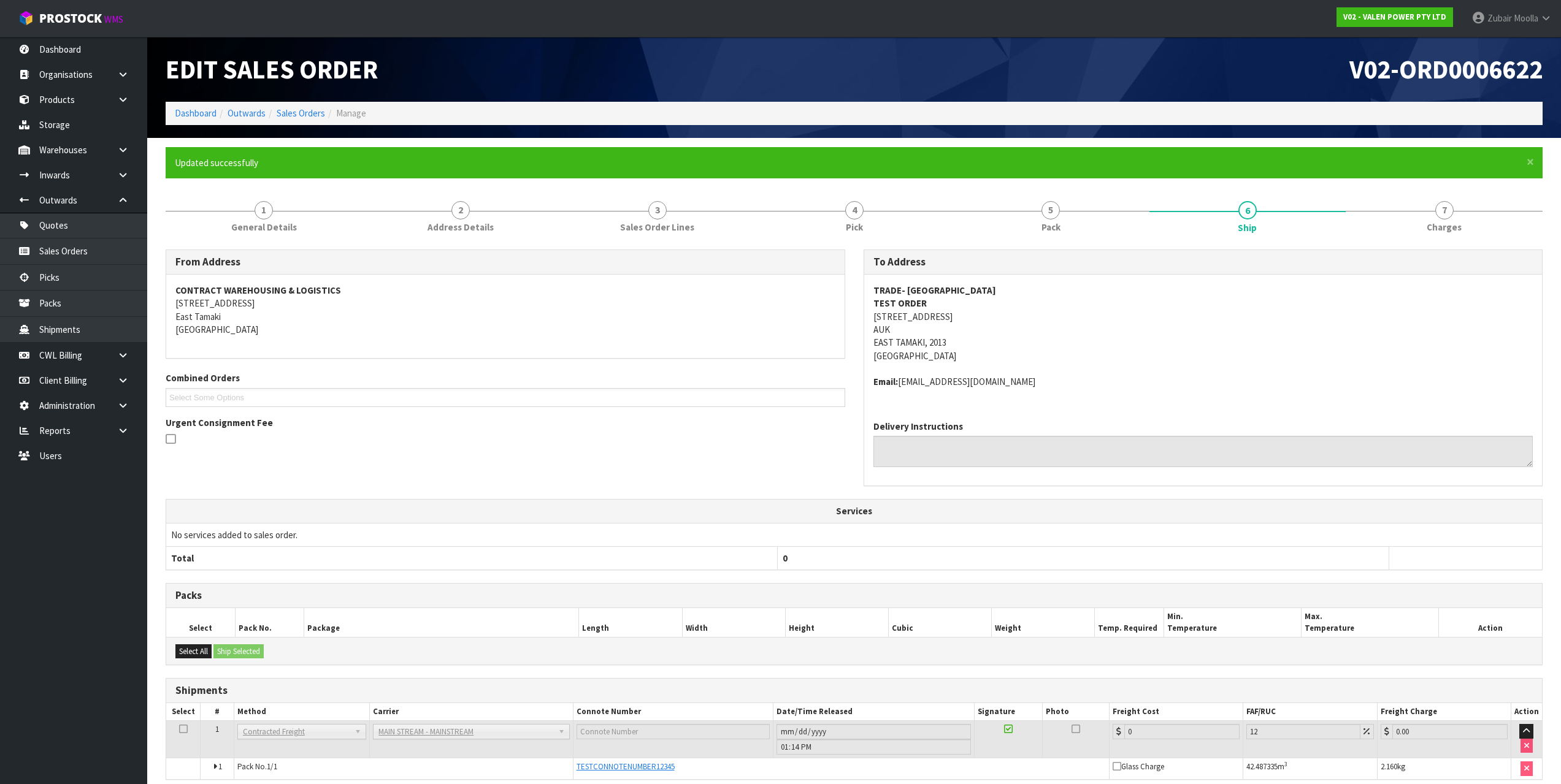
click at [1243, 149] on div "× Close Updated successfully" at bounding box center [854, 163] width 1377 height 31
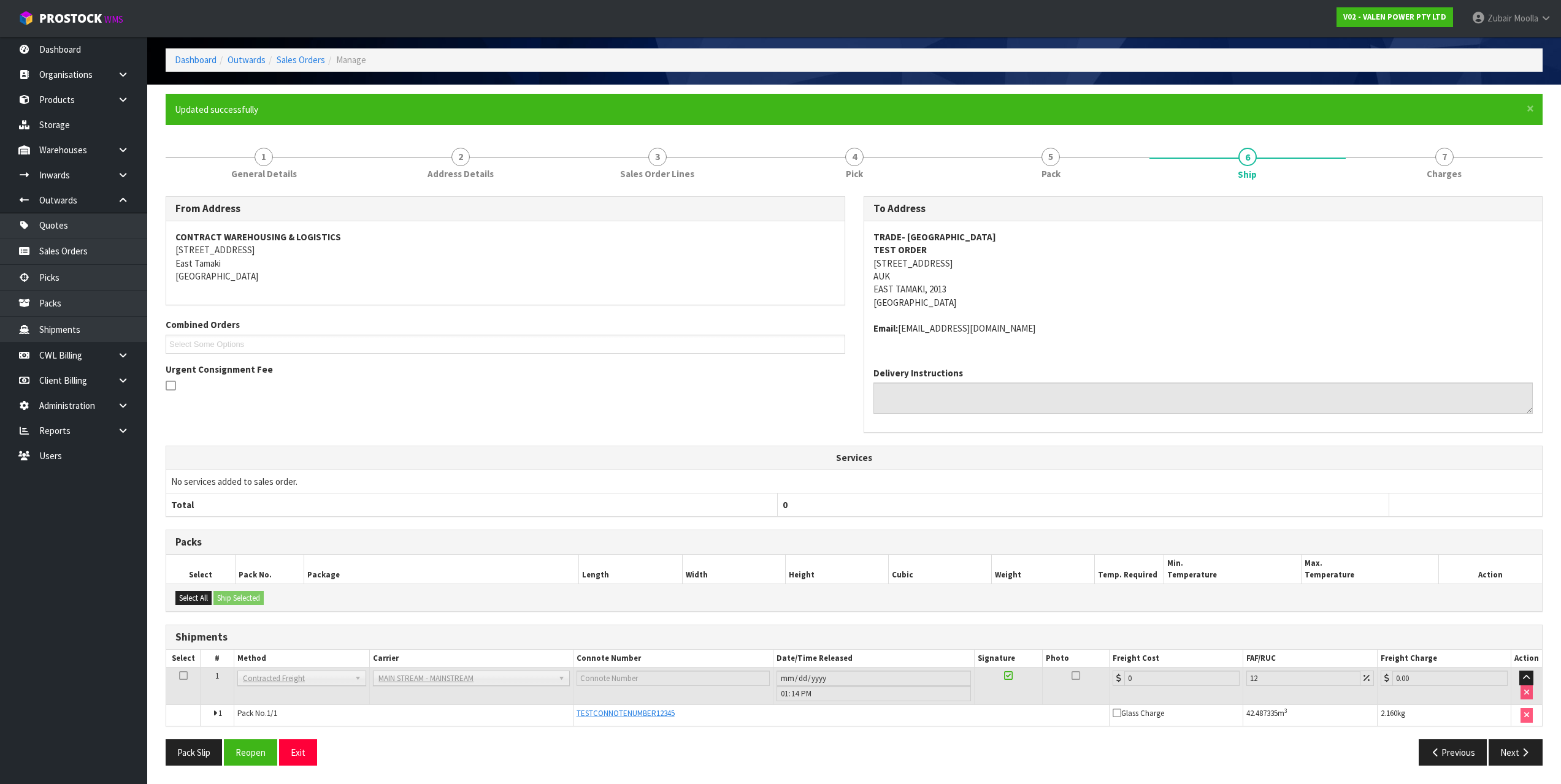
click at [1155, 248] on address "TRADE- NZ TEST ORDER 17 ALLENS ROAD AUK [GEOGRAPHIC_DATA], 2013 [GEOGRAPHIC_DAT…" at bounding box center [1204, 270] width 660 height 79
click at [106, 20] on small "WMS" at bounding box center [114, 19] width 19 height 12
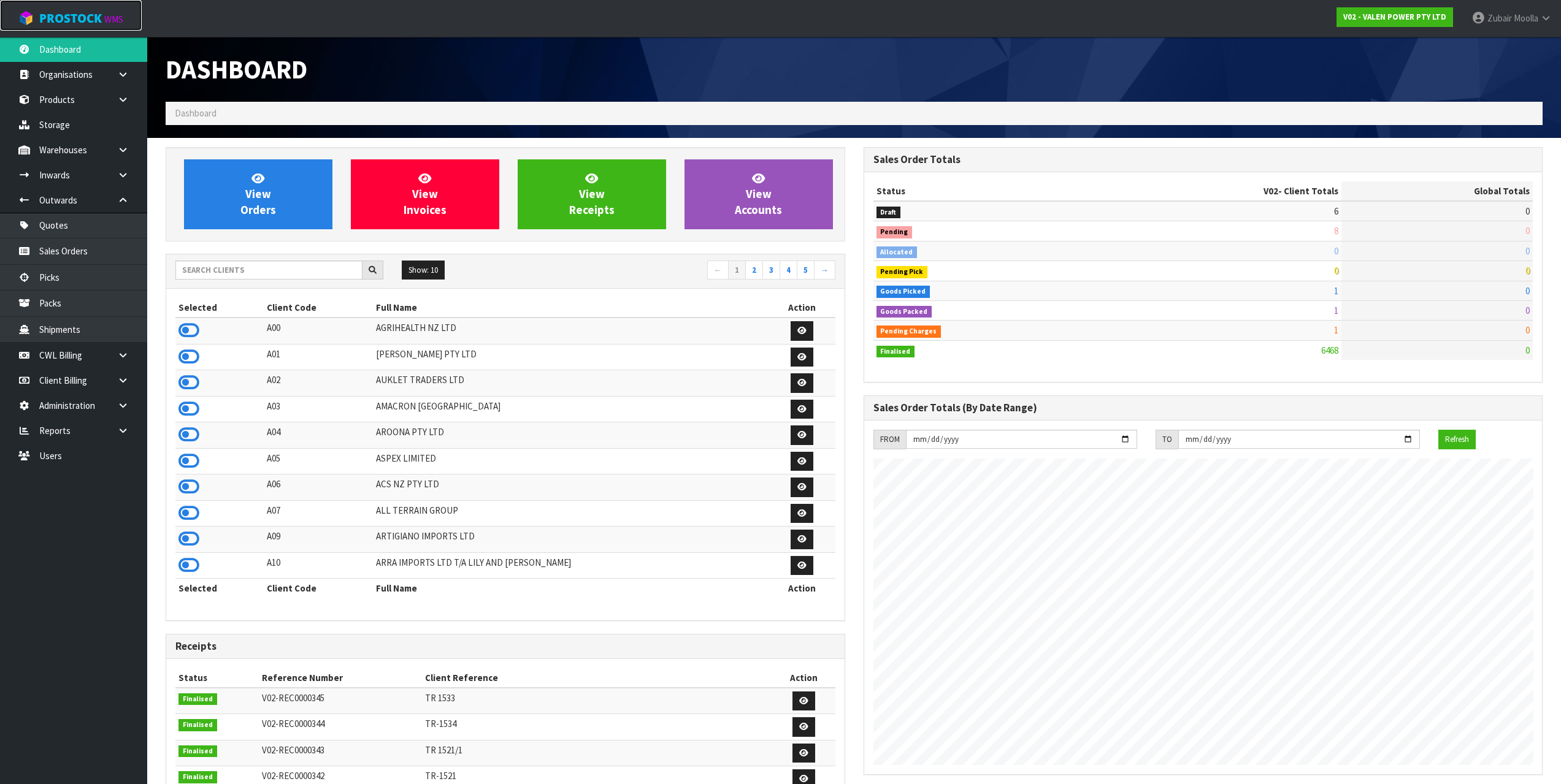
scroll to position [929, 697]
